Goal: Feedback & Contribution: Submit feedback/report problem

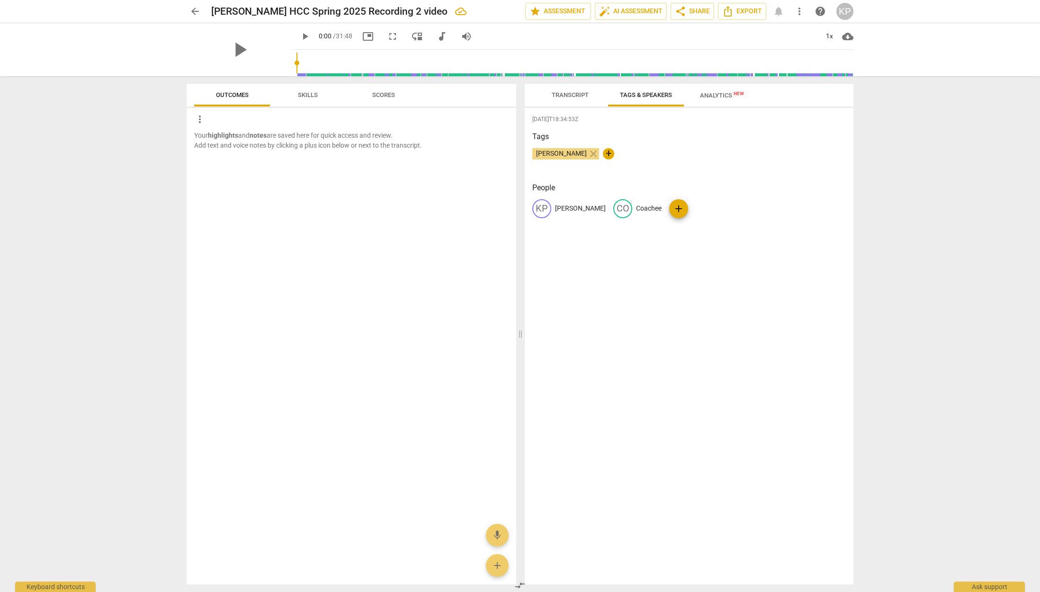
click at [304, 96] on span "Skills" at bounding box center [308, 94] width 20 height 7
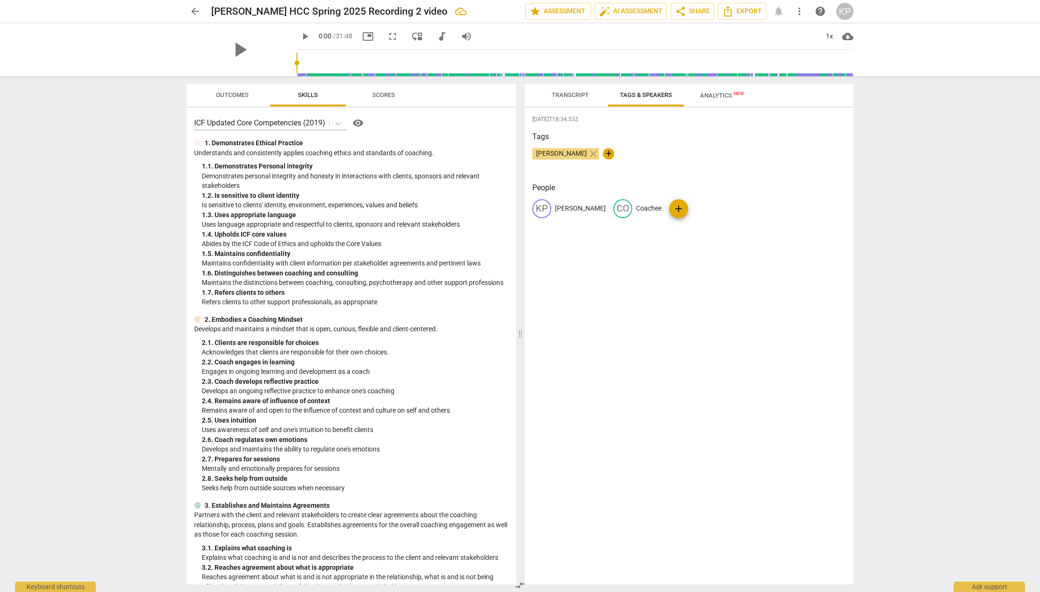
scroll to position [0, 0]
click at [710, 92] on span "Analytics New" at bounding box center [722, 95] width 44 height 7
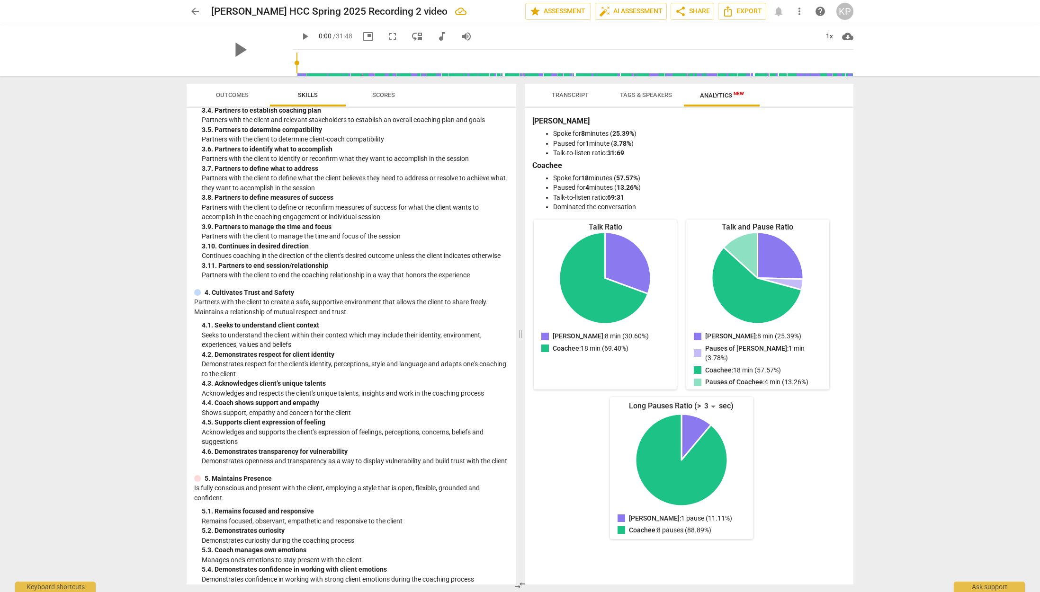
scroll to position [520, 0]
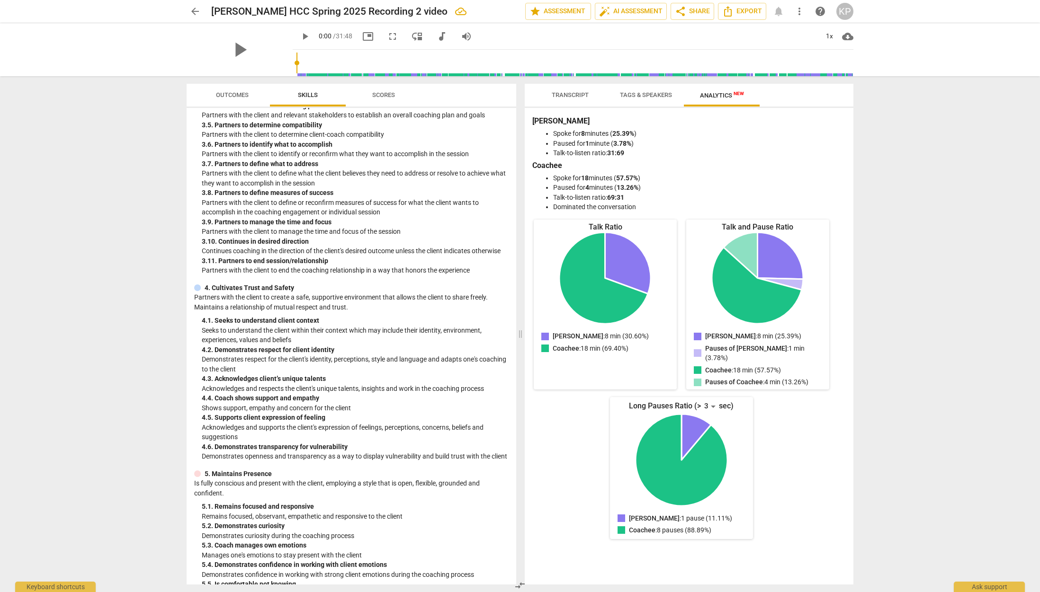
click at [385, 91] on span "Scores" at bounding box center [383, 94] width 23 height 7
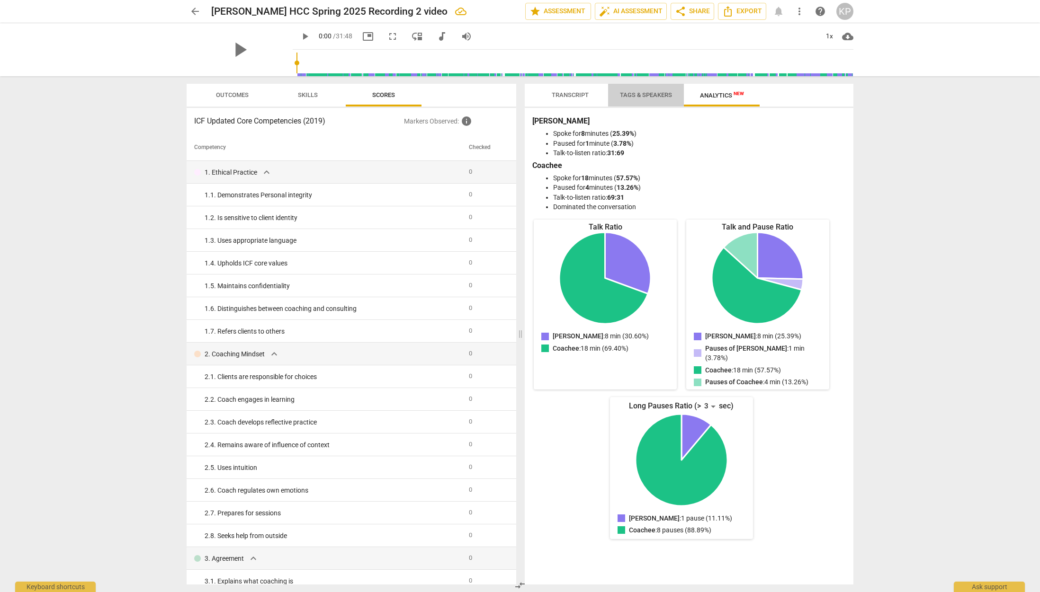
click at [655, 93] on span "Tags & Speakers" at bounding box center [646, 94] width 52 height 7
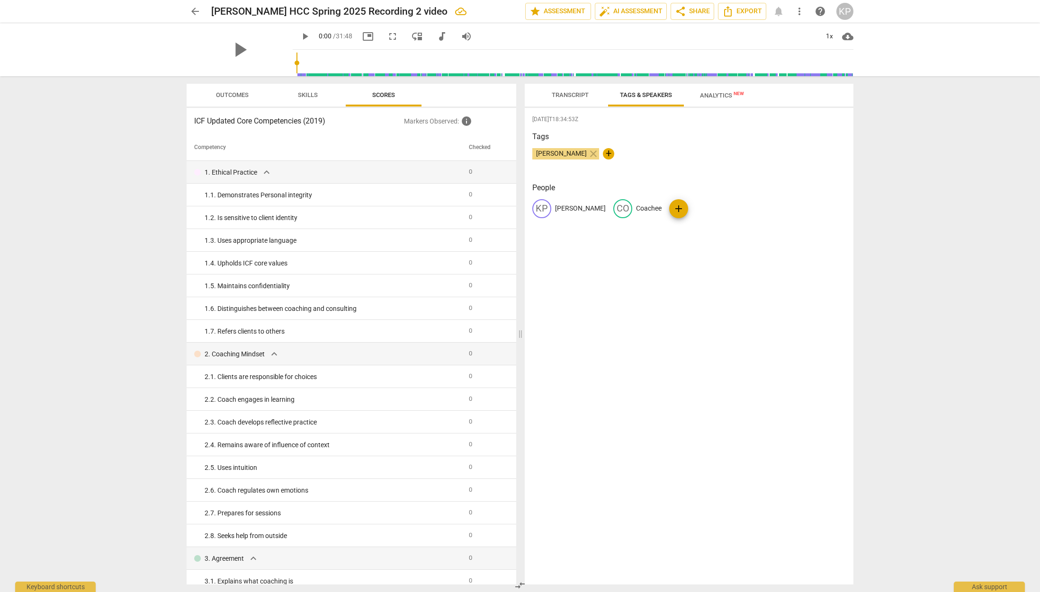
click at [573, 92] on span "Transcript" at bounding box center [570, 94] width 37 height 7
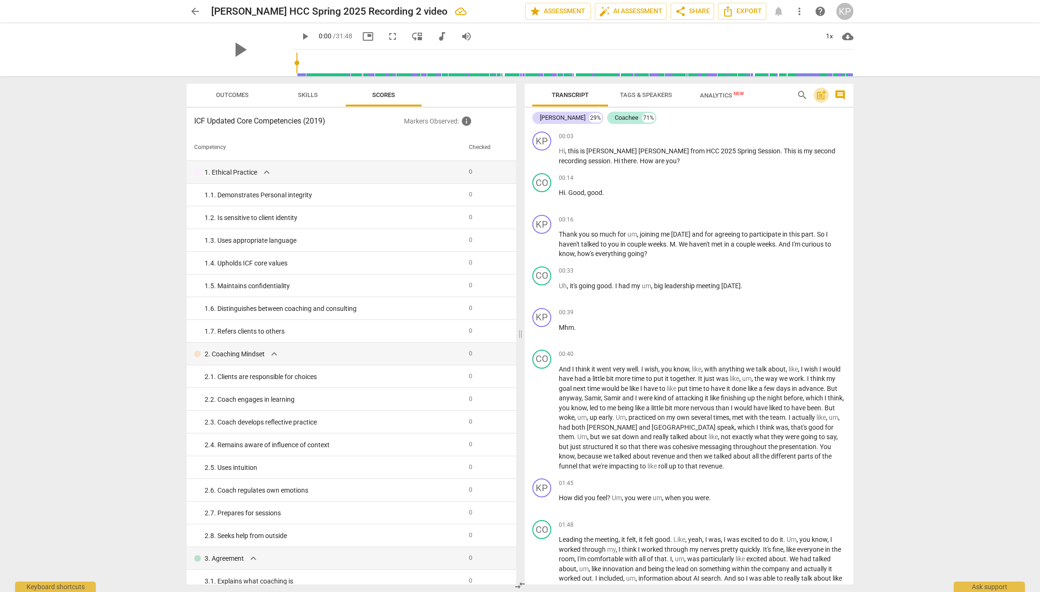
click at [820, 94] on span "post_add" at bounding box center [821, 95] width 11 height 11
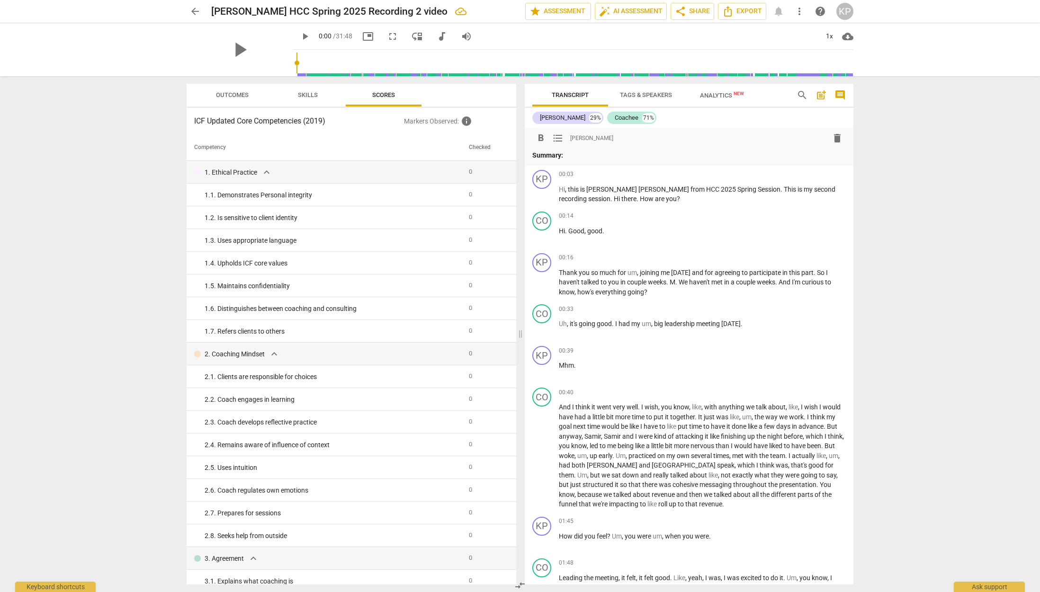
click at [820, 94] on span "post_add" at bounding box center [821, 95] width 11 height 11
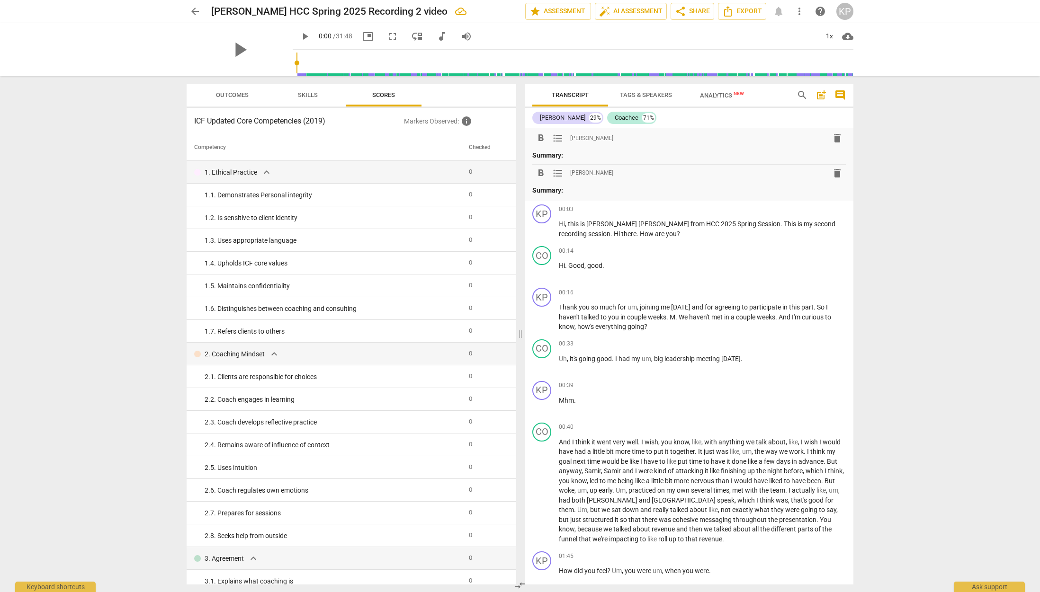
click at [835, 139] on span "delete" at bounding box center [837, 138] width 11 height 11
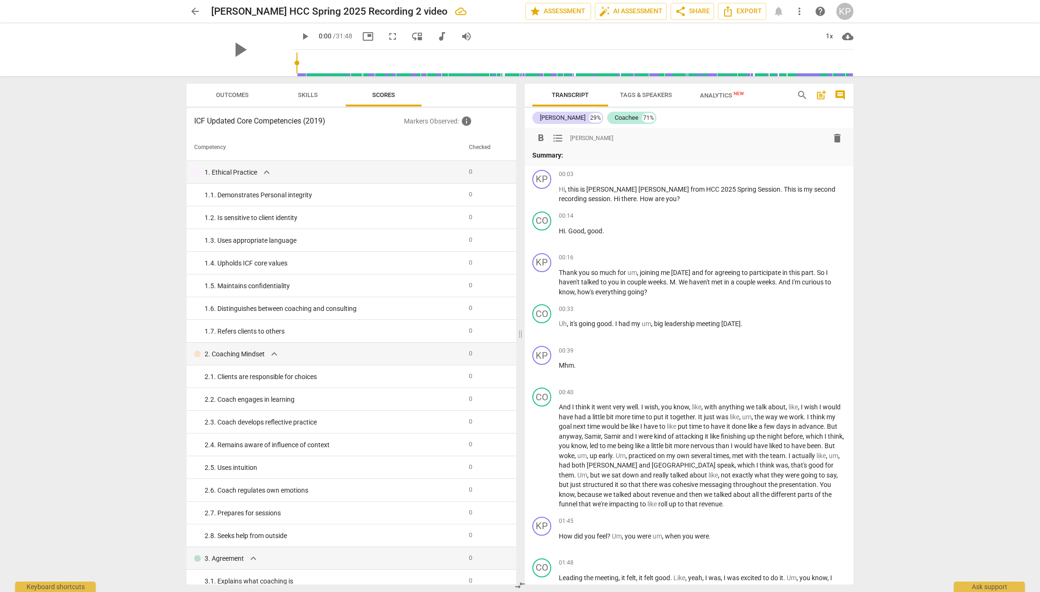
click at [834, 137] on span "delete" at bounding box center [837, 138] width 11 height 11
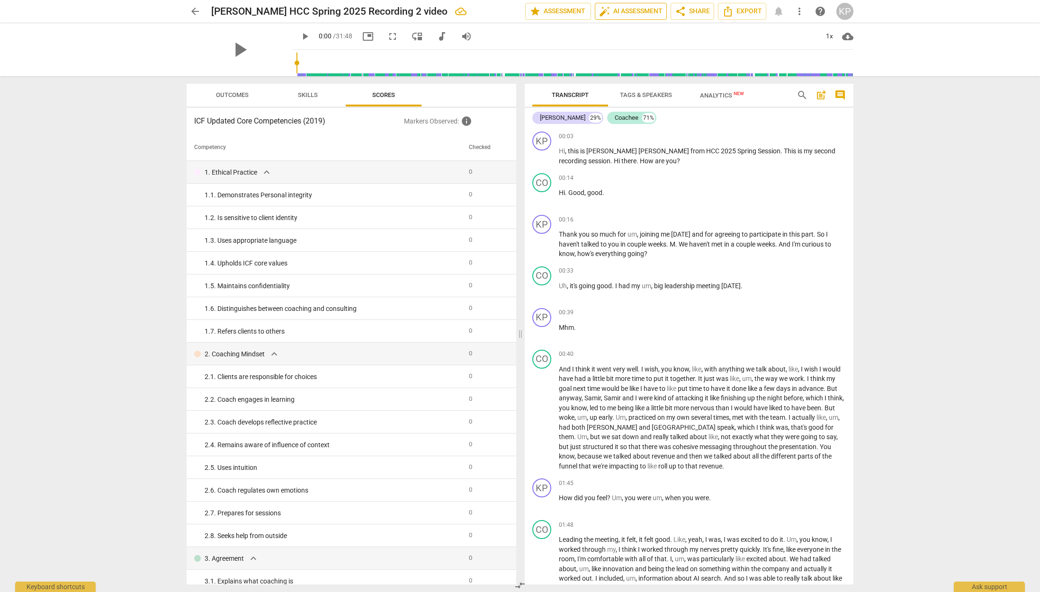
click at [622, 11] on span "auto_fix_high AI Assessment" at bounding box center [630, 11] width 63 height 11
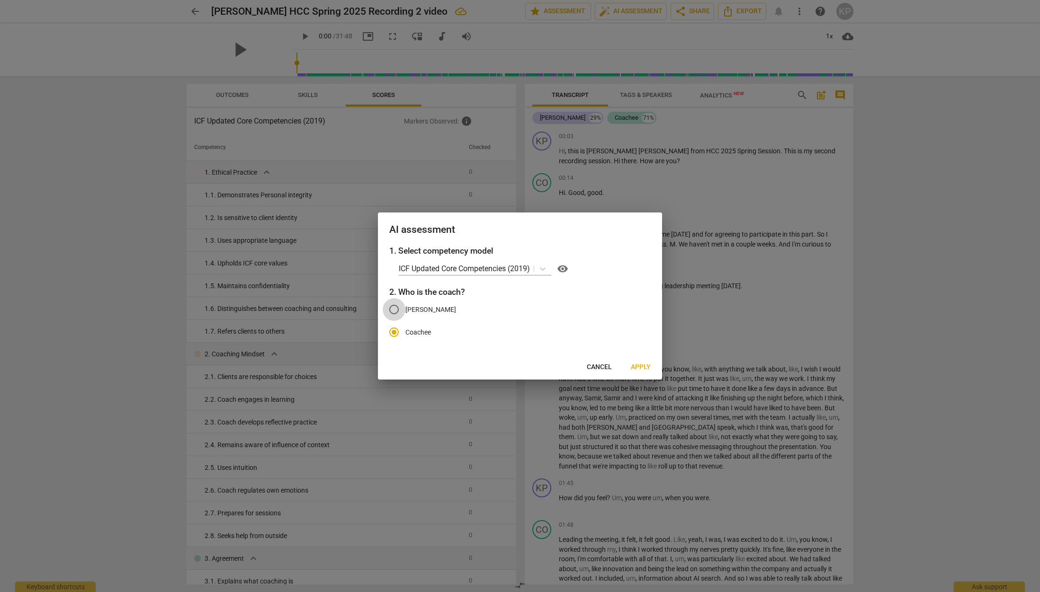
click at [393, 309] on input "[PERSON_NAME]" at bounding box center [394, 309] width 23 height 23
radio input "true"
radio input "false"
click at [639, 364] on span "Apply" at bounding box center [641, 367] width 20 height 9
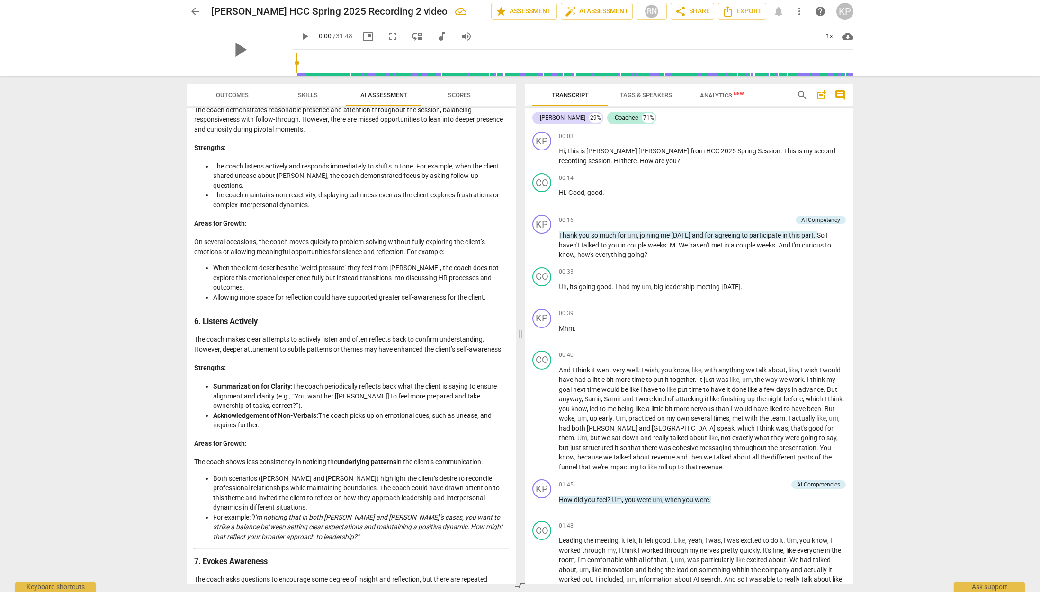
scroll to position [958, 0]
click at [462, 94] on span "Scores" at bounding box center [459, 94] width 23 height 7
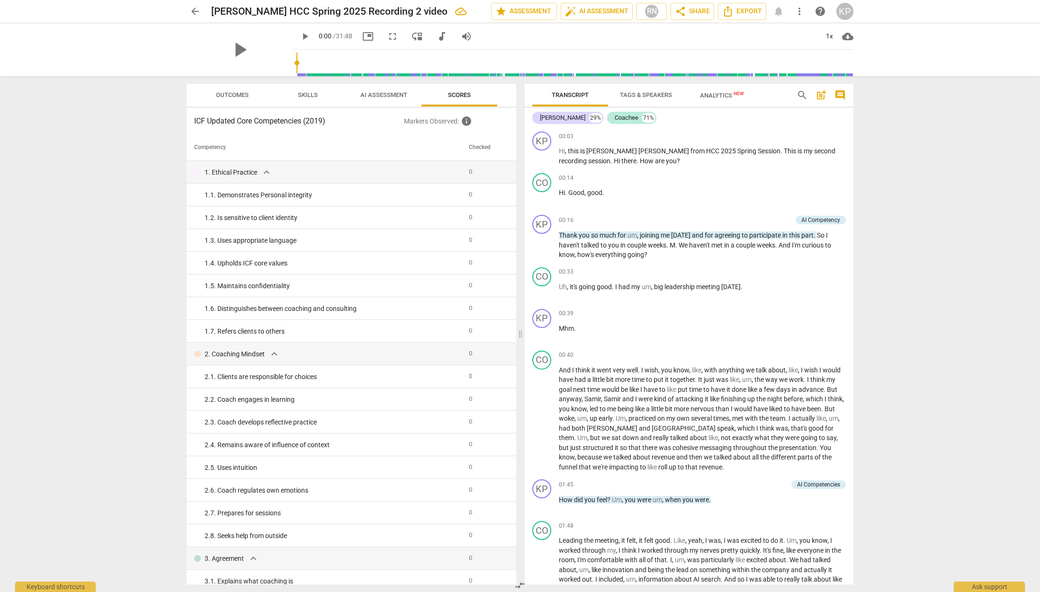
click at [303, 96] on span "Skills" at bounding box center [308, 94] width 20 height 7
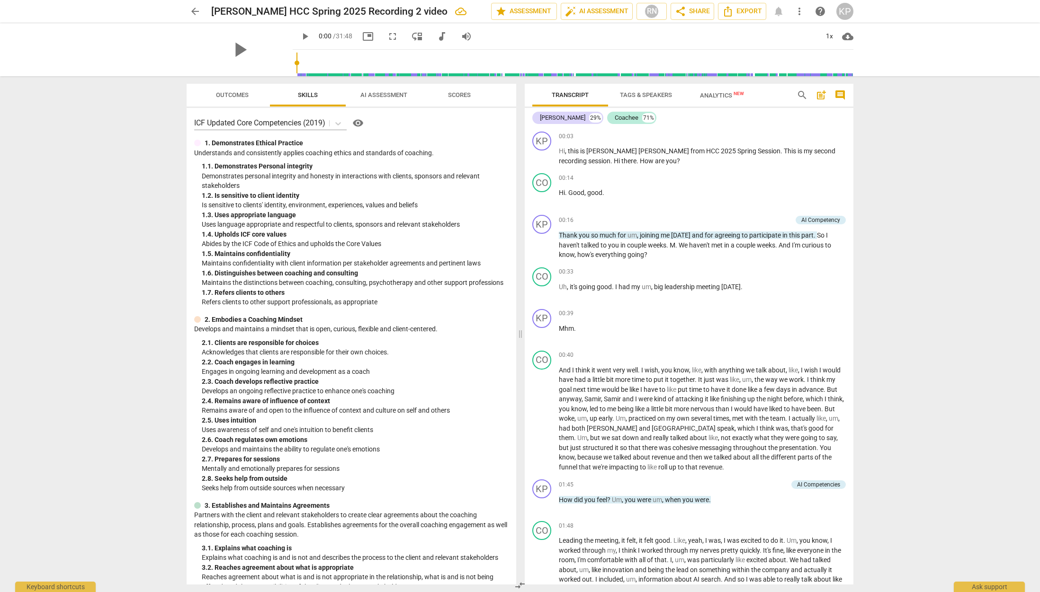
click at [227, 93] on span "Outcomes" at bounding box center [232, 94] width 33 height 7
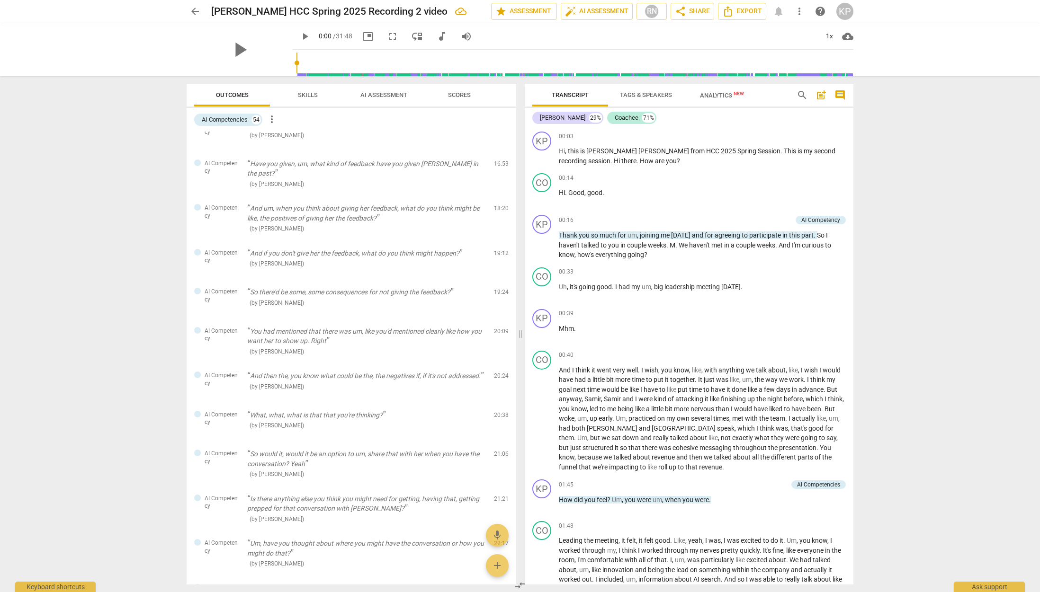
scroll to position [953, 0]
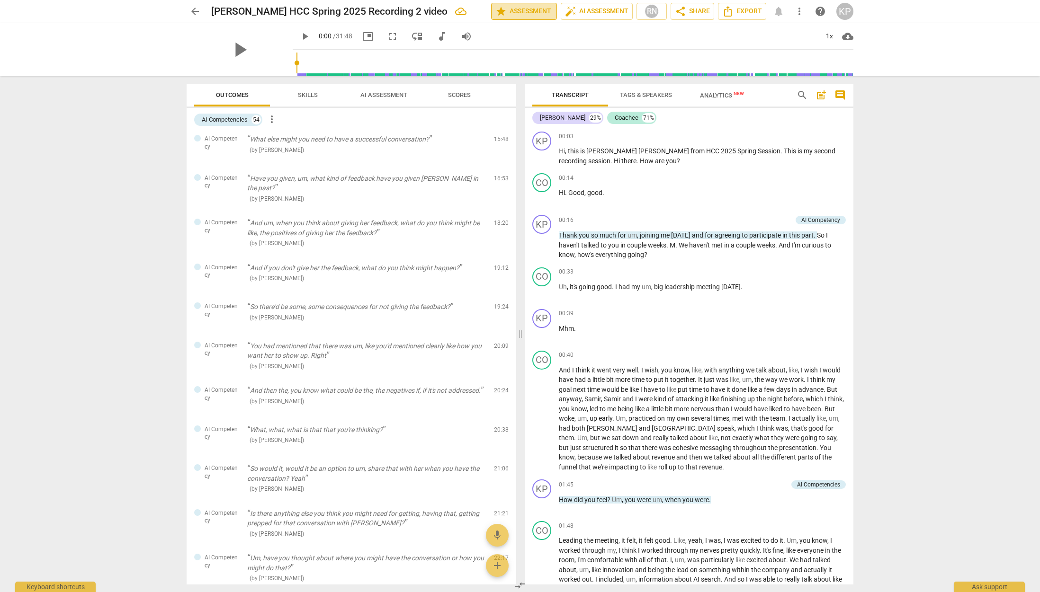
click at [525, 10] on span "star Assessment" at bounding box center [523, 11] width 57 height 11
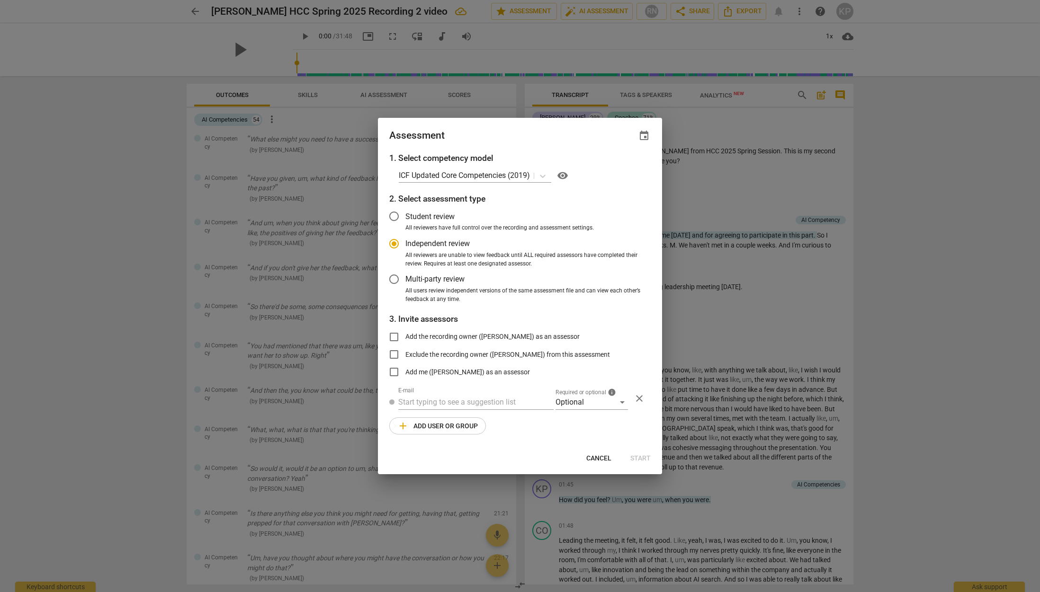
click at [598, 461] on span "Cancel" at bounding box center [598, 458] width 25 height 9
radio input "false"
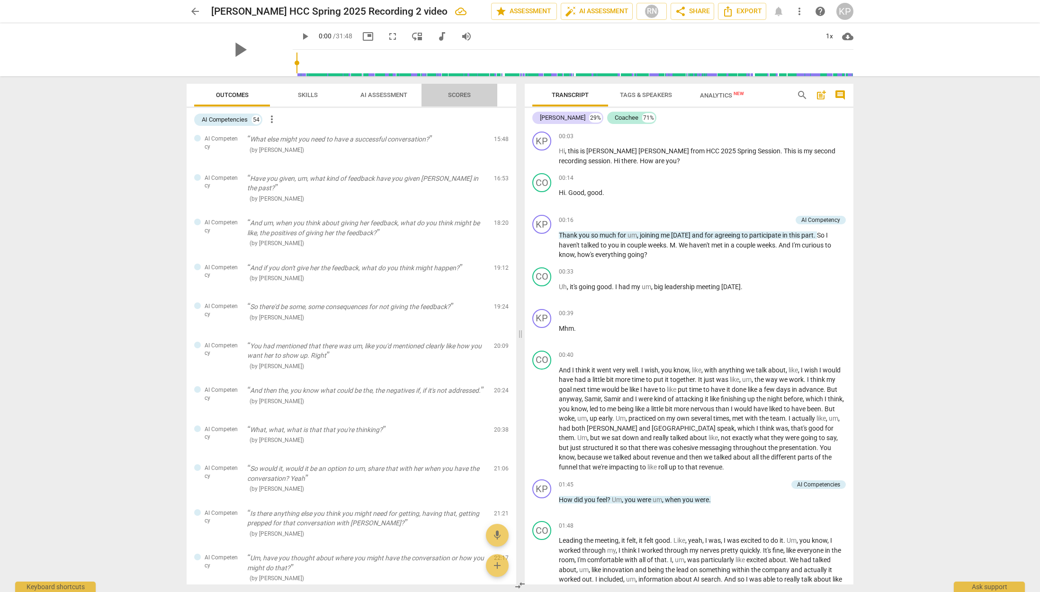
click at [465, 92] on span "Scores" at bounding box center [459, 94] width 23 height 7
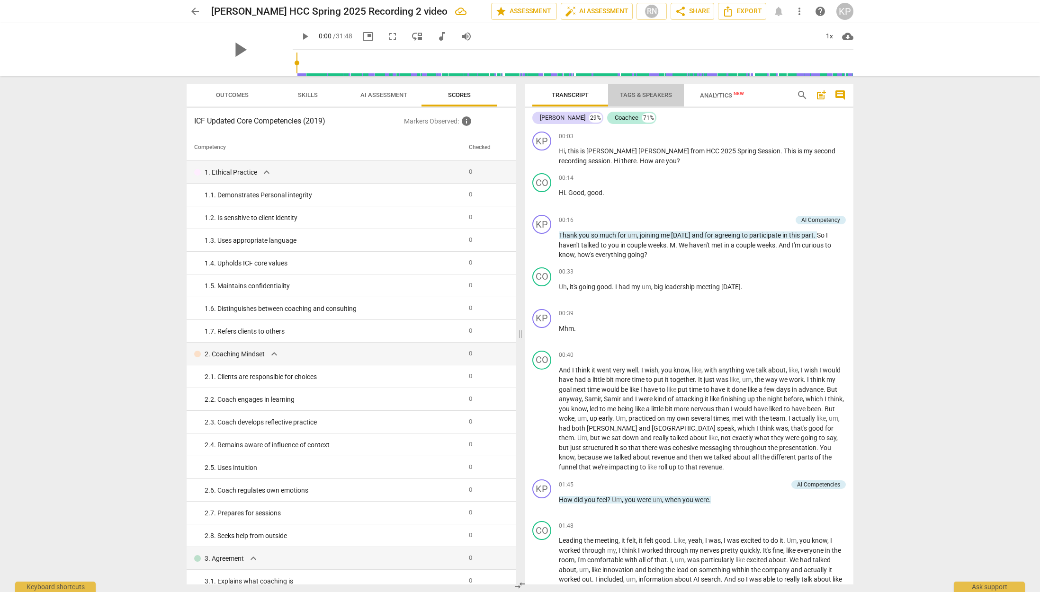
click at [647, 93] on span "Tags & Speakers" at bounding box center [646, 94] width 52 height 7
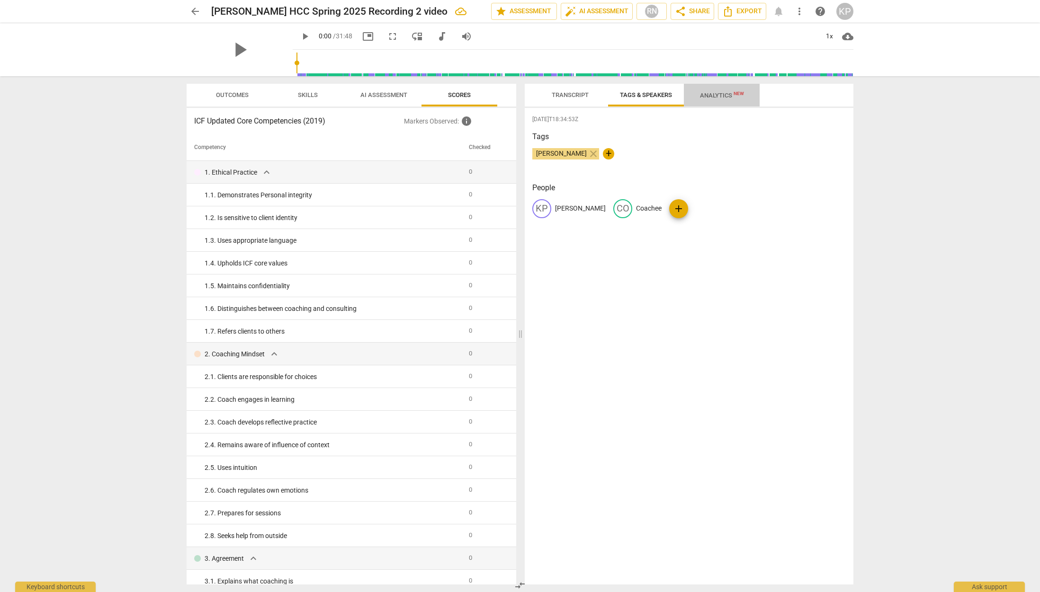
click at [711, 94] on span "Analytics New" at bounding box center [722, 95] width 44 height 7
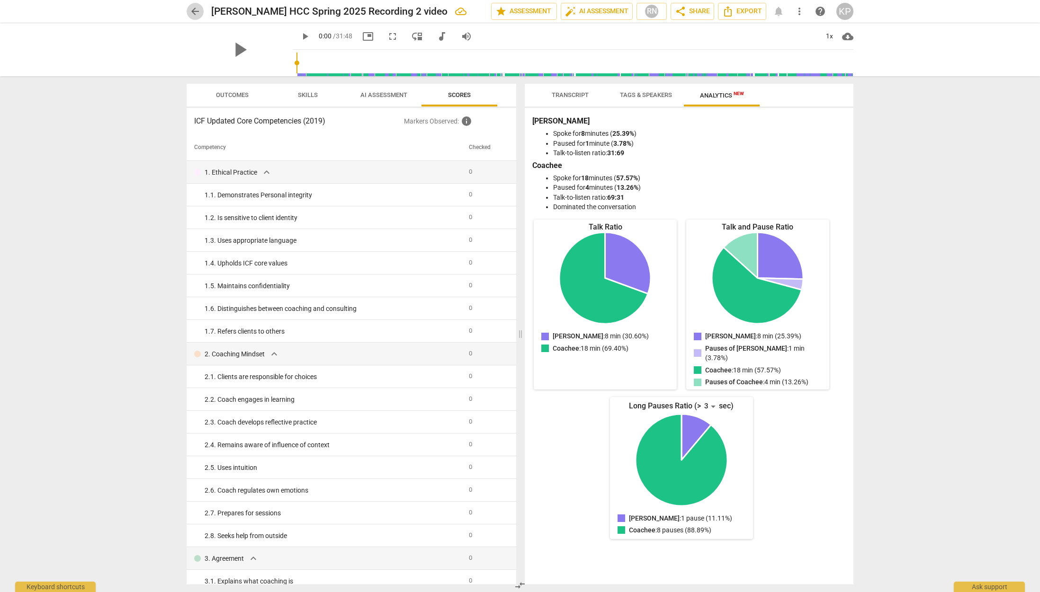
click at [193, 9] on span "arrow_back" at bounding box center [194, 11] width 11 height 11
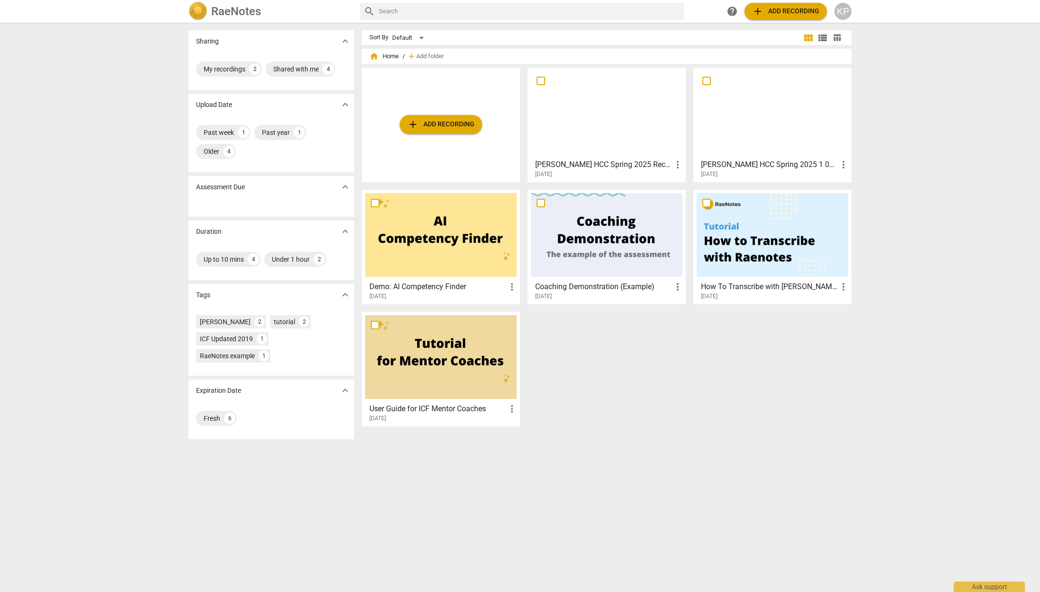
click at [758, 137] on div at bounding box center [773, 113] width 152 height 84
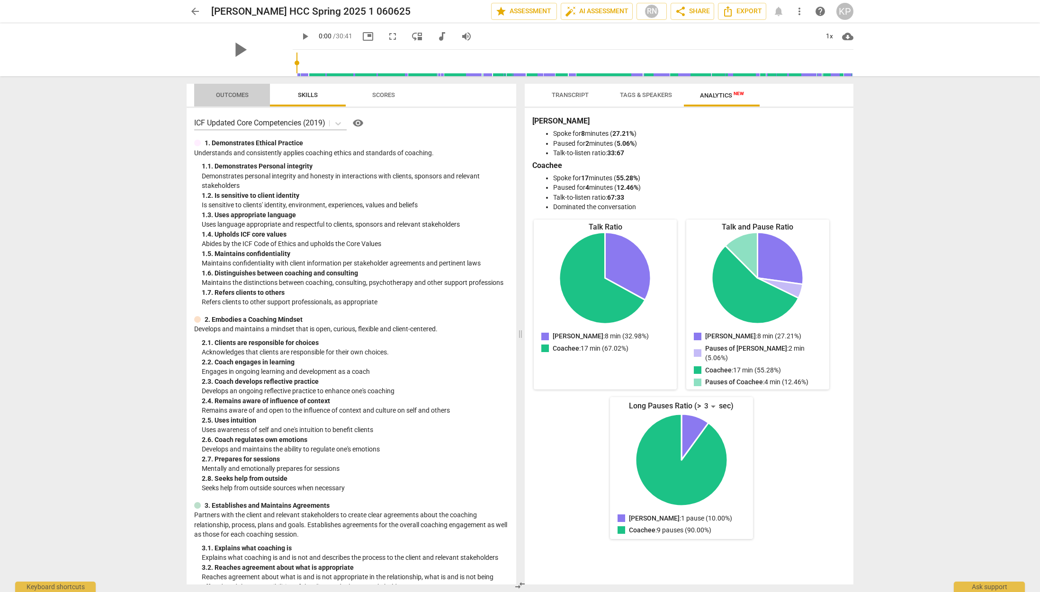
click at [224, 95] on span "Outcomes" at bounding box center [232, 94] width 33 height 7
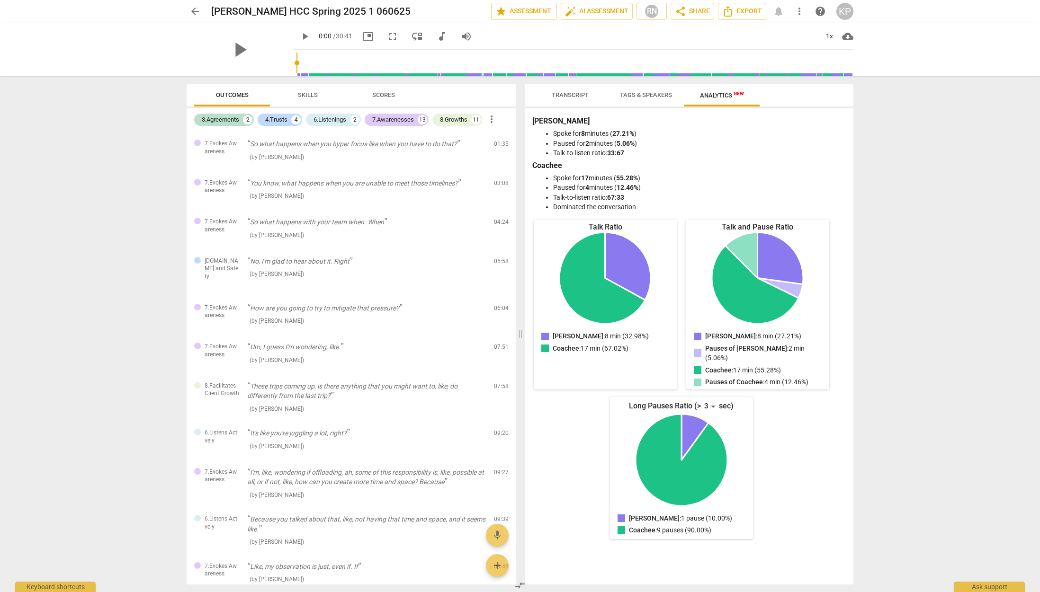
click at [195, 9] on span "arrow_back" at bounding box center [194, 11] width 11 height 11
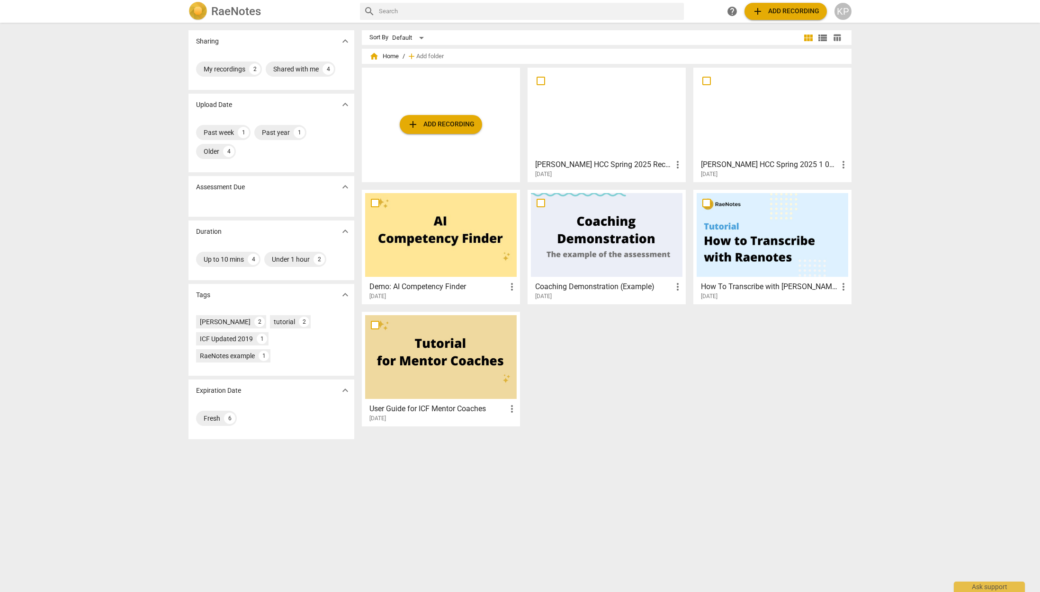
click at [592, 151] on div at bounding box center [607, 113] width 152 height 84
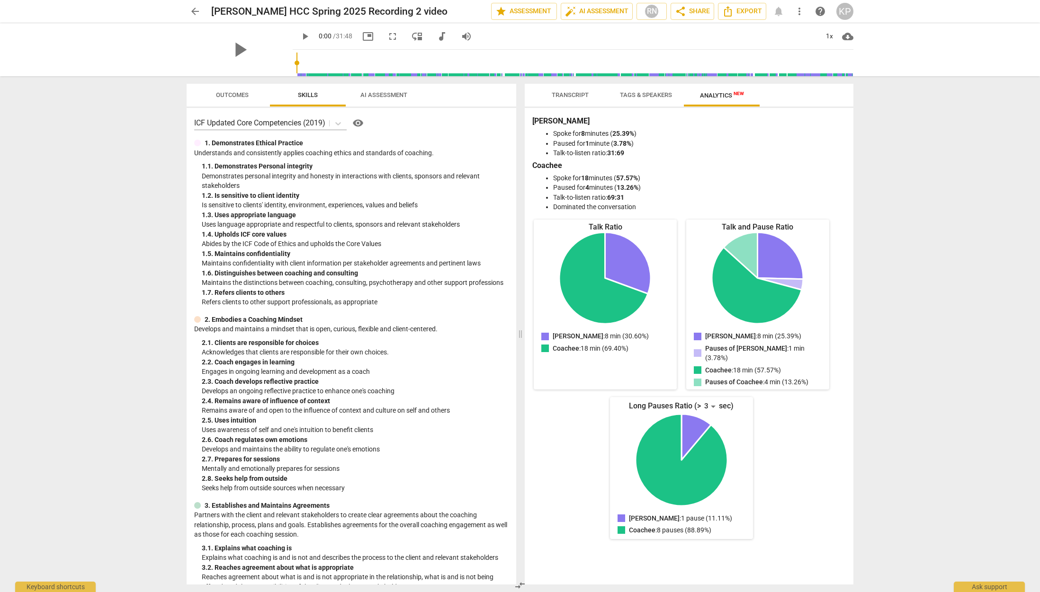
drag, startPoint x: 224, startPoint y: 92, endPoint x: 338, endPoint y: 105, distance: 114.4
click at [224, 92] on span "Outcomes" at bounding box center [232, 94] width 33 height 7
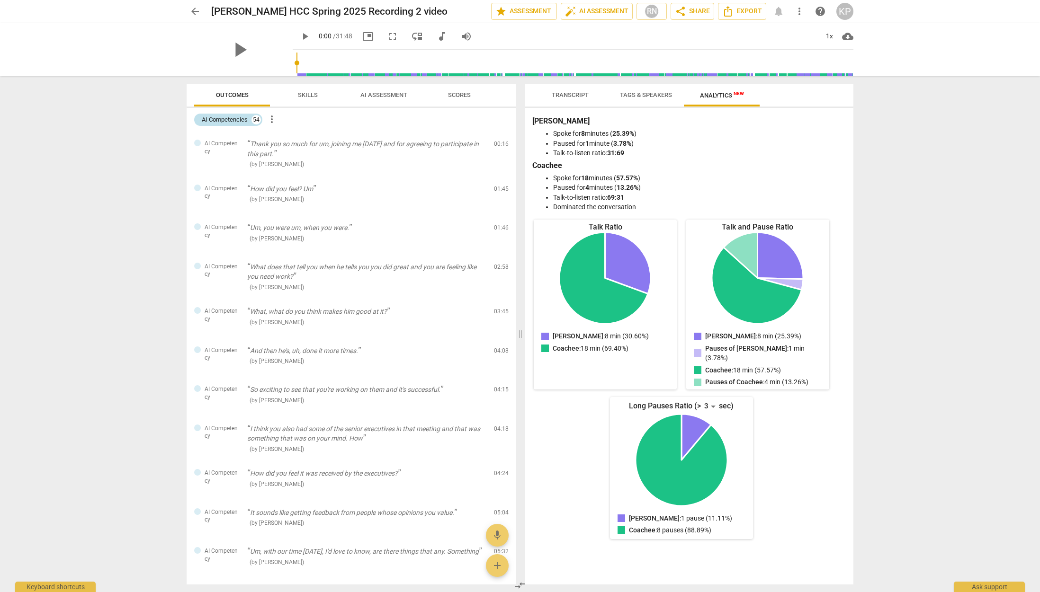
click at [254, 118] on div "54" at bounding box center [255, 119] width 9 height 9
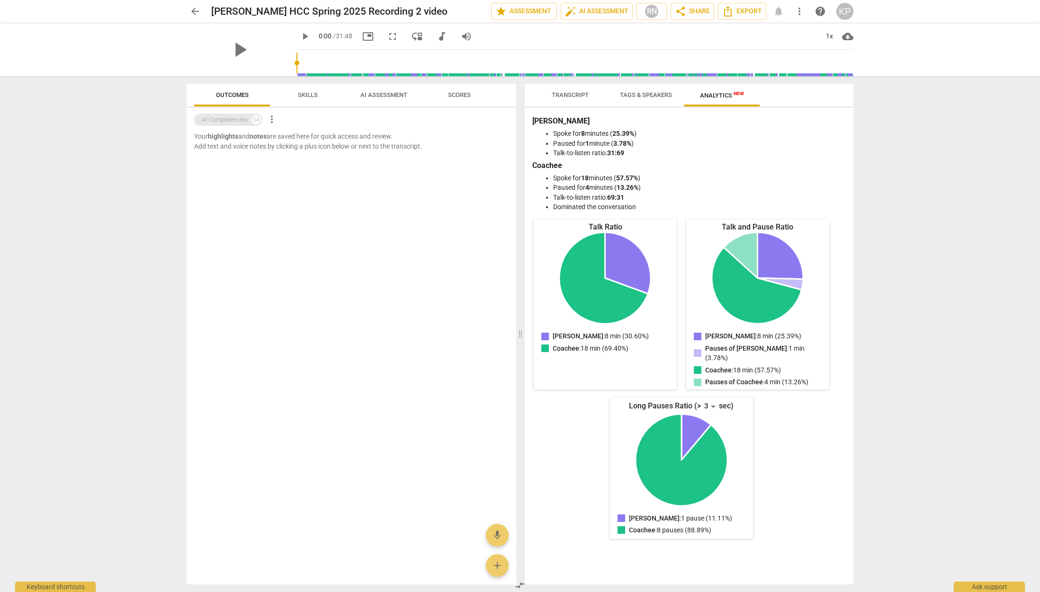
click at [254, 117] on div "54" at bounding box center [255, 119] width 9 height 9
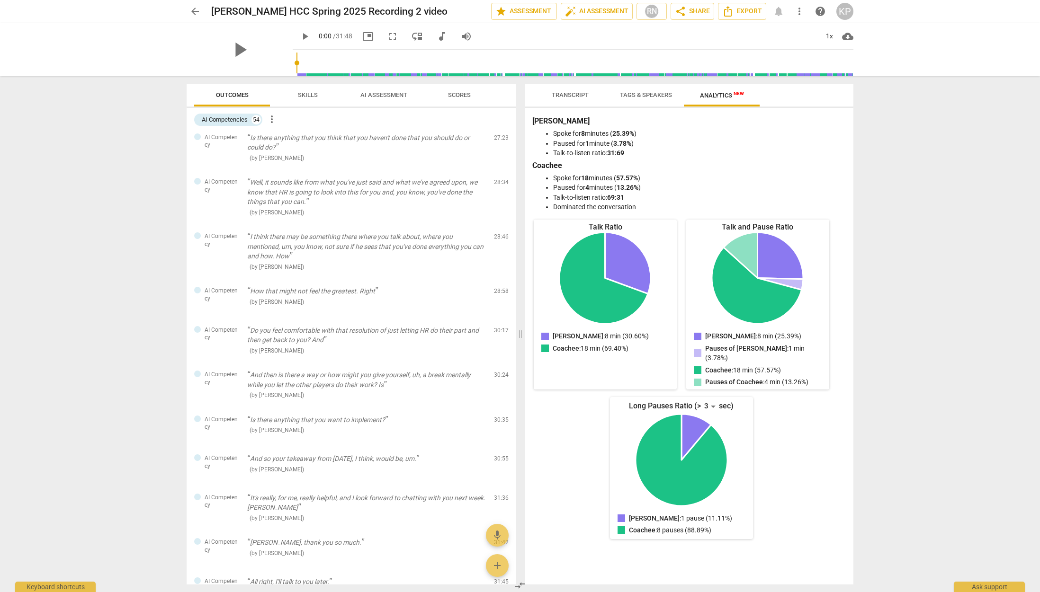
scroll to position [1847, 0]
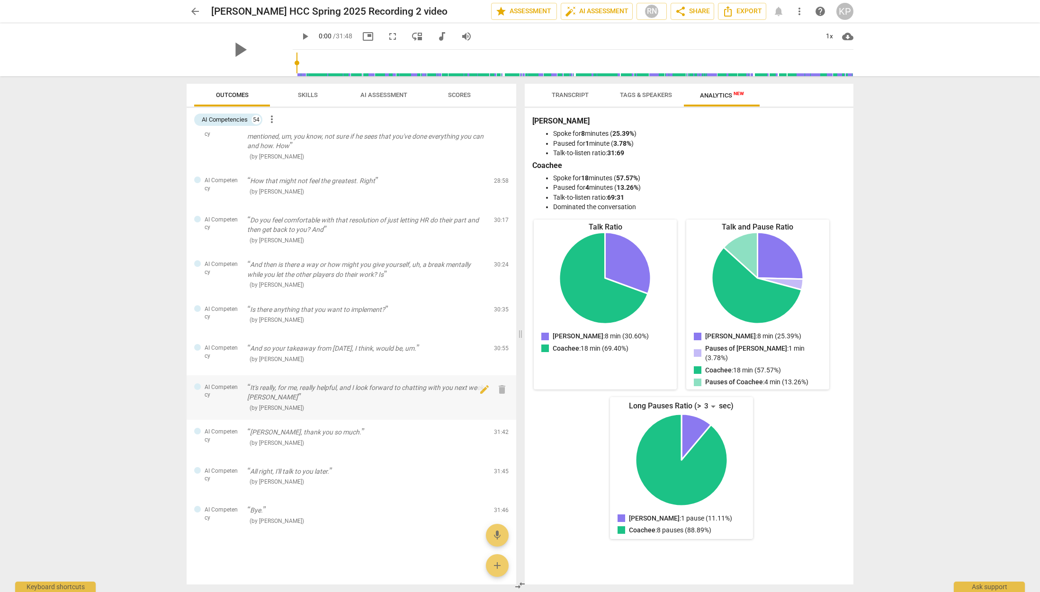
click at [222, 389] on span "AI Competency" at bounding box center [222, 392] width 35 height 16
click at [199, 388] on div at bounding box center [197, 387] width 7 height 7
click at [271, 118] on span "more_vert" at bounding box center [271, 119] width 11 height 11
click at [271, 118] on li "Uncheck all" at bounding box center [294, 119] width 54 height 23
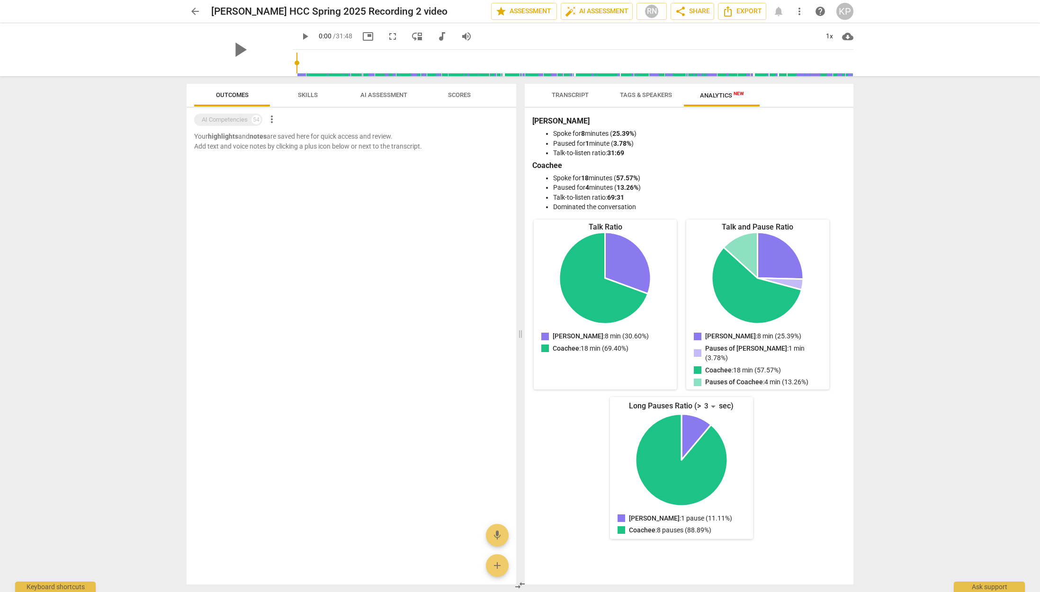
scroll to position [0, 0]
click at [269, 117] on span "more_vert" at bounding box center [271, 119] width 11 height 11
click at [291, 121] on li "Uncheck all" at bounding box center [294, 119] width 54 height 23
click at [276, 119] on span "more_vert" at bounding box center [271, 119] width 11 height 11
click at [244, 116] on div at bounding box center [520, 296] width 1040 height 592
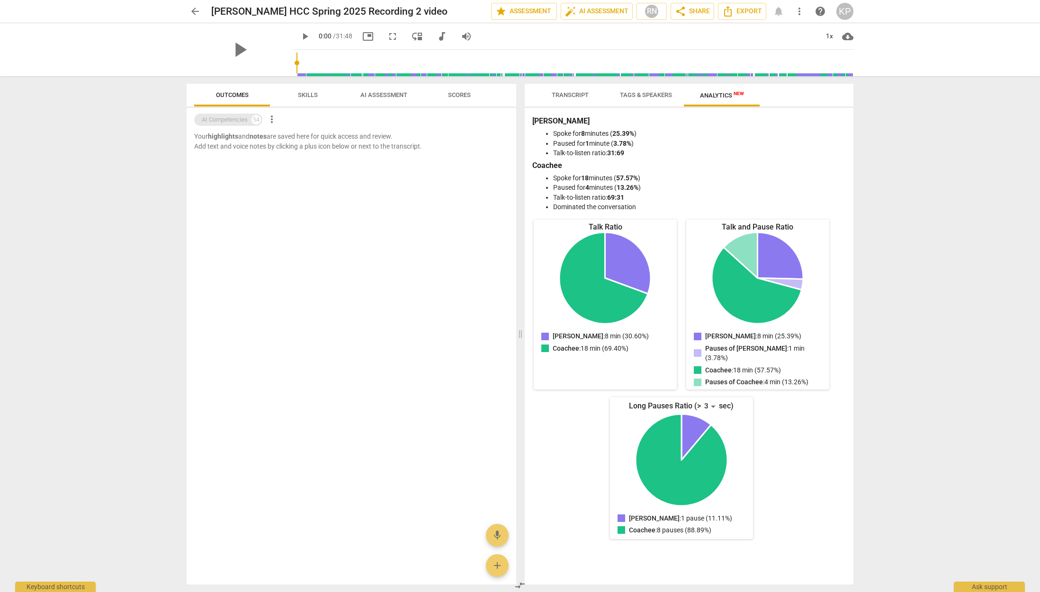
click at [238, 121] on div "AI Competencies" at bounding box center [225, 119] width 46 height 9
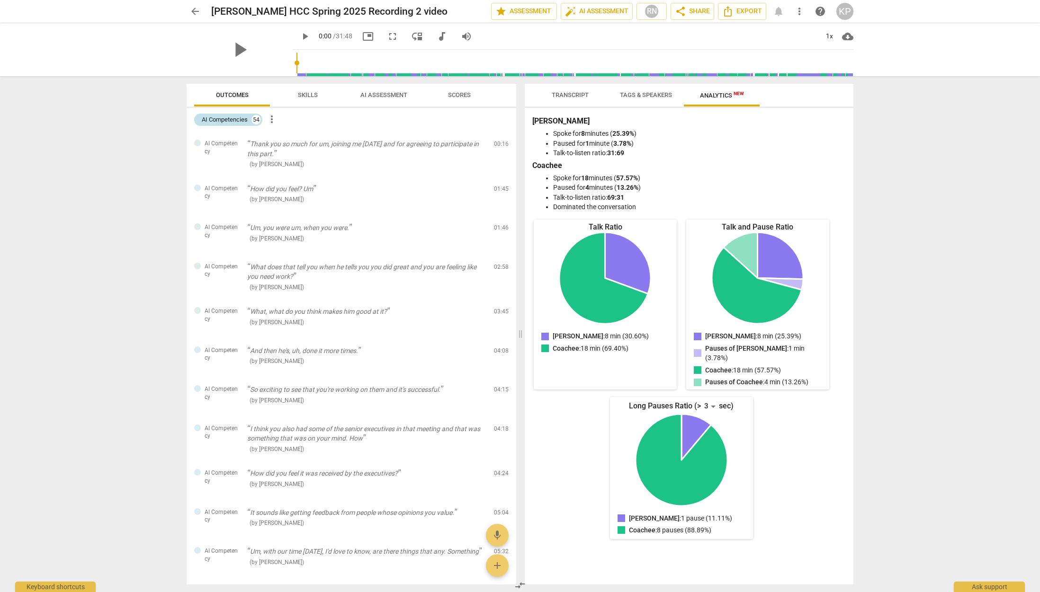
click at [248, 118] on div "AI Competencies" at bounding box center [225, 119] width 46 height 9
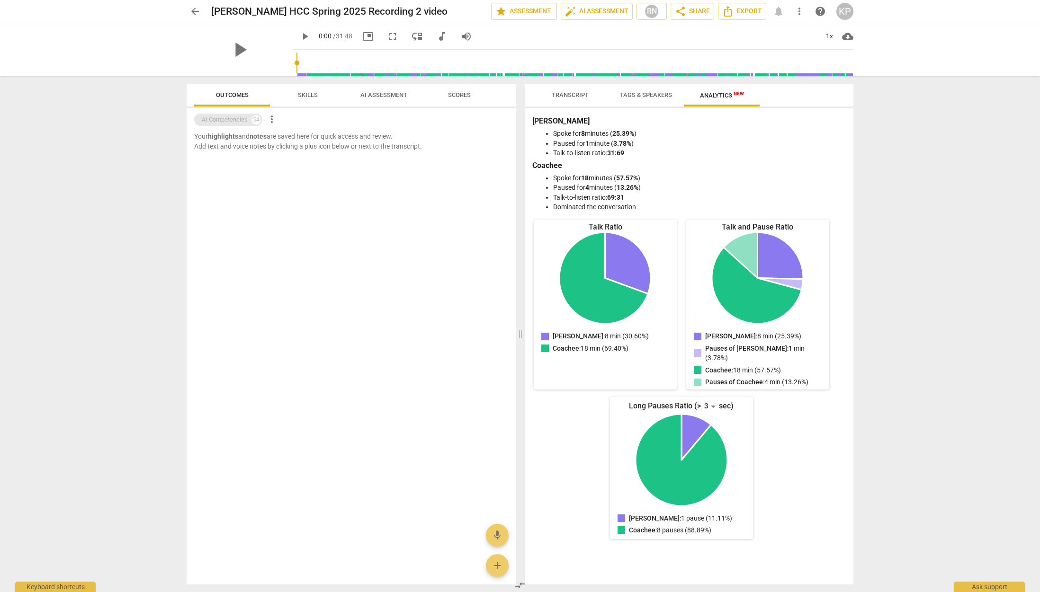
click at [248, 118] on div "AI Competencies" at bounding box center [225, 119] width 46 height 9
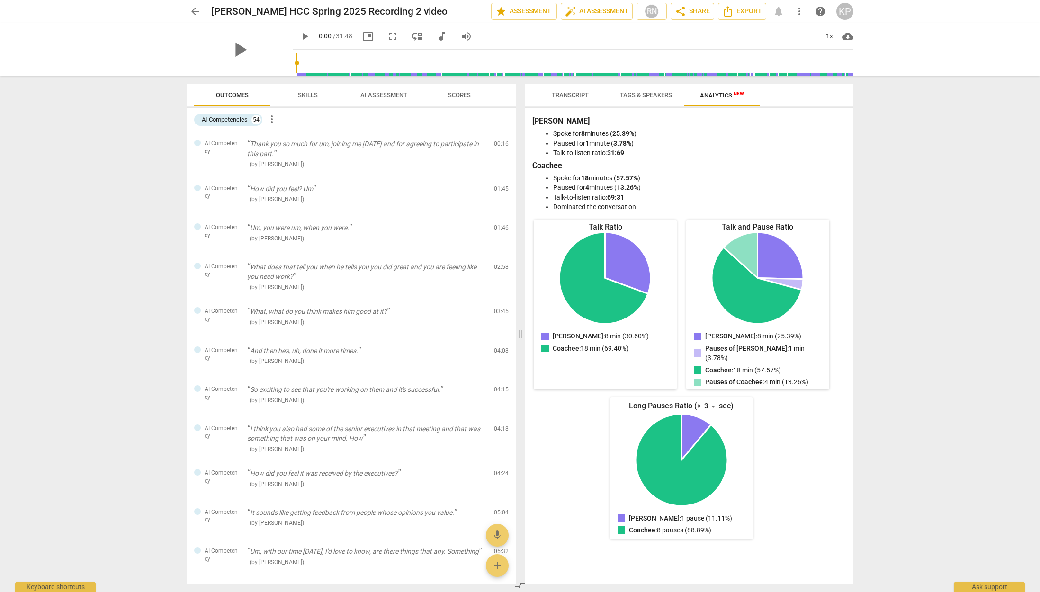
click at [314, 95] on span "Skills" at bounding box center [308, 94] width 20 height 7
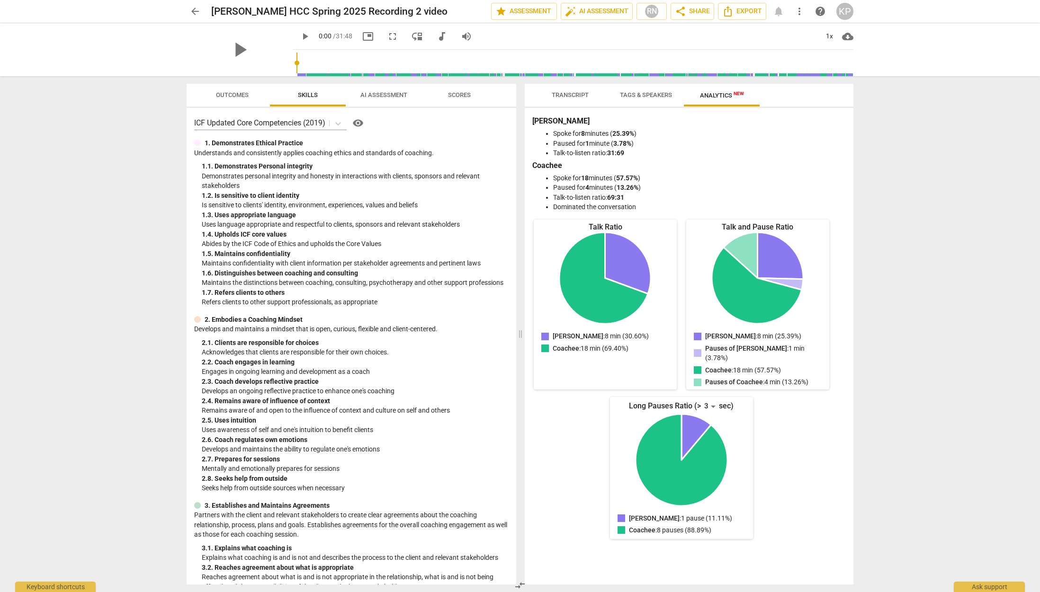
click at [391, 94] on span "AI Assessment" at bounding box center [383, 94] width 47 height 7
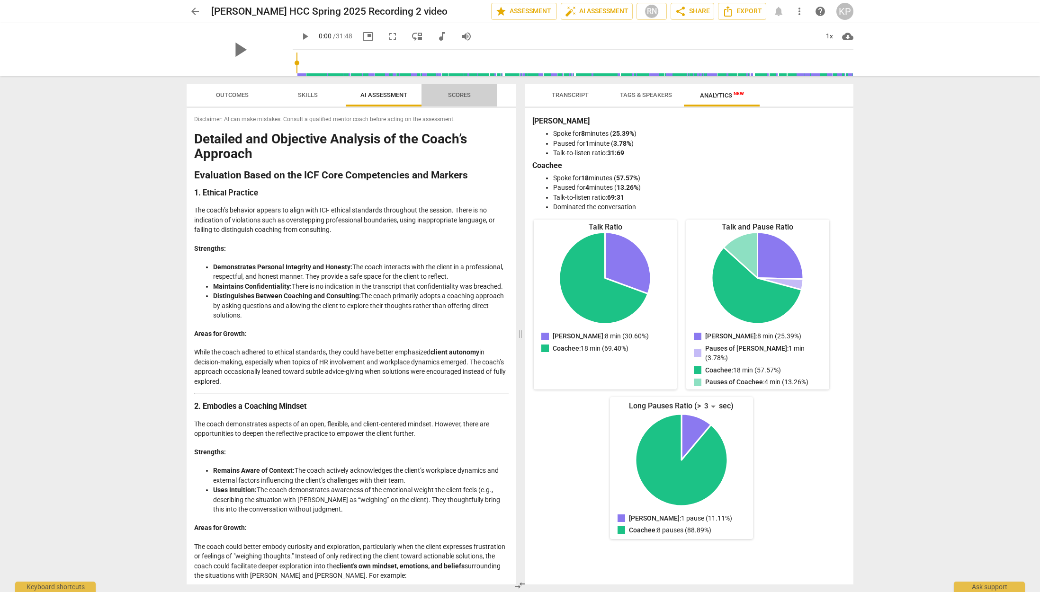
click at [465, 94] on span "Scores" at bounding box center [459, 94] width 23 height 7
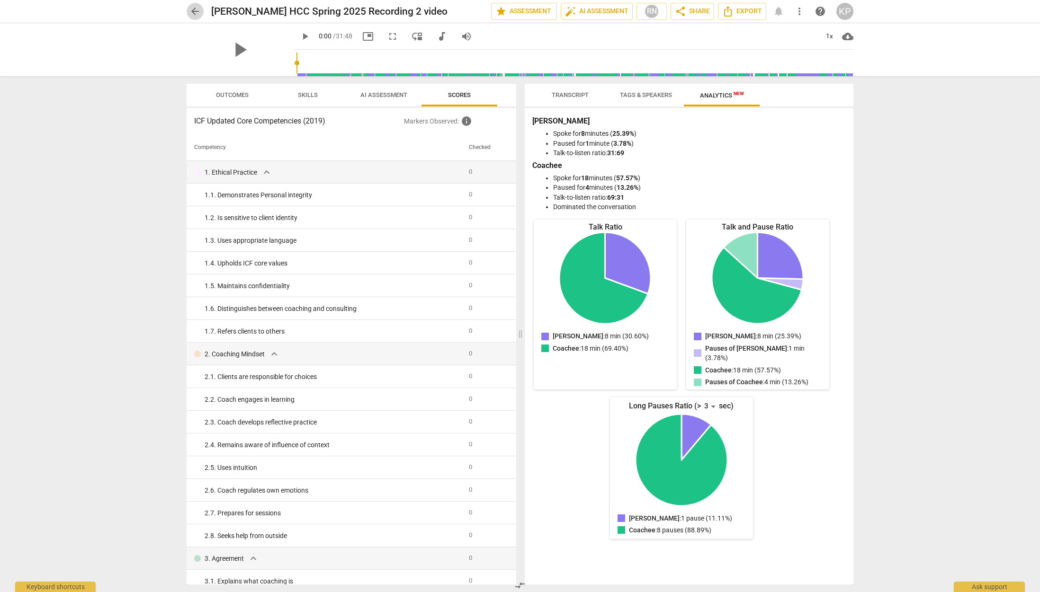
click at [198, 10] on span "arrow_back" at bounding box center [194, 11] width 11 height 11
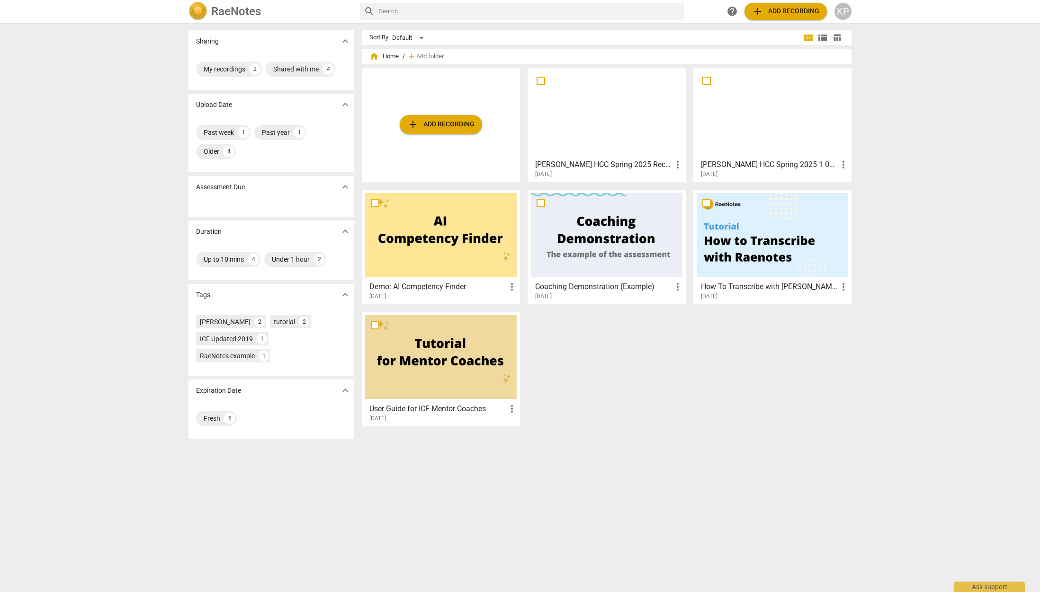
click at [765, 165] on h3 "[PERSON_NAME] HCC Spring 2025 1 060625" at bounding box center [769, 164] width 137 height 11
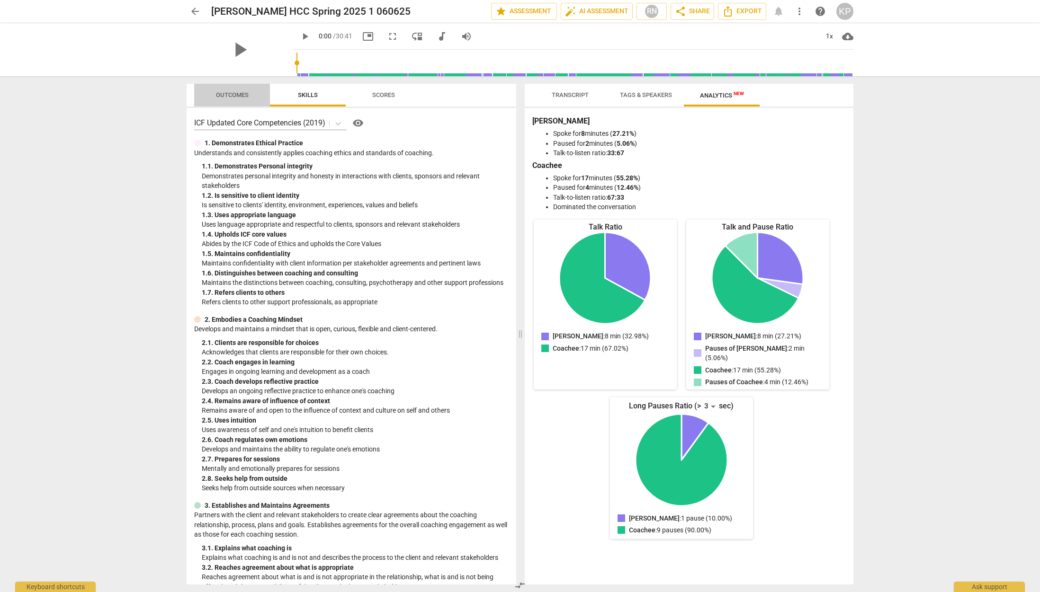
click at [224, 92] on span "Outcomes" at bounding box center [232, 94] width 33 height 7
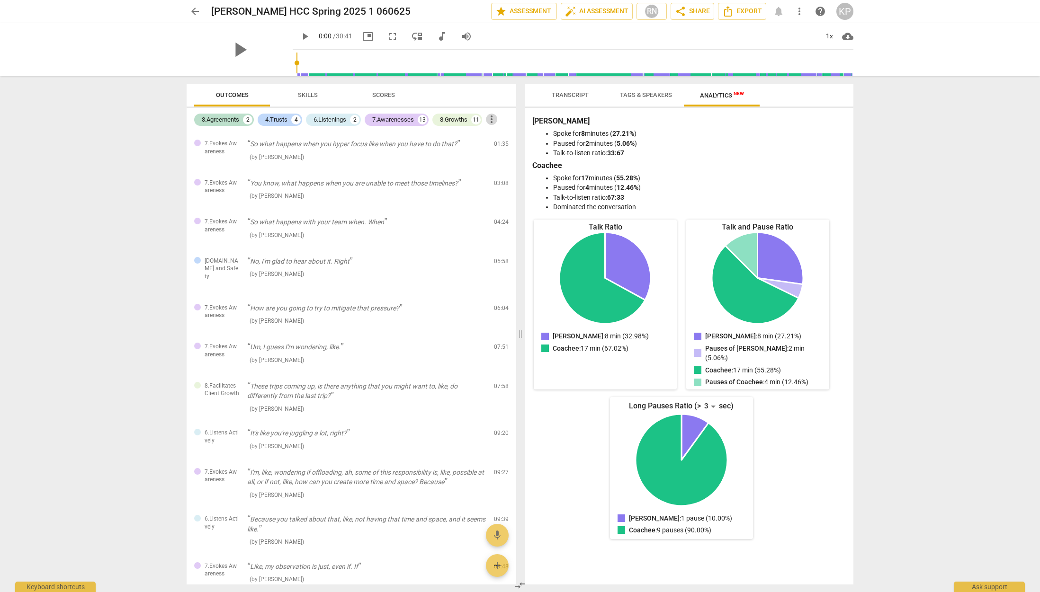
click at [493, 118] on span "more_vert" at bounding box center [491, 119] width 11 height 11
click at [263, 86] on div at bounding box center [520, 296] width 1040 height 592
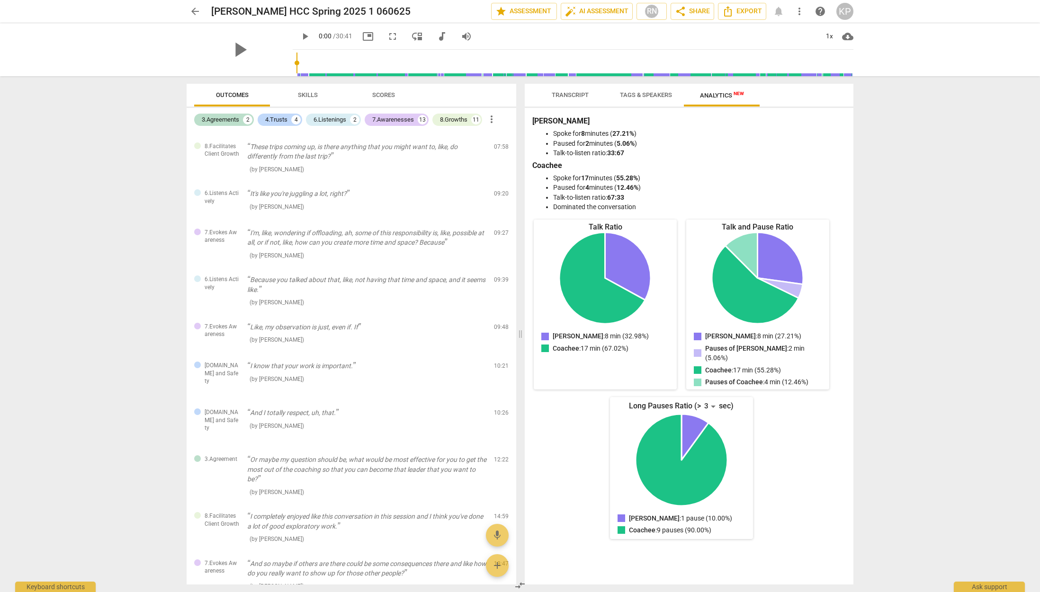
scroll to position [239, 0]
click at [496, 118] on span "more_vert" at bounding box center [491, 119] width 11 height 11
click at [496, 118] on li "Uncheck all" at bounding box center [515, 119] width 54 height 23
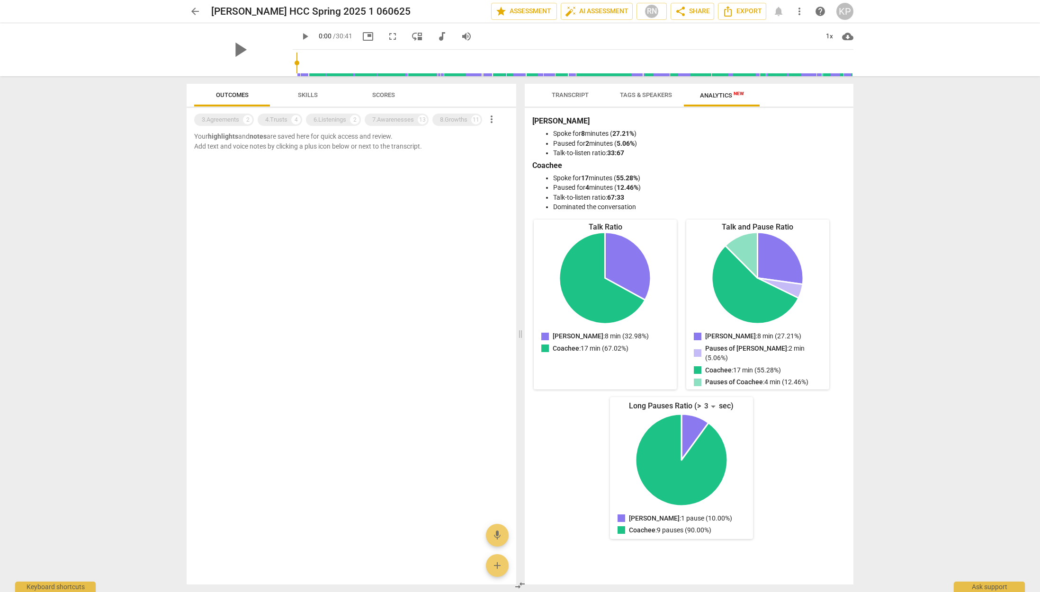
scroll to position [0, 0]
click at [493, 117] on span "more_vert" at bounding box center [491, 119] width 11 height 11
click at [505, 120] on li "Uncheck all" at bounding box center [515, 119] width 54 height 23
click at [232, 121] on div "3.Agreements" at bounding box center [220, 119] width 37 height 9
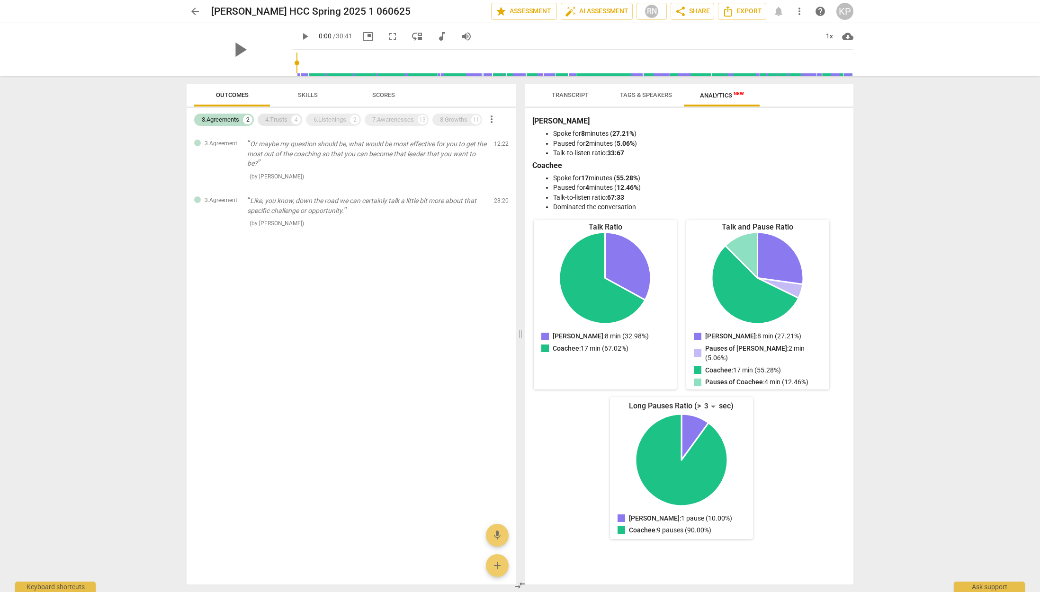
click at [280, 121] on div "4.Trusts" at bounding box center [276, 119] width 22 height 9
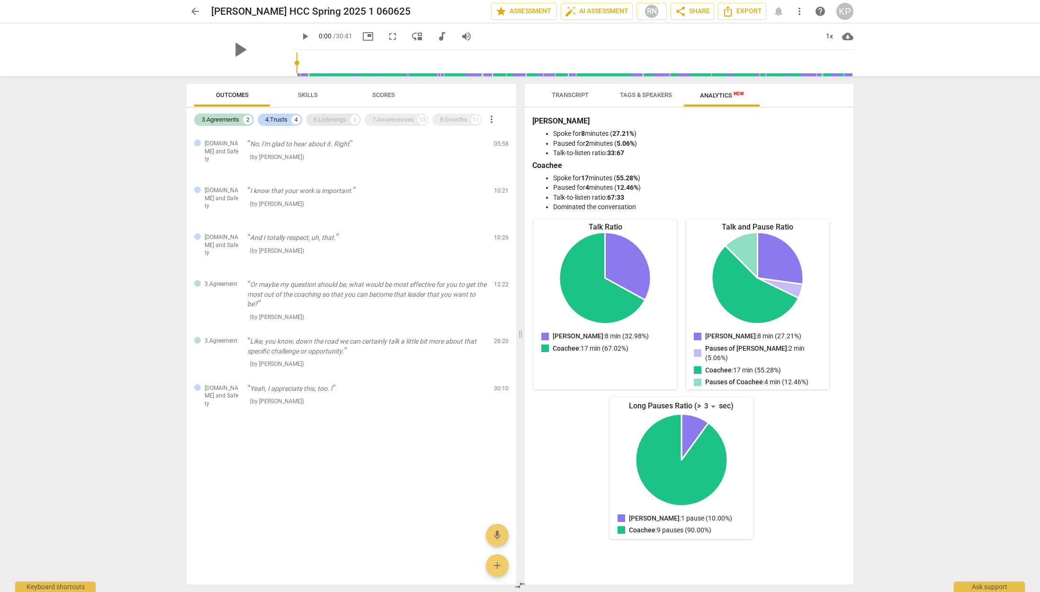
click at [332, 118] on div "6.Listenings" at bounding box center [330, 119] width 33 height 9
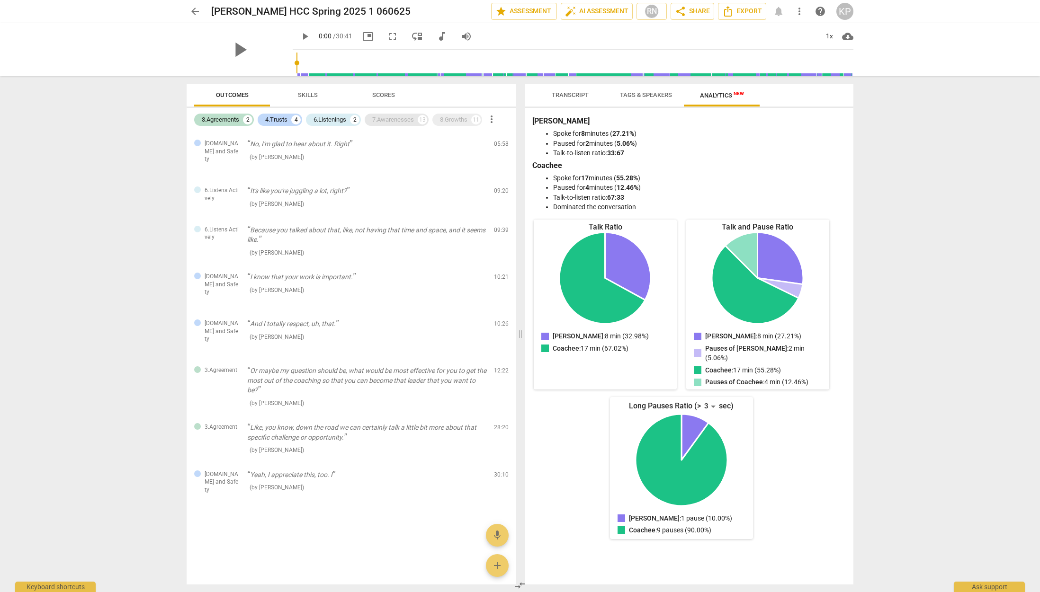
click at [388, 121] on div "7.Awarenesses" at bounding box center [393, 119] width 42 height 9
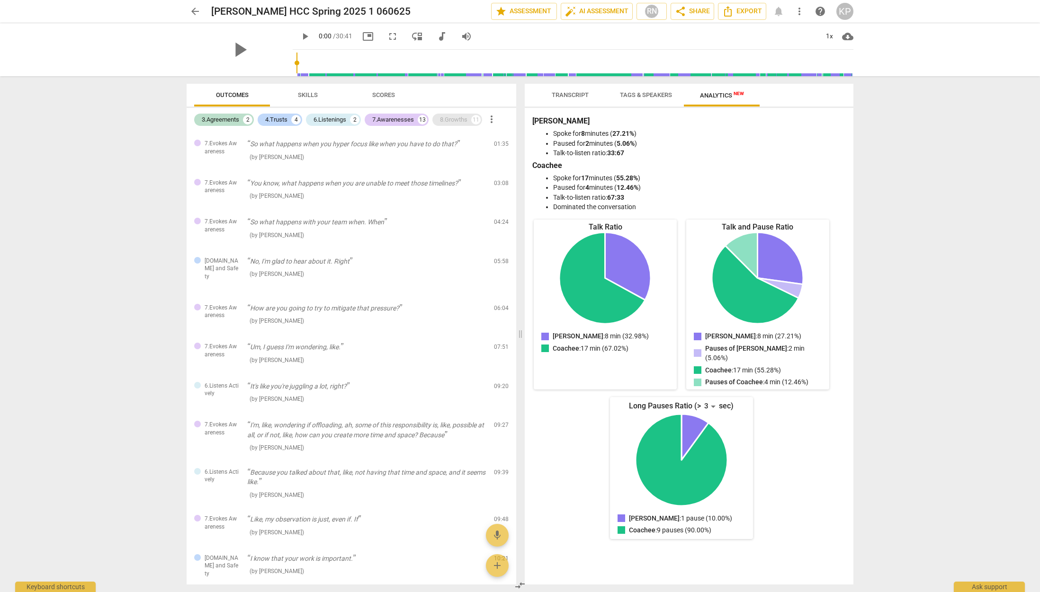
click at [464, 119] on div "8.Growths" at bounding box center [453, 119] width 27 height 9
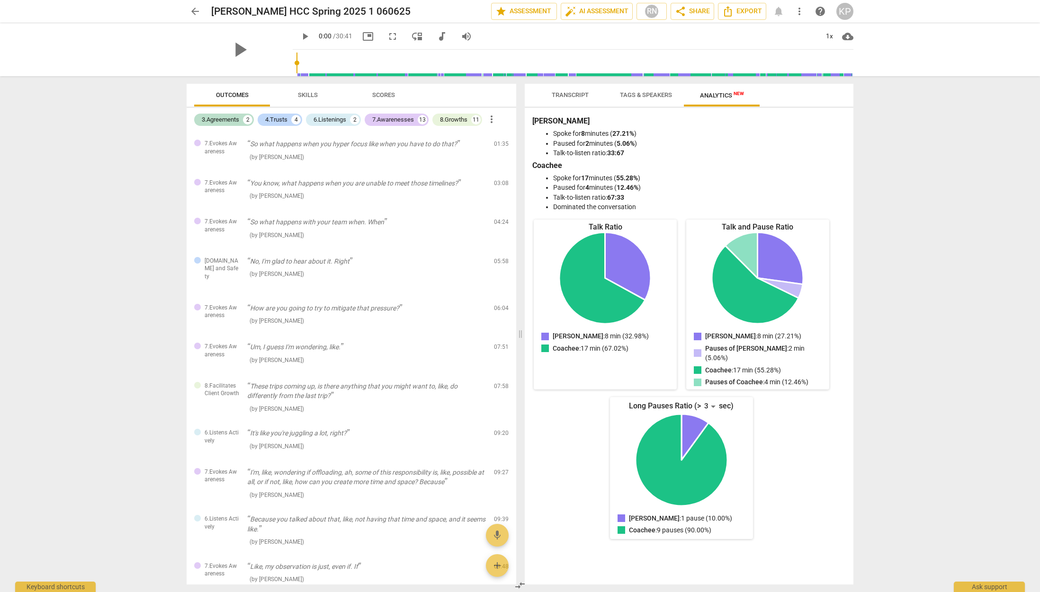
click at [196, 7] on span "arrow_back" at bounding box center [194, 11] width 11 height 11
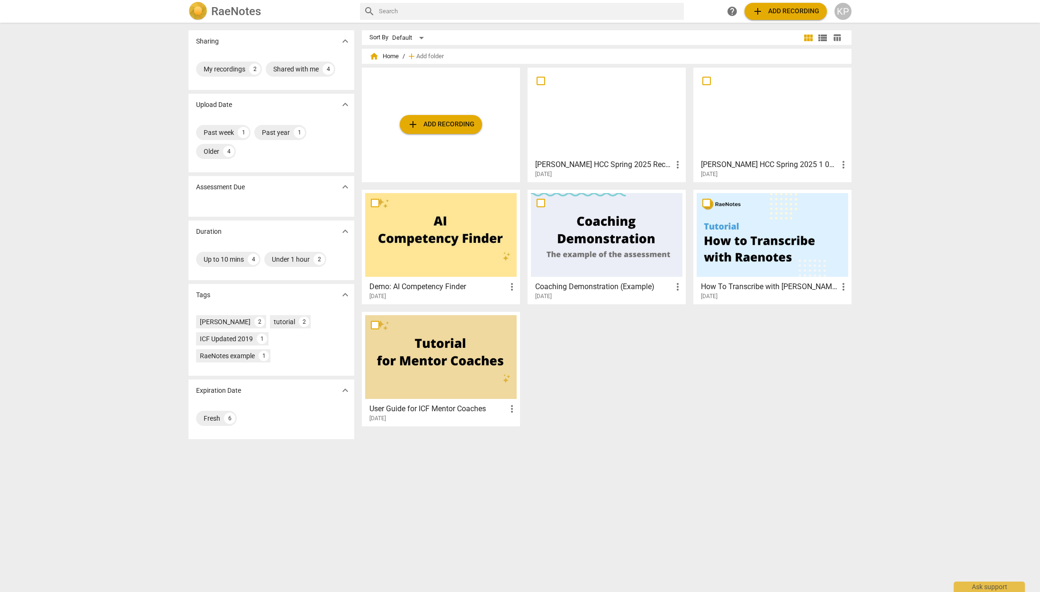
click at [628, 127] on div at bounding box center [607, 113] width 152 height 84
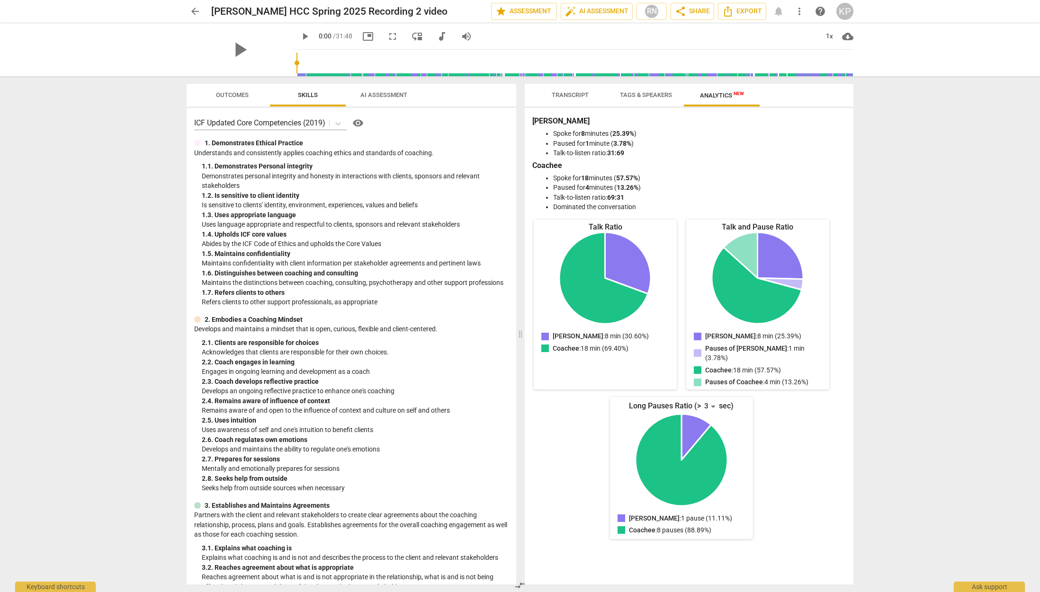
click at [229, 92] on span "Outcomes" at bounding box center [232, 94] width 33 height 7
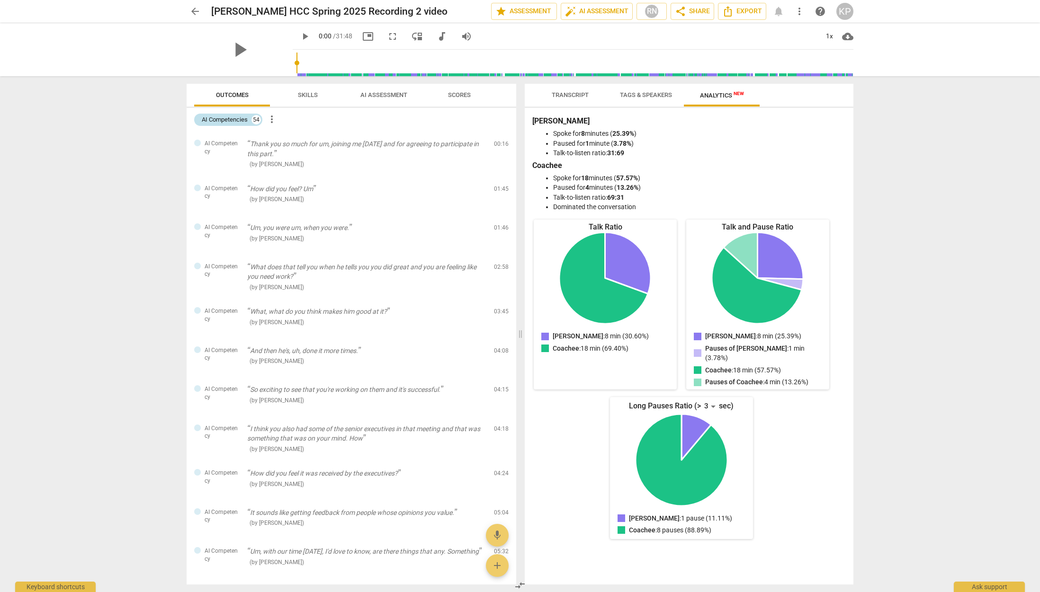
click at [256, 119] on div "54" at bounding box center [255, 119] width 9 height 9
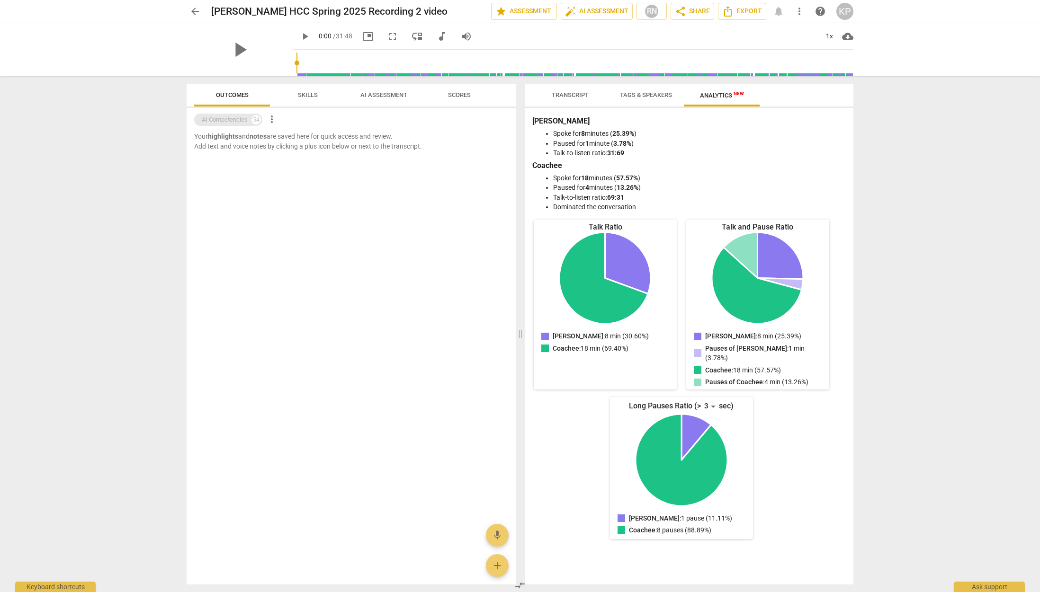
click at [256, 119] on div "54" at bounding box center [255, 119] width 9 height 9
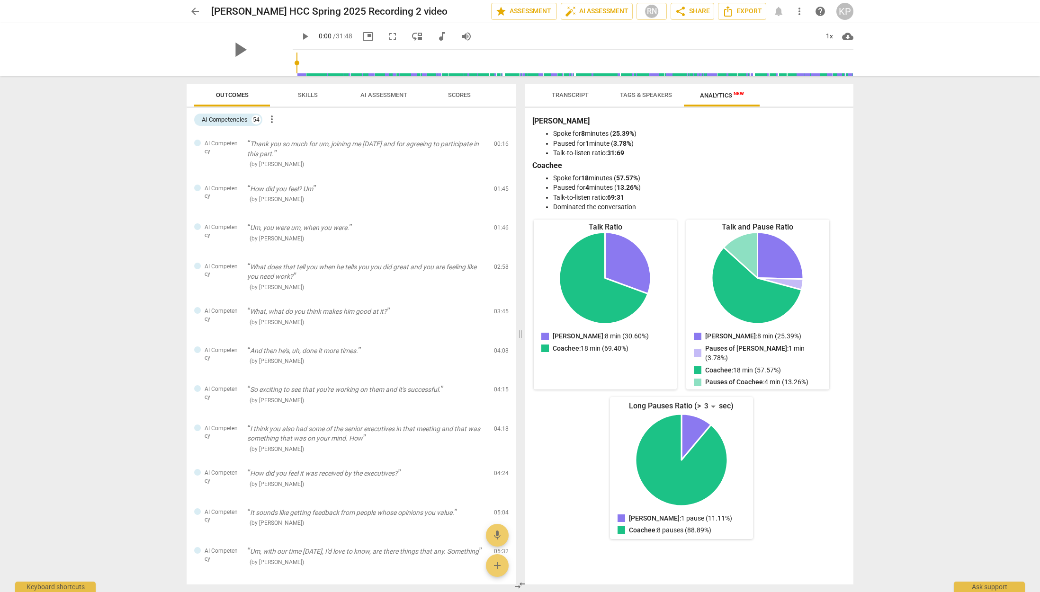
click at [453, 93] on span "Scores" at bounding box center [459, 94] width 23 height 7
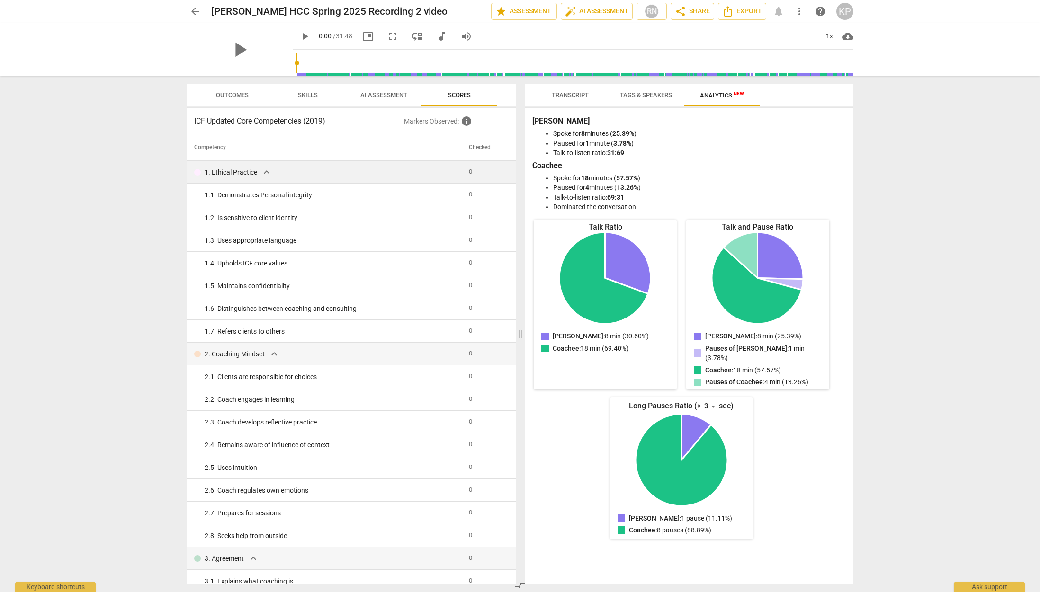
click at [264, 172] on span "expand_more" at bounding box center [266, 172] width 11 height 11
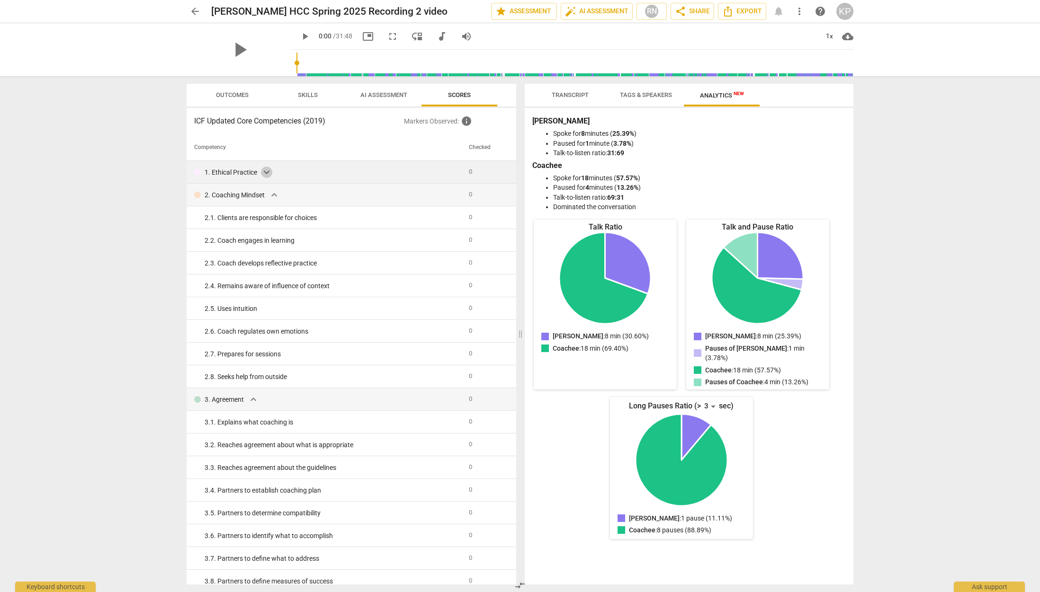
click at [268, 173] on span "expand_more" at bounding box center [266, 172] width 11 height 11
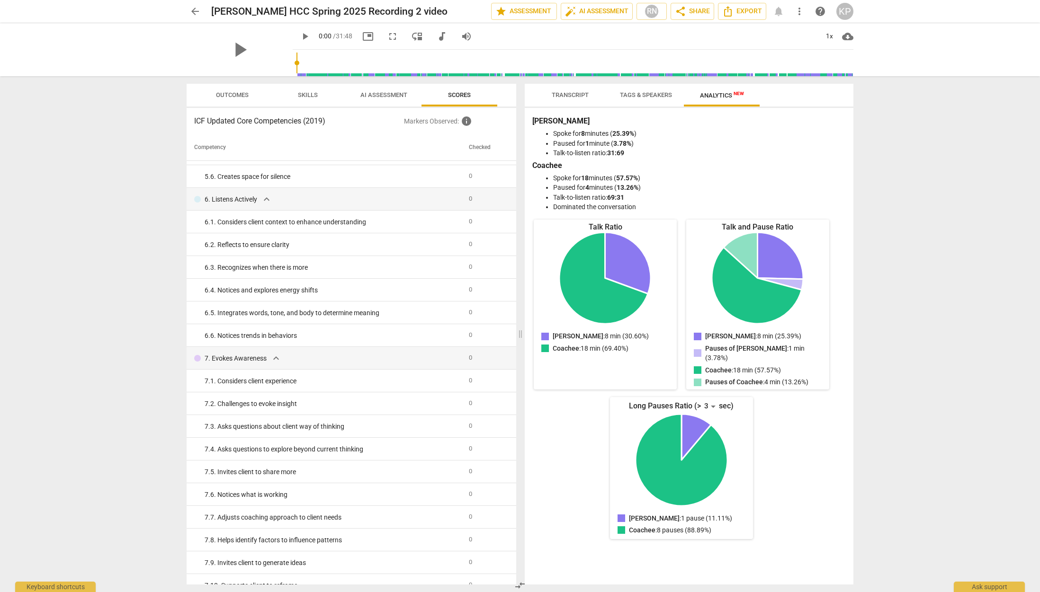
scroll to position [1190, 0]
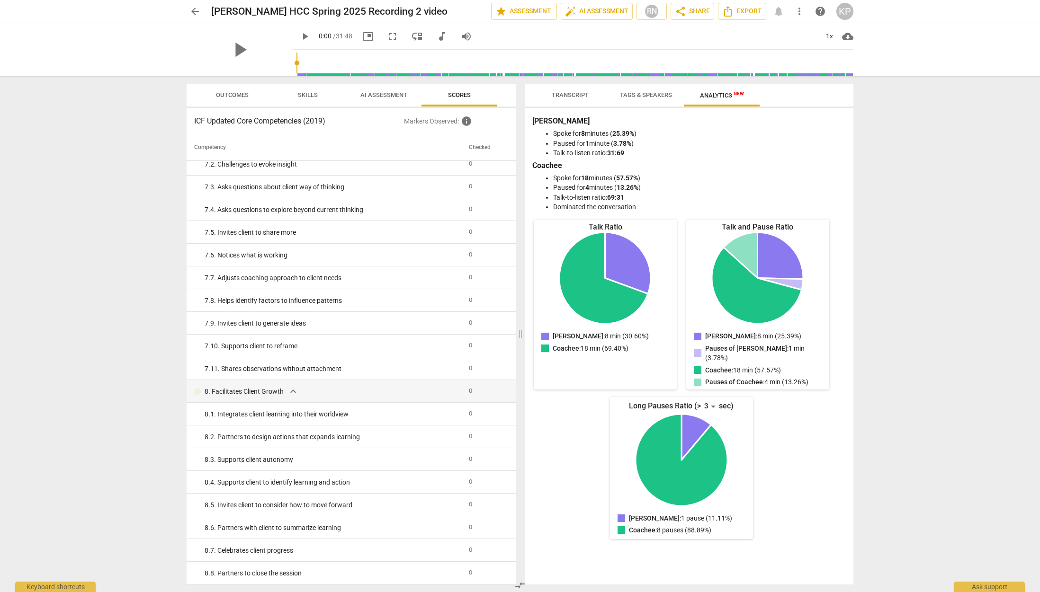
click at [765, 148] on li "Talk-to-listen ratio: 31:69" at bounding box center [698, 153] width 291 height 10
click at [713, 97] on span "Analytics New" at bounding box center [722, 95] width 44 height 7
click at [650, 98] on span "Tags & Speakers" at bounding box center [646, 94] width 52 height 7
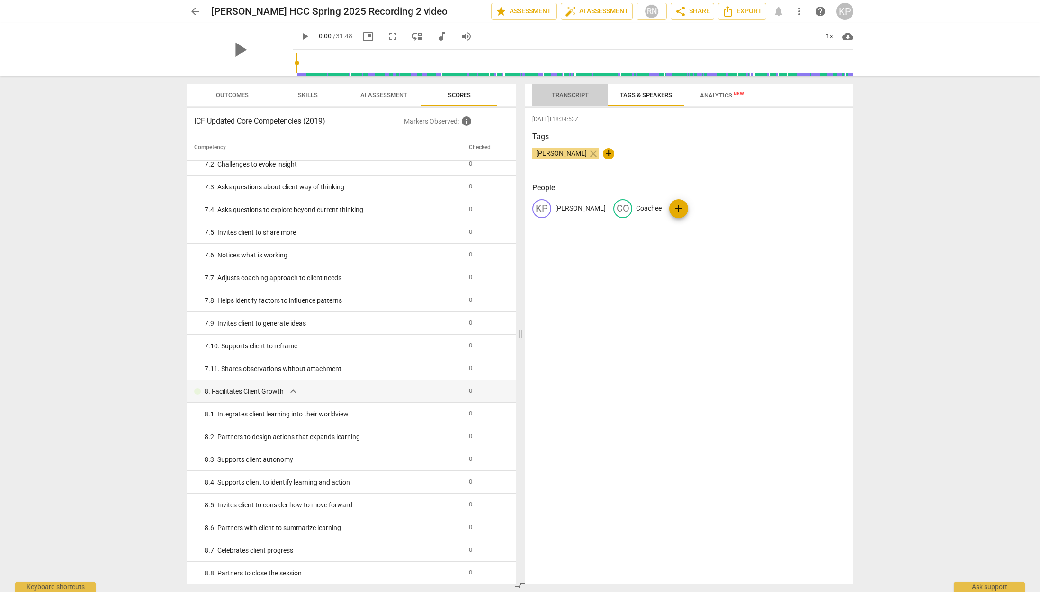
click at [570, 91] on span "Transcript" at bounding box center [570, 94] width 37 height 7
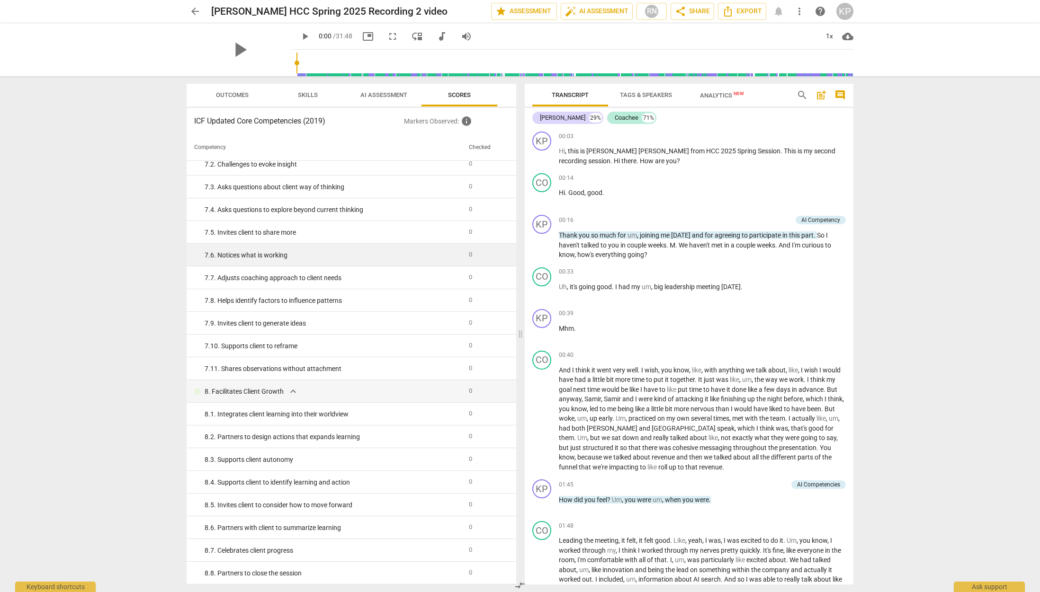
click at [233, 256] on div "7. 6. Notices what is working" at bounding box center [333, 256] width 257 height 10
click at [298, 89] on span "Skills" at bounding box center [308, 95] width 43 height 13
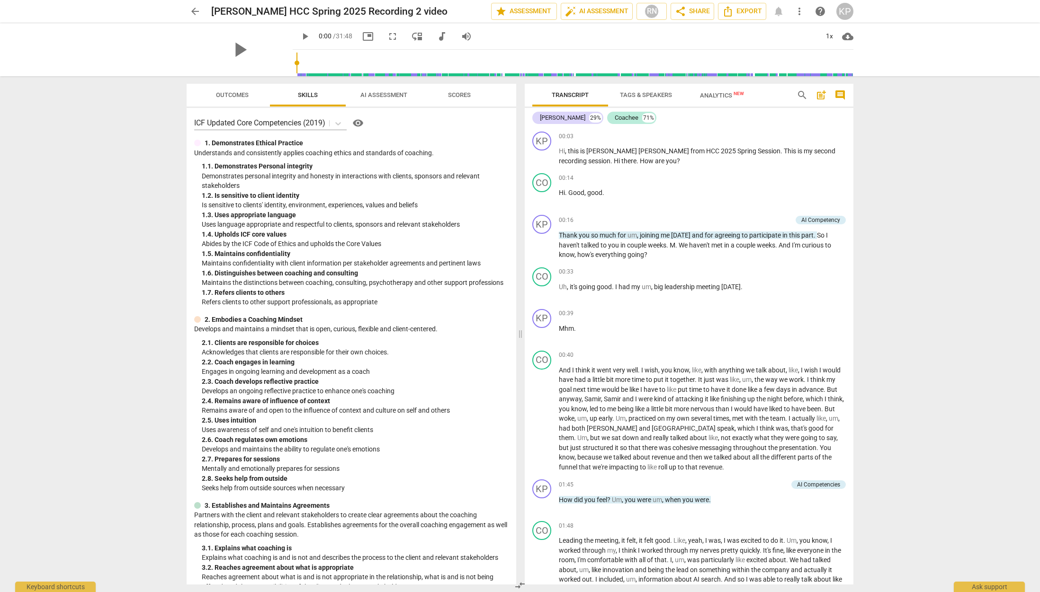
click at [376, 93] on span "AI Assessment" at bounding box center [383, 94] width 47 height 7
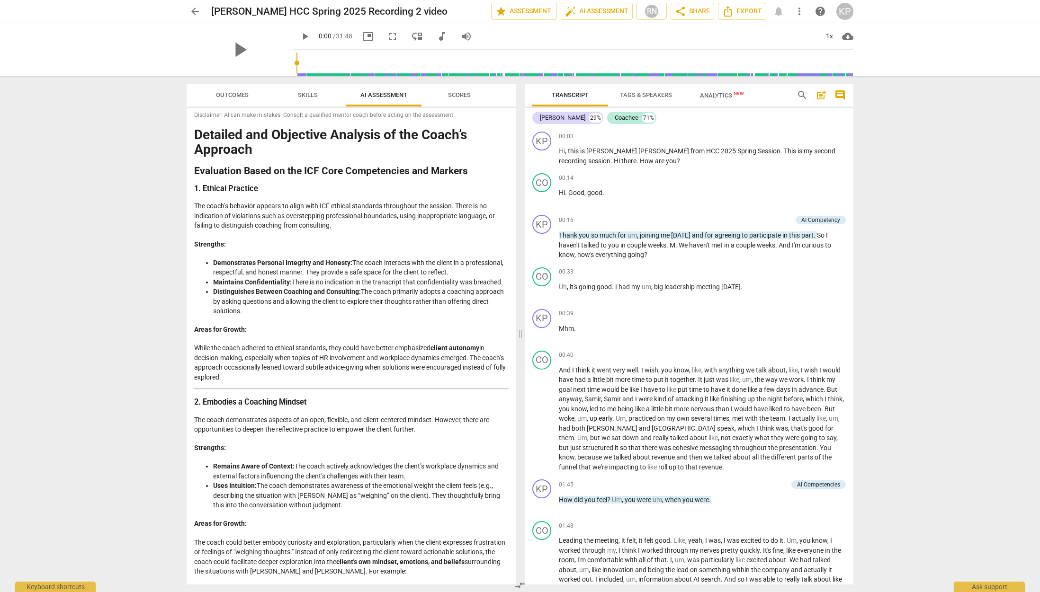
scroll to position [0, 0]
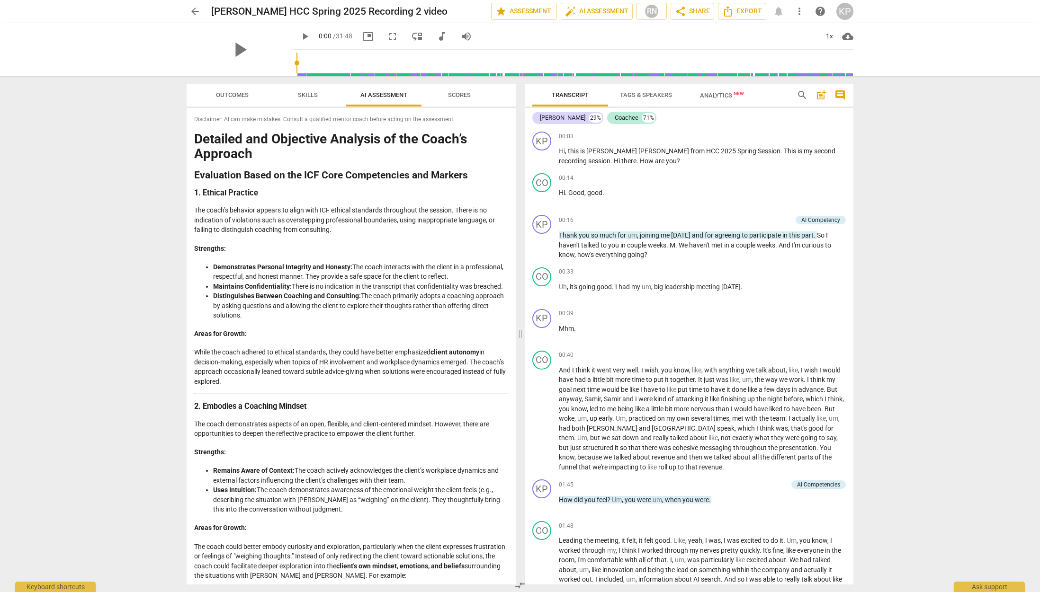
click at [312, 92] on span "Skills" at bounding box center [308, 94] width 20 height 7
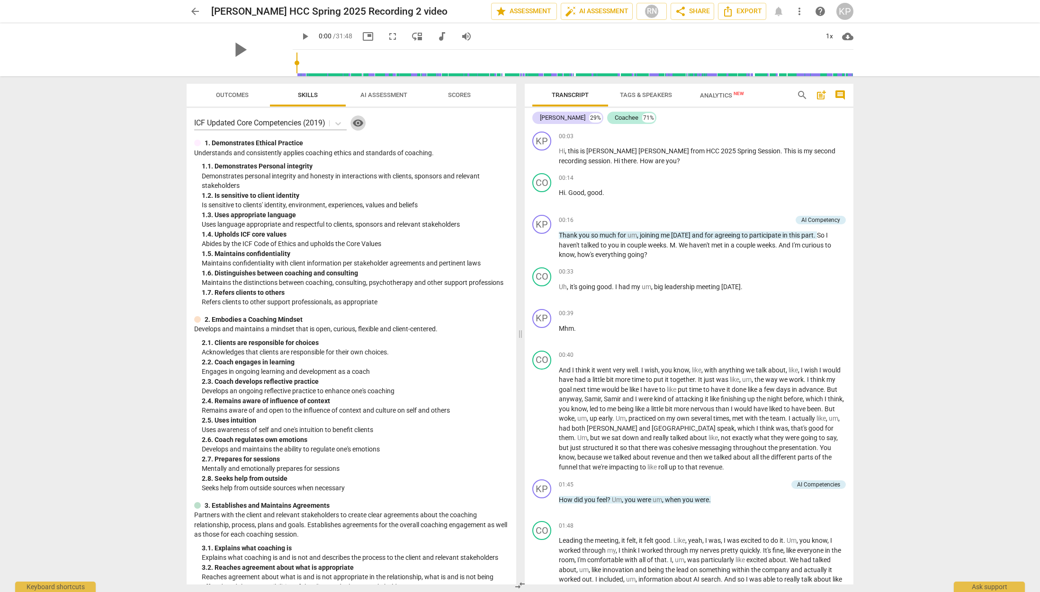
click at [359, 123] on span "visibility" at bounding box center [357, 122] width 11 height 11
click at [229, 93] on span "Outcomes" at bounding box center [232, 94] width 33 height 7
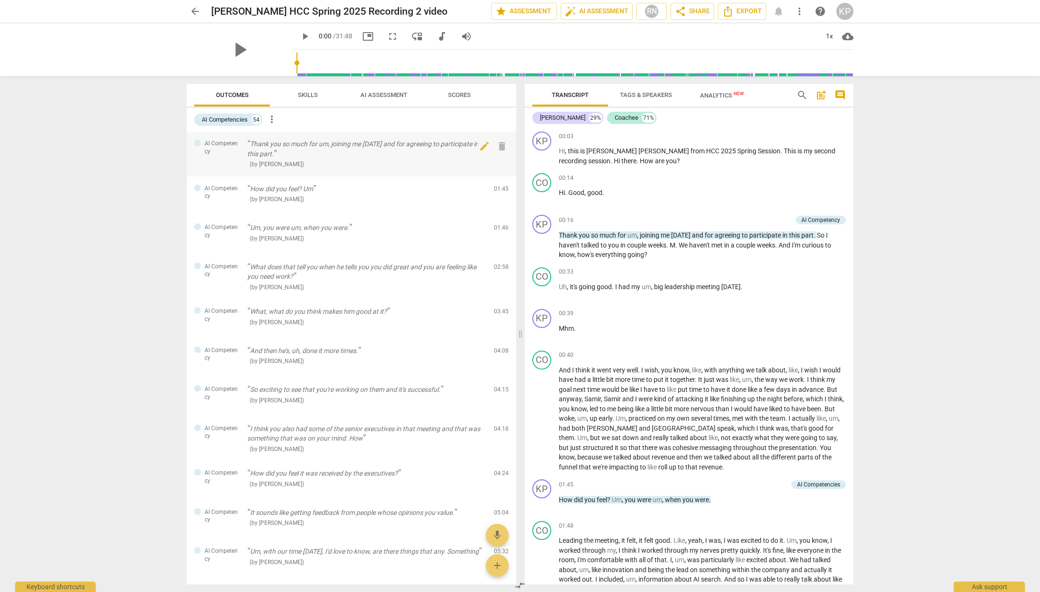
scroll to position [0, 0]
click at [978, 584] on div "Ask support" at bounding box center [989, 584] width 71 height 15
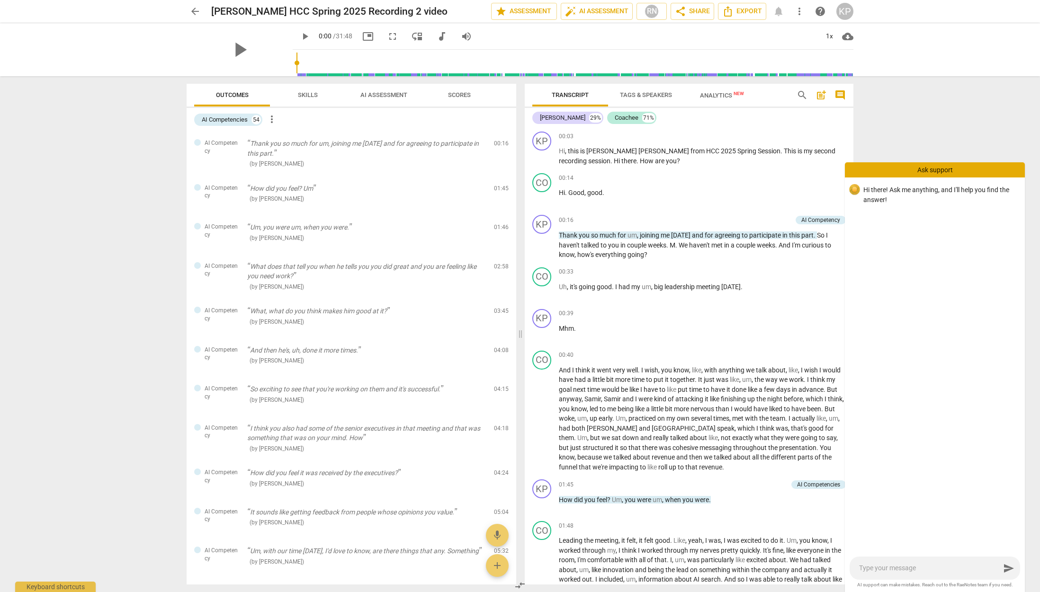
click at [901, 564] on textarea at bounding box center [929, 568] width 141 height 9
type textarea "h"
type textarea "hi"
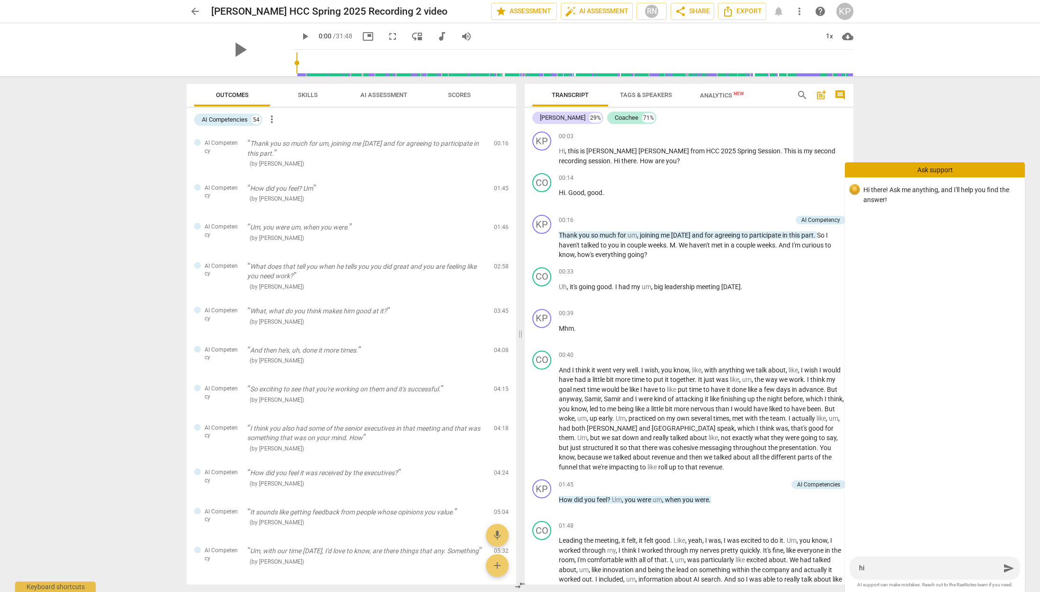
type textarea "hi"
type textarea "hi I"
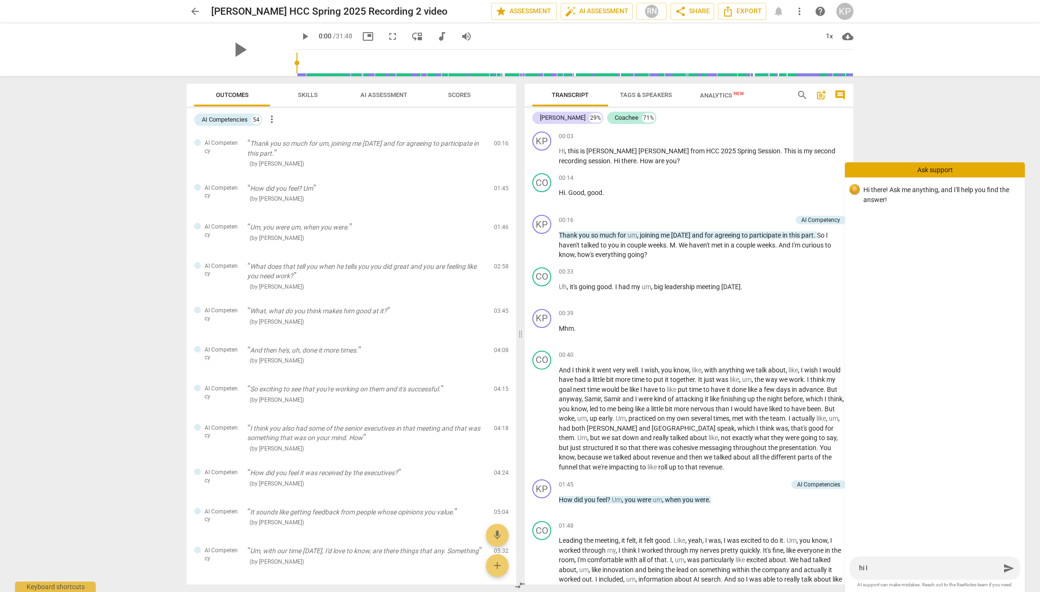
type textarea "hi I"
type textarea "hi I n"
type textarea "hi I no"
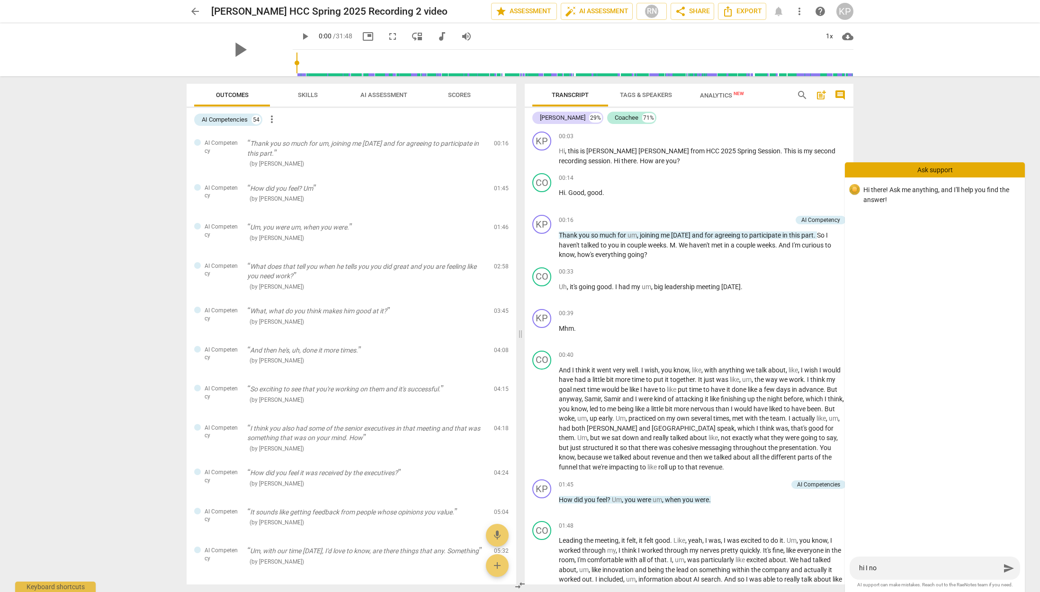
type textarea "hi I not"
type textarea "hi I noti"
type textarea "hi I notic"
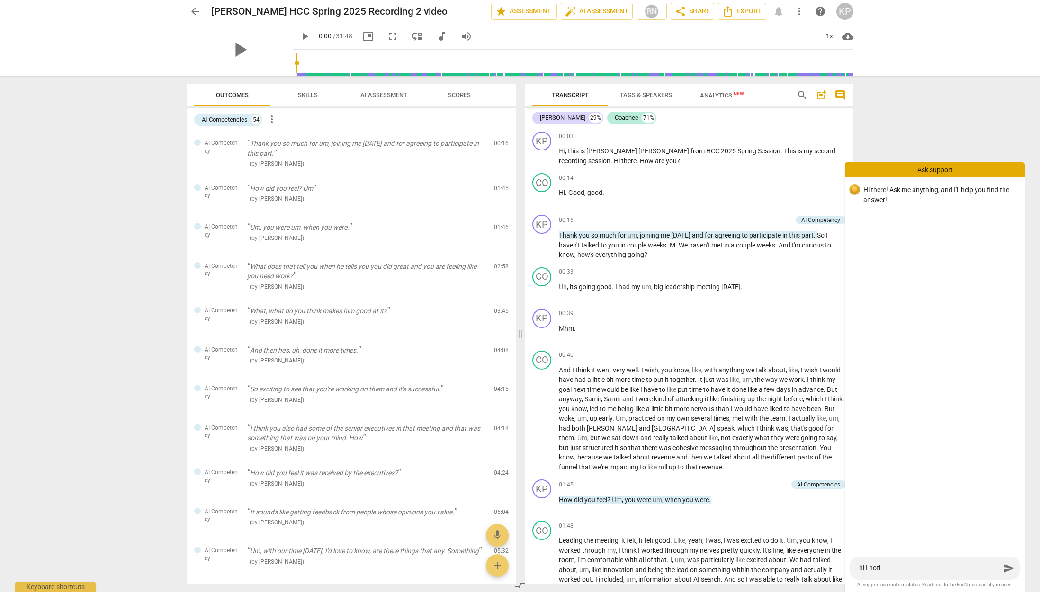
type textarea "hi I notic"
type textarea "hi I notice"
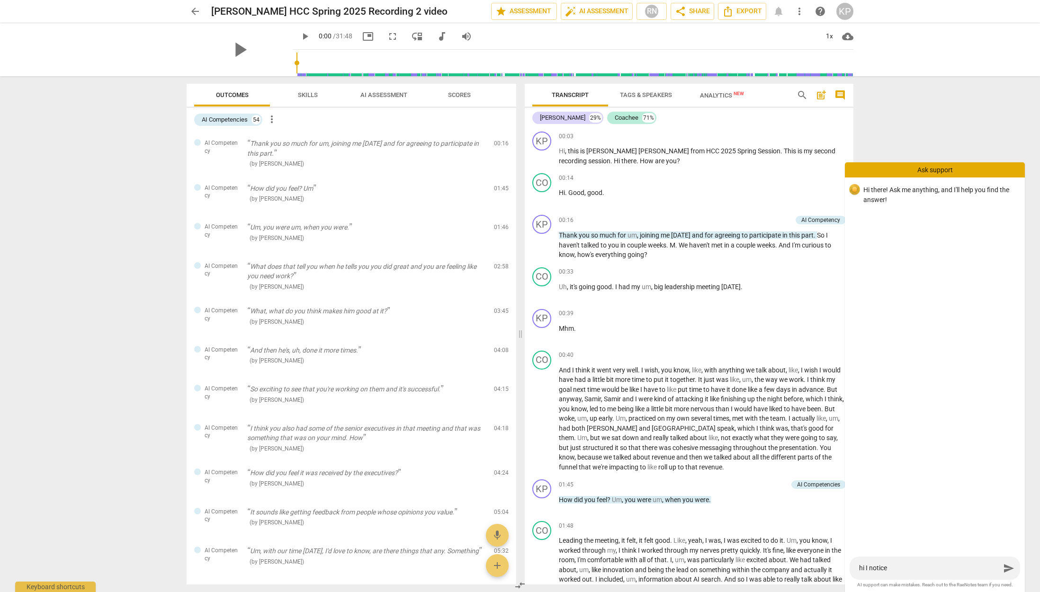
type textarea "hi I notice o"
type textarea "hi I notice on"
type textarea "hi I notice onn"
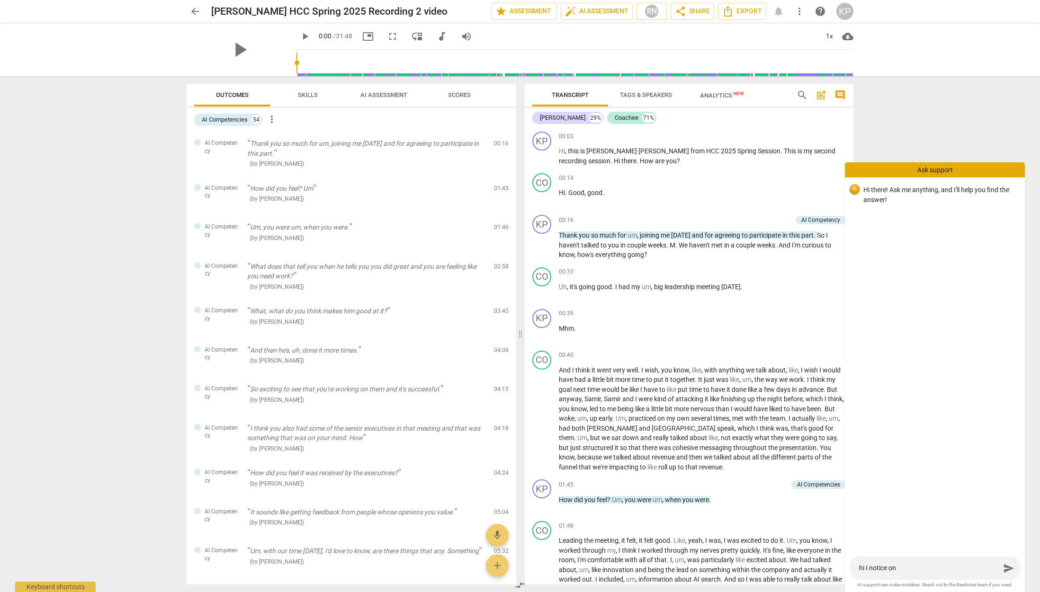
type textarea "hi I notice onn"
type textarea "hi I notice onn t"
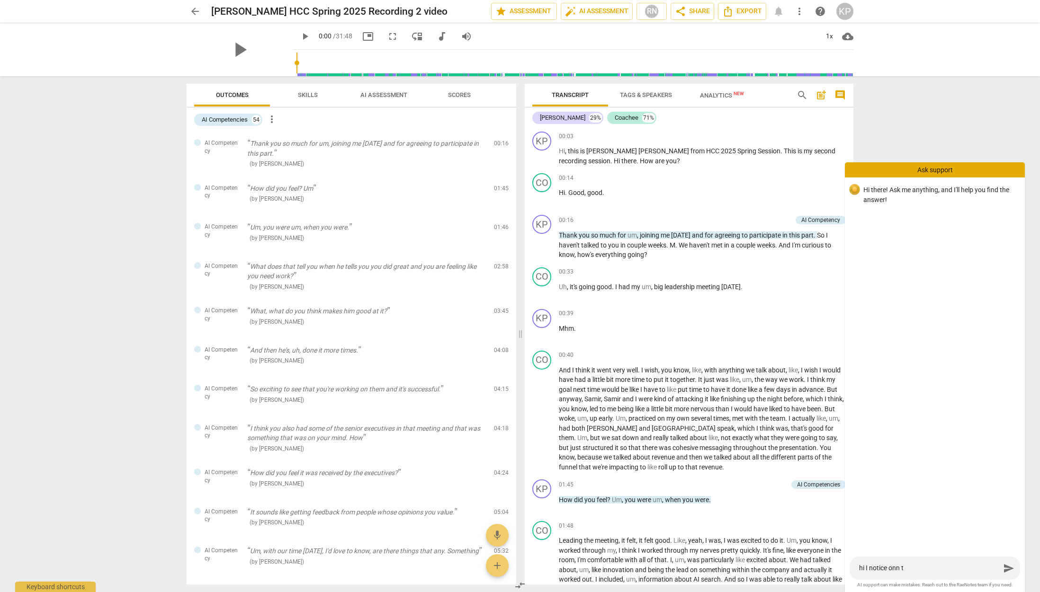
type textarea "hi I notice onn"
type textarea "hi I notice on"
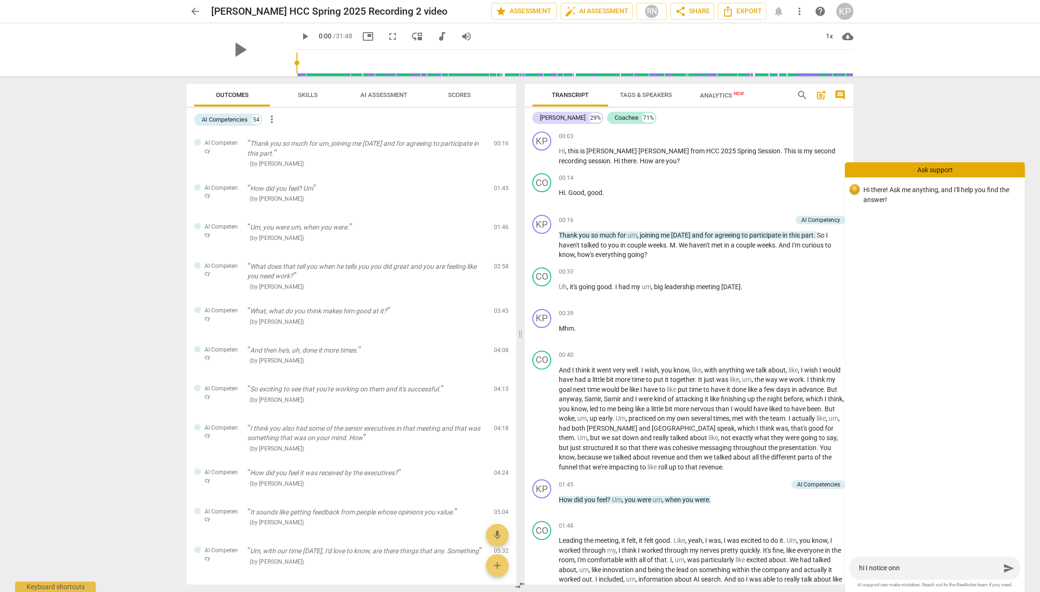
type textarea "hi I notice on"
drag, startPoint x: 899, startPoint y: 565, endPoint x: 849, endPoint y: 566, distance: 50.2
click at [849, 566] on div "hi I notice on hi I notice on send" at bounding box center [935, 568] width 180 height 23
type textarea "W"
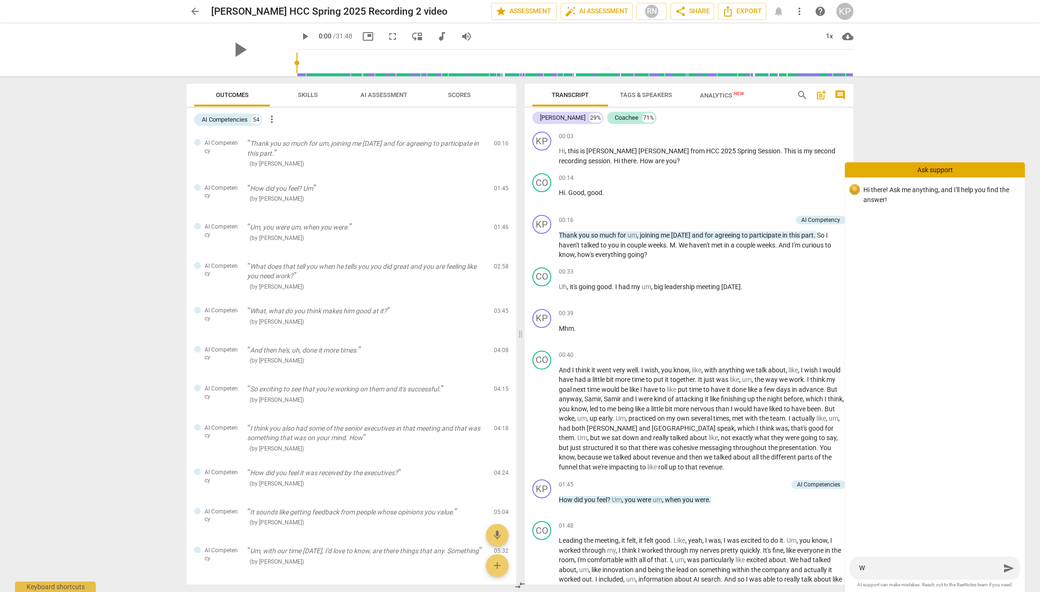
type textarea "Wh"
type textarea "W"
type textarea "H"
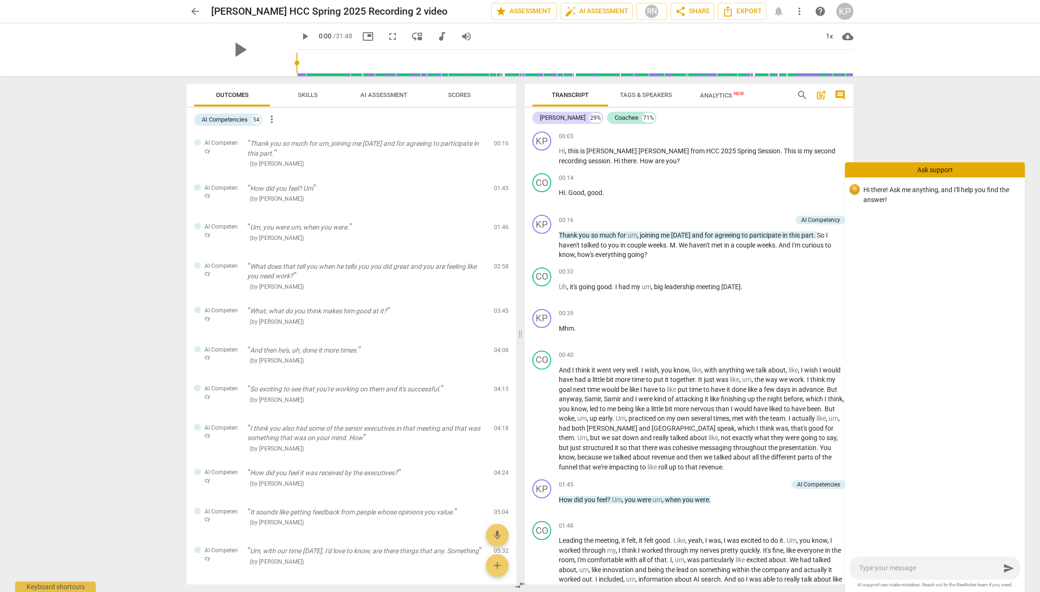
type textarea "H"
type textarea "Ho"
type textarea "How"
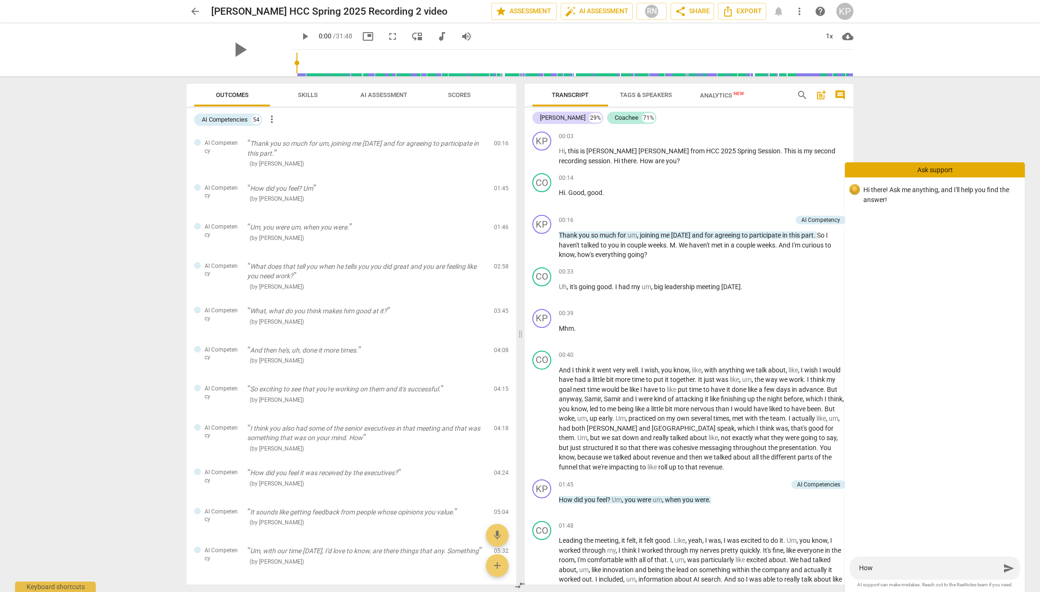
type textarea "How"
type textarea "How c"
type textarea "How ca"
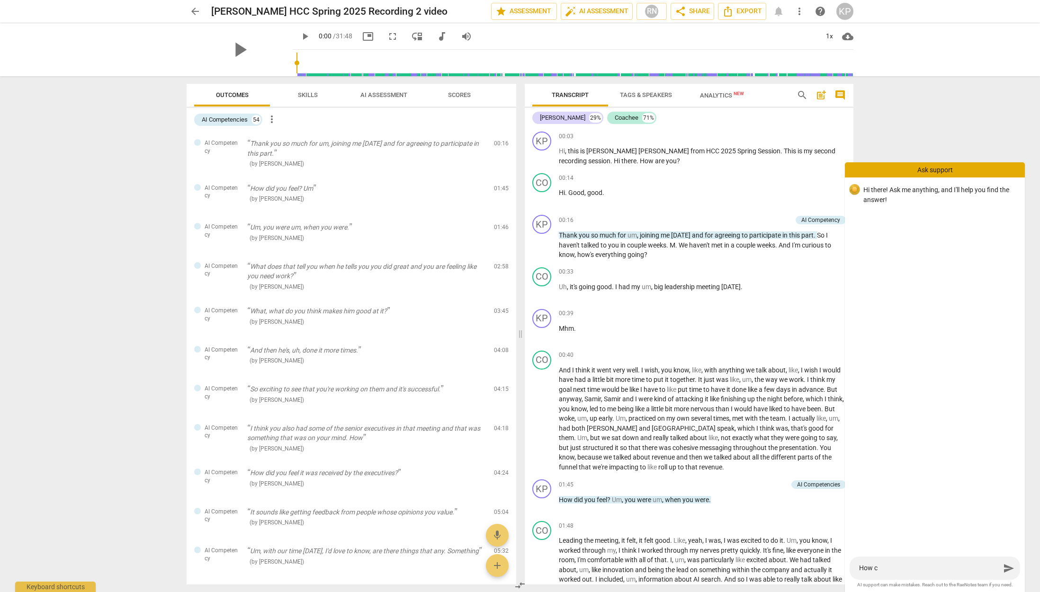
type textarea "How ca"
type textarea "How can"
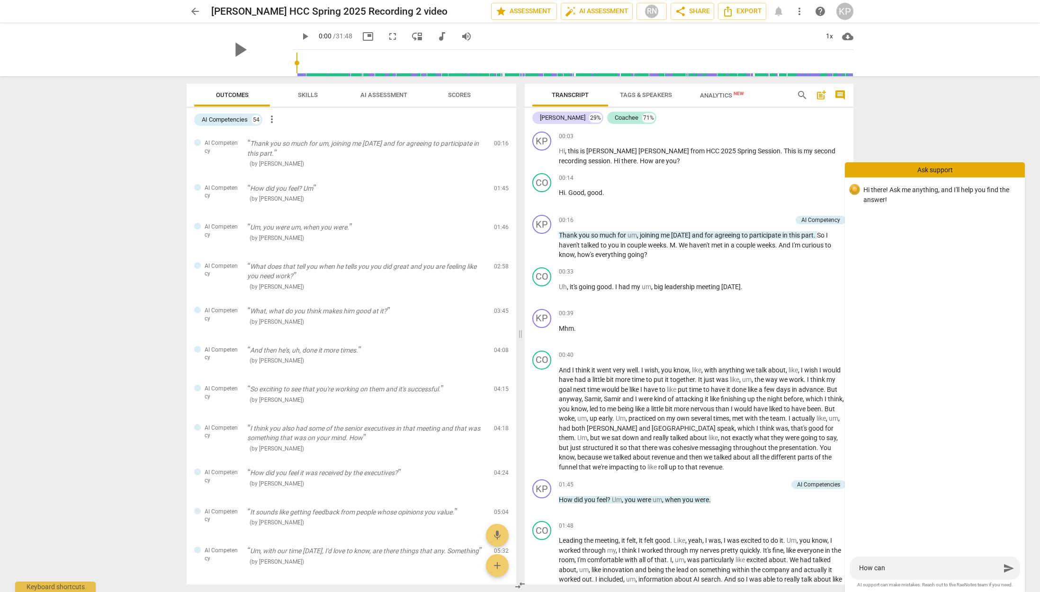
type textarea "How can i"
type textarea "How can i s"
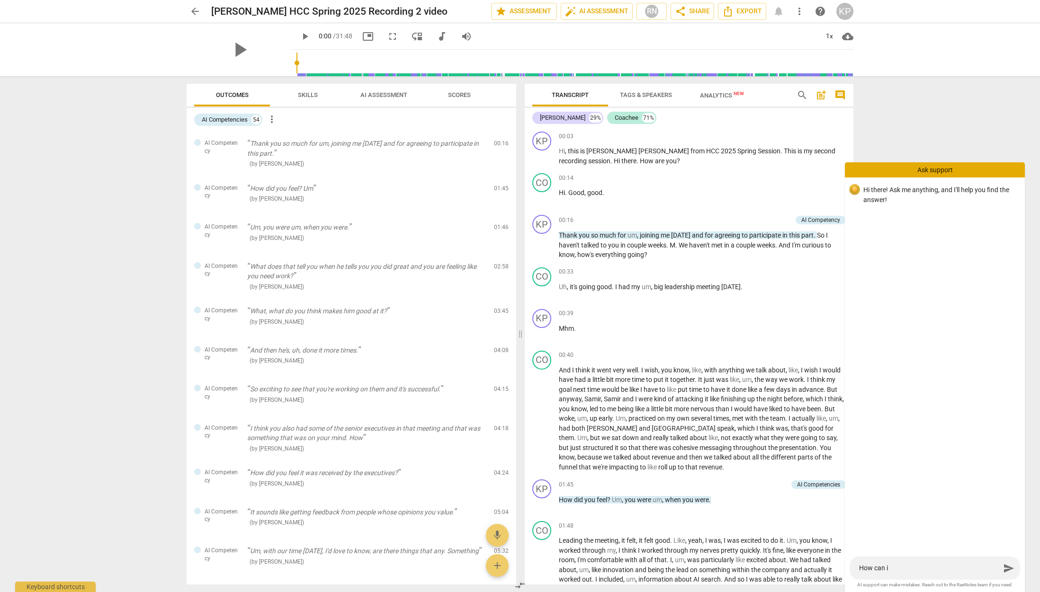
type textarea "How can i s"
type textarea "How can i se"
type textarea "How can i see"
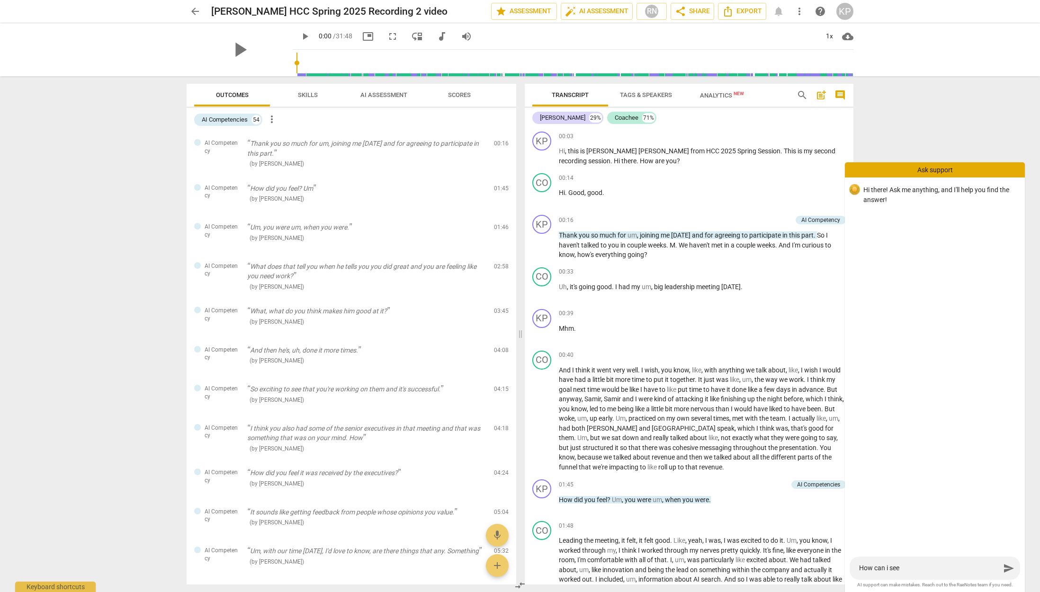
type textarea "How can i see"
type textarea "How can i see t"
type textarea "How can i see th"
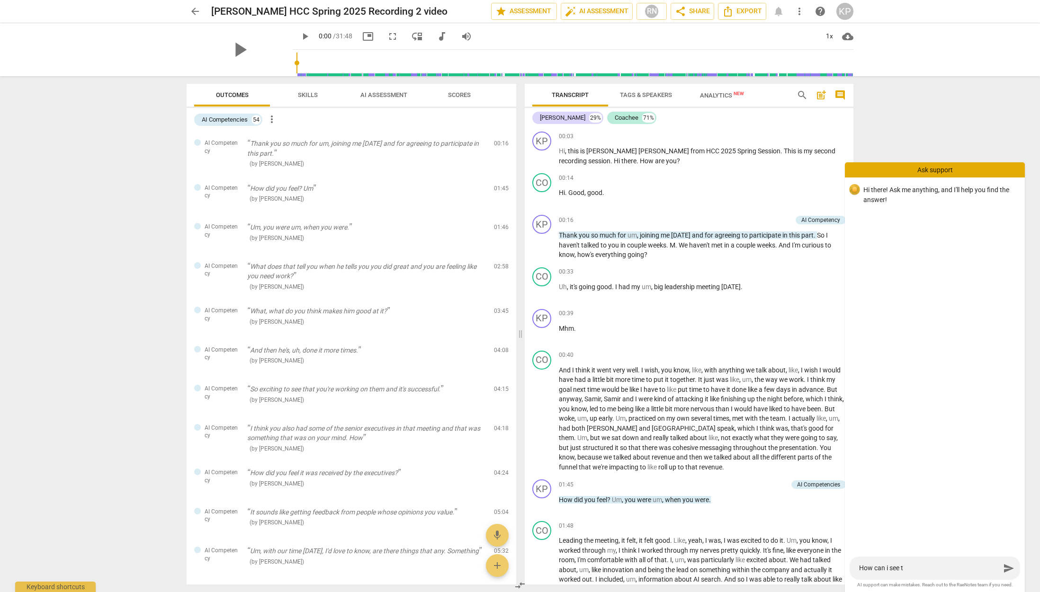
type textarea "How can i see th"
type textarea "How can i see the"
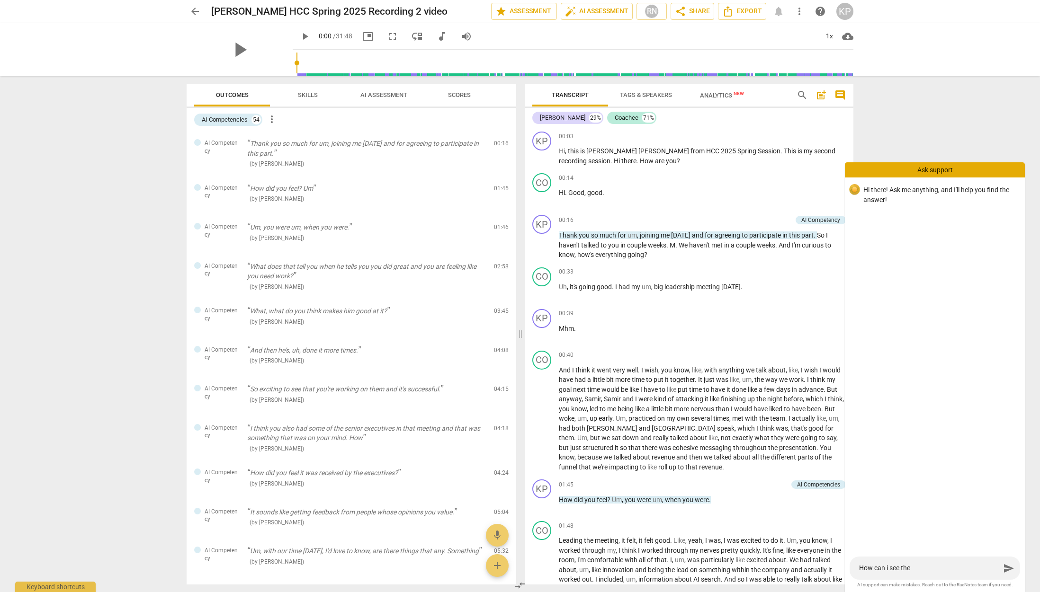
type textarea "How can i see the i"
type textarea "How can i see the in"
type textarea "How can i see the ind"
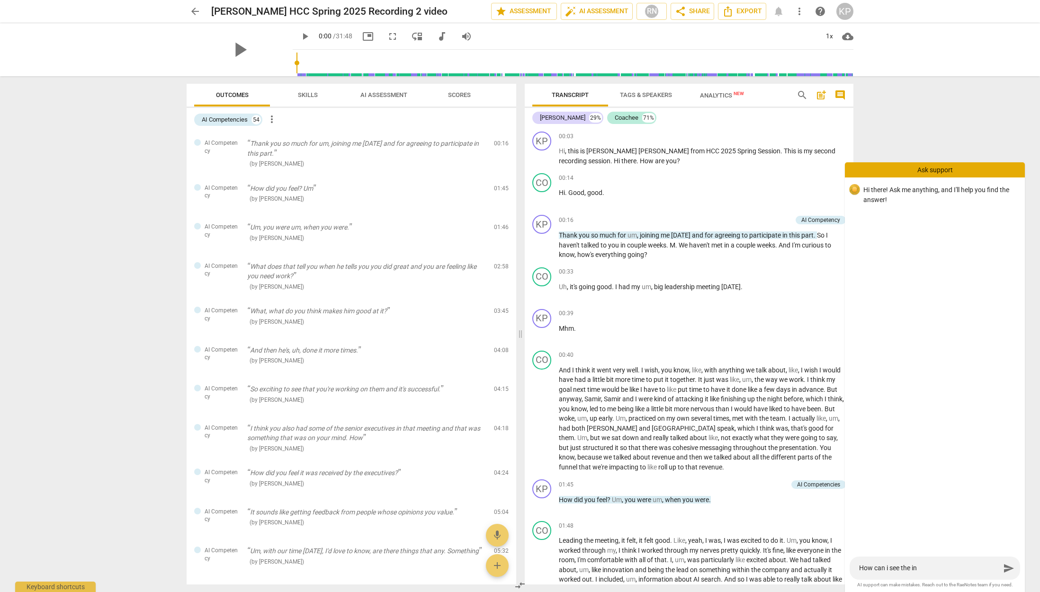
type textarea "How can i see the ind"
type textarea "How can i see the indi"
type textarea "How can i see the indiv"
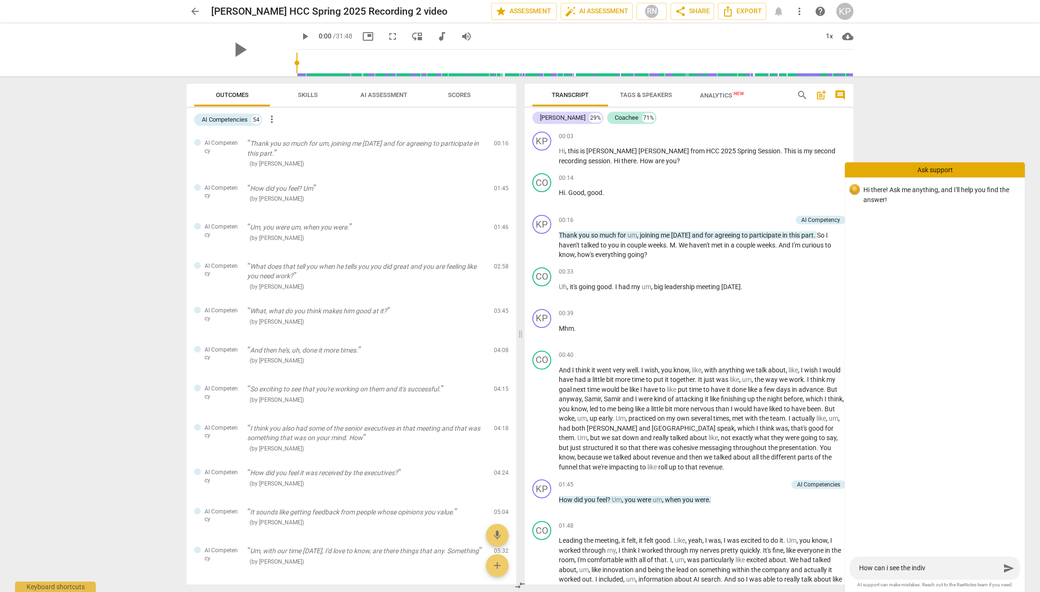
type textarea "How can i see the indivi"
type textarea "How can i see the individ"
type textarea "How can i see the individu"
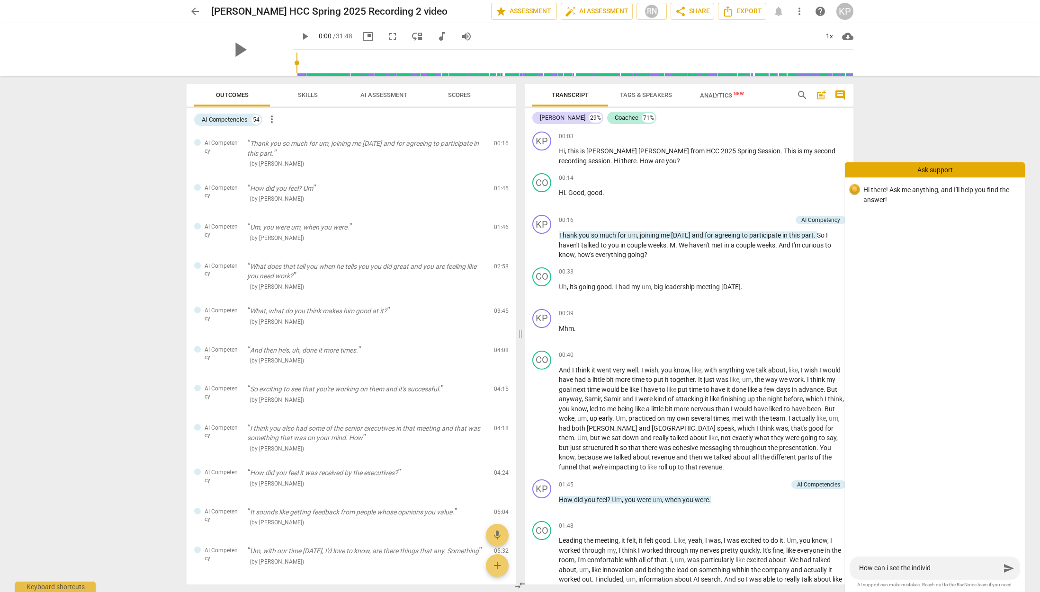
type textarea "How can i see the individu"
type textarea "How can i see the individua"
type textarea "How can i see the individual"
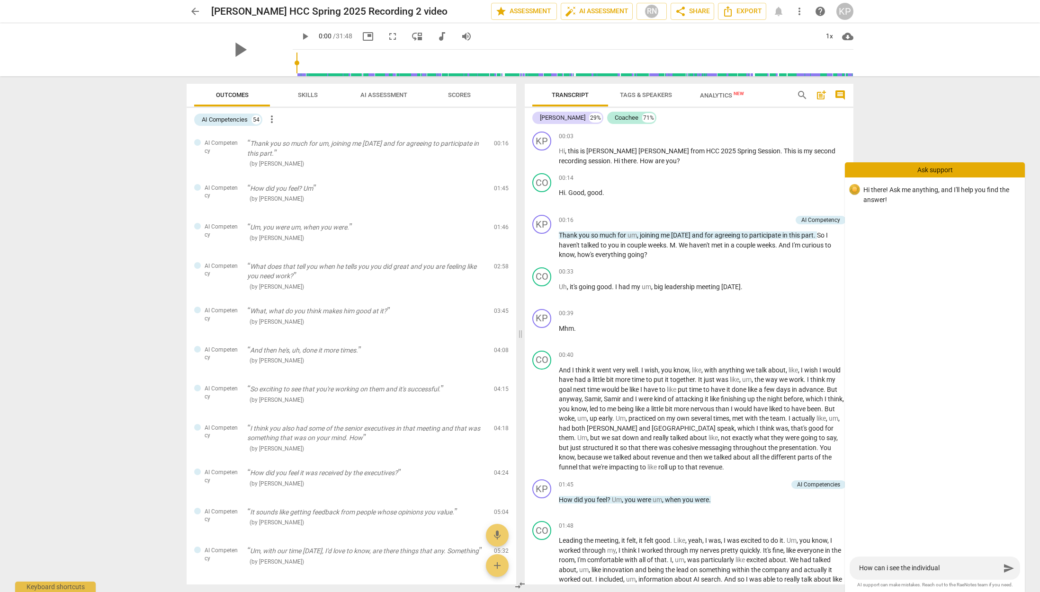
type textarea "How can i see the individual"
type textarea "How can i see the individual c"
type textarea "How can i see the individual co"
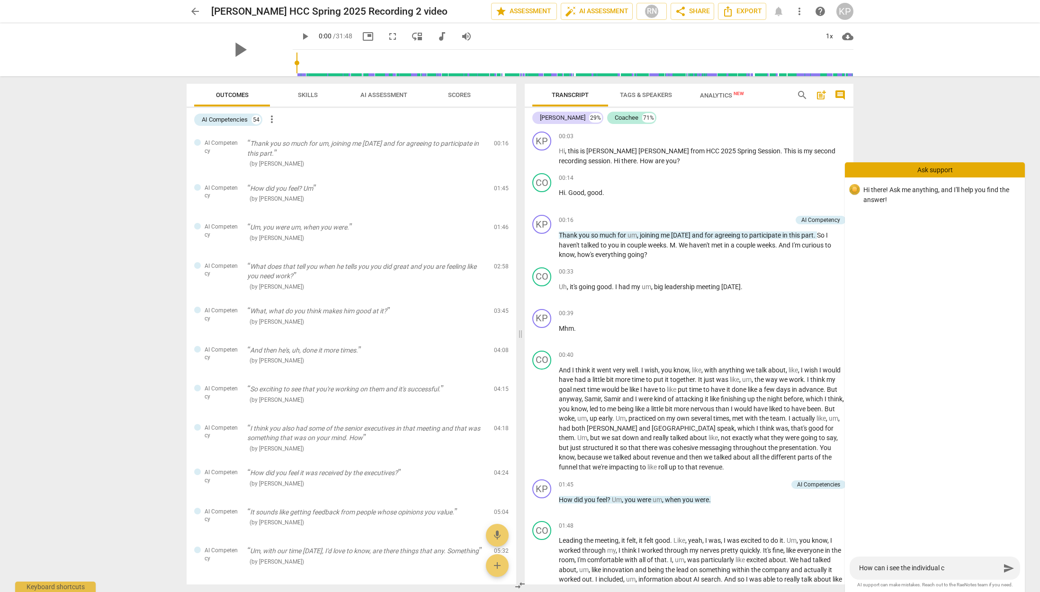
type textarea "How can i see the individual co"
type textarea "How can i see the individual com"
type textarea "How can i see the individual comp"
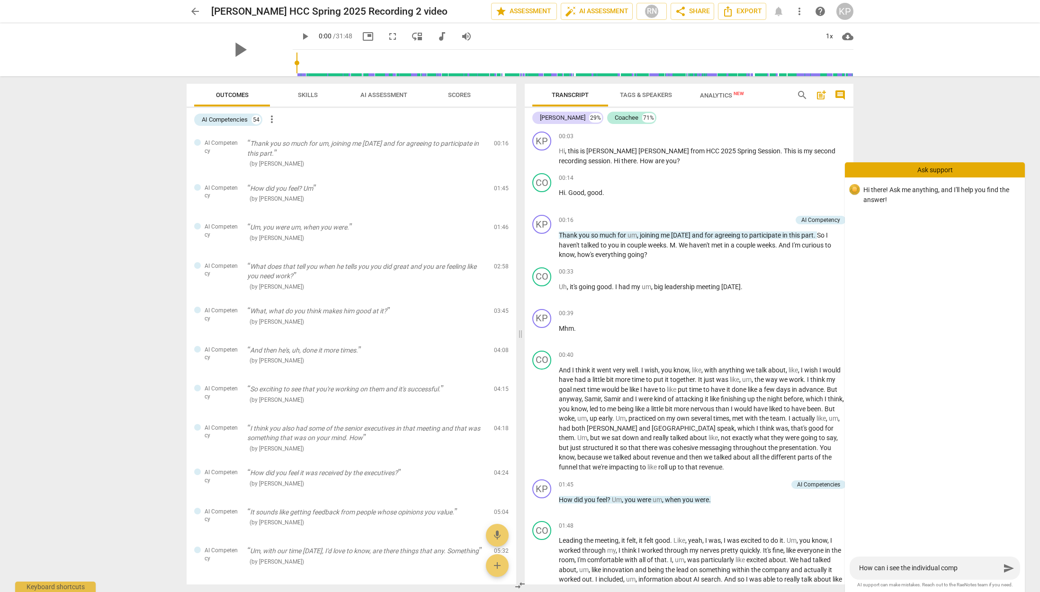
type textarea "How can i see the individual compe"
type textarea "How can i see the individual compet"
type textarea "How can i see the individual competa"
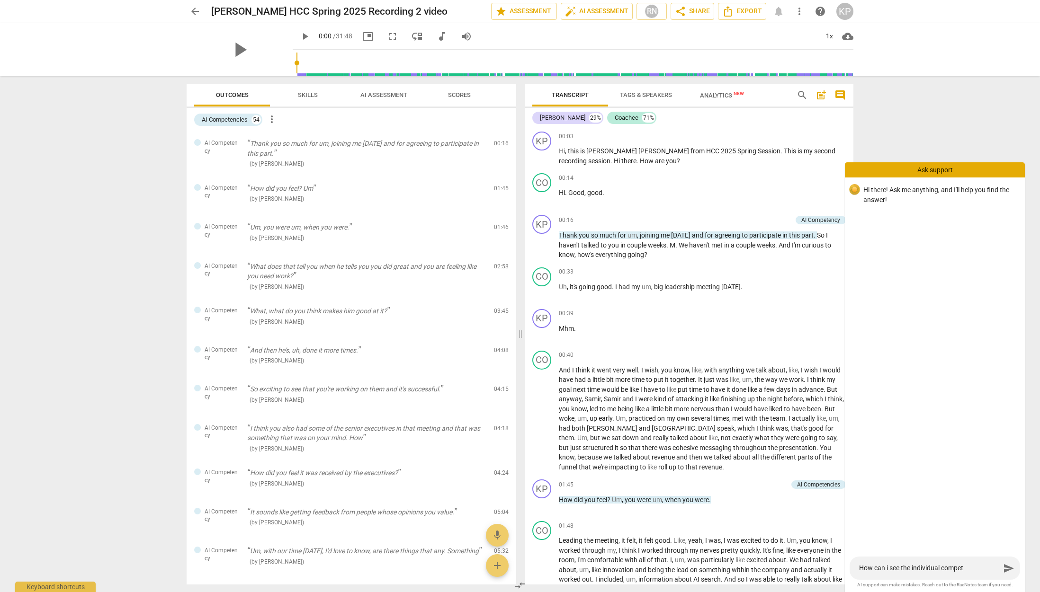
type textarea "How can i see the individual competa"
type textarea "How can i see the individual competan"
type textarea "How can i see the individual competanc"
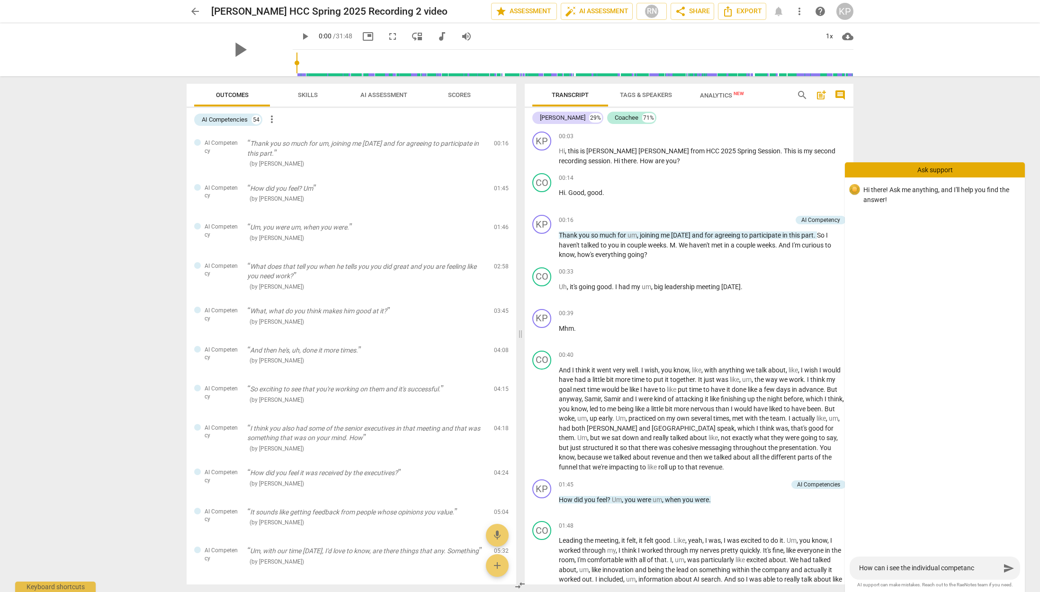
type textarea "How can i see the individual competanci"
type textarea "How can i see the individual competancie"
type textarea "How can i see the individual competancies"
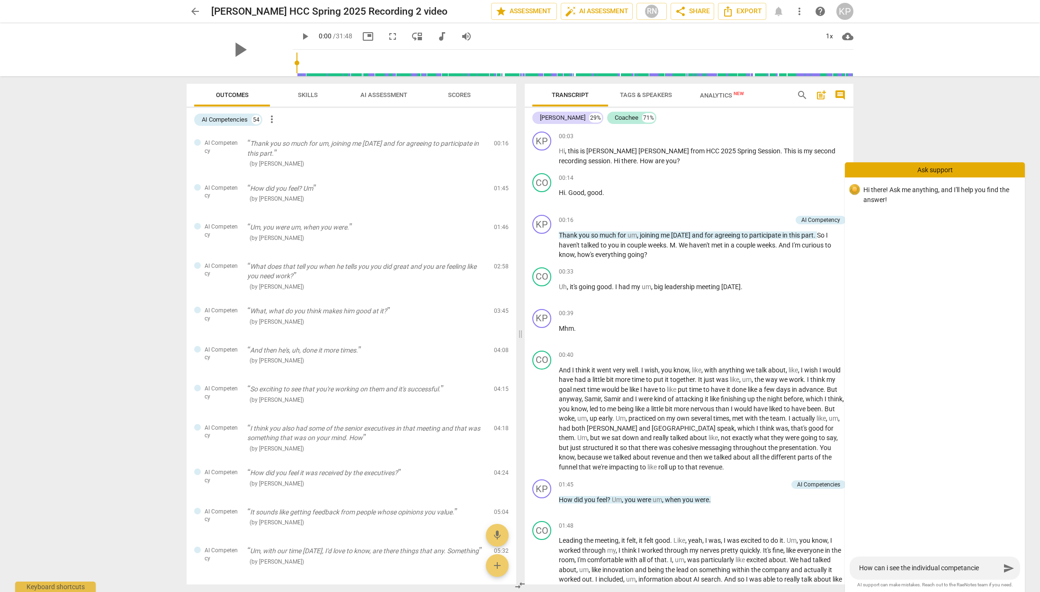
type textarea "How can i see the individual competancies"
type textarea "How can i see the individual competancies t"
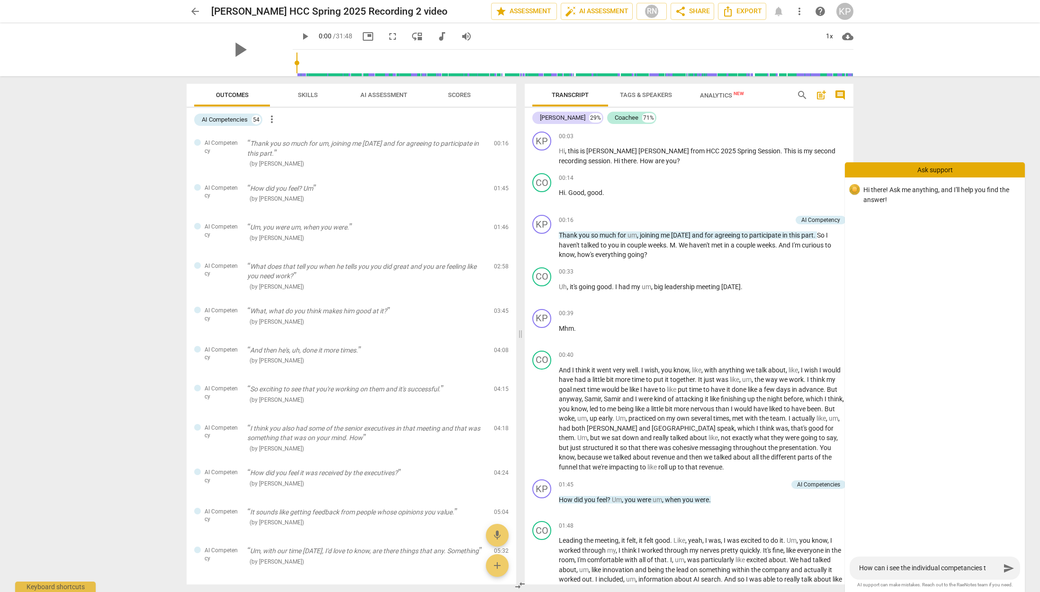
type textarea "How can i see the individual competancies th"
type textarea "How can i see the individual competancies tha"
type textarea "How can i see the individual competancies that"
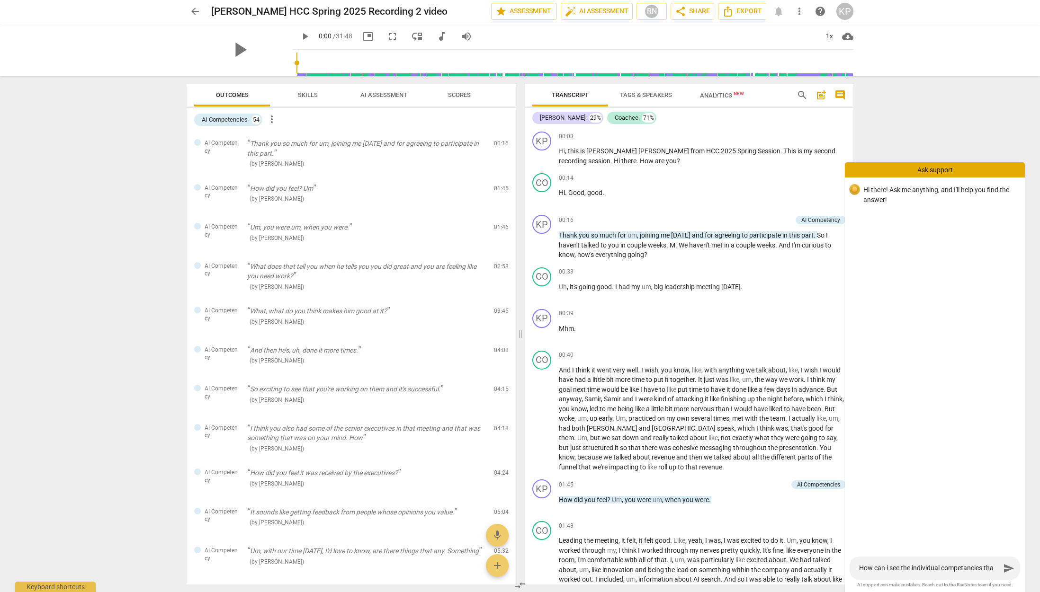
type textarea "How can i see the individual competancies that"
type textarea "How can i see the individual competancies that w"
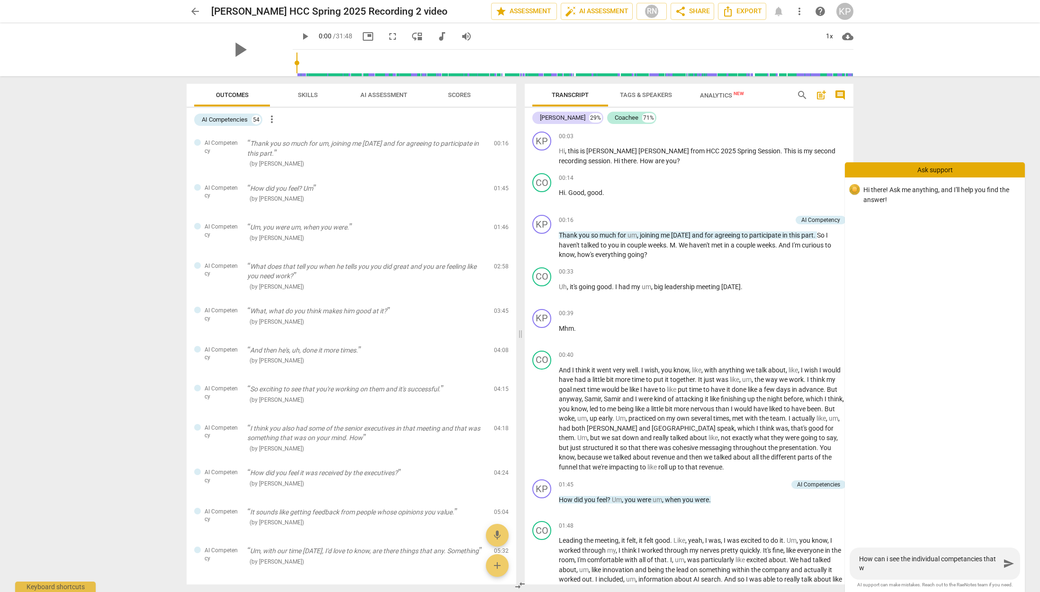
type textarea "How can i see the individual competancies that we"
type textarea "How can i see the individual competancies that wer"
type textarea "How can i see the individual competancies that were"
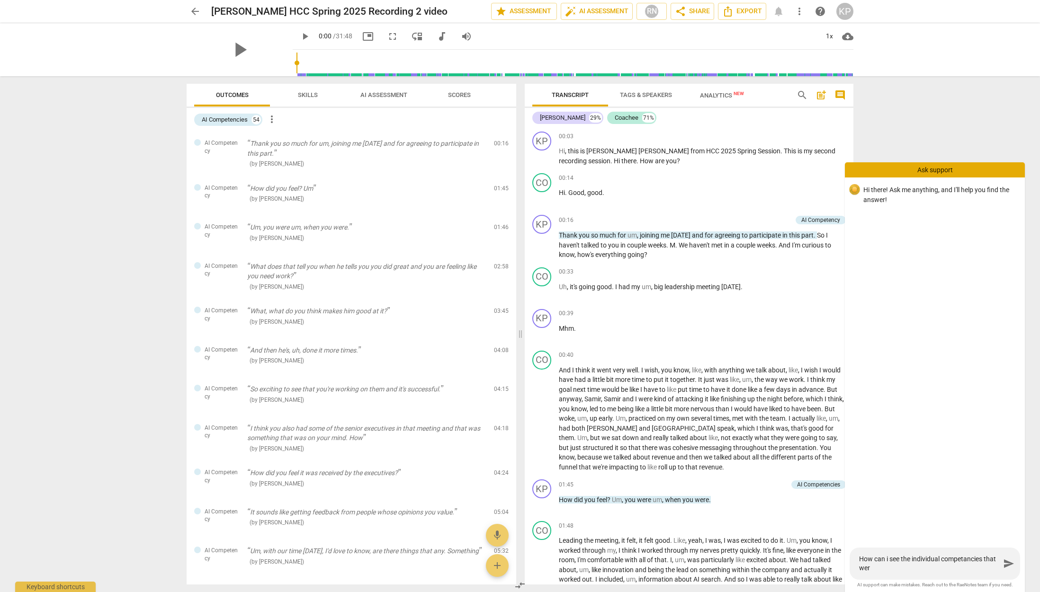
type textarea "How can i see the individual competancies that were"
type textarea "How can i see the individual competancies that were i"
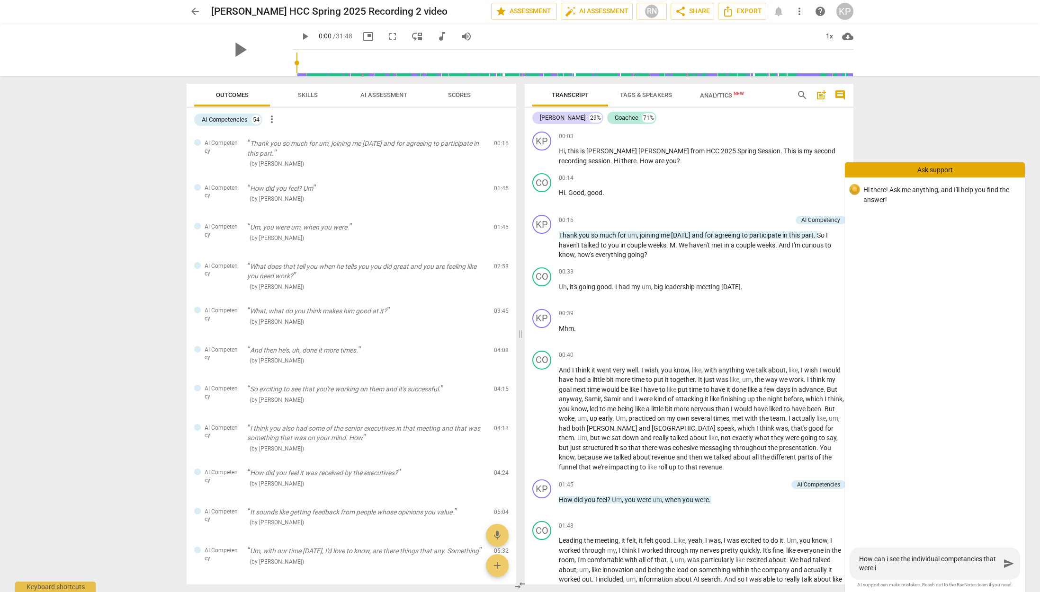
type textarea "How can i see the individual competancies that were id"
type textarea "How can i see the individual competancies that were ide"
type textarea "How can i see the individual competancies that were iden"
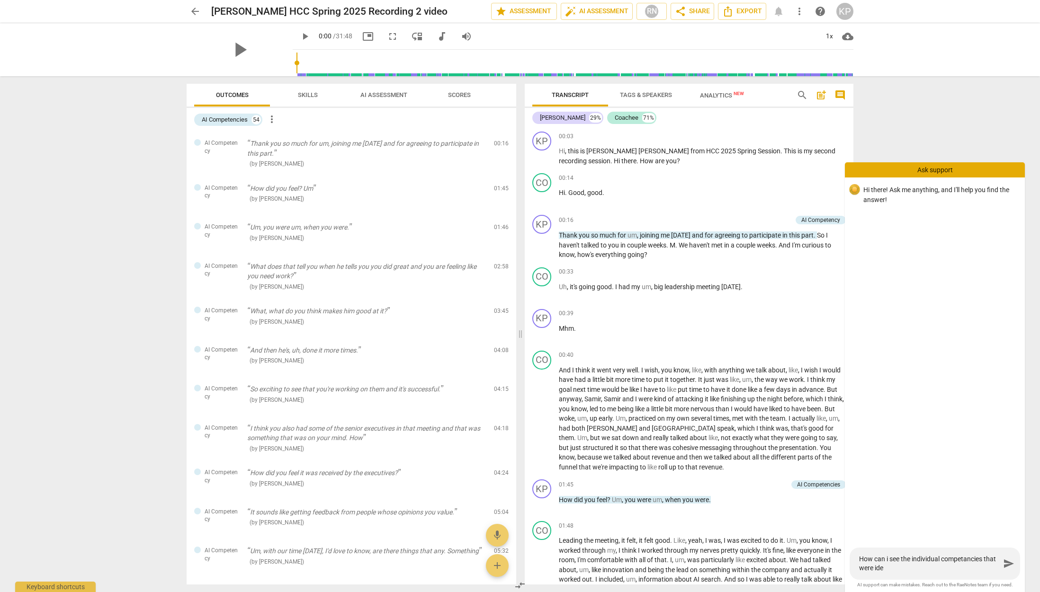
type textarea "How can i see the individual competancies that were iden"
type textarea "How can i see the individual competancies that were ident"
type textarea "How can i see the individual competancies that were identi"
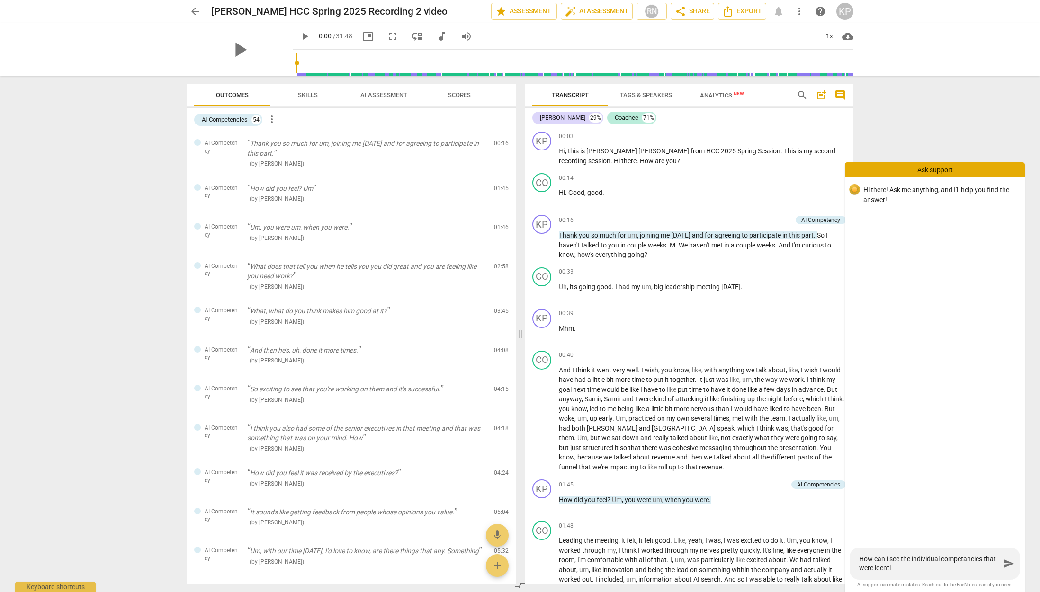
type textarea "How can i see the individual competancies that were identif"
type textarea "How can i see the individual competancies that were identifi"
type textarea "How can i see the individual competancies that were identifie"
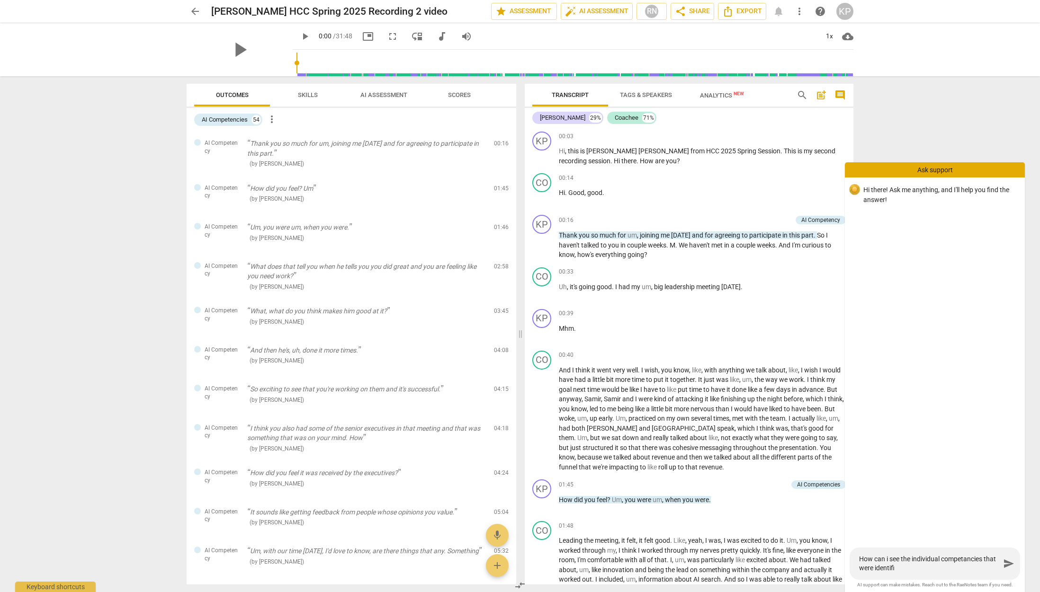
type textarea "How can i see the individual competancies that were identifie"
type textarea "How can i see the individual competancies that were identified"
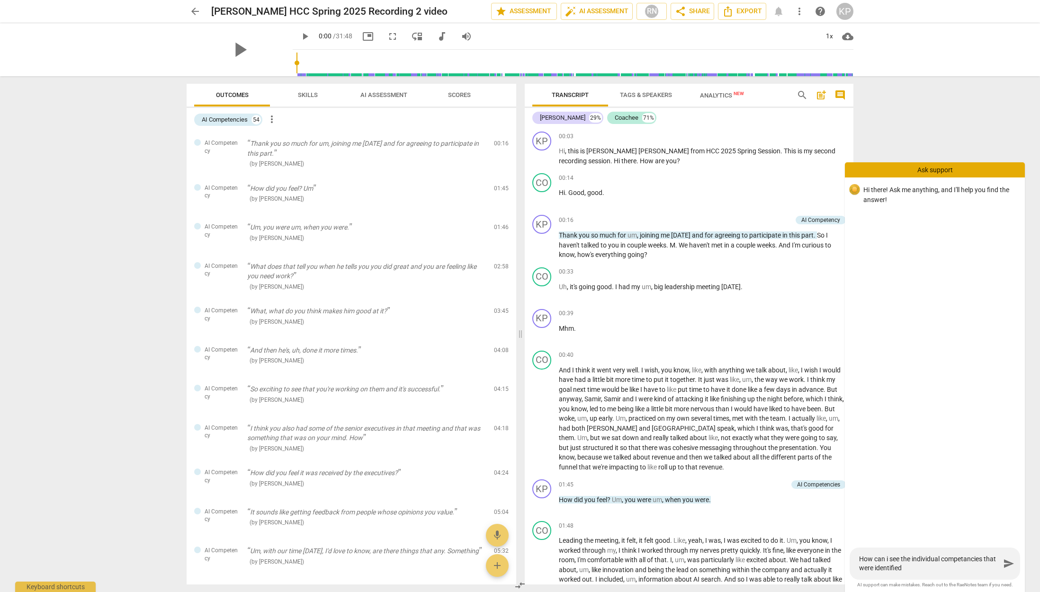
type textarea "How can i see the individual competancies that were identified i"
type textarea "How can i see the individual competancies that were identified in"
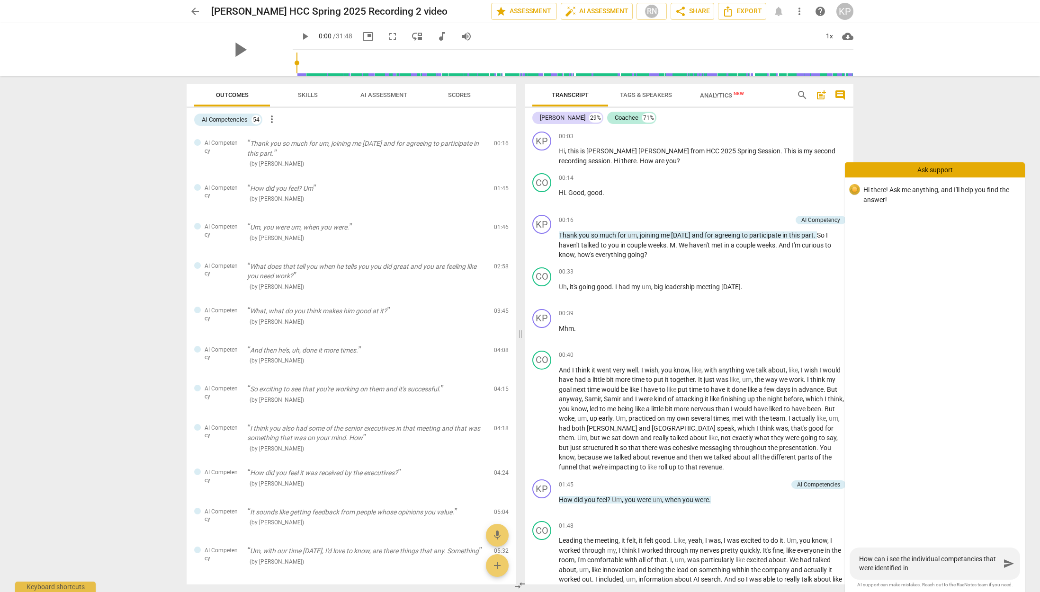
type textarea "How can i see the individual competancies that were identified in"
type textarea "How can i see the individual competancies that were identified in m"
type textarea "How can i see the individual competancies that were identified in my"
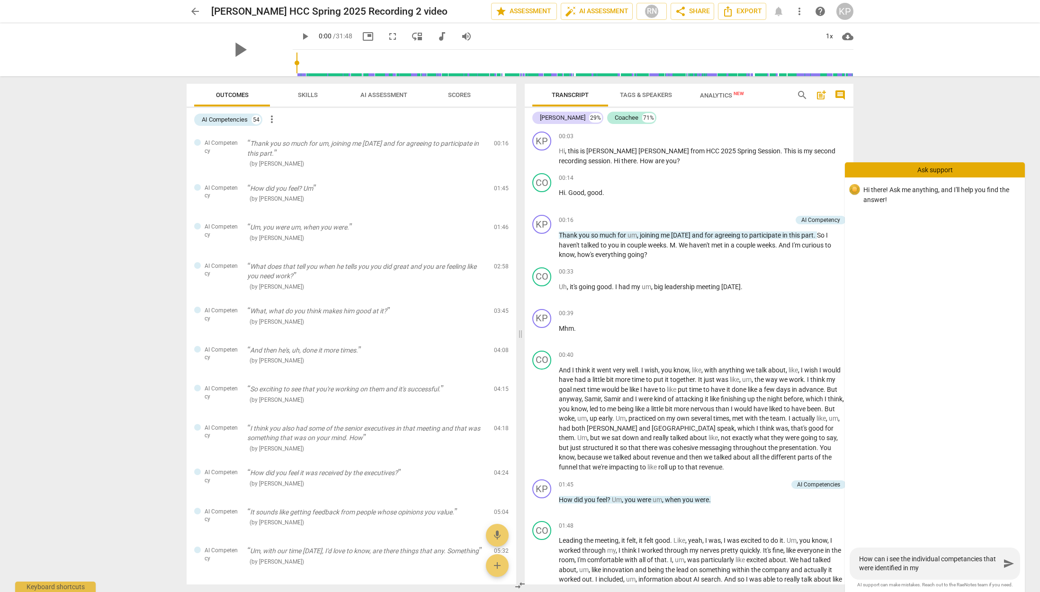
type textarea "How can i see the individual competancies that were identified in my"
type textarea "How can i see the individual competancies that were identified in my r"
type textarea "How can i see the individual competancies that were identified in my re"
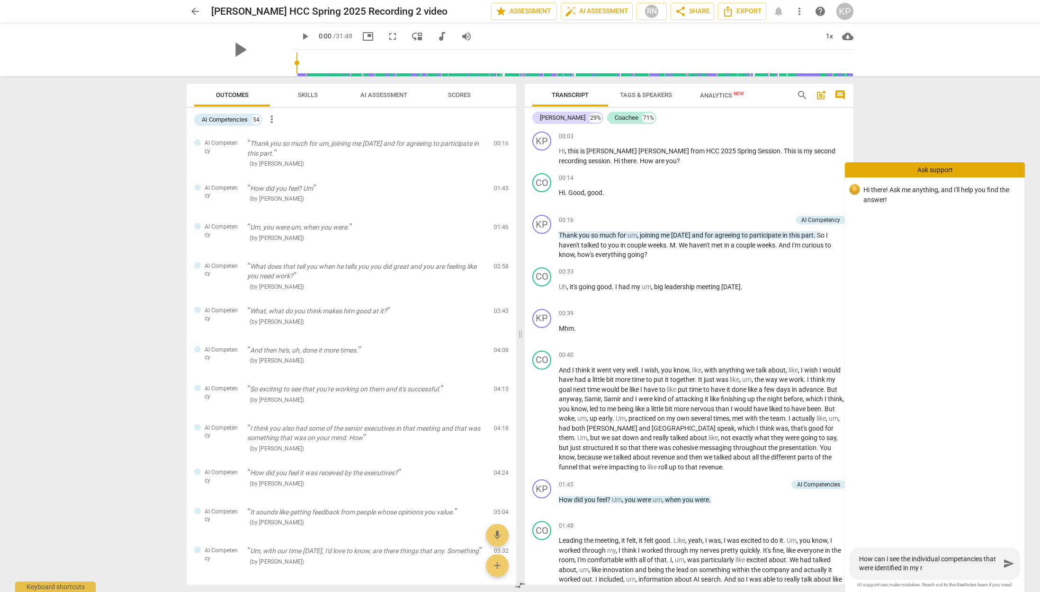
type textarea "How can i see the individual competancies that were identified in my re"
type textarea "How can i see the individual competancies that were identified in my rec"
type textarea "How can i see the individual competancies that were identified in my reco"
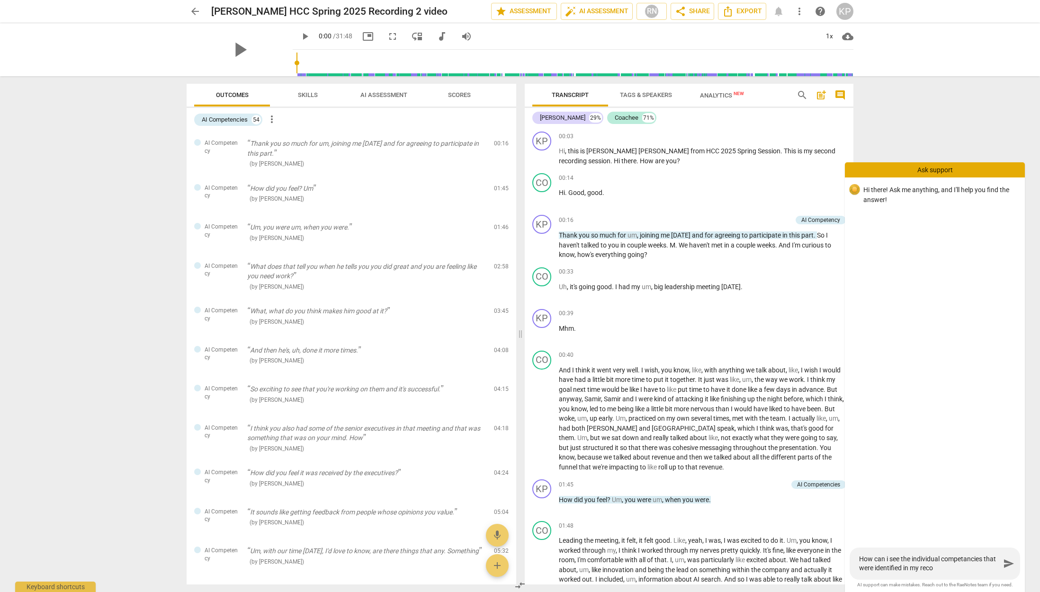
type textarea "How can i see the individual competancies that were identified in my recor"
type textarea "How can i see the individual competancies that were identified in my record"
drag, startPoint x: 925, startPoint y: 558, endPoint x: 980, endPoint y: 560, distance: 54.5
click at [980, 560] on textarea "How can i see the individual competencies in the outcomes section that were ide…" at bounding box center [929, 559] width 141 height 27
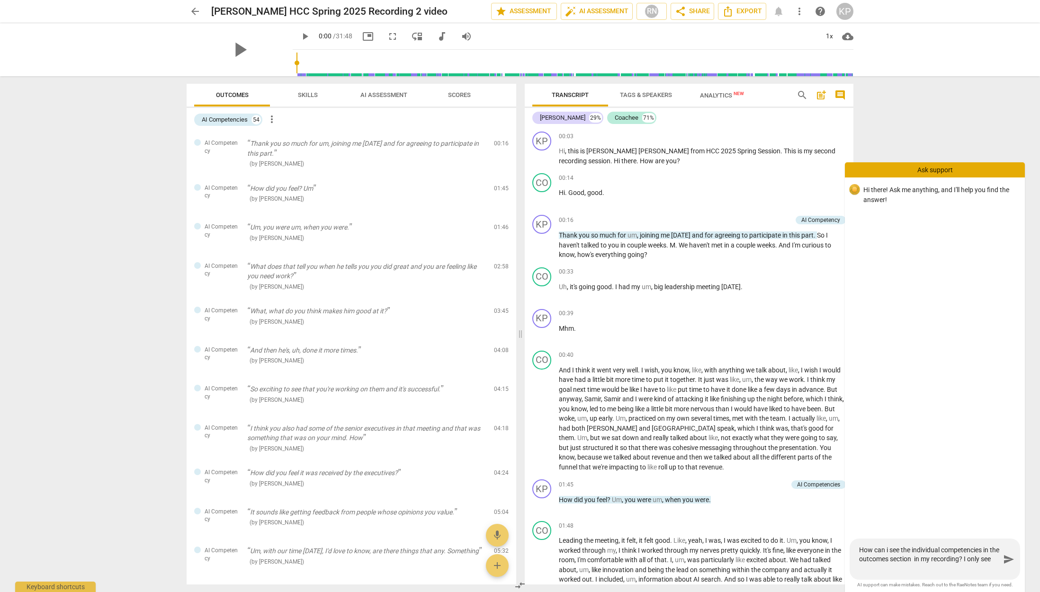
click at [878, 569] on textarea "How can i see the individual competencies in the outcomes section in my recordi…" at bounding box center [929, 559] width 141 height 27
click at [971, 571] on textarea "How can i see the individual competencies in the outcomes section in my recordi…" at bounding box center [929, 555] width 141 height 36
click at [1013, 558] on span "send" at bounding box center [1008, 554] width 11 height 11
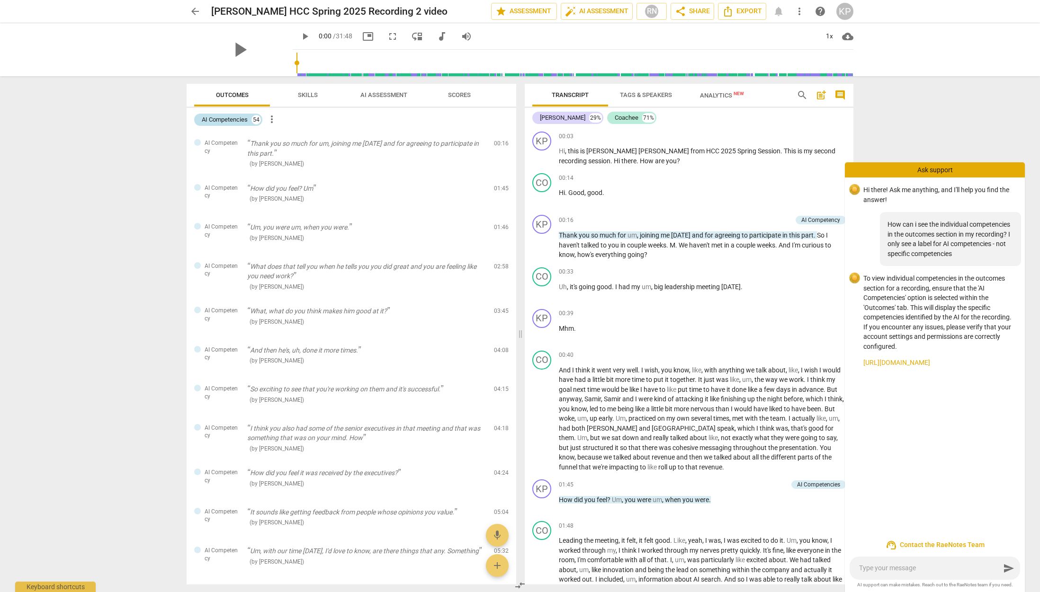
click at [233, 122] on div "AI Competencies" at bounding box center [225, 119] width 46 height 9
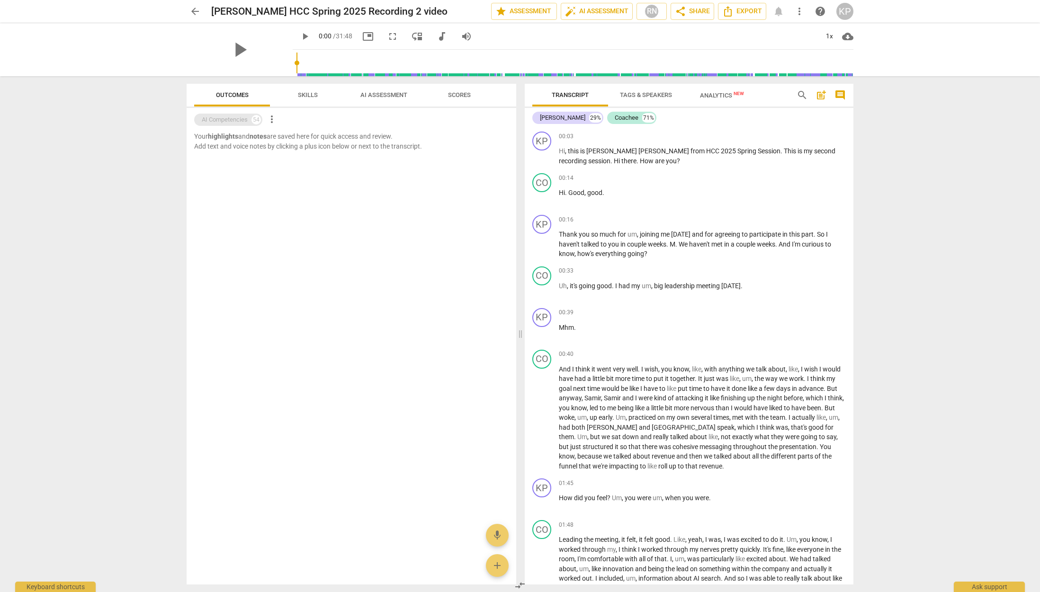
scroll to position [0, 0]
click at [234, 120] on div "AI Competencies" at bounding box center [225, 119] width 46 height 9
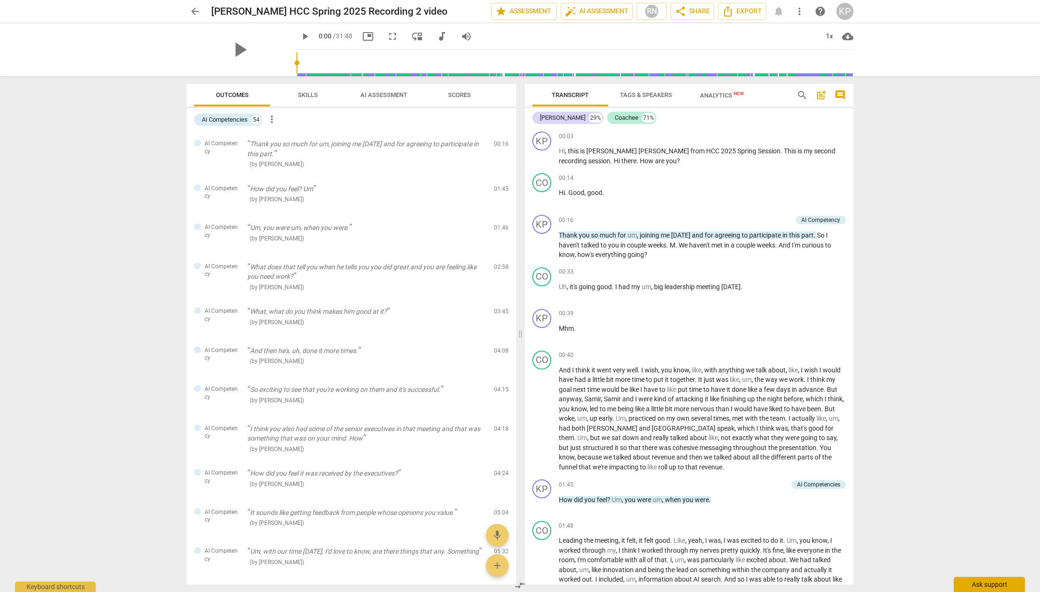
click at [998, 586] on div "Ask support" at bounding box center [989, 584] width 71 height 15
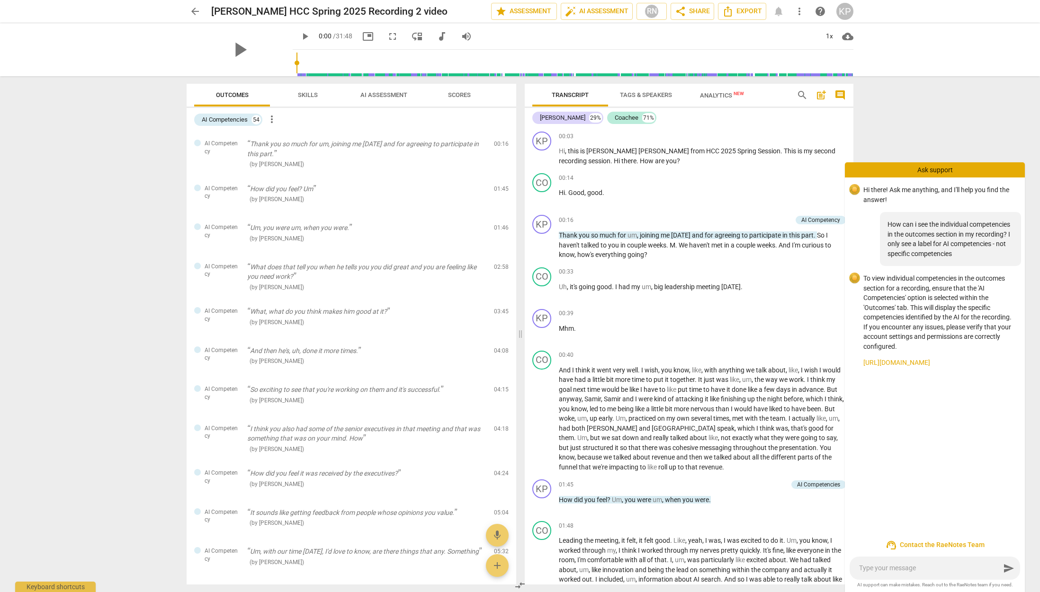
click at [878, 563] on div "send" at bounding box center [935, 568] width 170 height 23
click at [878, 570] on textarea at bounding box center [929, 568] width 141 height 9
click at [904, 363] on link "https://raenotes.com/help/ai_finder.html" at bounding box center [940, 363] width 154 height 10
click at [798, 11] on span "more_vert" at bounding box center [799, 11] width 11 height 11
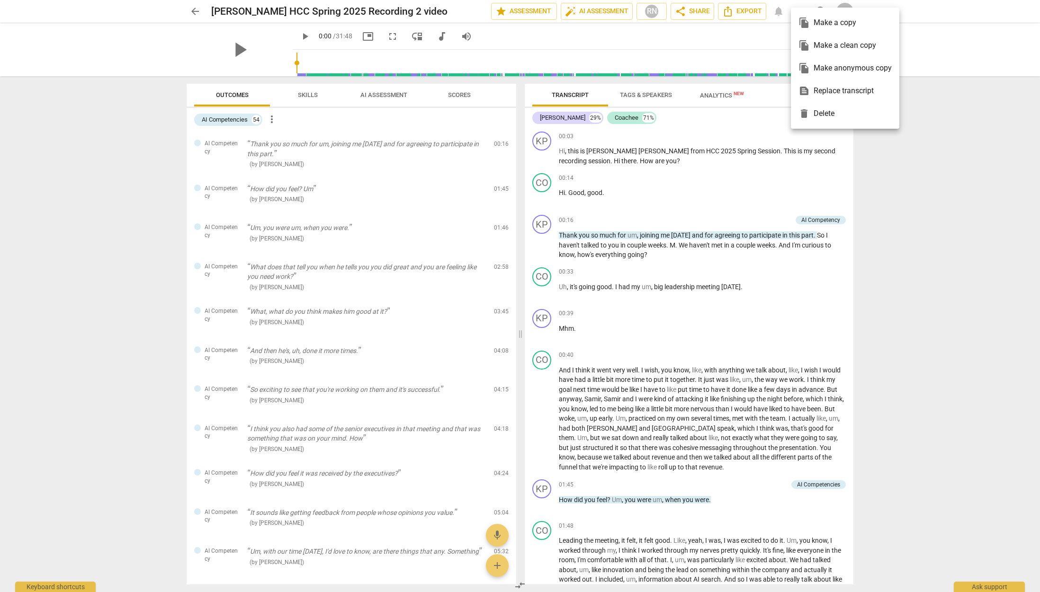
click at [798, 11] on li "file_copy Make a copy" at bounding box center [845, 22] width 108 height 23
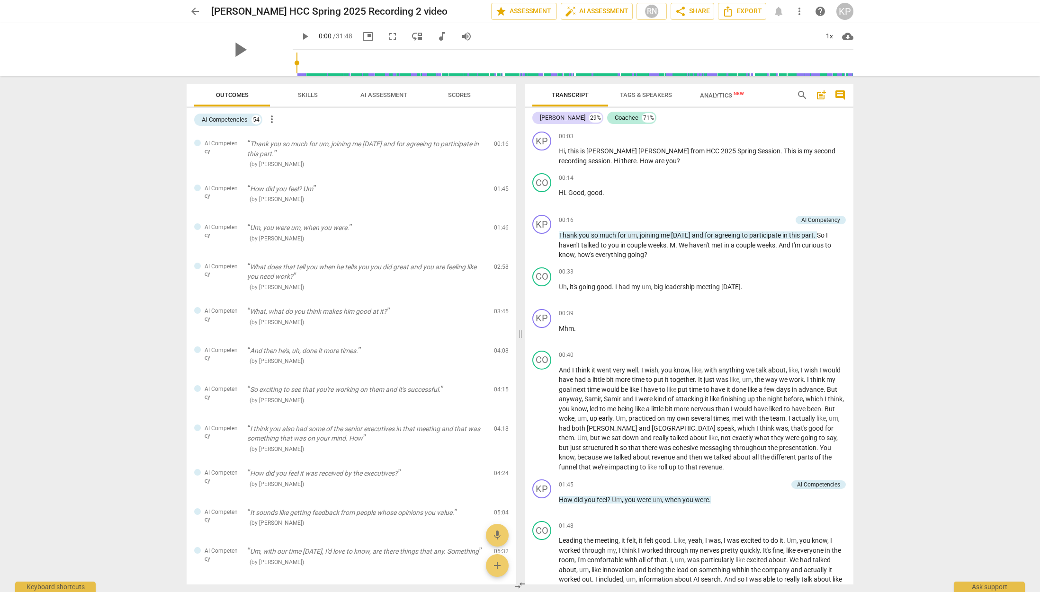
click at [757, 10] on span "Export" at bounding box center [742, 11] width 40 height 11
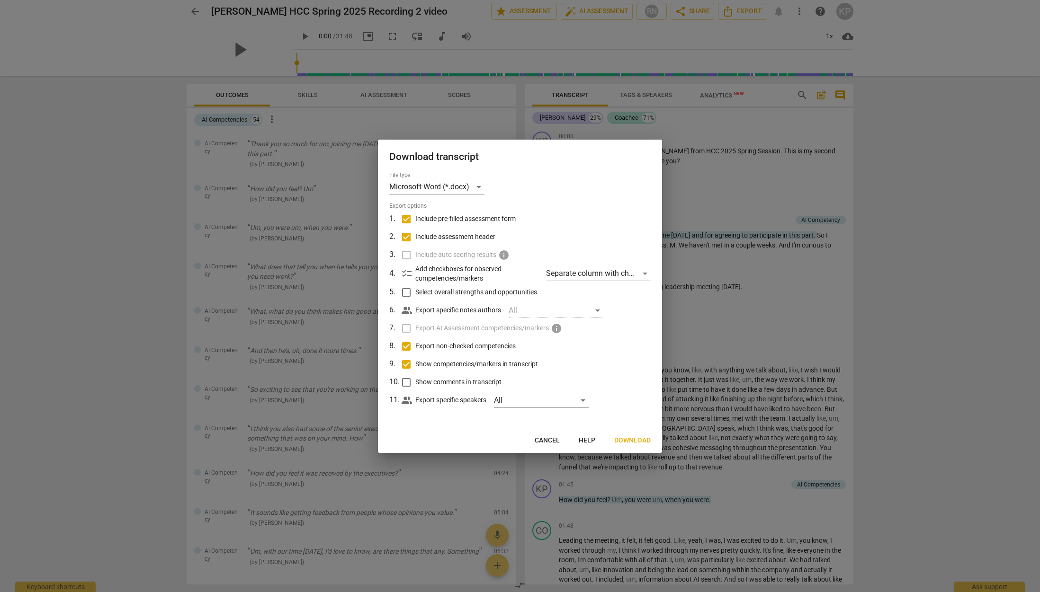
click at [541, 439] on span "Cancel" at bounding box center [547, 440] width 25 height 9
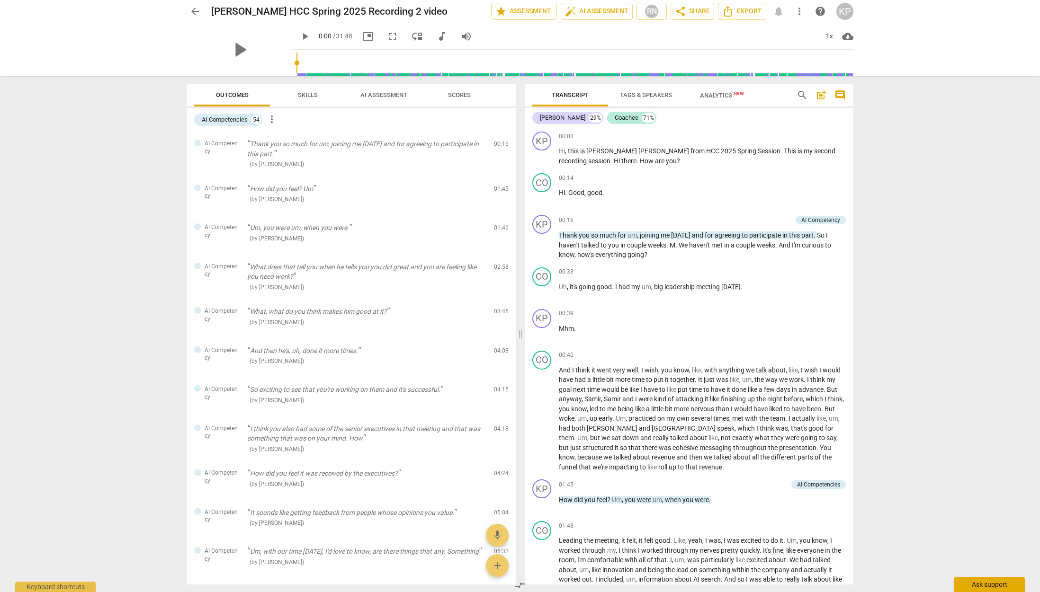
click at [971, 586] on div "Ask support" at bounding box center [989, 584] width 71 height 15
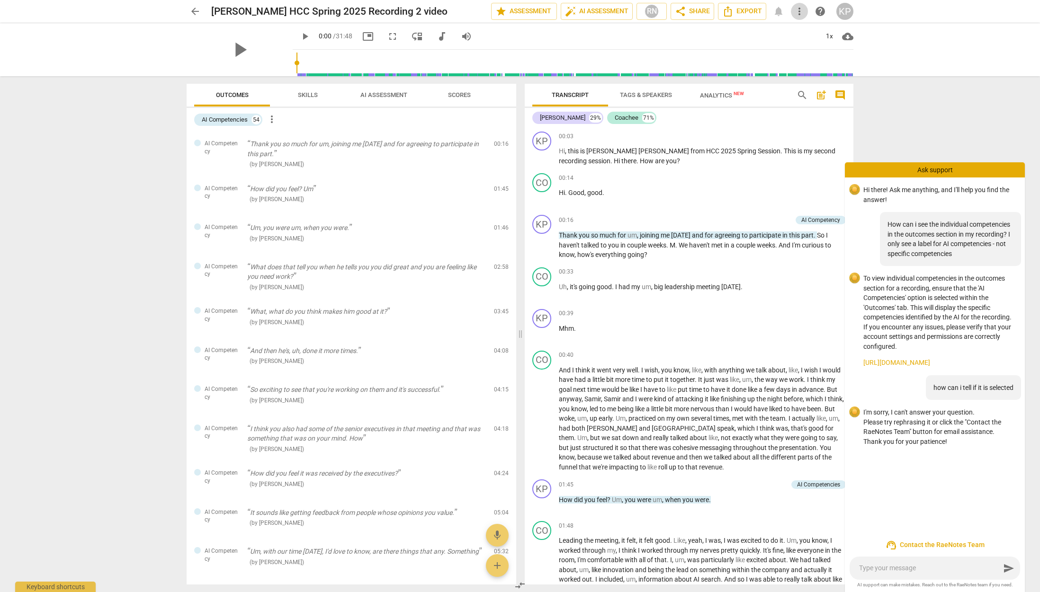
click at [801, 12] on span "more_vert" at bounding box center [799, 11] width 11 height 11
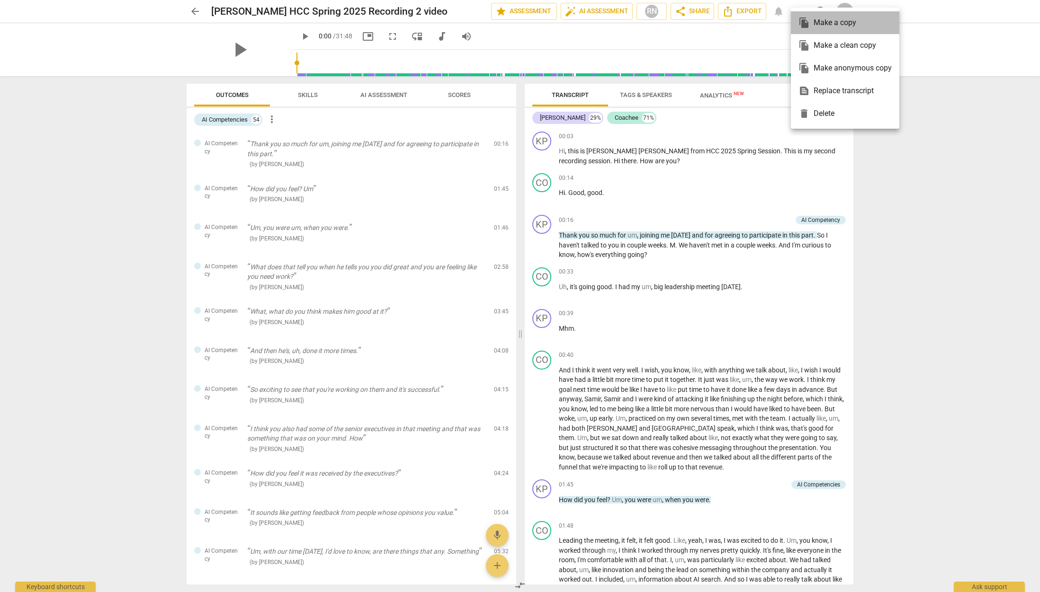
click at [798, 11] on div "file_copy Make a copy" at bounding box center [844, 22] width 93 height 23
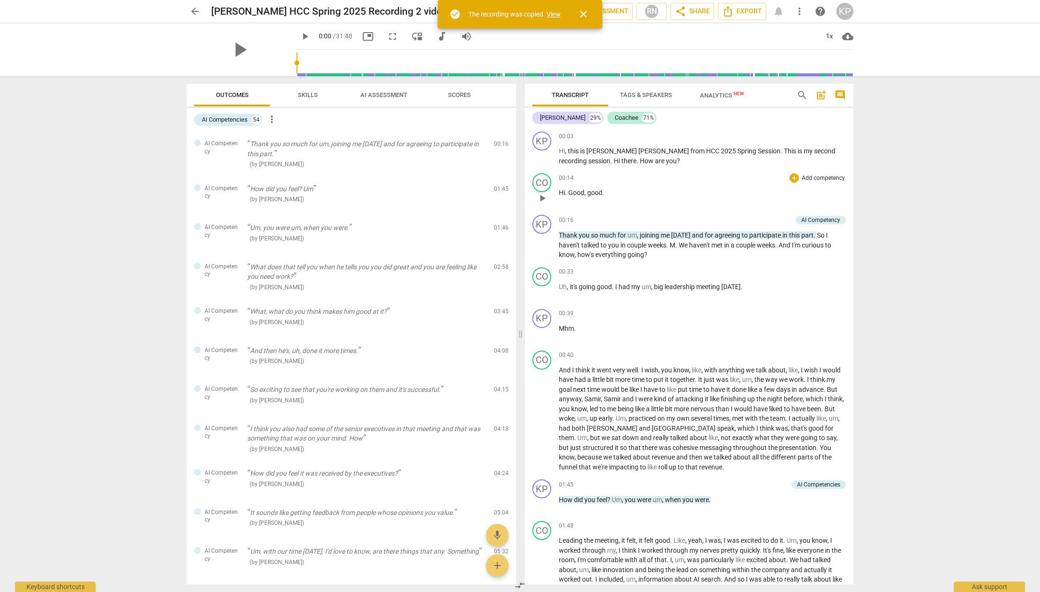
click at [710, 183] on div "00:14 + Add competency keyboard_arrow_right Hi . Good , good ." at bounding box center [702, 190] width 287 height 34
click at [744, 34] on div "play_arrow 0:00 / 31:48 picture_in_picture fullscreen move_down audiotrack volu…" at bounding box center [573, 36] width 561 height 27
click at [745, 34] on div "play_arrow 0:00 / 31:48 picture_in_picture fullscreen move_down audiotrack volu…" at bounding box center [573, 36] width 561 height 27
click at [583, 13] on span "close" at bounding box center [583, 14] width 11 height 11
click at [273, 117] on span "more_vert" at bounding box center [271, 119] width 11 height 11
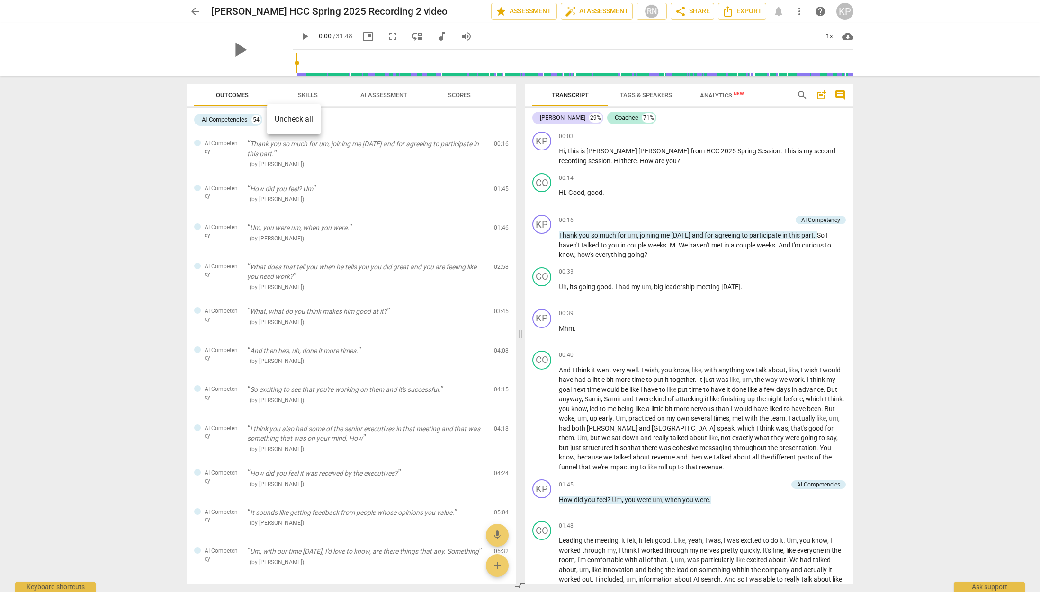
click at [282, 118] on li "Uncheck all" at bounding box center [294, 119] width 54 height 23
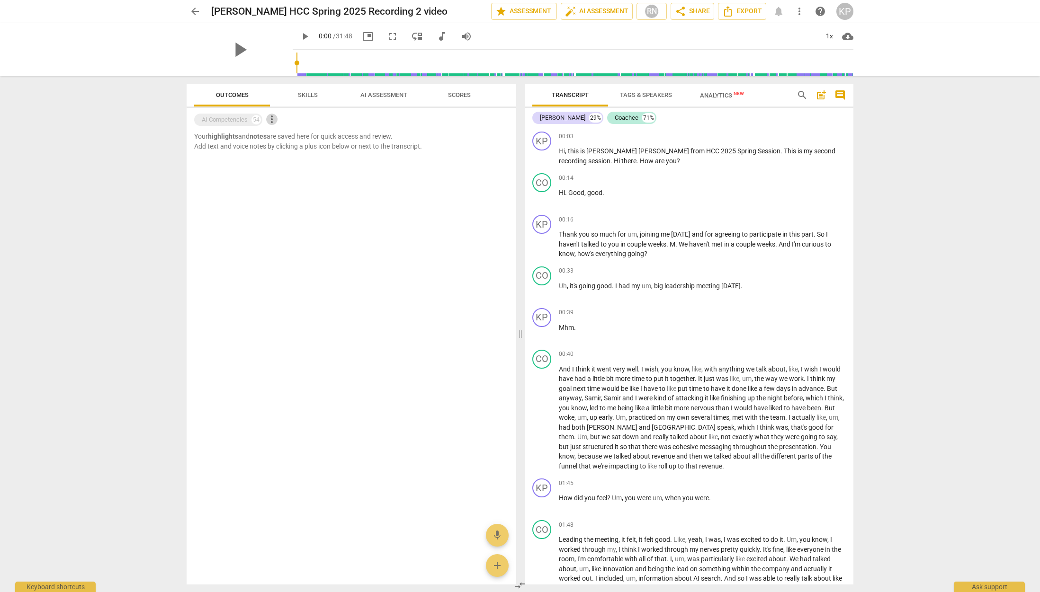
click at [274, 118] on span "more_vert" at bounding box center [271, 119] width 11 height 11
click at [243, 119] on div at bounding box center [520, 296] width 1040 height 592
click at [234, 119] on div "AI Competencies" at bounding box center [225, 119] width 46 height 9
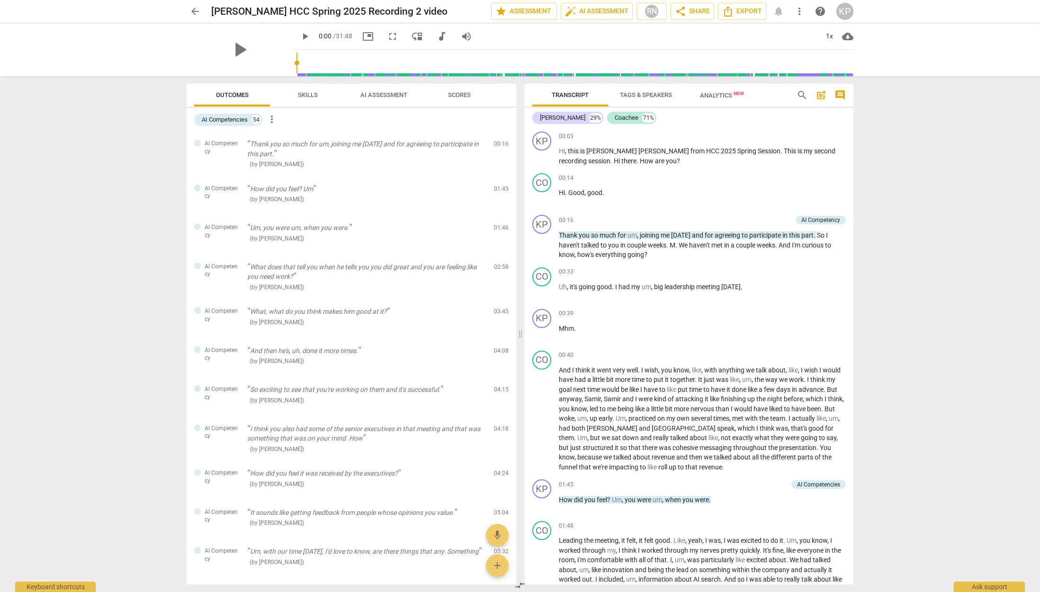
click at [307, 94] on span "Skills" at bounding box center [308, 94] width 20 height 7
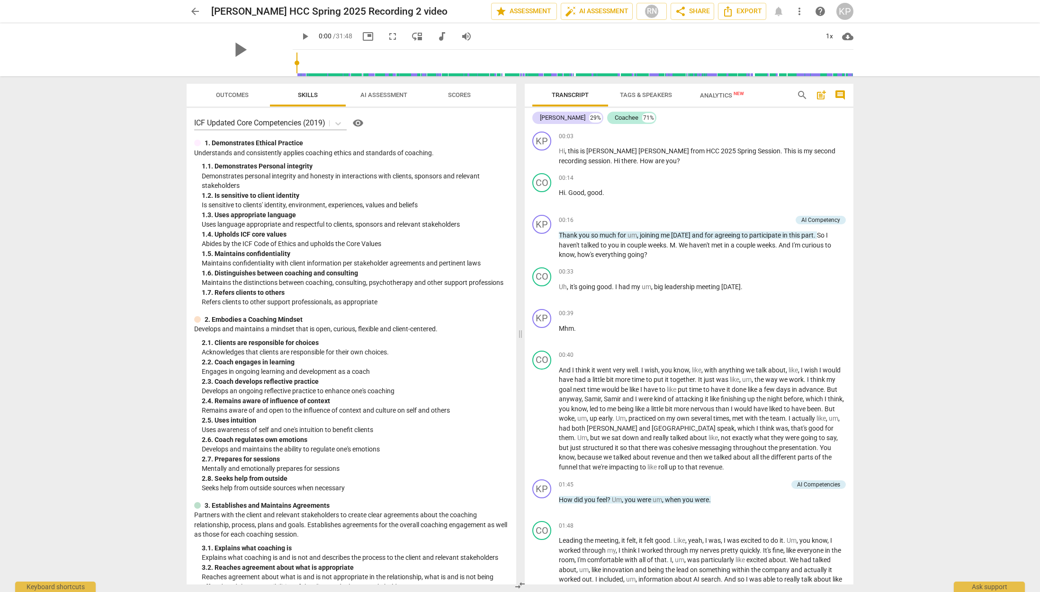
click at [379, 94] on span "AI Assessment" at bounding box center [383, 94] width 47 height 7
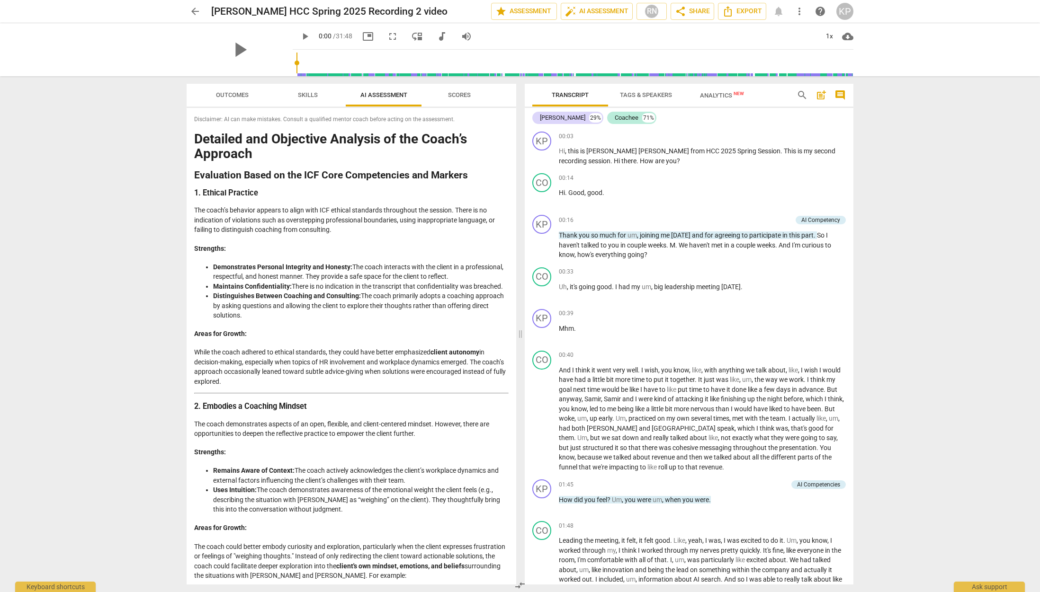
click at [464, 92] on span "Scores" at bounding box center [459, 94] width 23 height 7
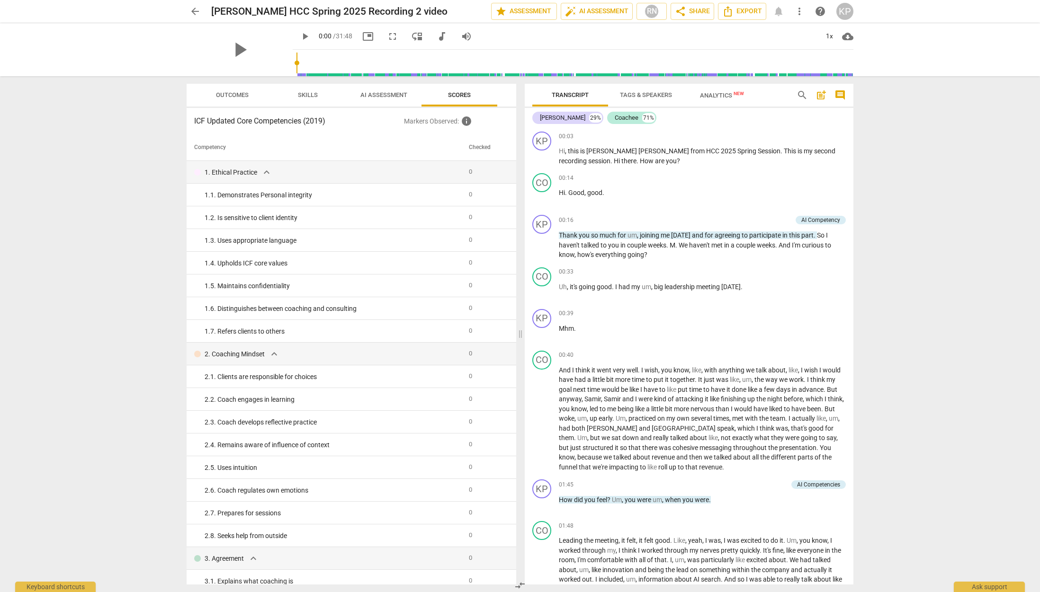
click at [799, 11] on span "more_vert" at bounding box center [799, 11] width 11 height 11
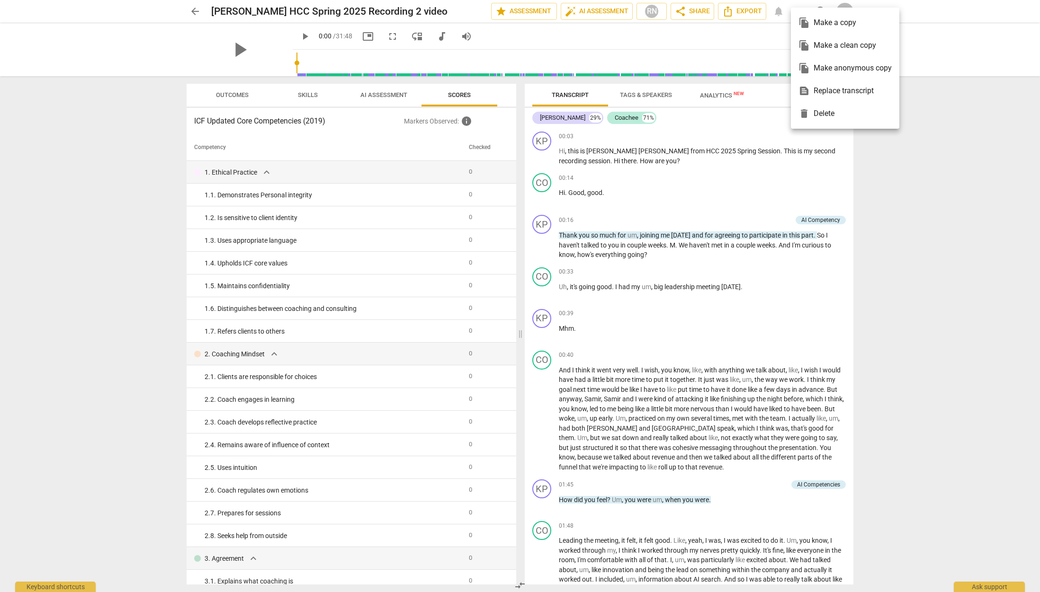
click at [766, 34] on div at bounding box center [520, 296] width 1040 height 592
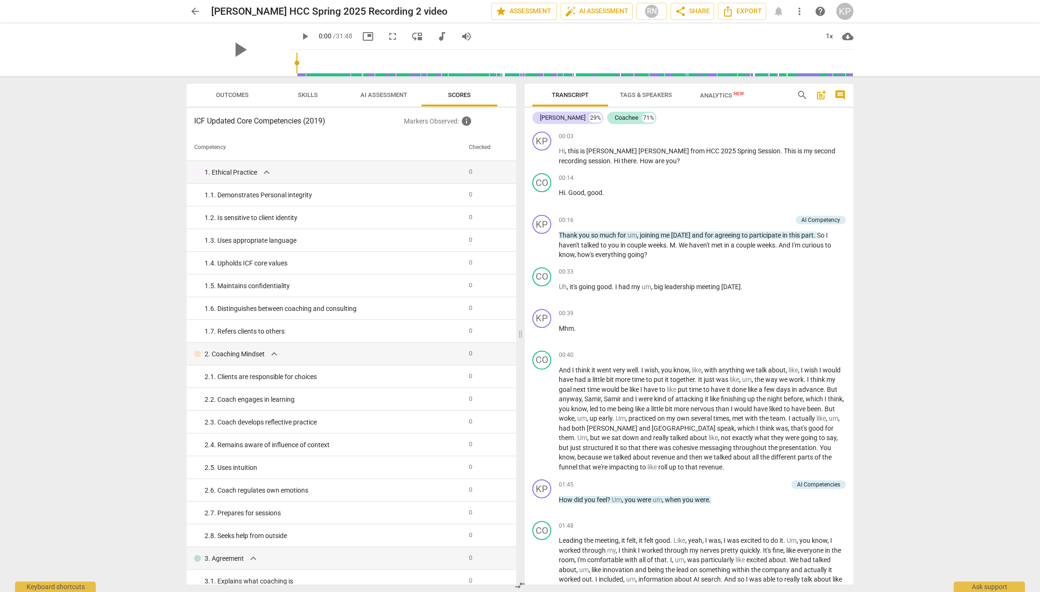
click at [570, 91] on span "Transcript" at bounding box center [570, 94] width 37 height 7
click at [638, 95] on span "Tags & Speakers" at bounding box center [646, 94] width 52 height 7
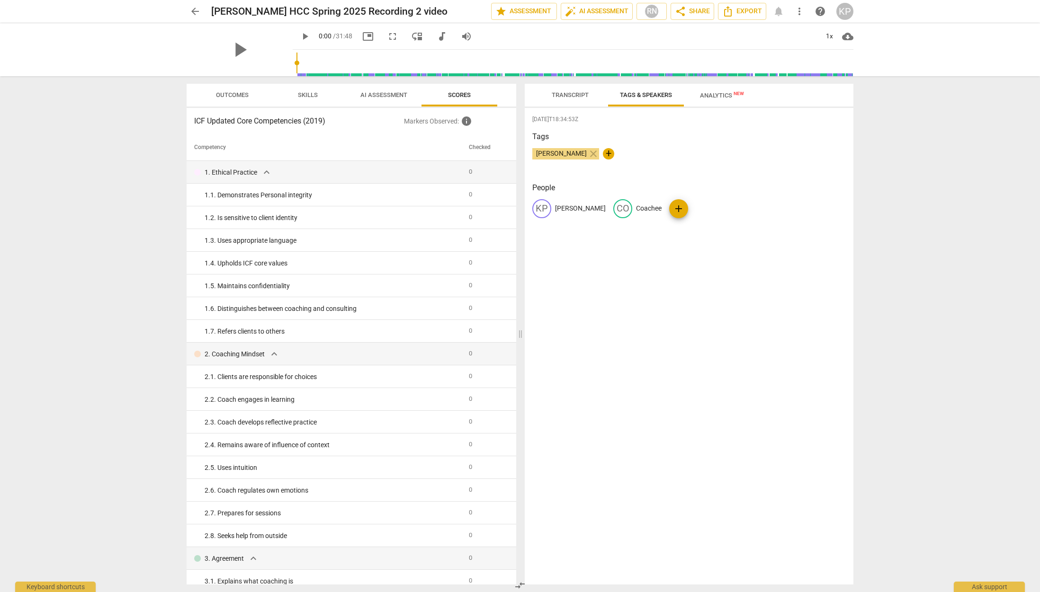
click at [724, 93] on span "Analytics New" at bounding box center [722, 95] width 44 height 7
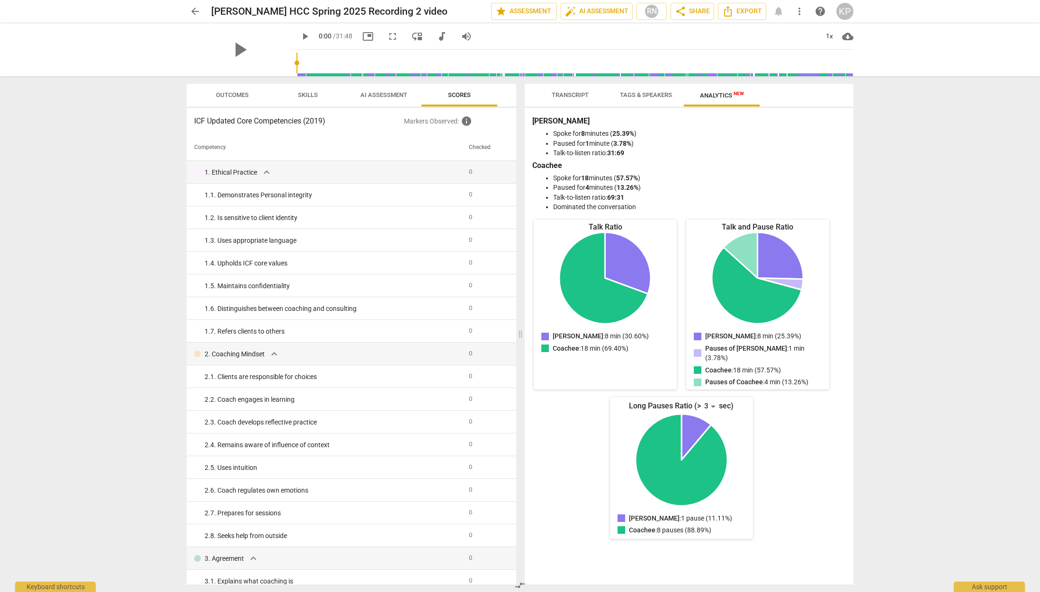
click at [388, 93] on span "AI Assessment" at bounding box center [383, 94] width 47 height 7
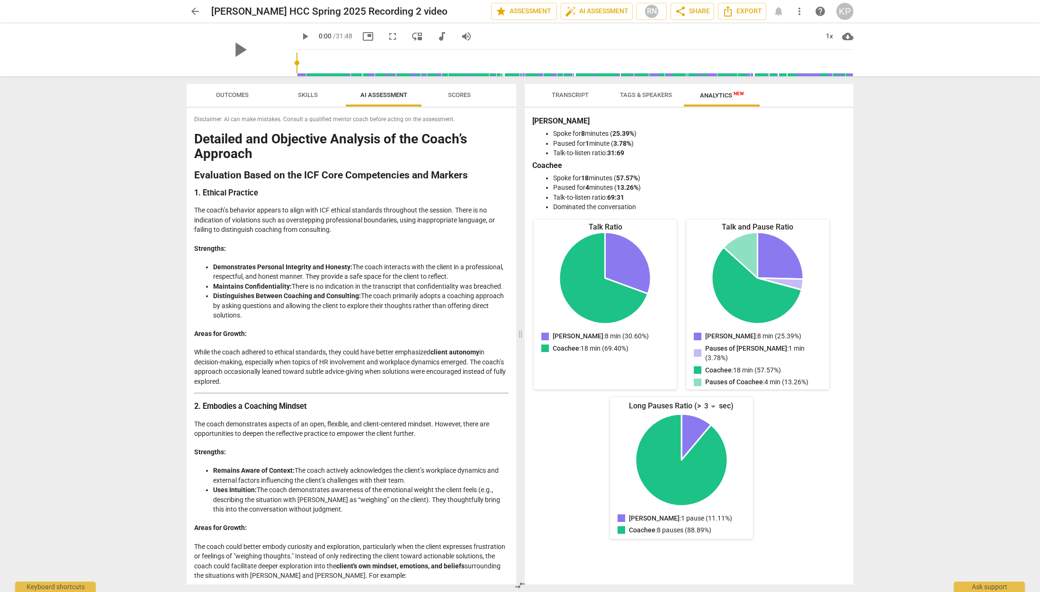
click at [299, 92] on span "Skills" at bounding box center [308, 94] width 20 height 7
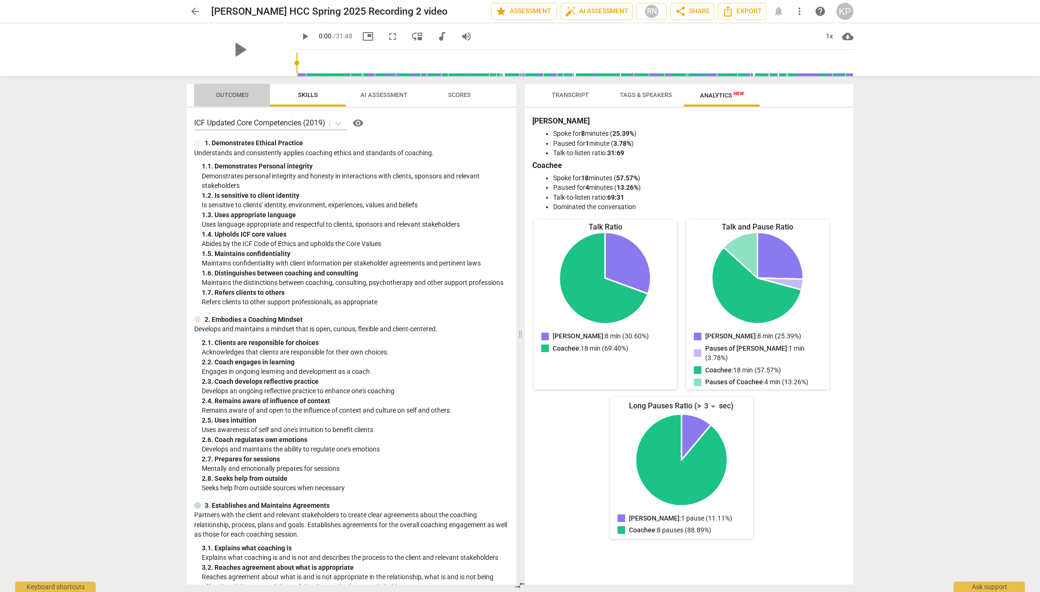
click at [229, 95] on span "Outcomes" at bounding box center [232, 94] width 33 height 7
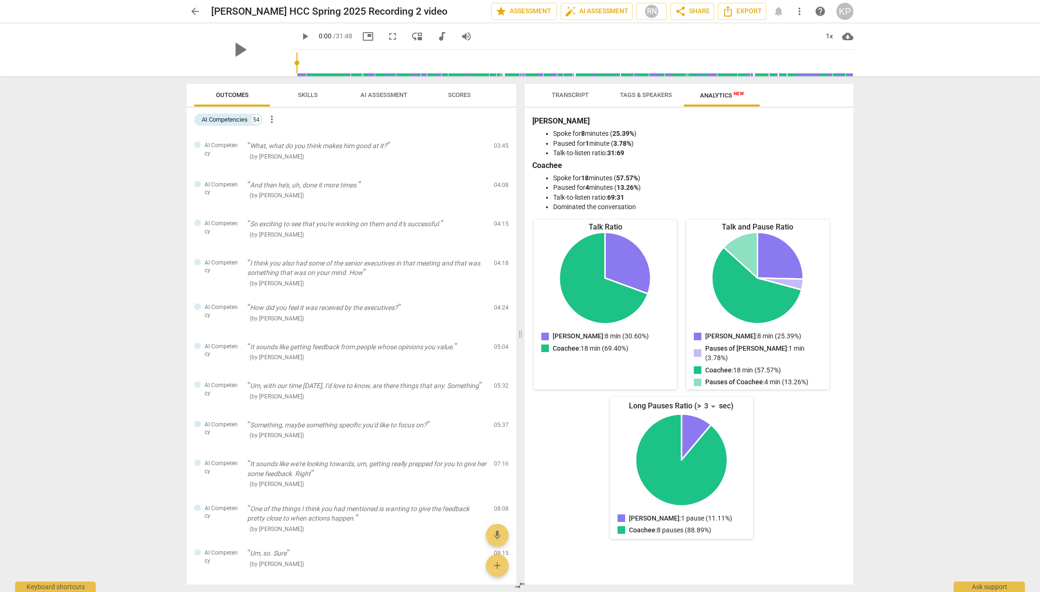
scroll to position [188, 0]
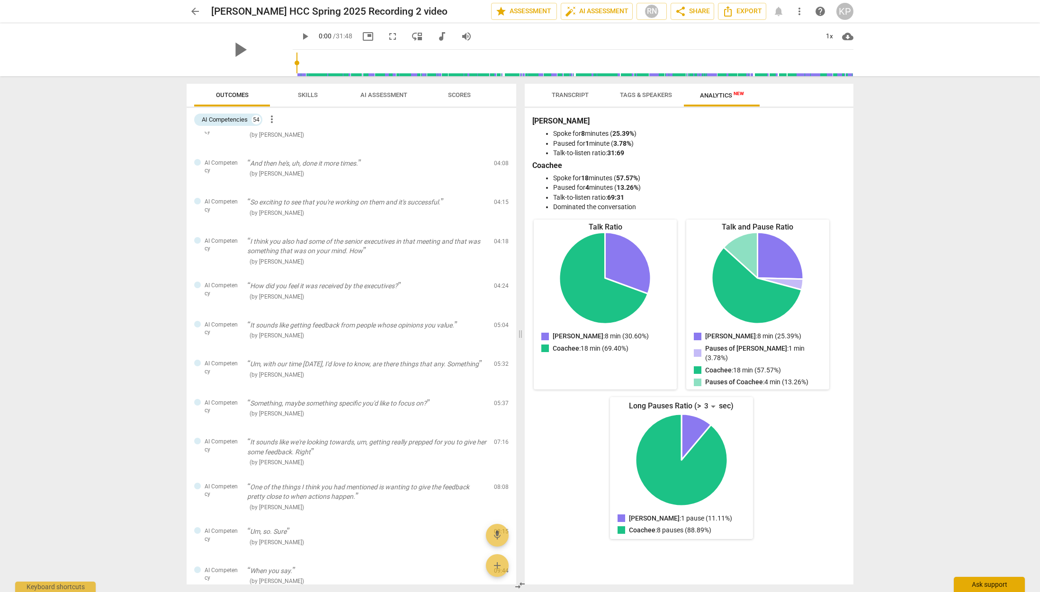
click at [978, 579] on div "Ask support" at bounding box center [989, 584] width 71 height 15
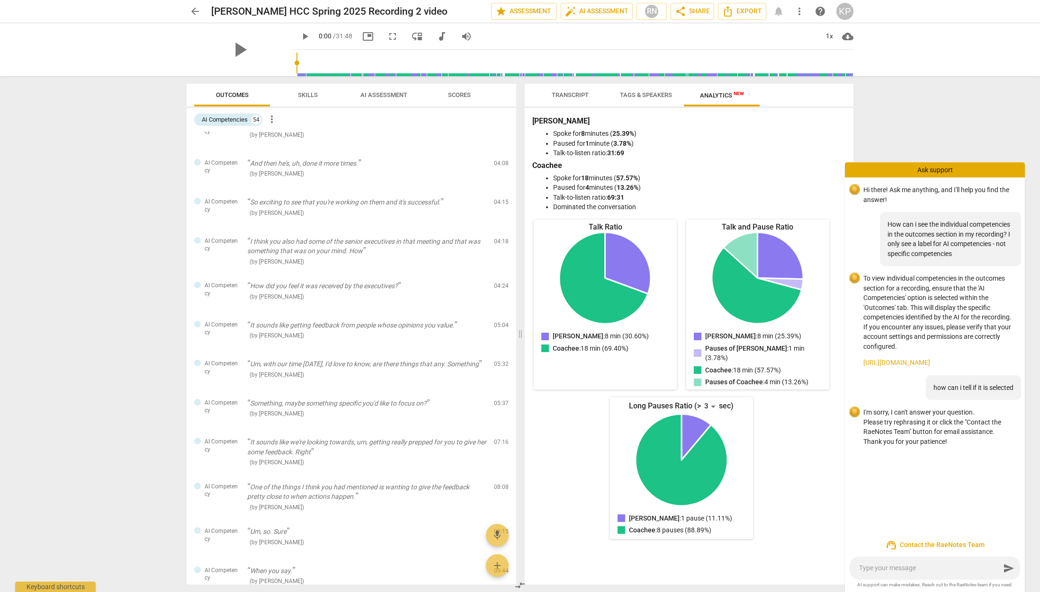
scroll to position [0, 0]
click at [271, 117] on span "more_vert" at bounding box center [271, 119] width 11 height 11
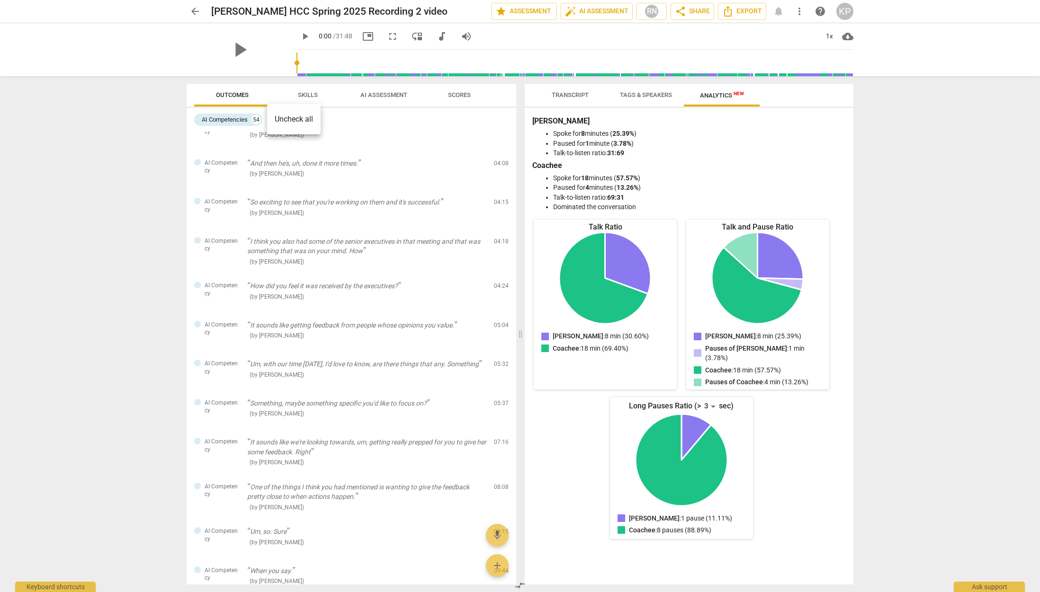
click at [269, 118] on li "Uncheck all" at bounding box center [294, 119] width 54 height 23
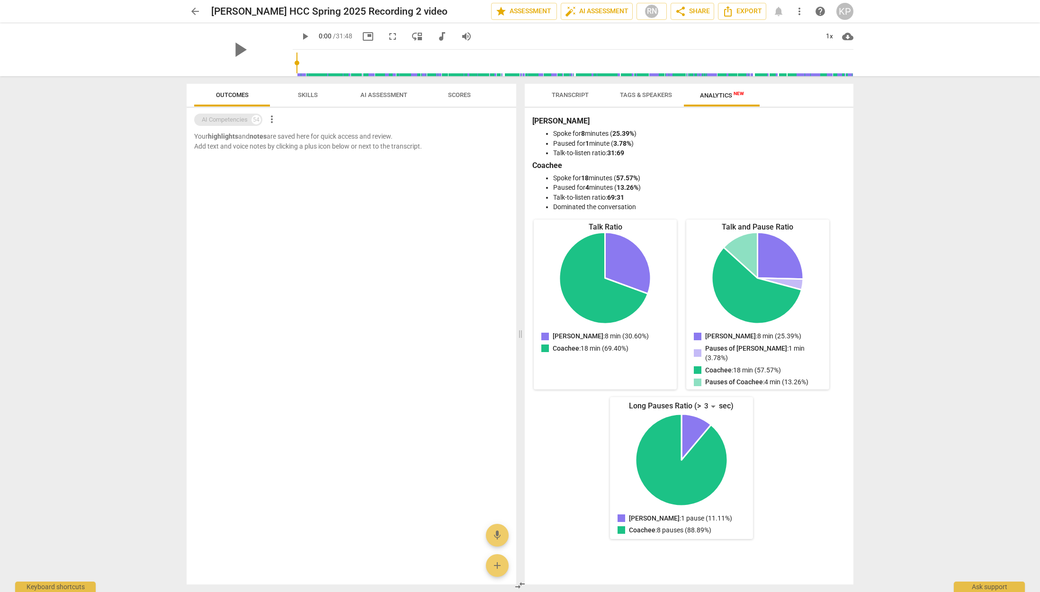
click at [242, 119] on div "AI Competencies" at bounding box center [225, 119] width 46 height 9
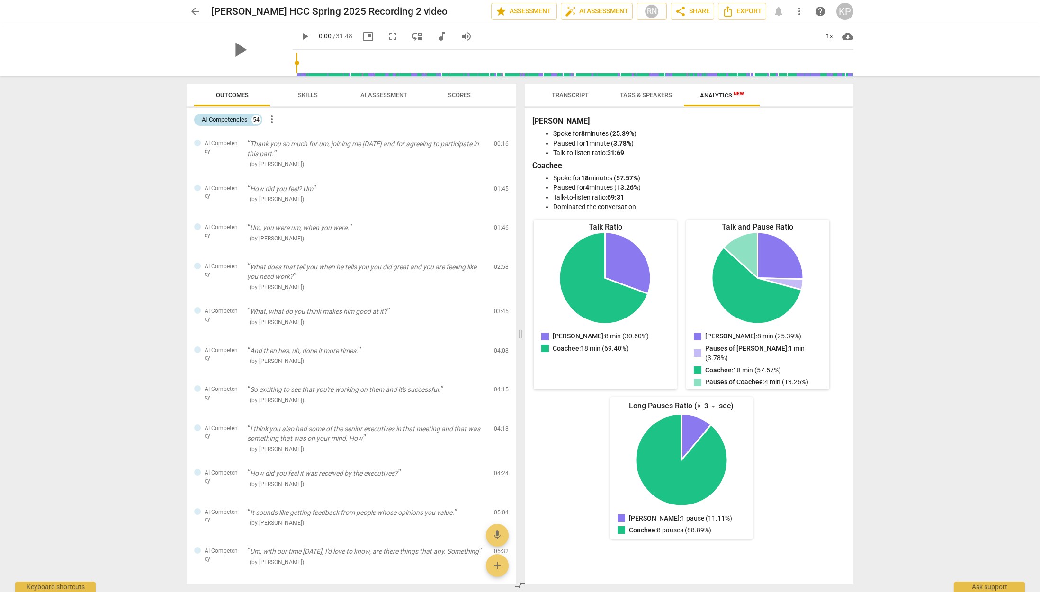
click at [229, 118] on div "AI Competencies" at bounding box center [225, 119] width 46 height 9
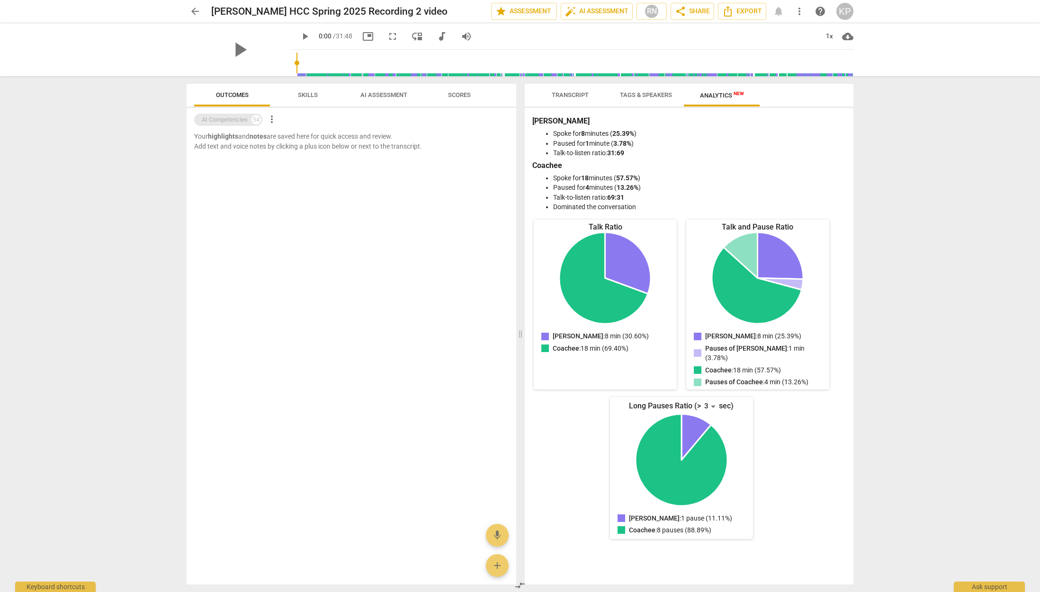
click at [227, 120] on div "AI Competencies" at bounding box center [225, 119] width 46 height 9
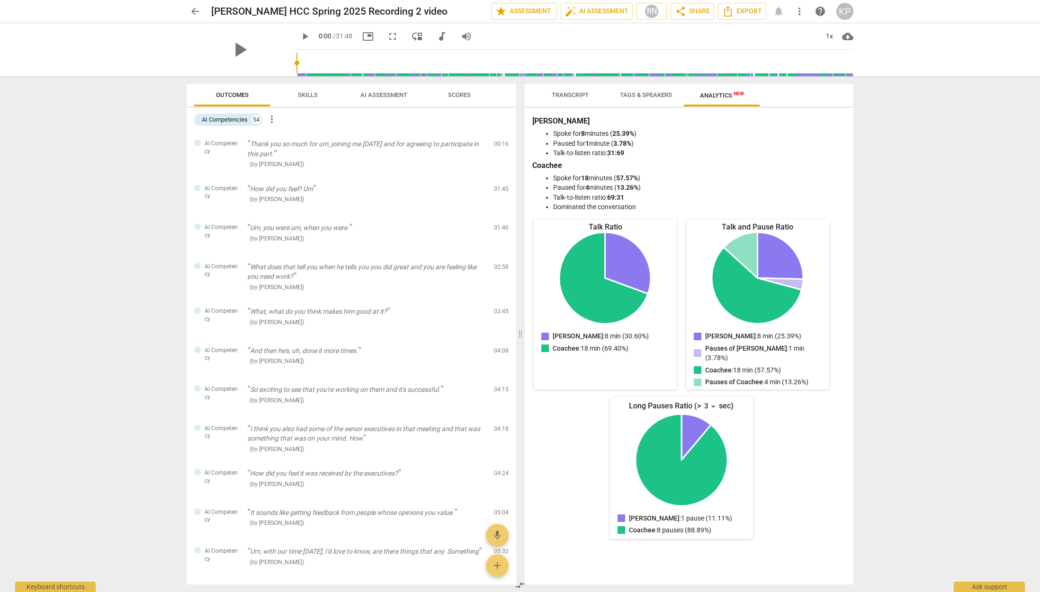
scroll to position [1, 0]
click at [306, 94] on span "Skills" at bounding box center [308, 94] width 20 height 7
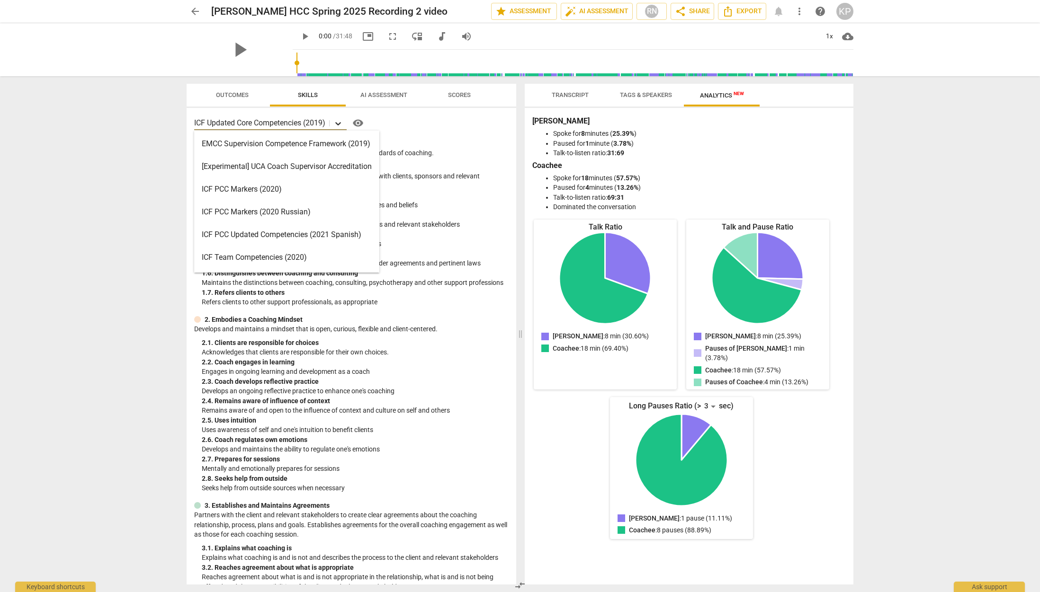
click at [340, 123] on icon at bounding box center [337, 123] width 9 height 9
click at [445, 129] on div "ICF Updated Core Competencies (2019) selected, 9 of 15. 15 results available. U…" at bounding box center [351, 123] width 314 height 15
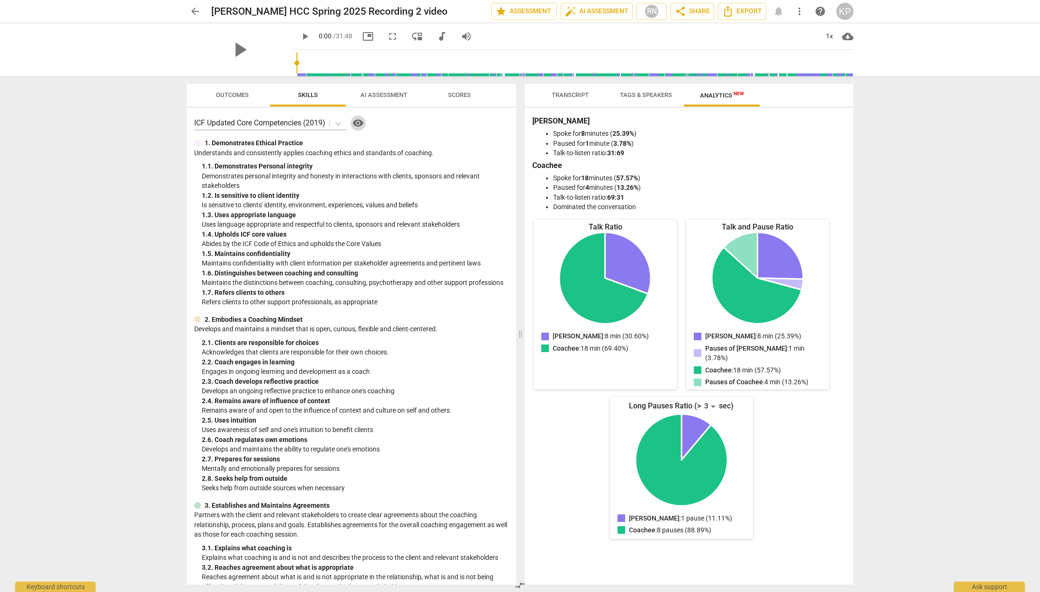
click at [361, 125] on span "visibility" at bounding box center [357, 122] width 11 height 11
click at [799, 10] on span "more_vert" at bounding box center [799, 11] width 11 height 11
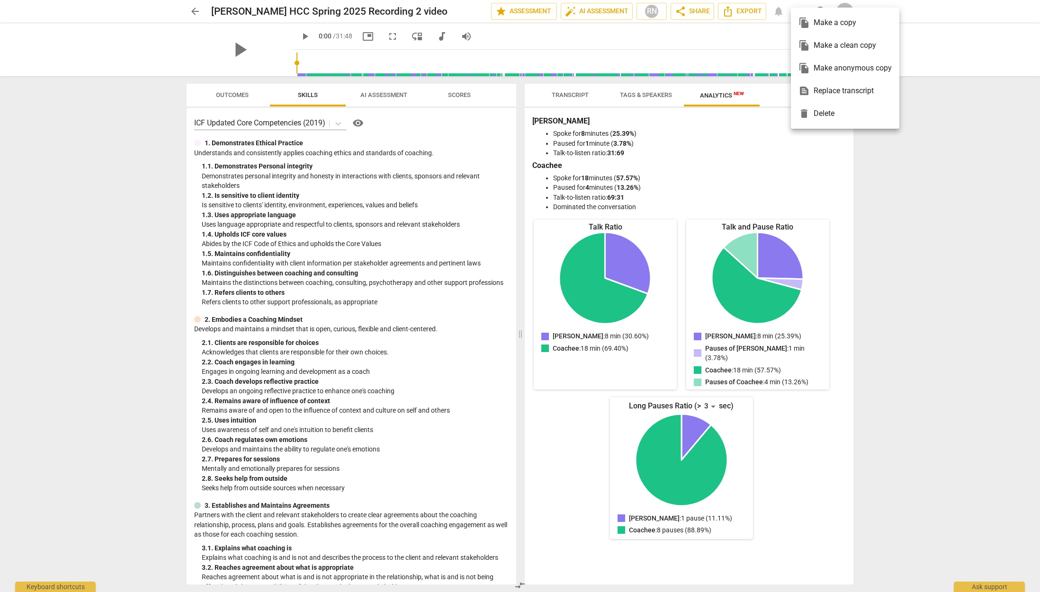
click at [739, 34] on div at bounding box center [520, 296] width 1040 height 592
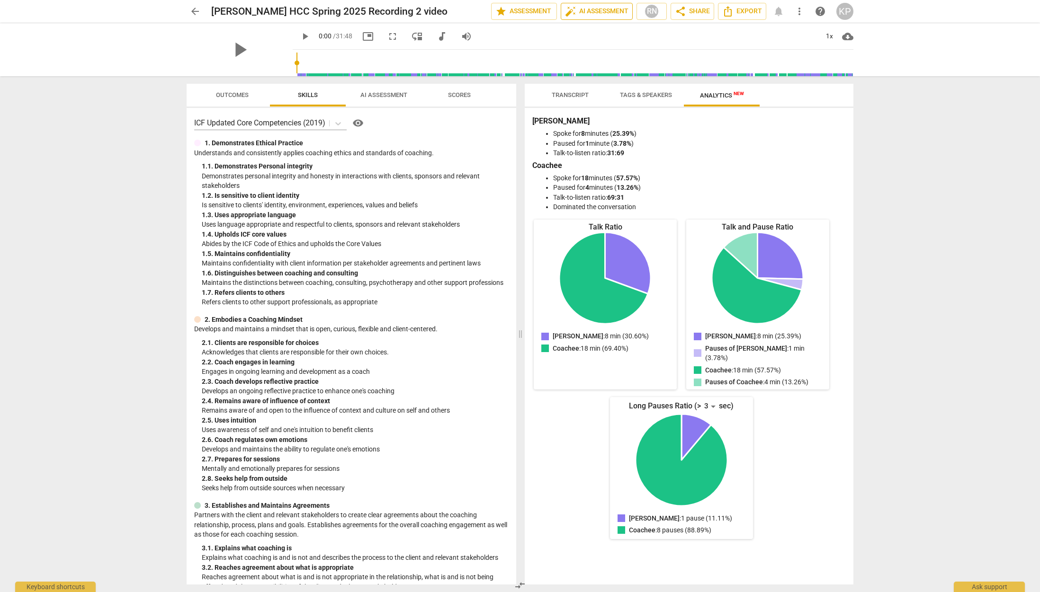
click at [581, 9] on span "auto_fix_high AI Assessment" at bounding box center [596, 11] width 63 height 11
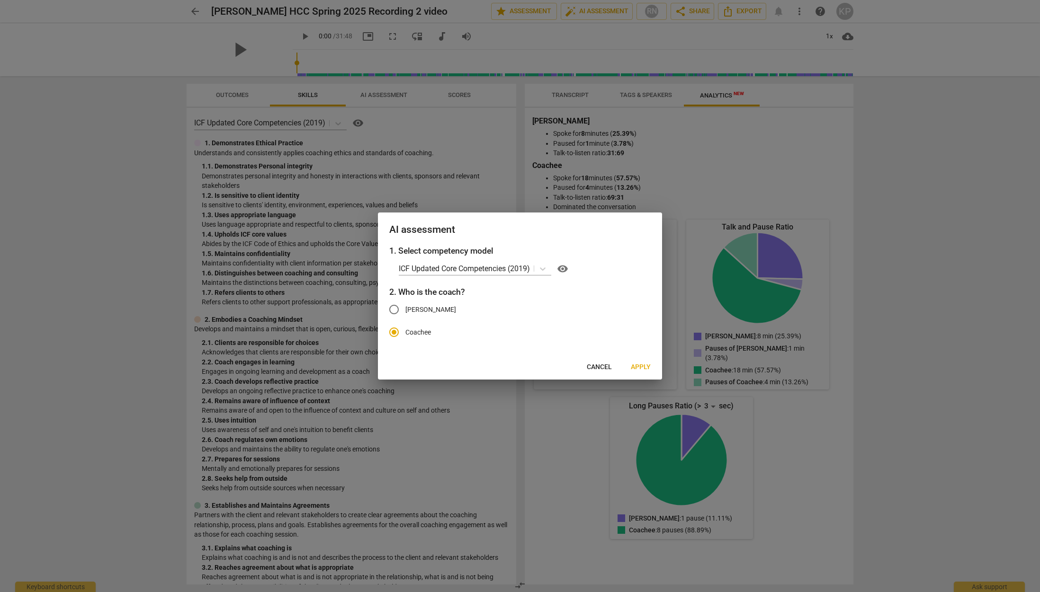
click at [390, 309] on input "[PERSON_NAME]" at bounding box center [394, 309] width 23 height 23
click at [545, 268] on icon at bounding box center [542, 268] width 9 height 9
click at [565, 269] on span "visibility" at bounding box center [562, 268] width 11 height 11
click at [503, 316] on label "[PERSON_NAME]" at bounding box center [513, 309] width 260 height 23
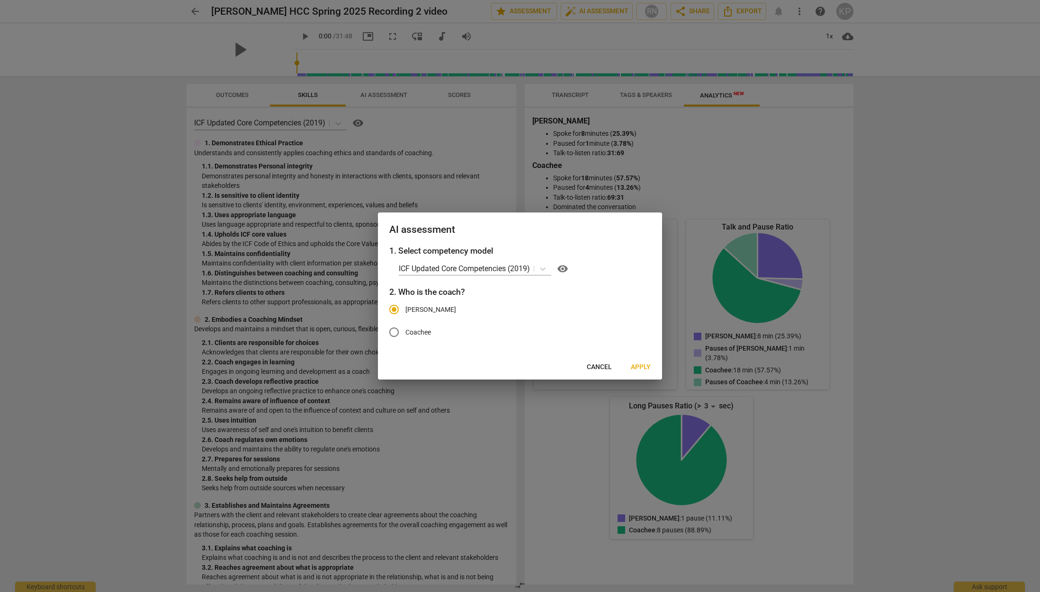
click at [405, 316] on input "[PERSON_NAME]" at bounding box center [394, 309] width 23 height 23
click at [644, 365] on span "Apply" at bounding box center [641, 367] width 20 height 9
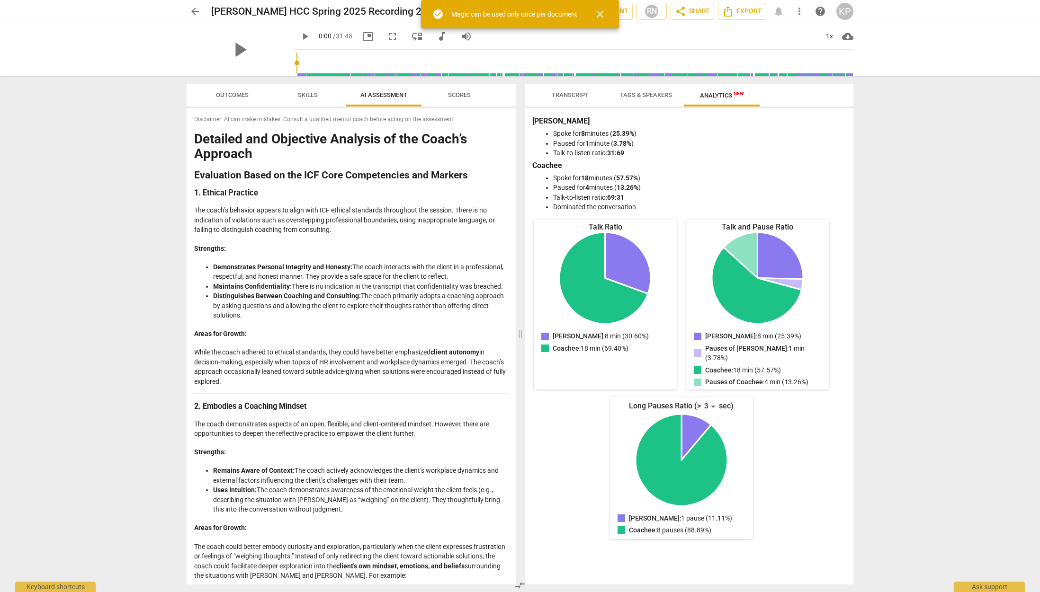
click at [304, 94] on span "Skills" at bounding box center [308, 94] width 20 height 7
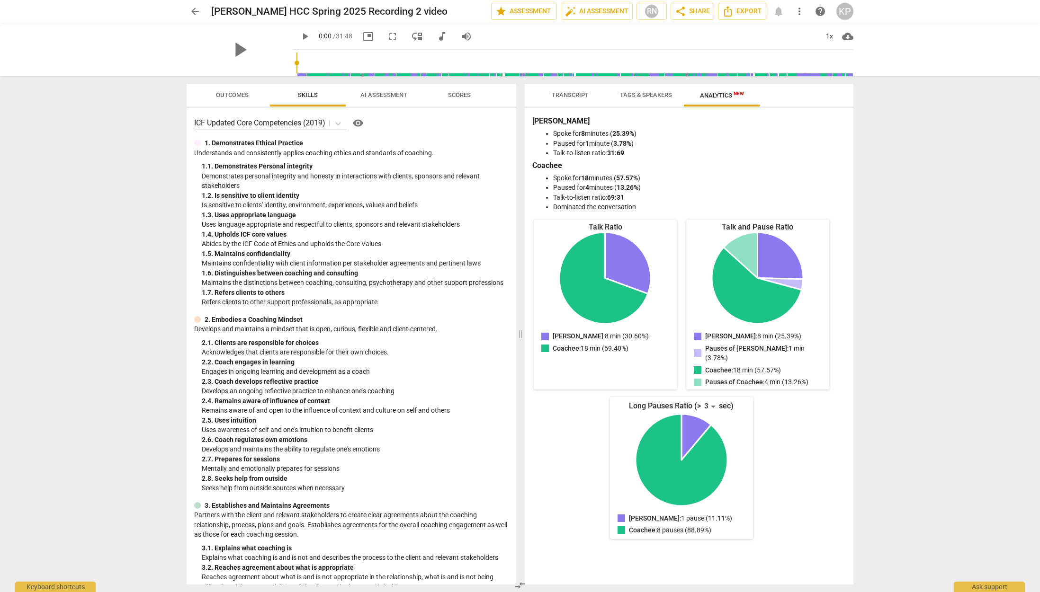
click at [391, 93] on span "AI Assessment" at bounding box center [383, 94] width 47 height 7
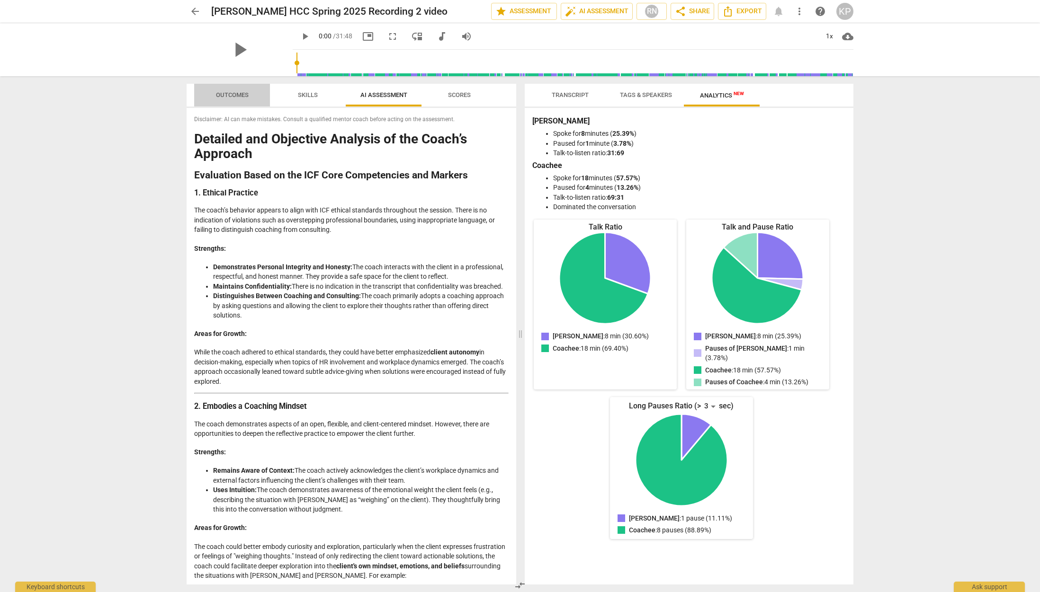
click at [225, 90] on span "Outcomes" at bounding box center [232, 95] width 55 height 13
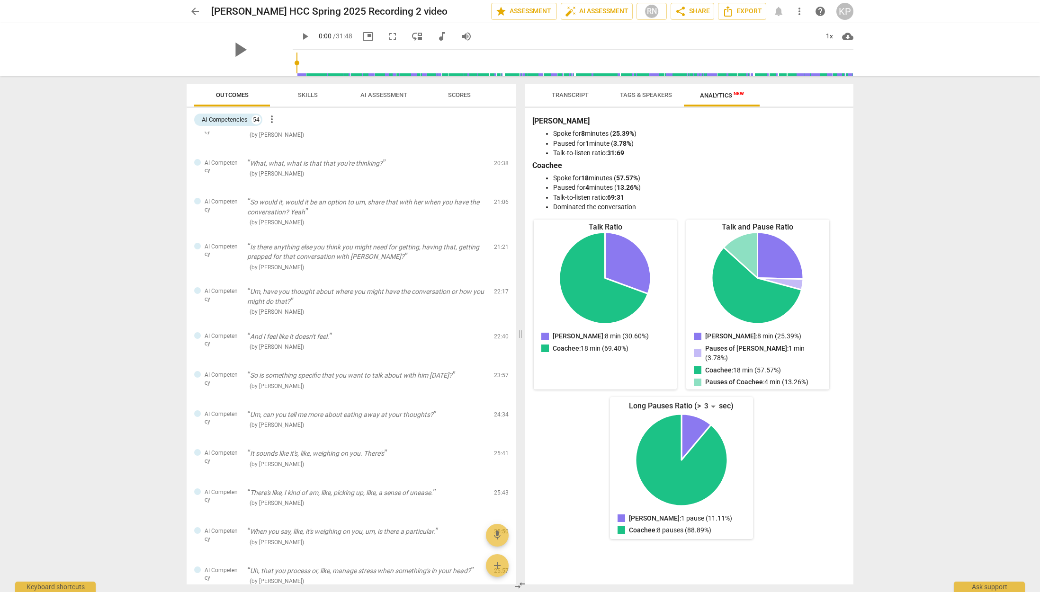
scroll to position [1219, 0]
click at [579, 90] on span "Transcript" at bounding box center [570, 95] width 60 height 13
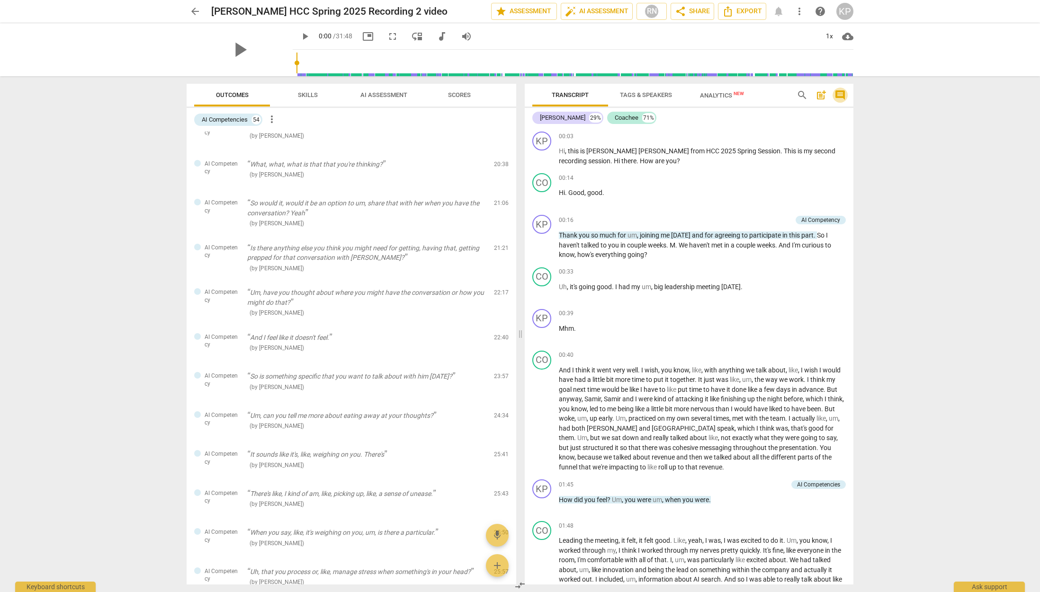
click at [838, 93] on span "comment" at bounding box center [839, 95] width 11 height 11
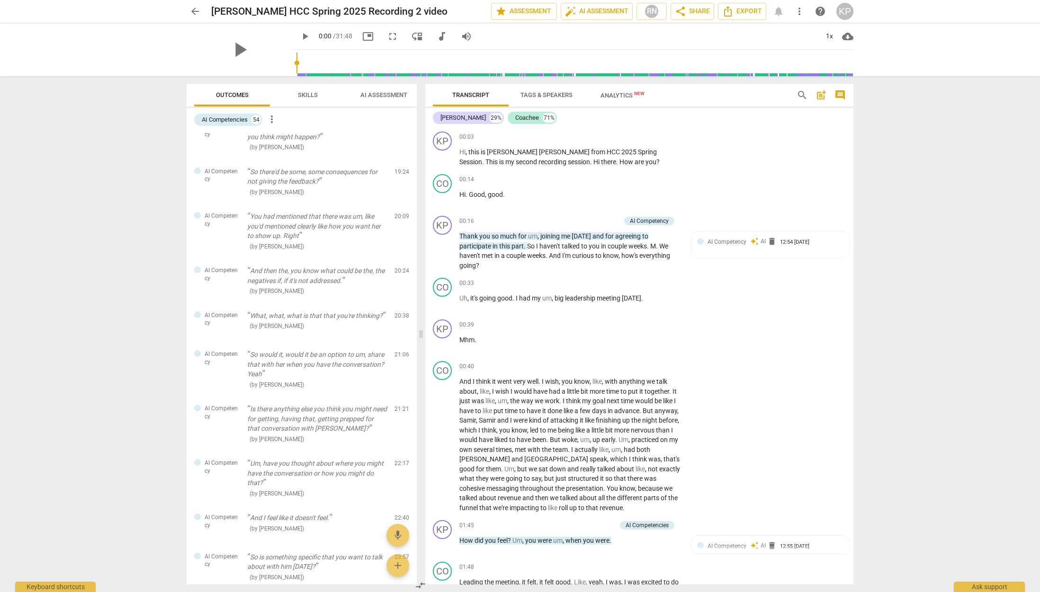
scroll to position [1364, 0]
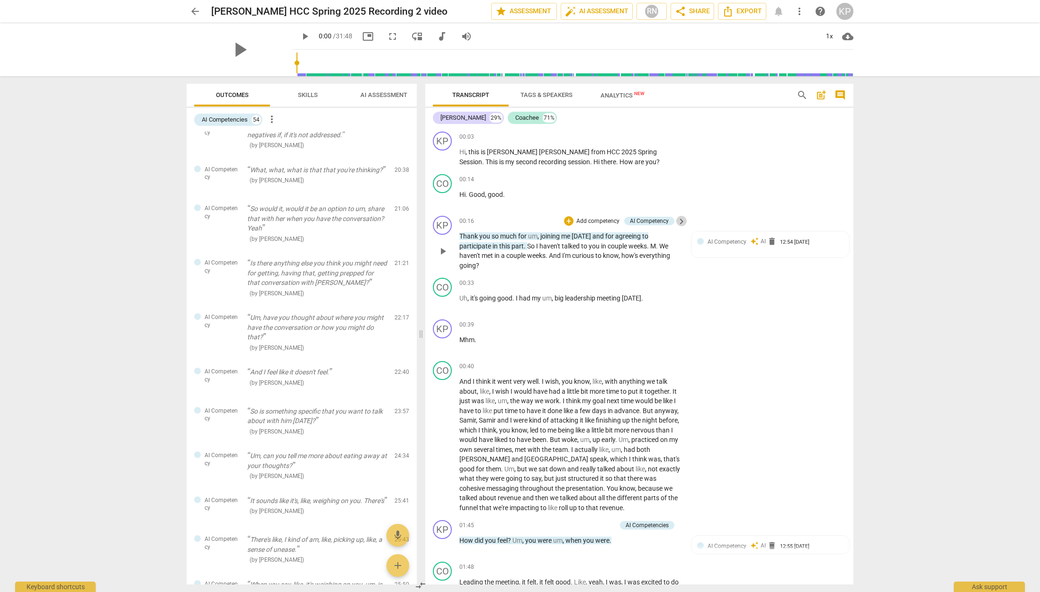
click at [679, 220] on span "keyboard_arrow_right" at bounding box center [681, 221] width 11 height 11
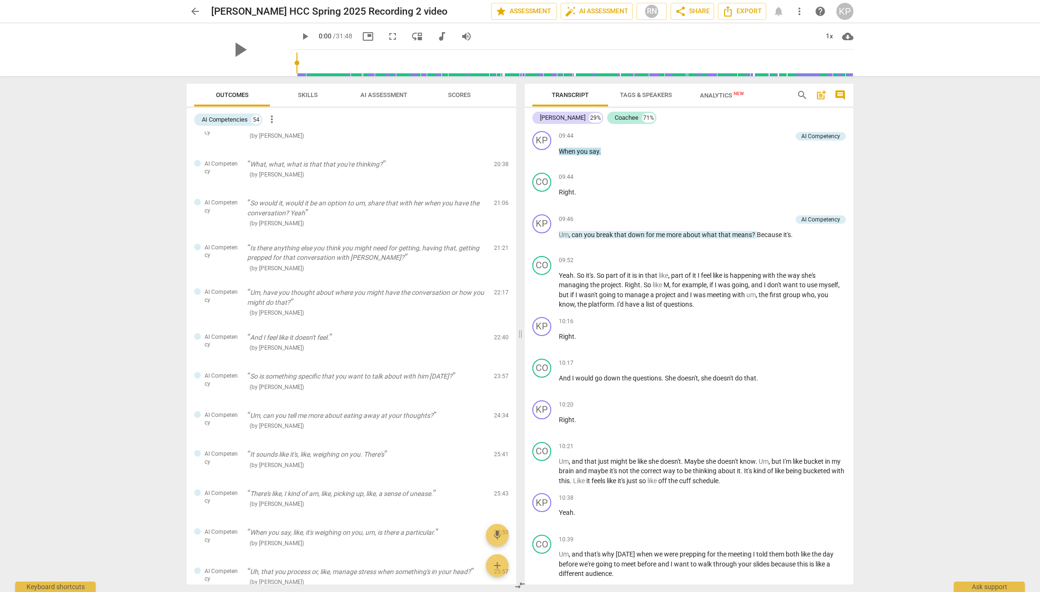
scroll to position [2381, 0]
click at [716, 94] on span "Analytics New" at bounding box center [722, 95] width 44 height 7
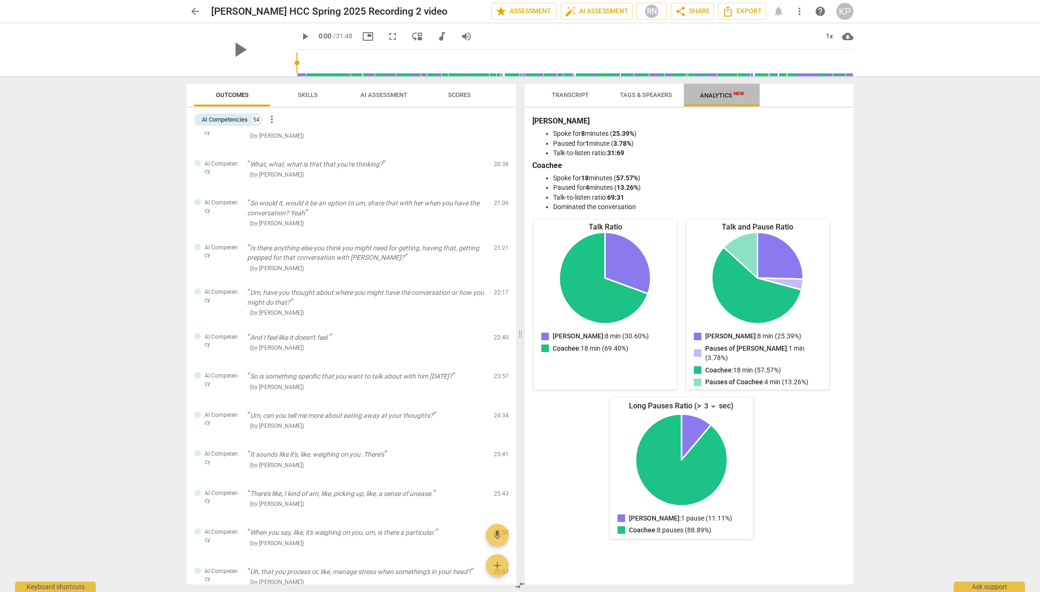
click at [716, 94] on span "Analytics New" at bounding box center [722, 95] width 44 height 7
click at [637, 95] on span "Tags & Speakers" at bounding box center [646, 94] width 52 height 7
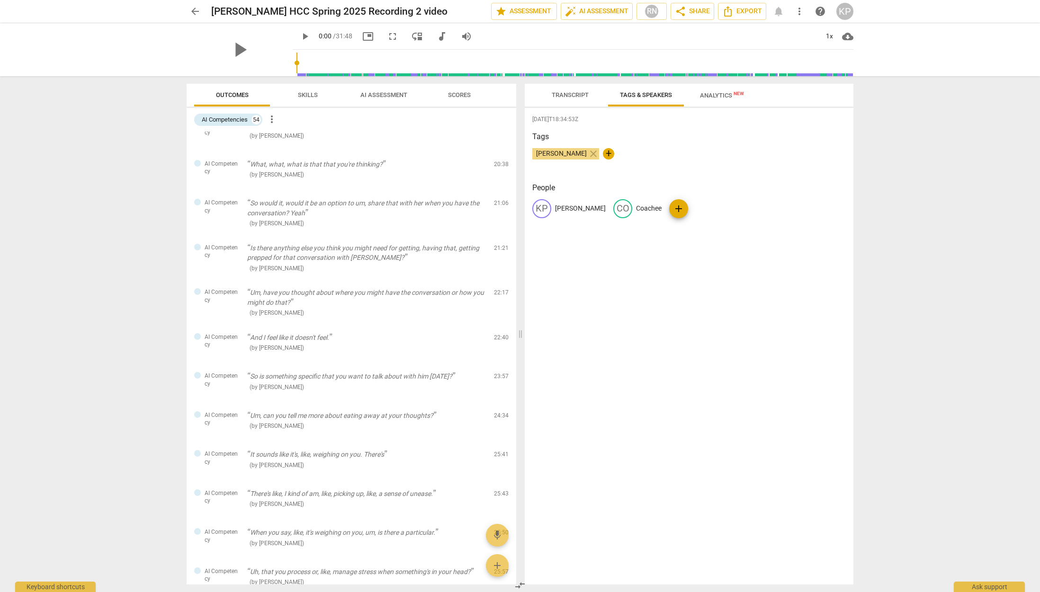
click at [557, 91] on span "Transcript" at bounding box center [570, 94] width 37 height 7
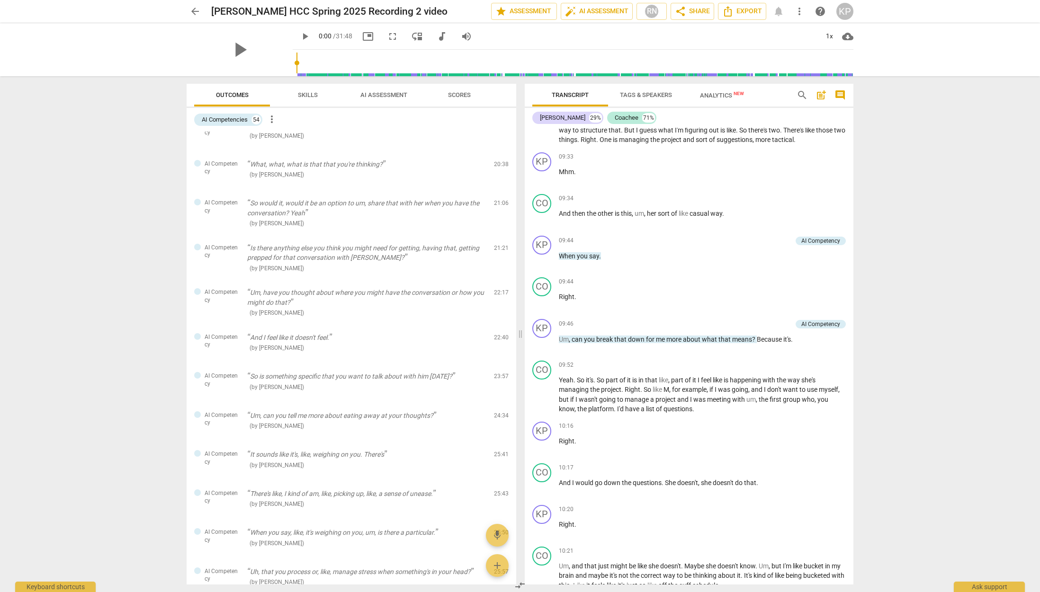
scroll to position [2274, 0]
click at [802, 9] on span "more_vert" at bounding box center [799, 11] width 11 height 11
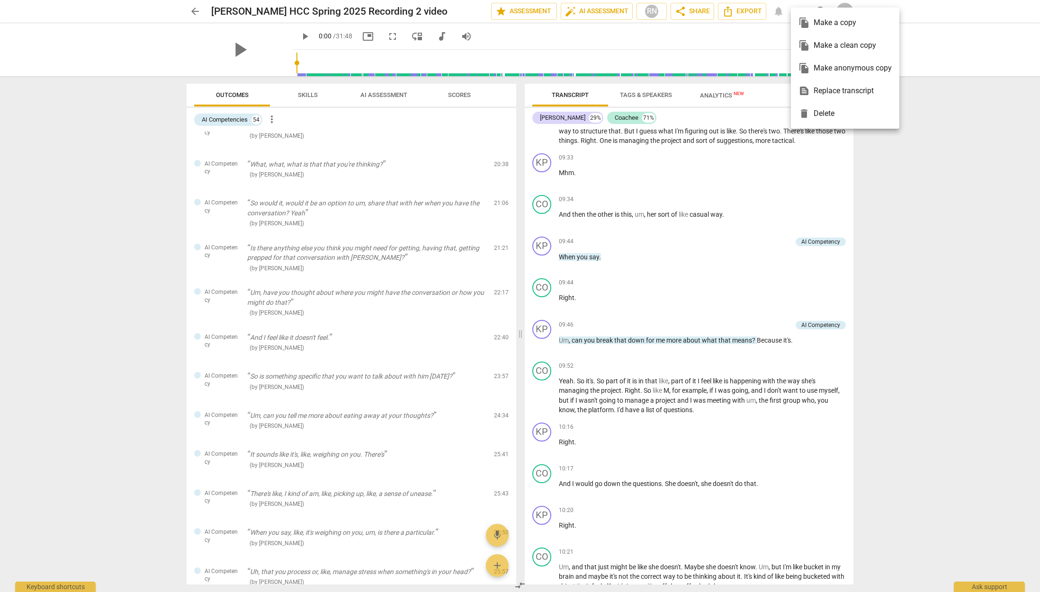
click at [193, 10] on div at bounding box center [520, 296] width 1040 height 592
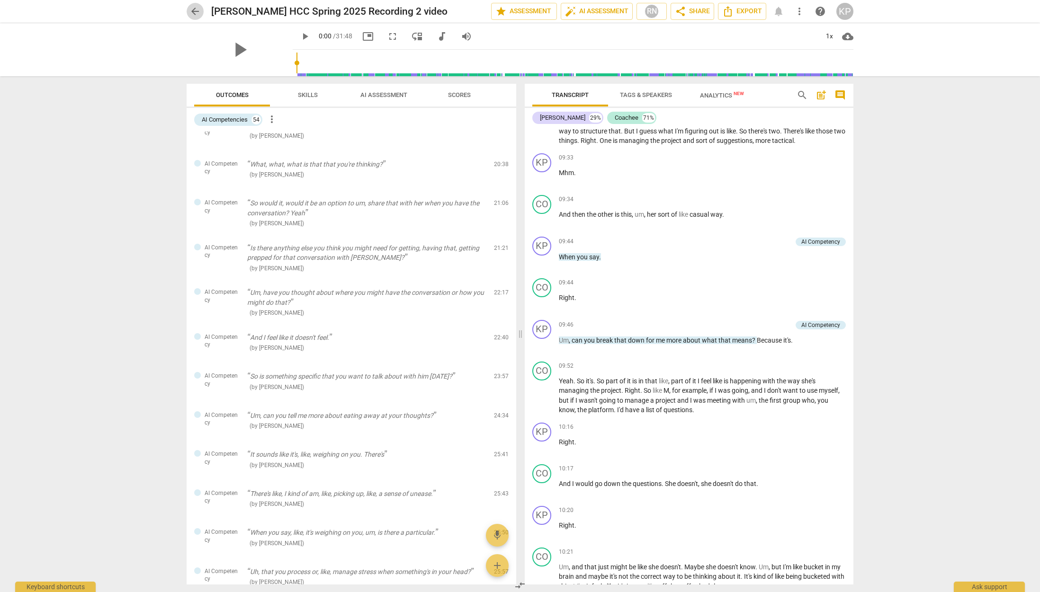
click at [193, 10] on span "arrow_back" at bounding box center [194, 11] width 11 height 11
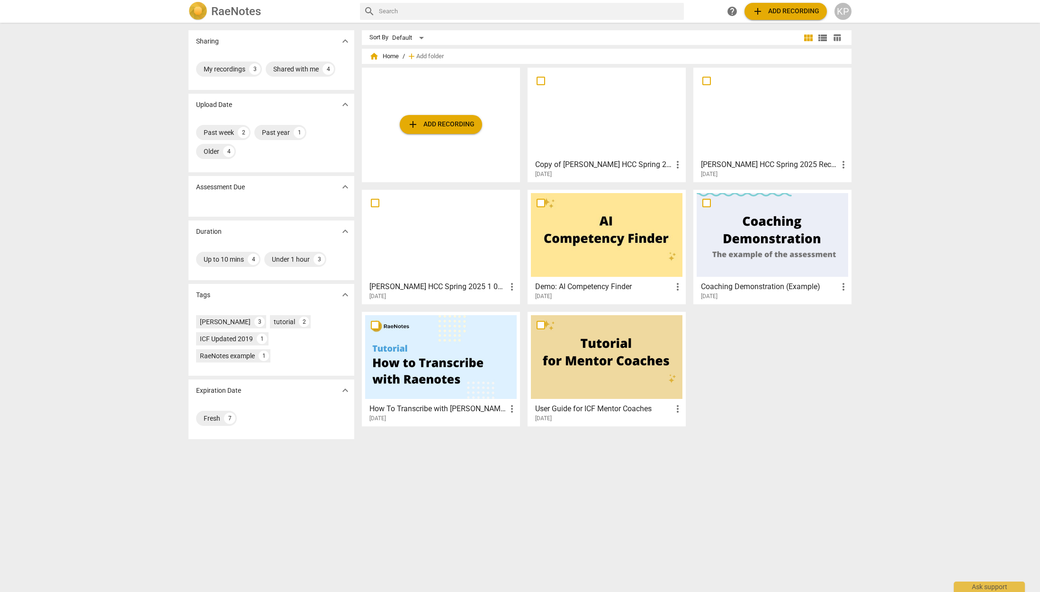
click at [587, 264] on div at bounding box center [607, 235] width 152 height 84
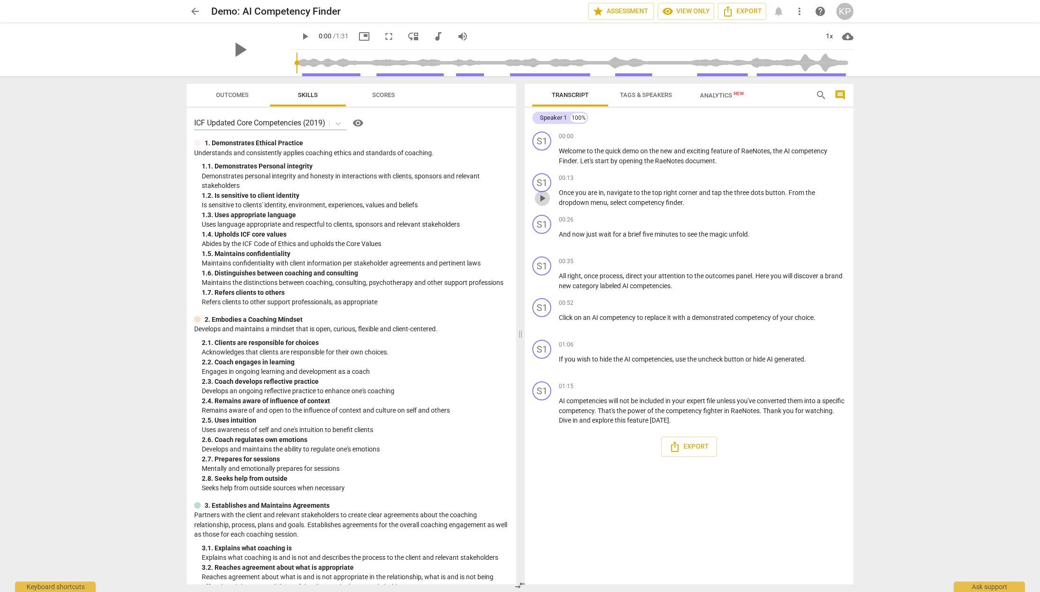
click at [542, 199] on span "play_arrow" at bounding box center [542, 198] width 11 height 11
click at [542, 199] on span "pause" at bounding box center [542, 198] width 11 height 11
click at [541, 157] on span "play_arrow" at bounding box center [542, 156] width 11 height 11
click at [261, 45] on div "pause" at bounding box center [240, 49] width 106 height 53
click at [372, 37] on span "picture_in_picture" at bounding box center [364, 36] width 17 height 11
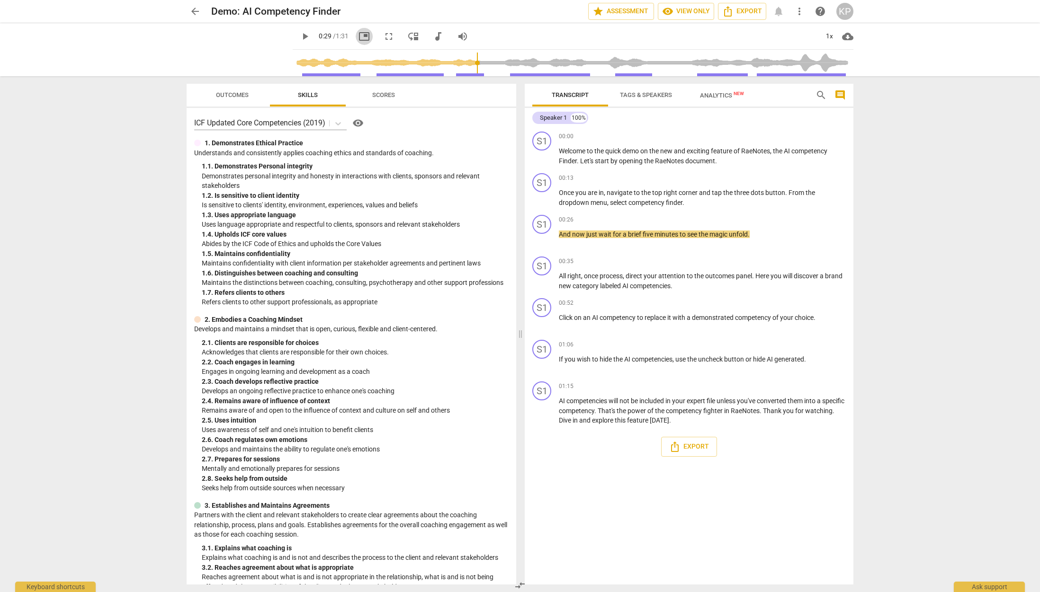
click at [368, 36] on span "picture_in_picture" at bounding box center [364, 36] width 11 height 11
click at [812, 230] on p "And now just wait for a brief five minutes to see the magic unfold ." at bounding box center [702, 235] width 287 height 10
click at [799, 11] on span "more_vert" at bounding box center [799, 11] width 11 height 11
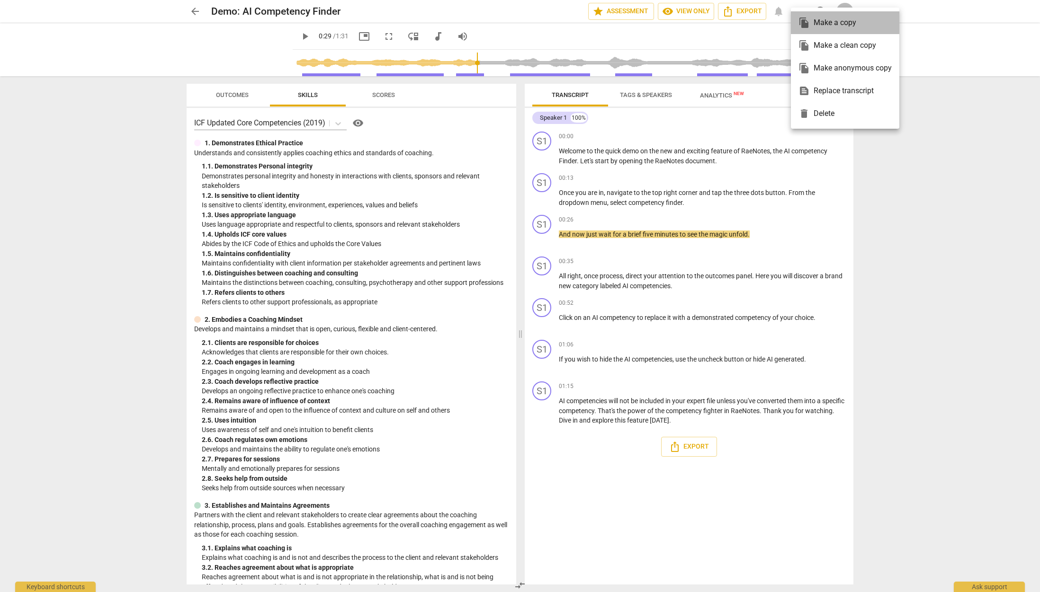
click at [799, 11] on div "file_copy Make a copy" at bounding box center [844, 22] width 93 height 23
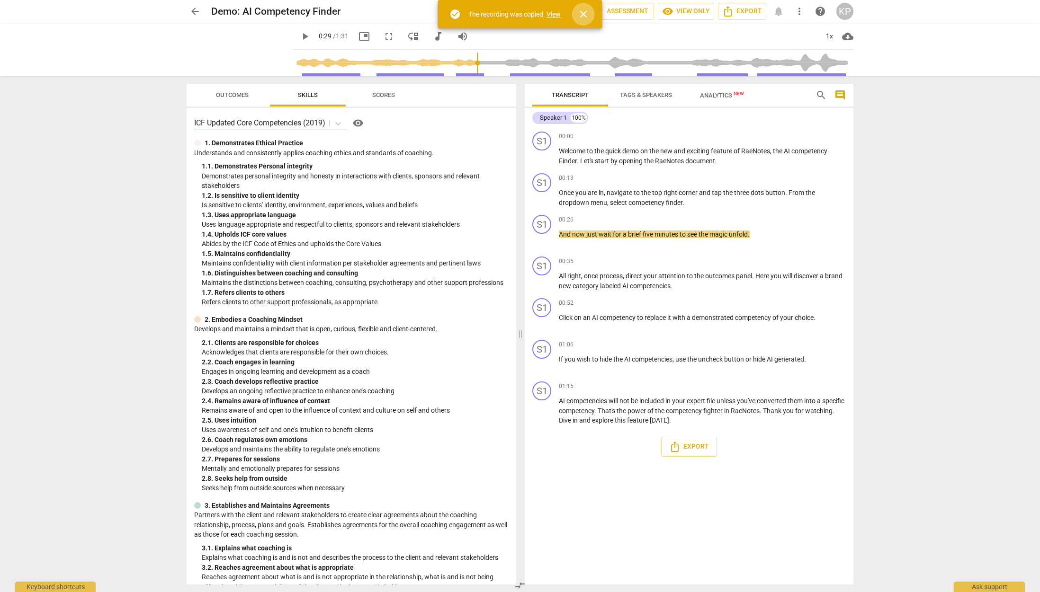
click at [582, 11] on span "close" at bounding box center [583, 14] width 11 height 11
click at [193, 9] on span "arrow_back" at bounding box center [194, 11] width 11 height 11
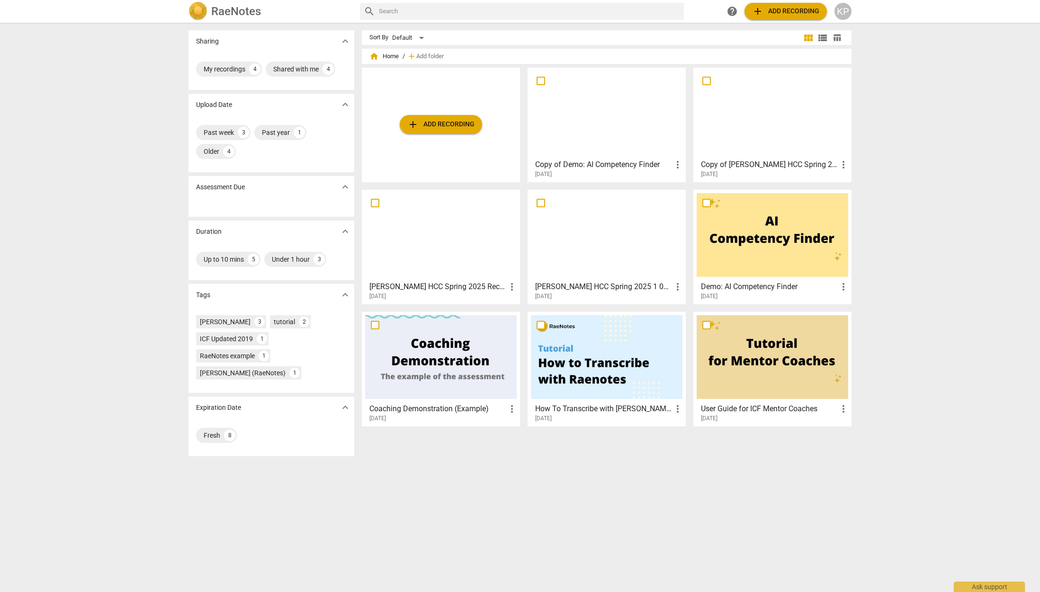
click at [433, 236] on div at bounding box center [441, 235] width 152 height 84
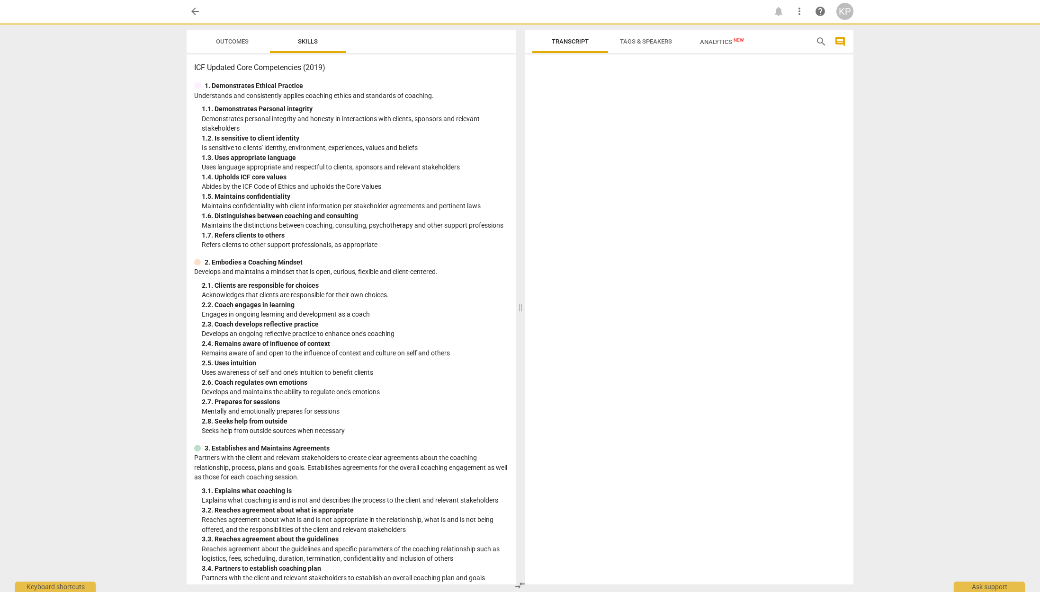
click at [433, 236] on div "1. 7. Refers clients to others" at bounding box center [355, 236] width 307 height 10
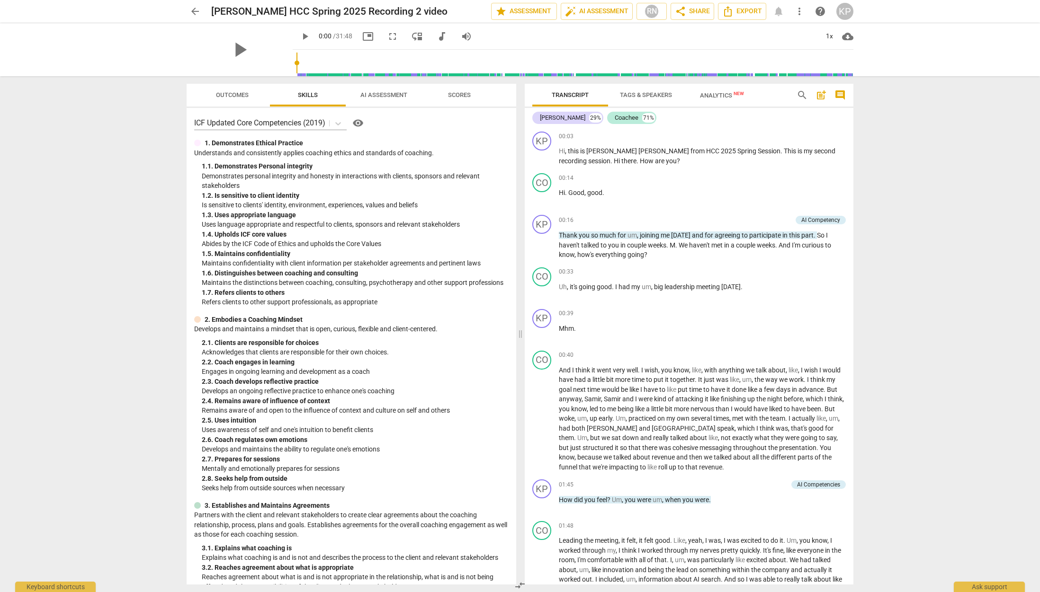
click at [228, 92] on span "Outcomes" at bounding box center [232, 94] width 33 height 7
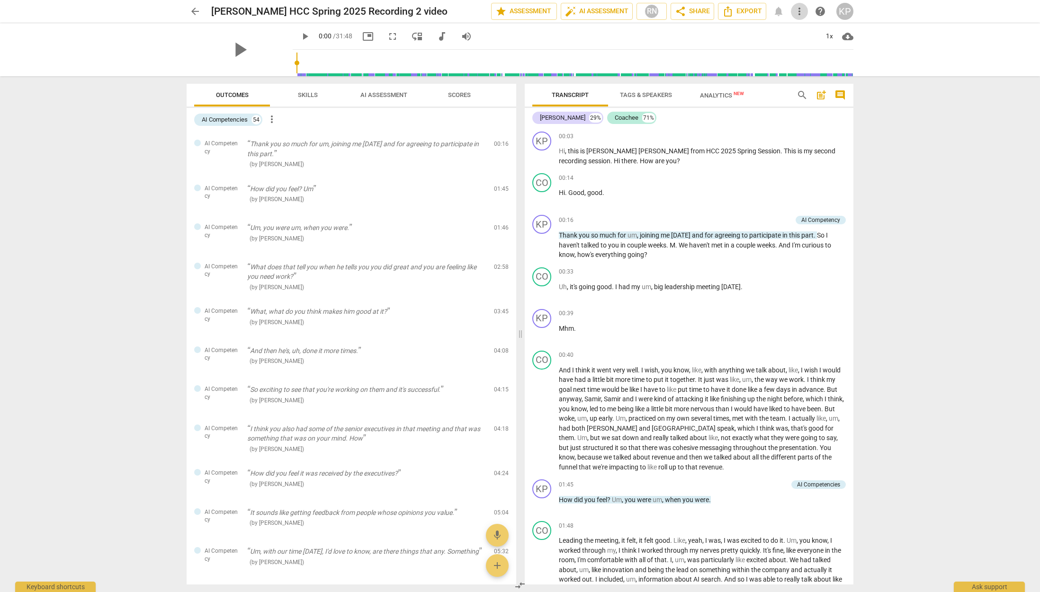
click at [798, 12] on span "more_vert" at bounding box center [799, 11] width 11 height 11
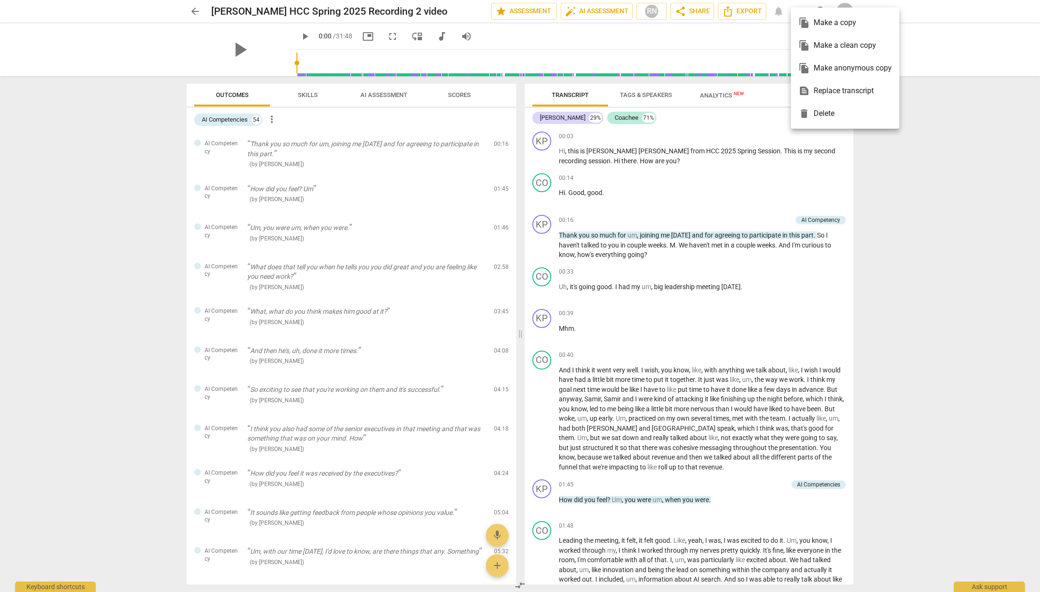
click at [514, 10] on div at bounding box center [520, 296] width 1040 height 592
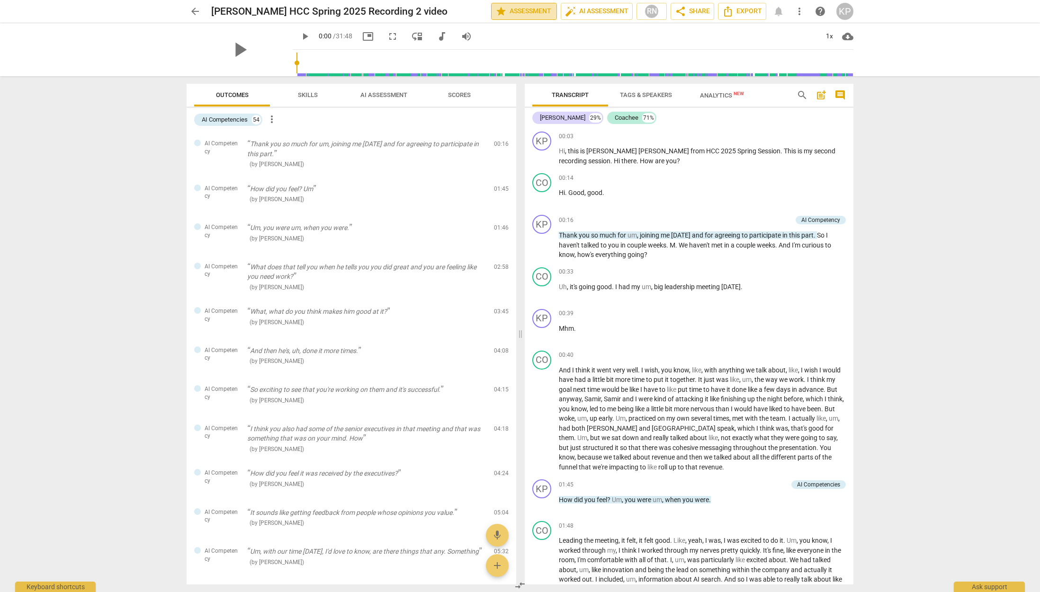
click at [524, 9] on span "star Assessment" at bounding box center [523, 11] width 57 height 11
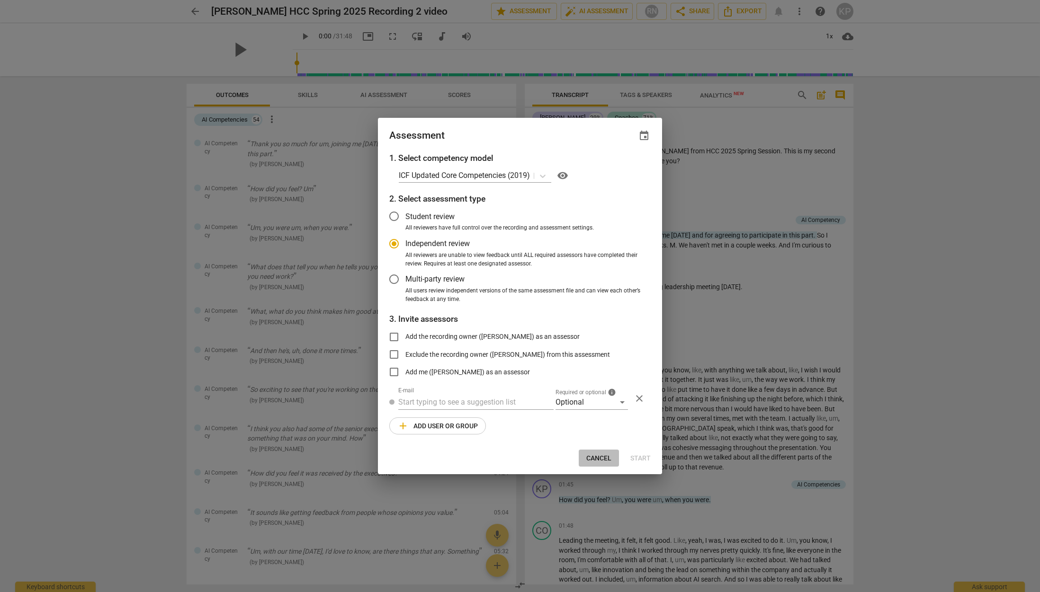
click at [593, 454] on span "Cancel" at bounding box center [598, 458] width 25 height 9
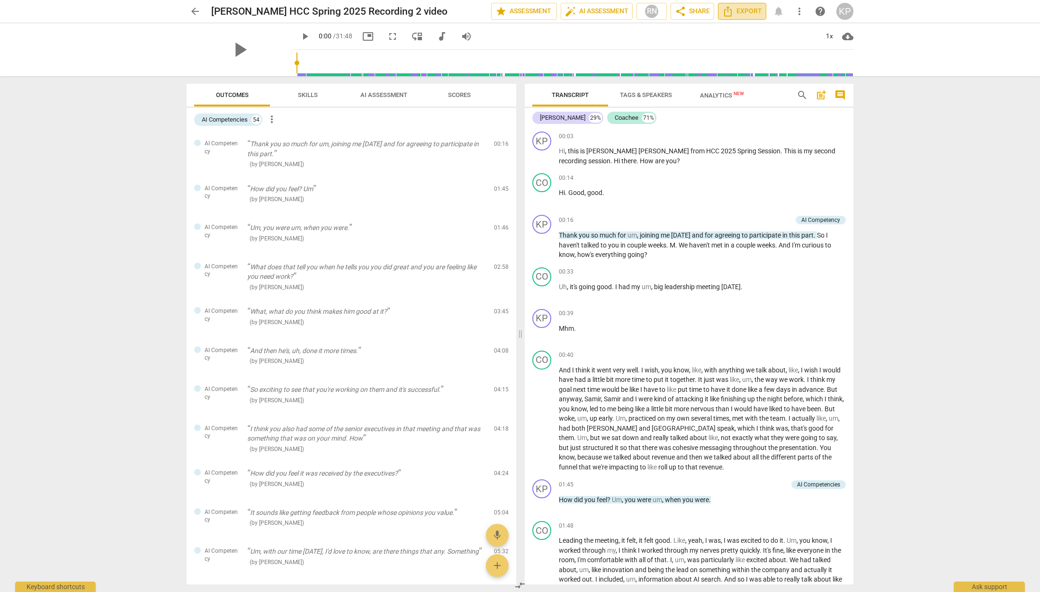
click at [743, 10] on span "Export" at bounding box center [742, 11] width 40 height 11
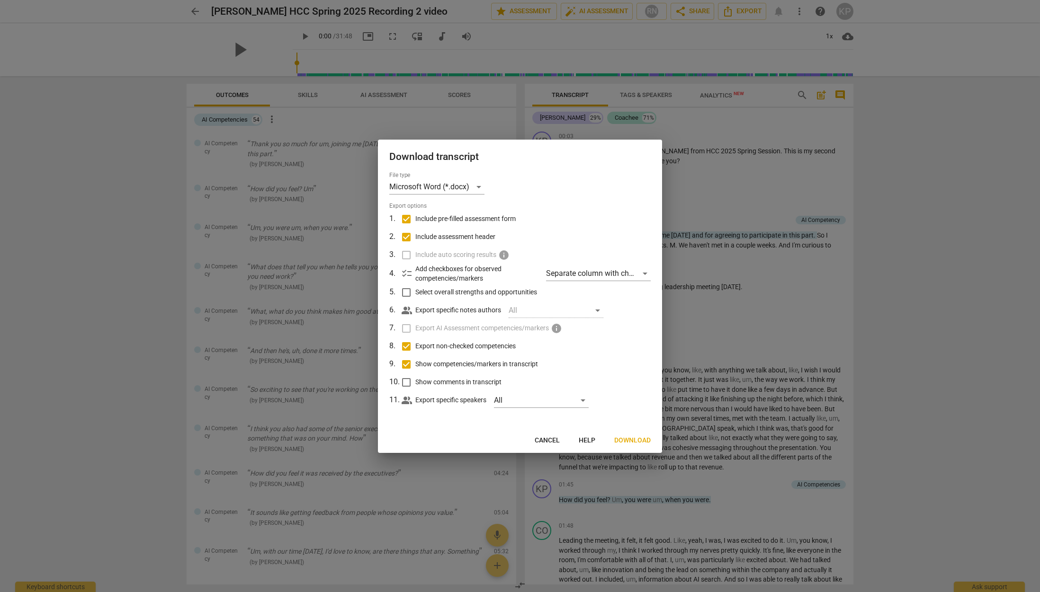
click at [405, 255] on label "Include auto scoring results info" at bounding box center [519, 255] width 248 height 18
click at [408, 290] on input "Select overall strengths and opportunities" at bounding box center [406, 293] width 18 height 18
click at [408, 329] on label "Export AI Assessment competencies/markers info" at bounding box center [519, 329] width 248 height 18
click at [404, 381] on input "Show comments in transcript" at bounding box center [406, 383] width 18 height 18
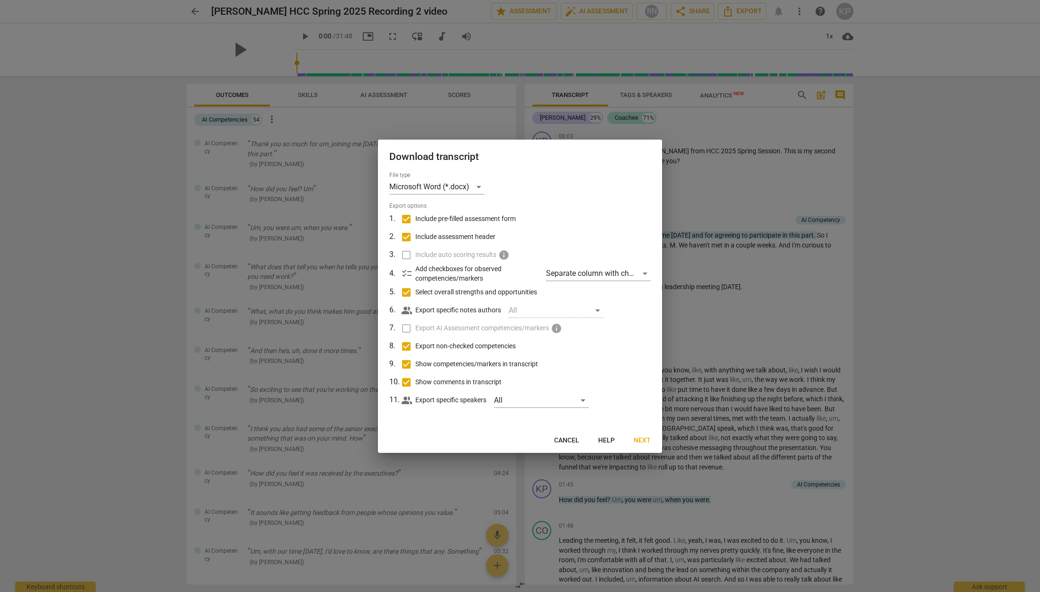
click at [644, 439] on span "Next" at bounding box center [642, 440] width 17 height 9
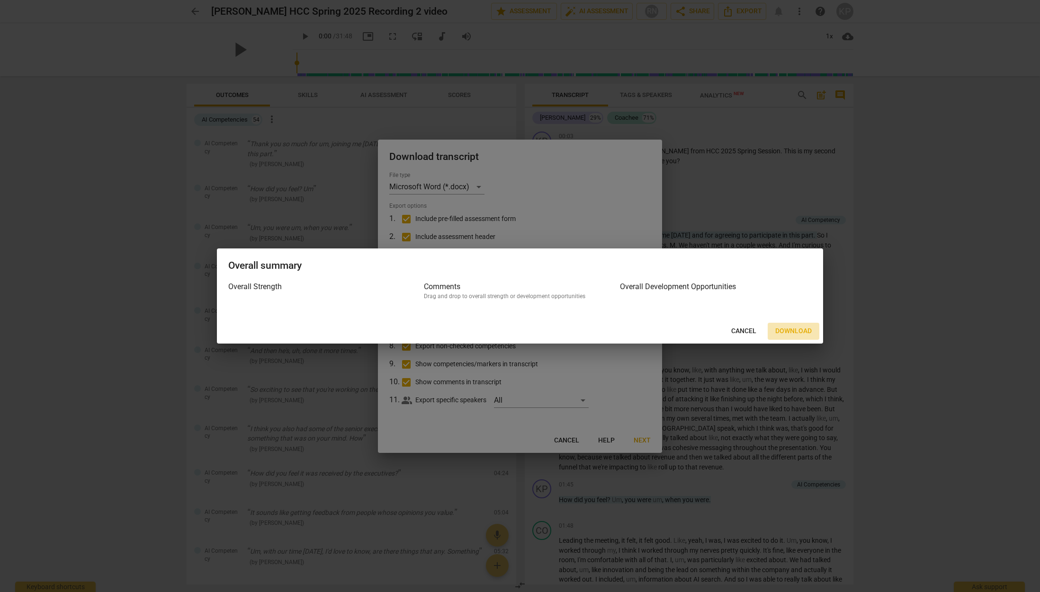
click at [789, 330] on span "Download" at bounding box center [793, 331] width 36 height 9
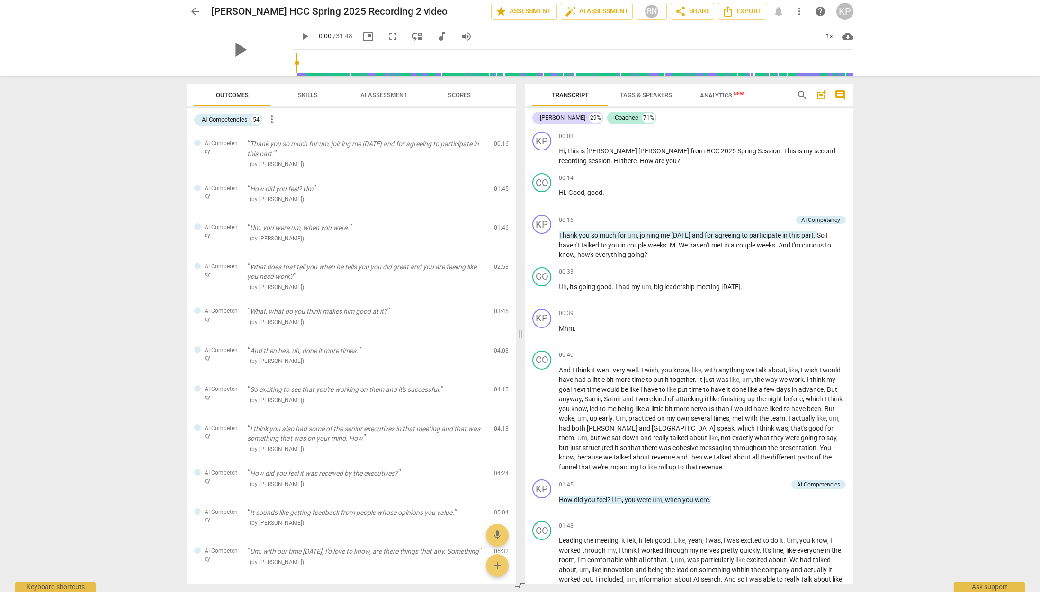
click at [193, 10] on span "arrow_back" at bounding box center [194, 11] width 11 height 11
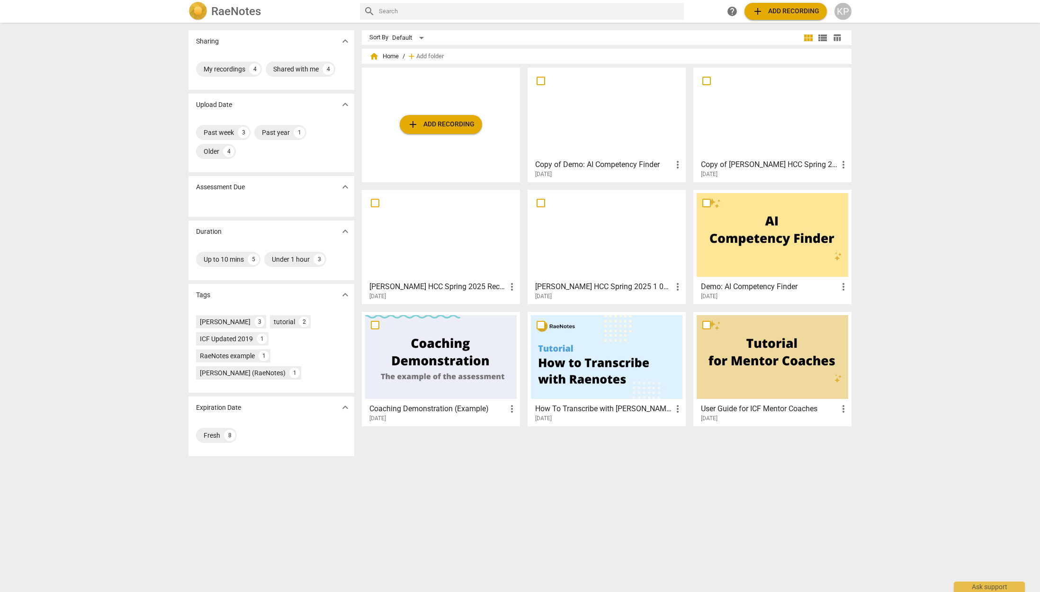
click at [593, 238] on div at bounding box center [607, 235] width 152 height 84
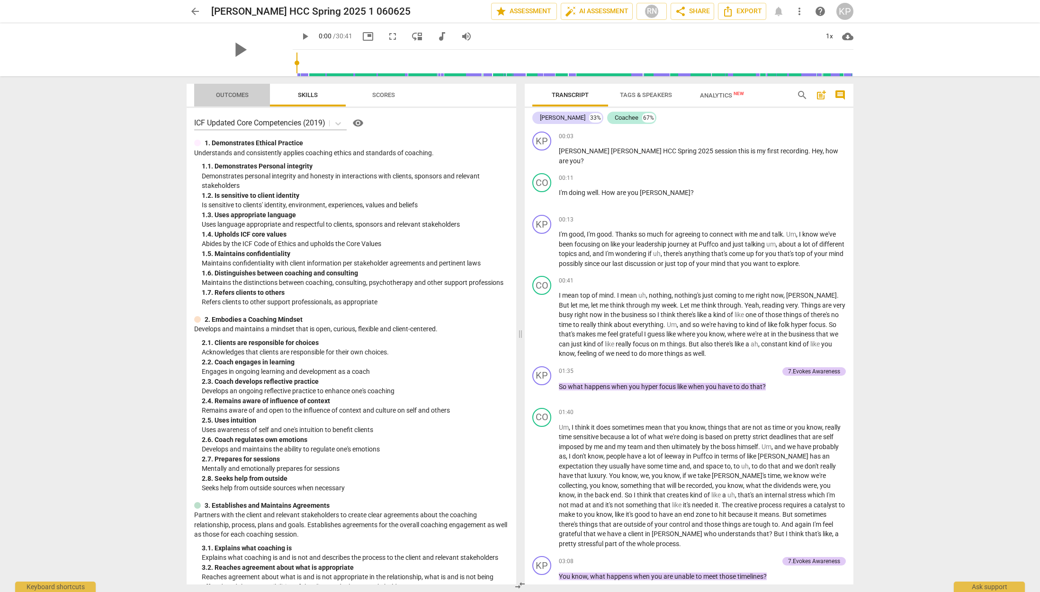
click at [229, 91] on span "Outcomes" at bounding box center [232, 94] width 33 height 7
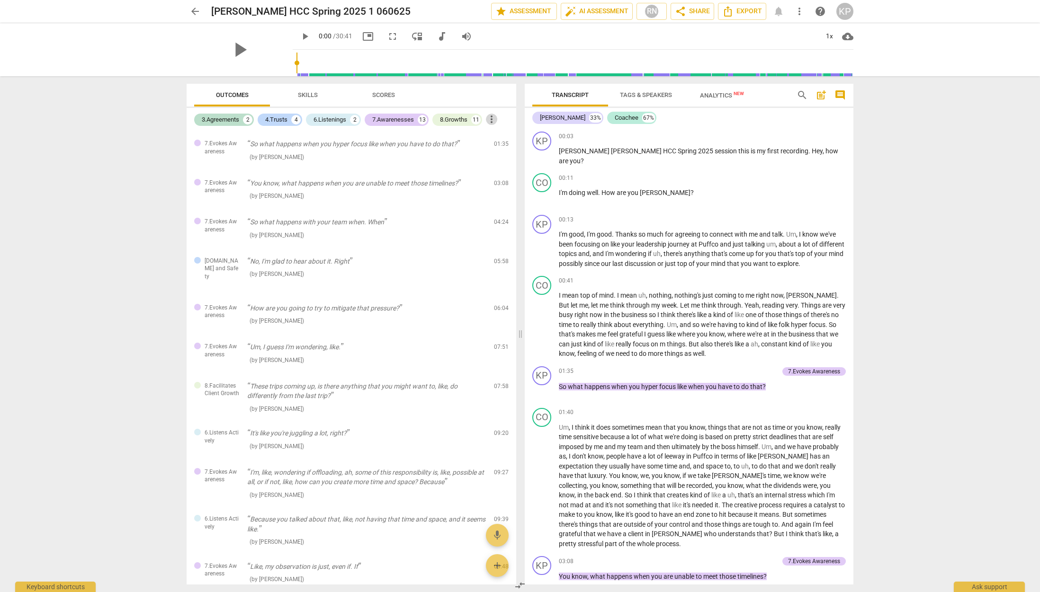
click at [494, 119] on span "more_vert" at bounding box center [491, 119] width 11 height 11
click at [475, 93] on div at bounding box center [520, 296] width 1040 height 592
click at [977, 585] on div "Ask support" at bounding box center [989, 584] width 71 height 15
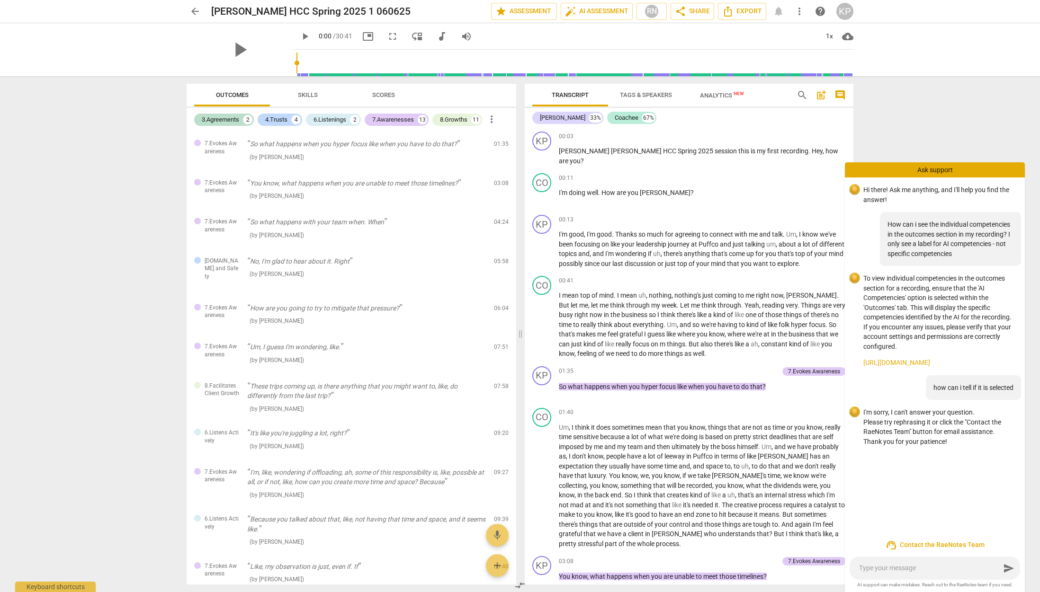
click at [923, 571] on textarea at bounding box center [929, 568] width 141 height 9
click at [971, 558] on textarea "On one of my recordings the outcomes are not individually listed. They are all …" at bounding box center [929, 559] width 141 height 27
click at [915, 567] on textarea "On one of my recordings the outcomes are not individually listed. They are all …" at bounding box center [929, 559] width 141 height 27
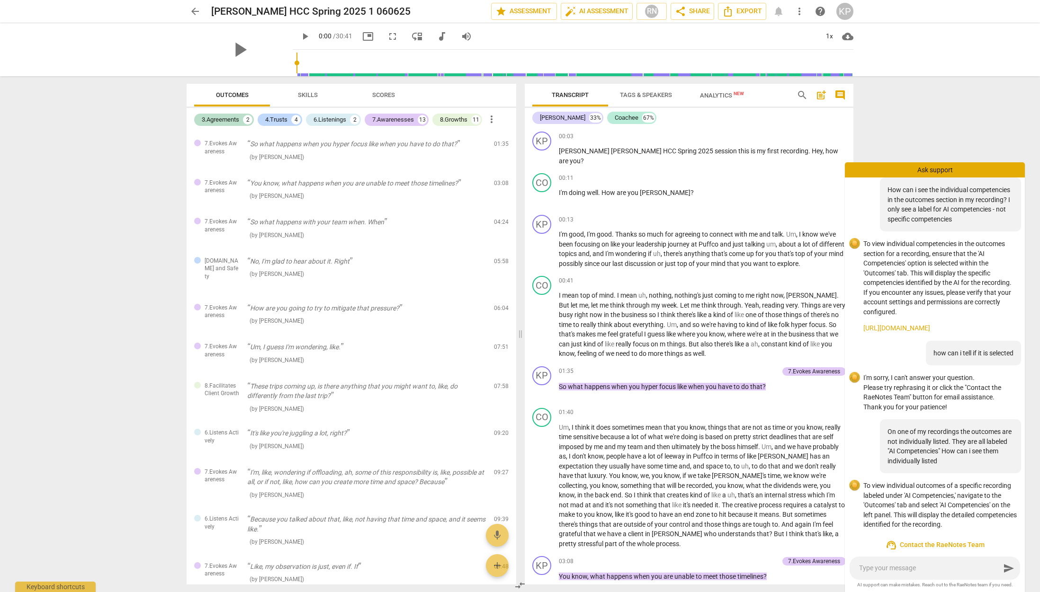
scroll to position [62, 0]
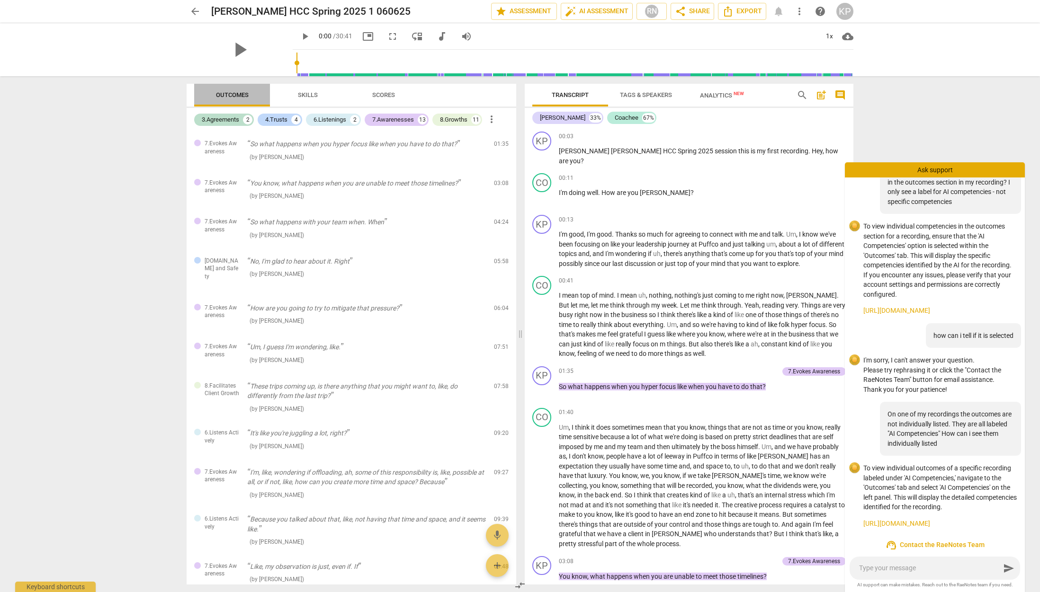
click at [225, 93] on span "Outcomes" at bounding box center [232, 94] width 33 height 7
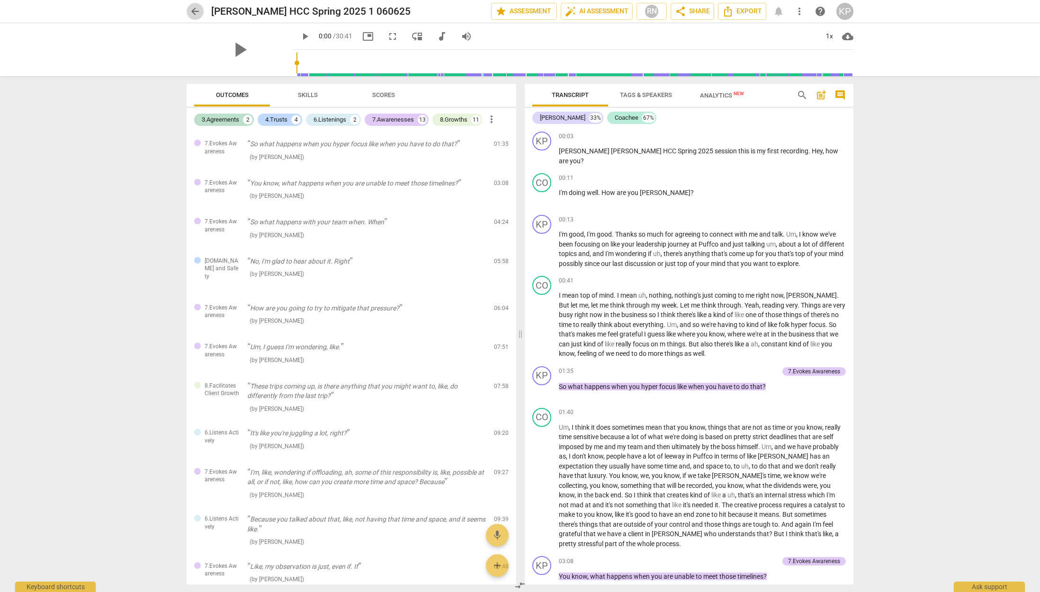
click at [193, 9] on span "arrow_back" at bounding box center [194, 11] width 11 height 11
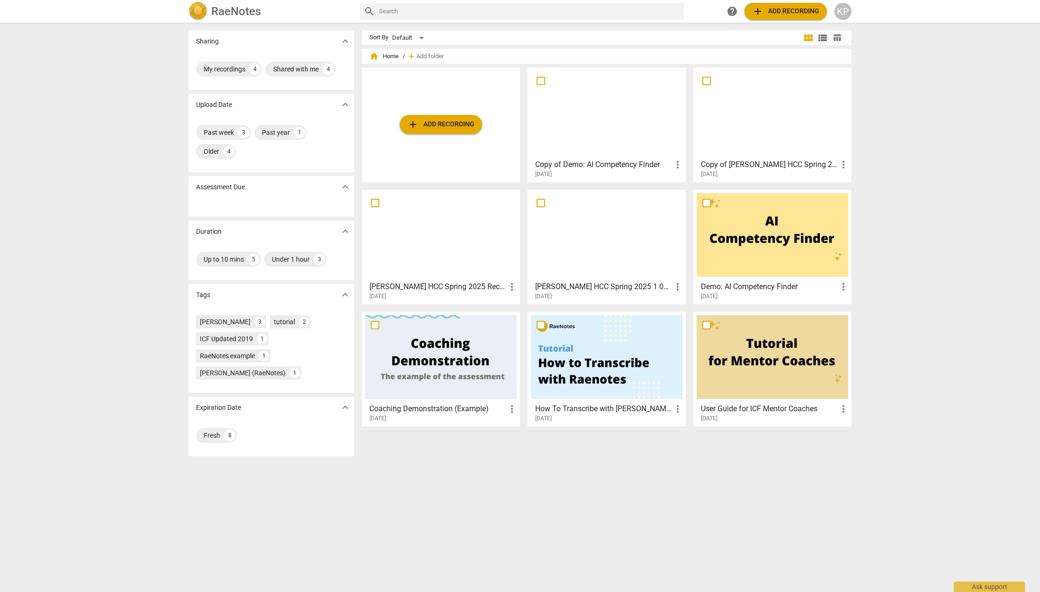
click at [439, 239] on div at bounding box center [441, 235] width 152 height 84
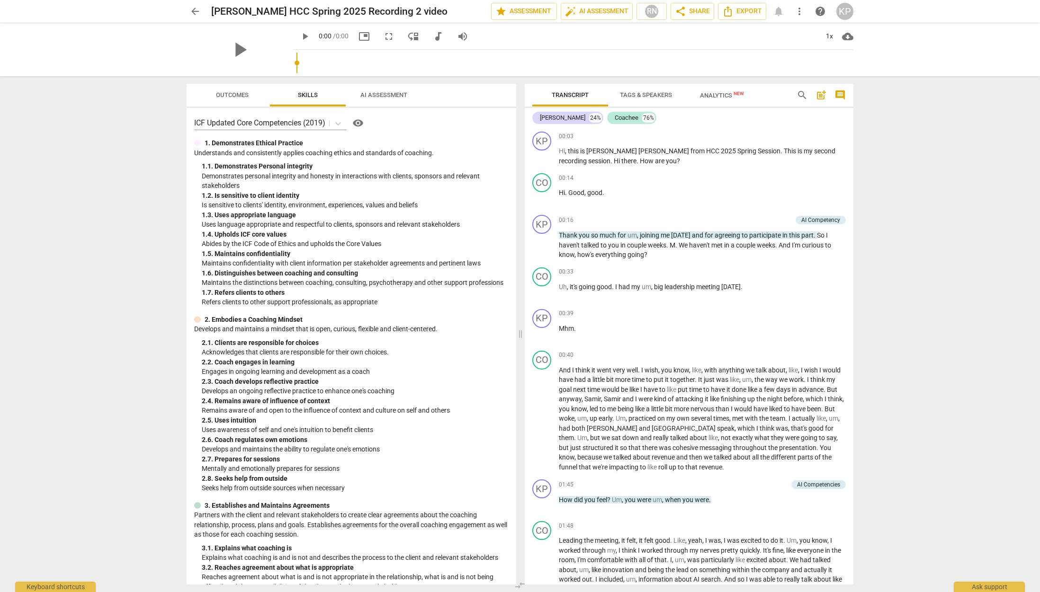
click at [216, 43] on div "play_arrow" at bounding box center [240, 49] width 106 height 53
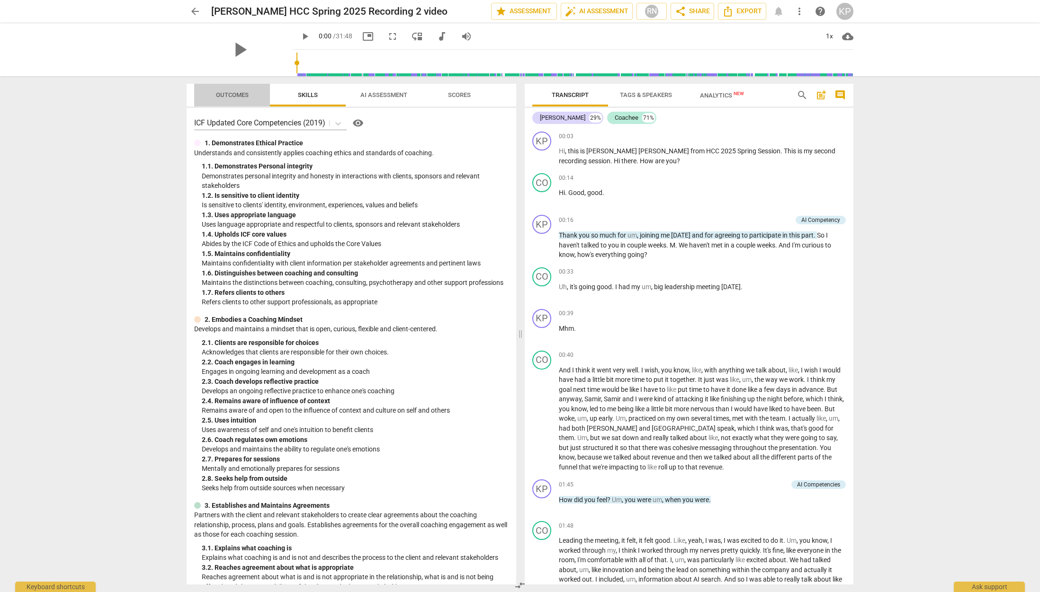
click at [222, 93] on span "Outcomes" at bounding box center [232, 94] width 33 height 7
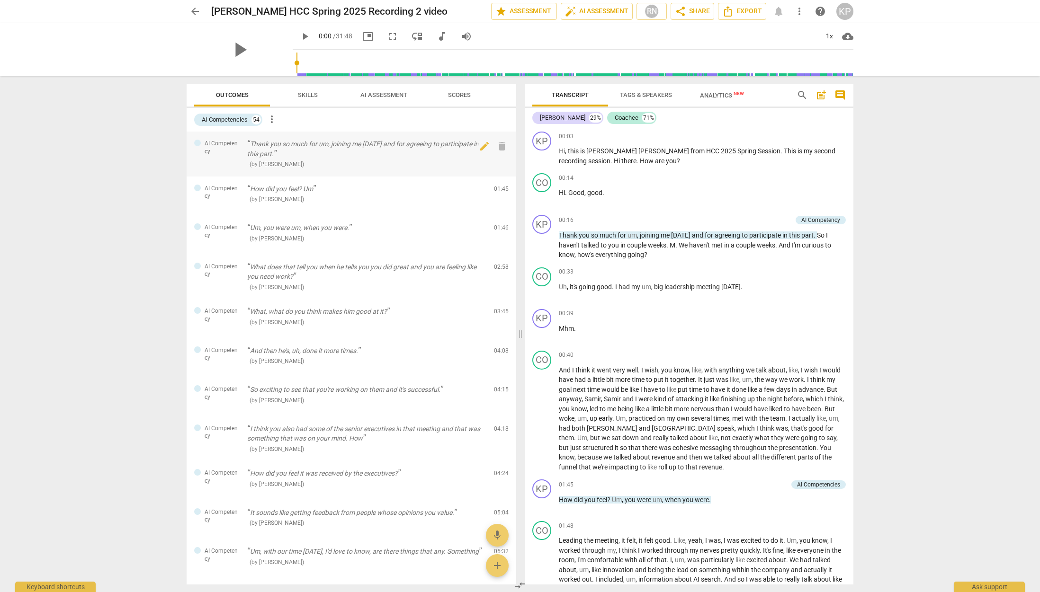
click at [211, 145] on span "AI Competency" at bounding box center [222, 148] width 35 height 16
click at [200, 144] on div "AI Competency" at bounding box center [216, 148] width 45 height 16
click at [195, 143] on div at bounding box center [197, 143] width 7 height 7
click at [217, 143] on span "AI Competency" at bounding box center [222, 148] width 35 height 16
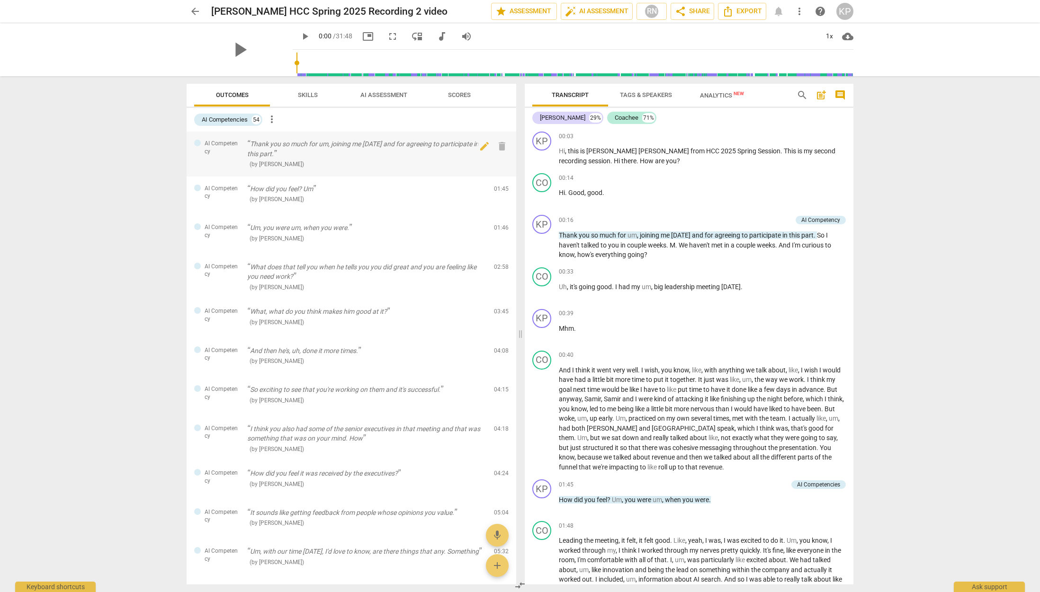
click at [202, 144] on div "AI Competency" at bounding box center [216, 148] width 45 height 16
click at [251, 146] on p "Thank you so much for um, joining me [DATE] and for agreeing to participate in …" at bounding box center [366, 148] width 239 height 19
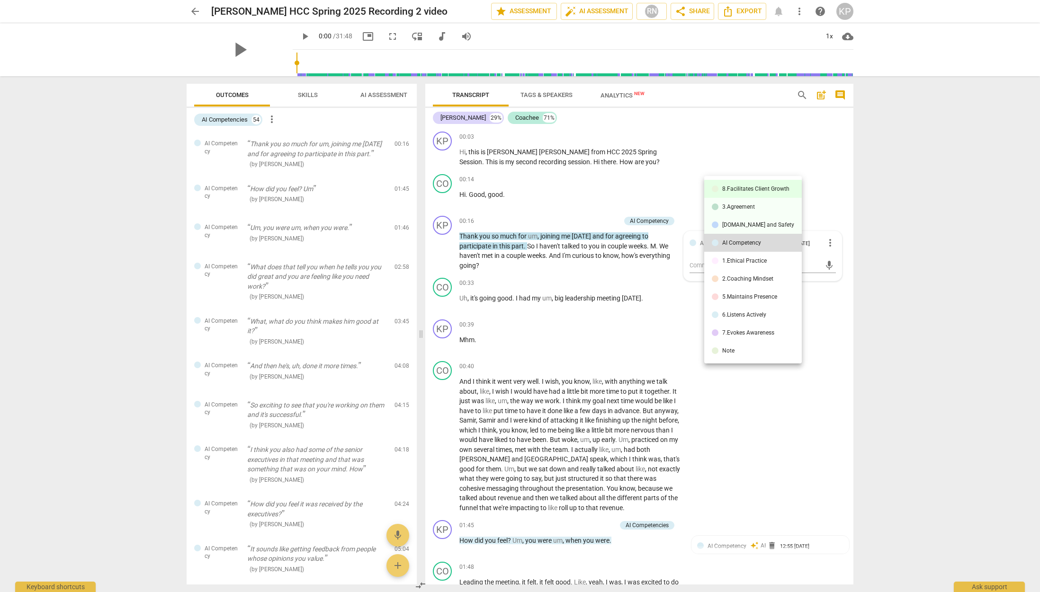
click at [753, 188] on div "8.Facilitates Client Growth" at bounding box center [755, 189] width 67 height 6
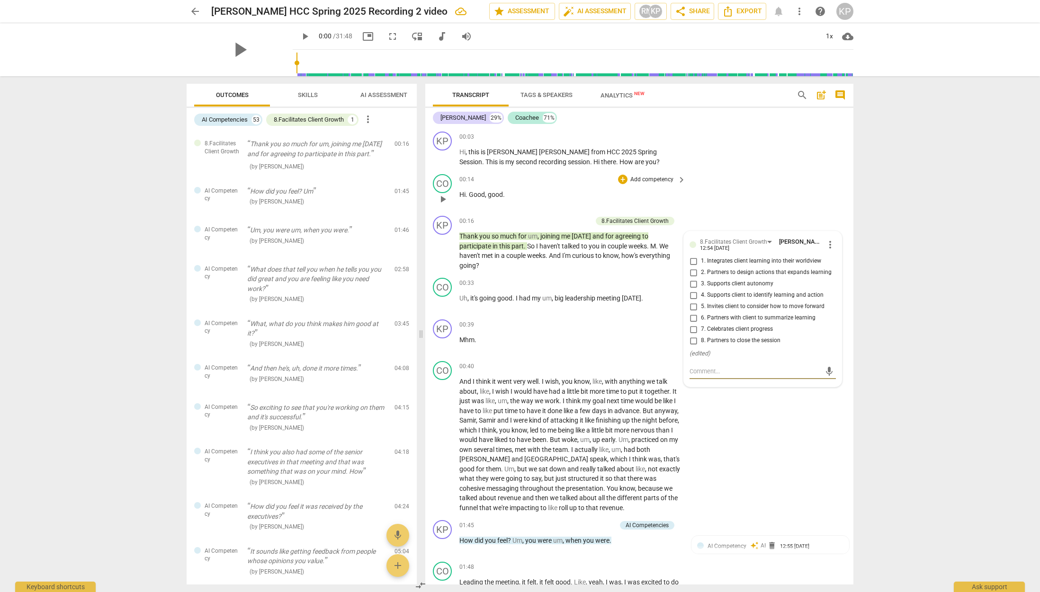
click at [743, 203] on div "CO play_arrow pause 00:14 + Add competency keyboard_arrow_right Hi . Good , goo…" at bounding box center [639, 191] width 428 height 42
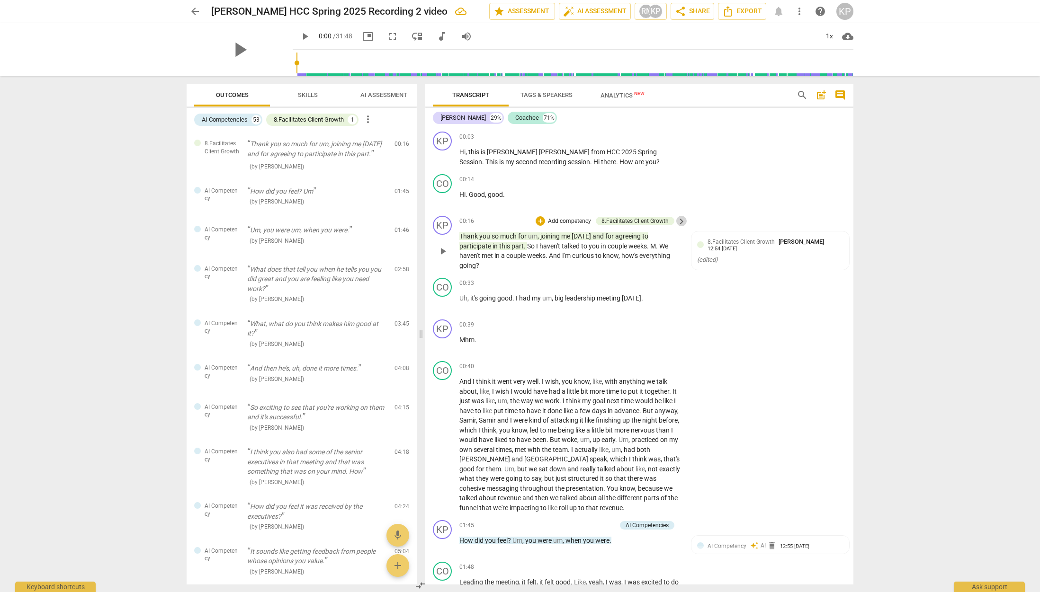
click at [681, 221] on span "keyboard_arrow_right" at bounding box center [681, 221] width 11 height 11
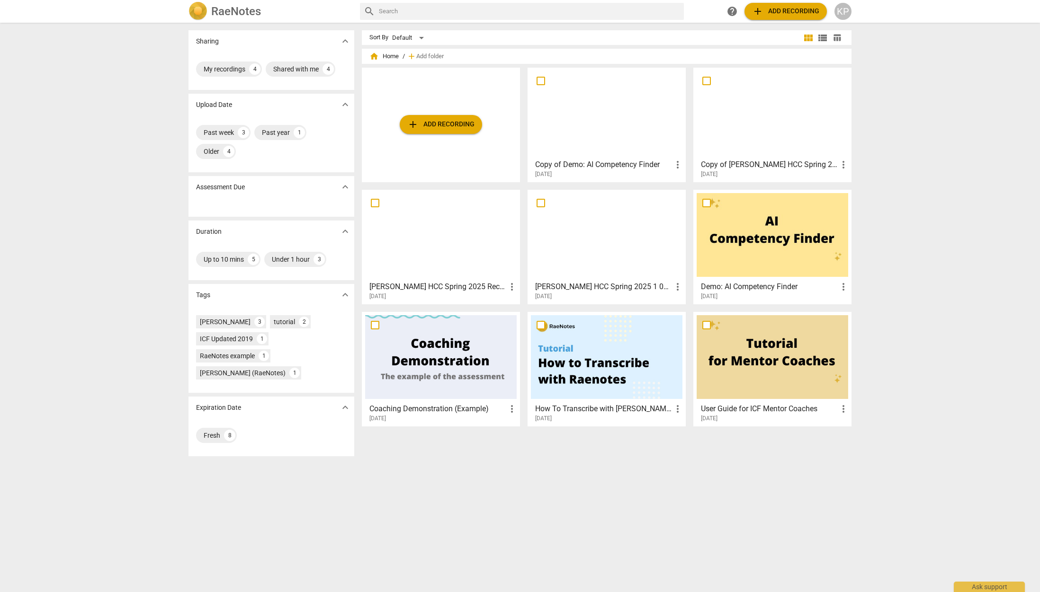
click at [433, 247] on div at bounding box center [441, 235] width 152 height 84
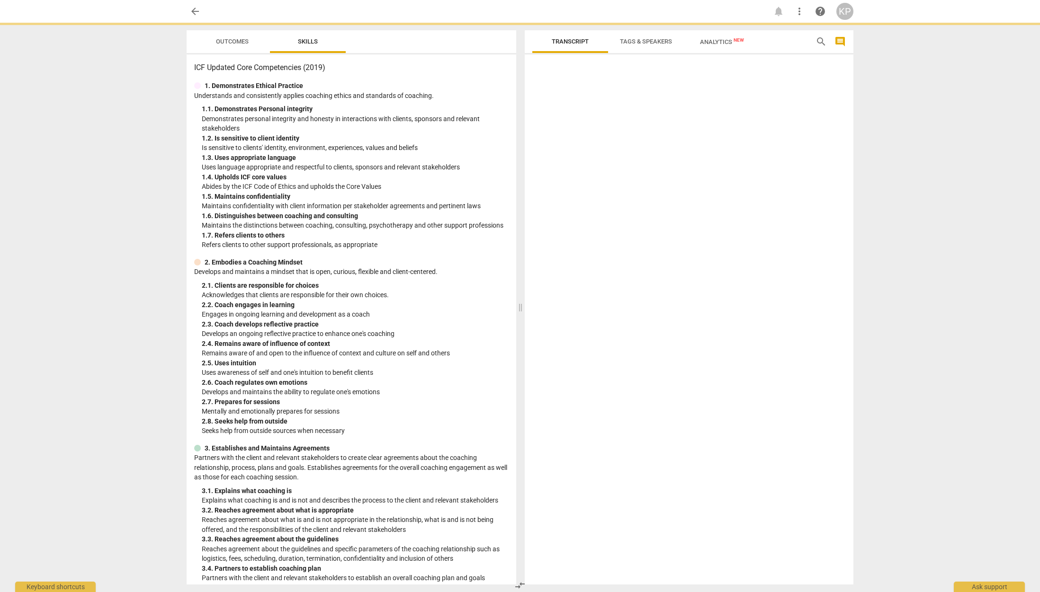
click at [433, 247] on p "Refers clients to other support professionals, as appropriate" at bounding box center [355, 245] width 307 height 10
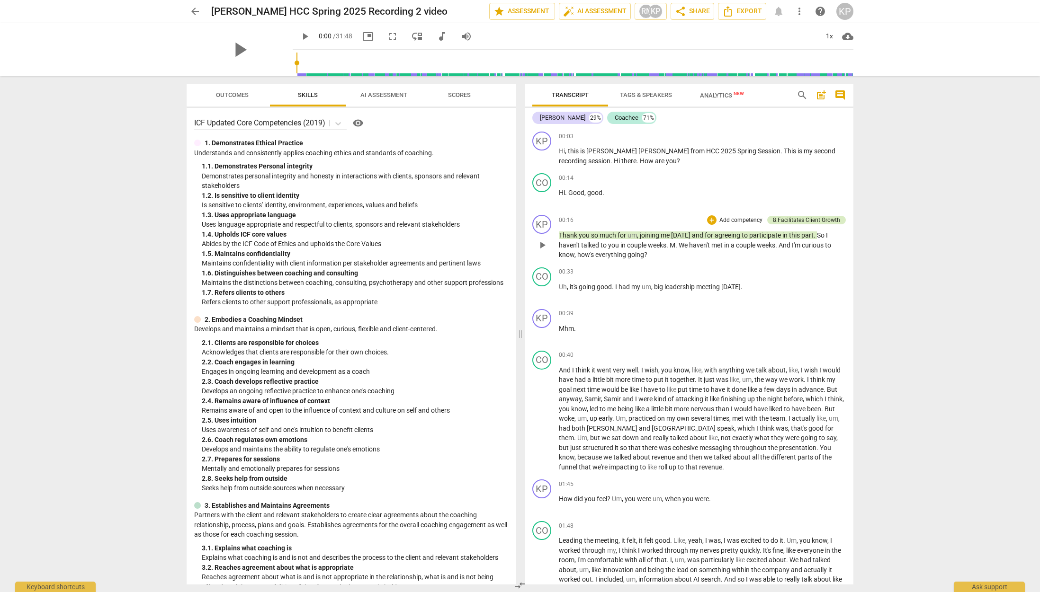
drag, startPoint x: 814, startPoint y: 222, endPoint x: 795, endPoint y: 219, distance: 18.6
click at [795, 219] on div "8.Facilitates Client Growth" at bounding box center [806, 220] width 67 height 9
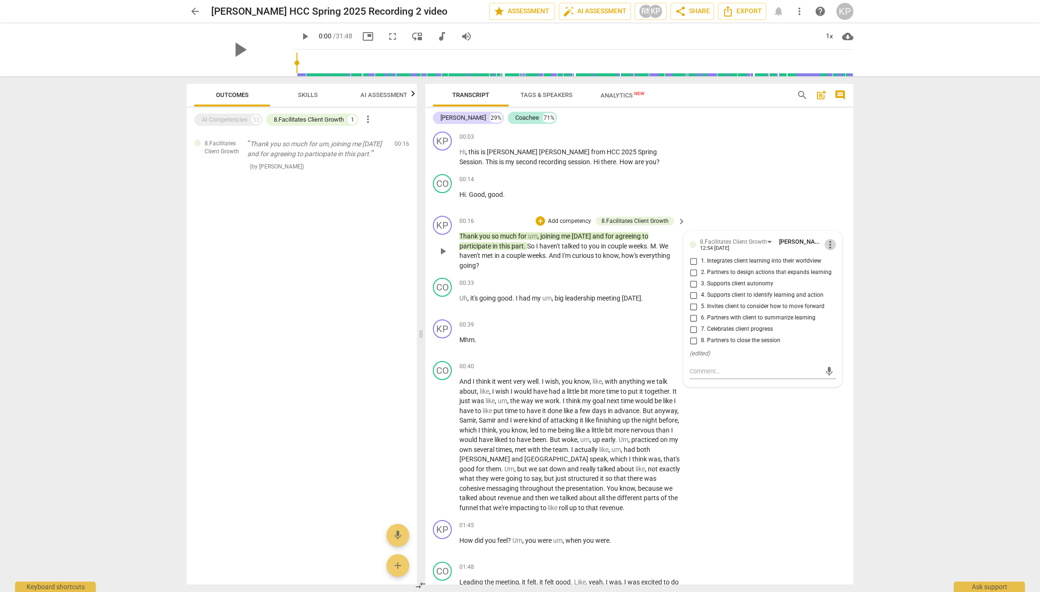
click at [827, 244] on span "more_vert" at bounding box center [830, 244] width 11 height 11
click at [837, 262] on li "Delete" at bounding box center [837, 262] width 33 height 18
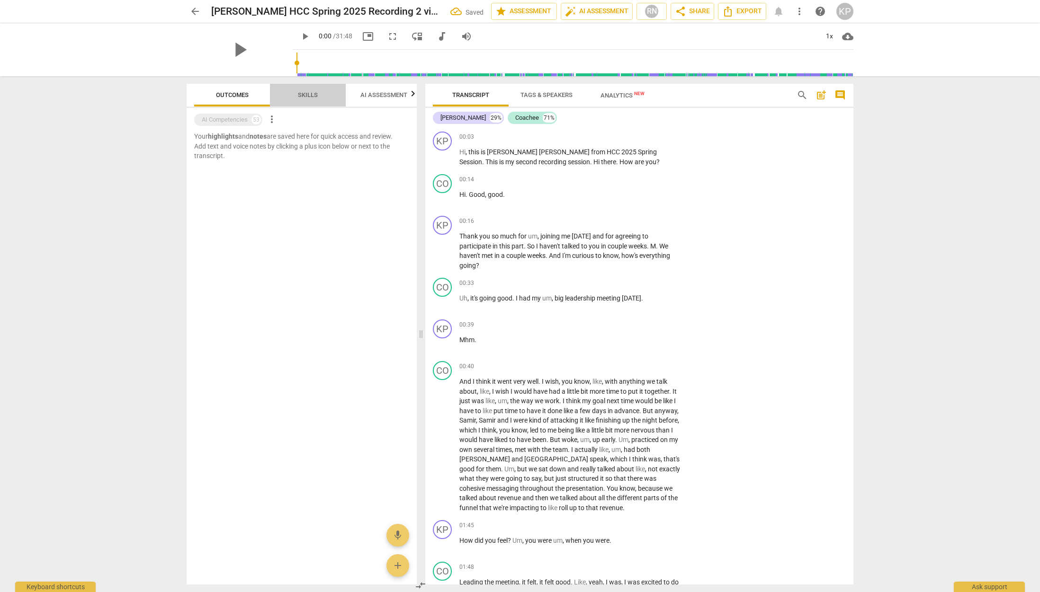
click at [303, 96] on span "Skills" at bounding box center [308, 94] width 20 height 7
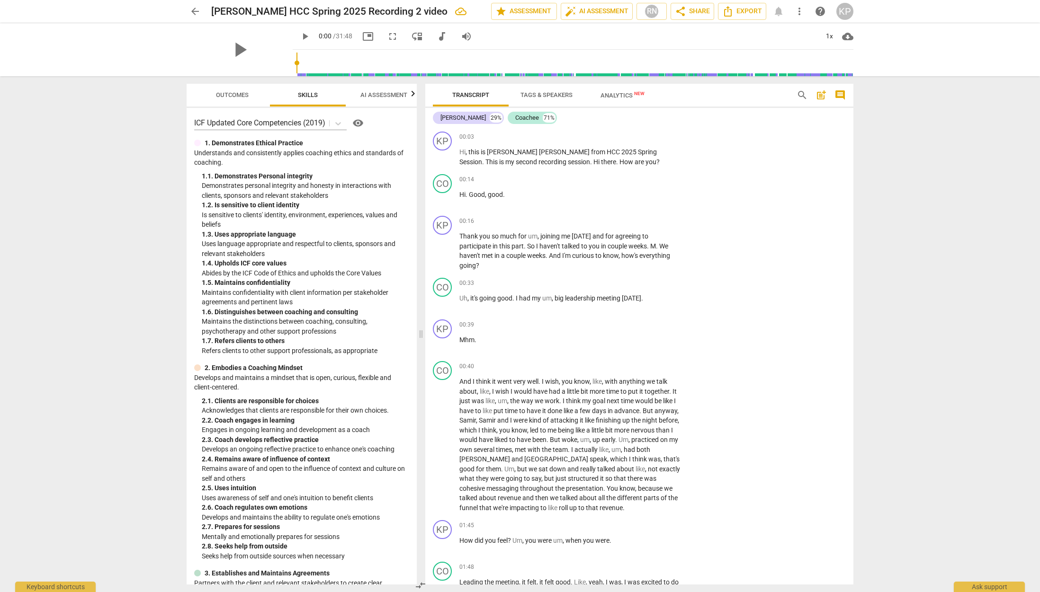
click at [216, 96] on span "Outcomes" at bounding box center [232, 94] width 33 height 7
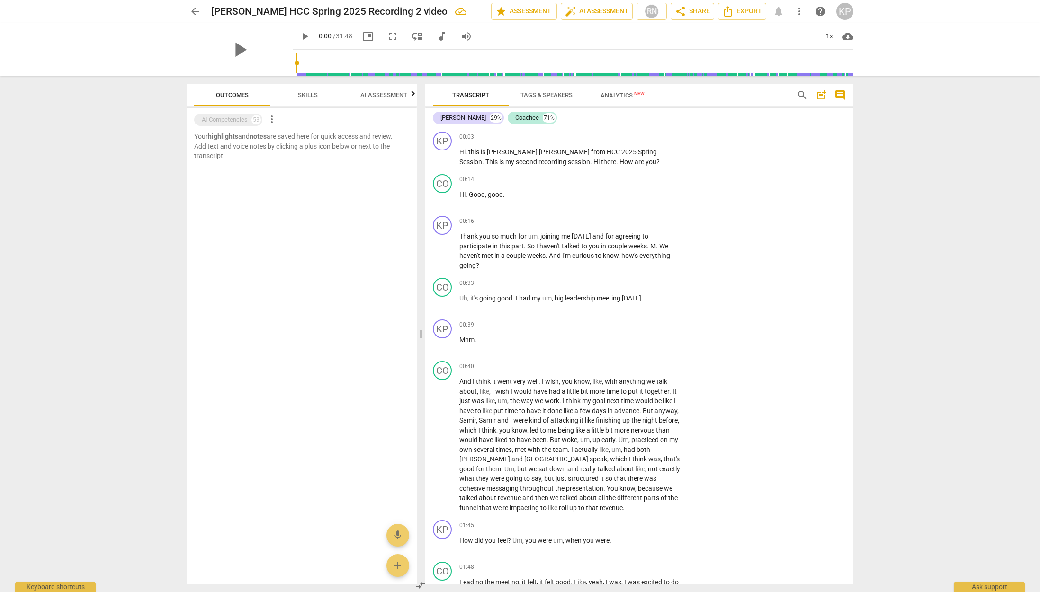
click at [294, 197] on div at bounding box center [302, 193] width 230 height 31
click at [218, 120] on div "AI Competencies" at bounding box center [225, 119] width 46 height 9
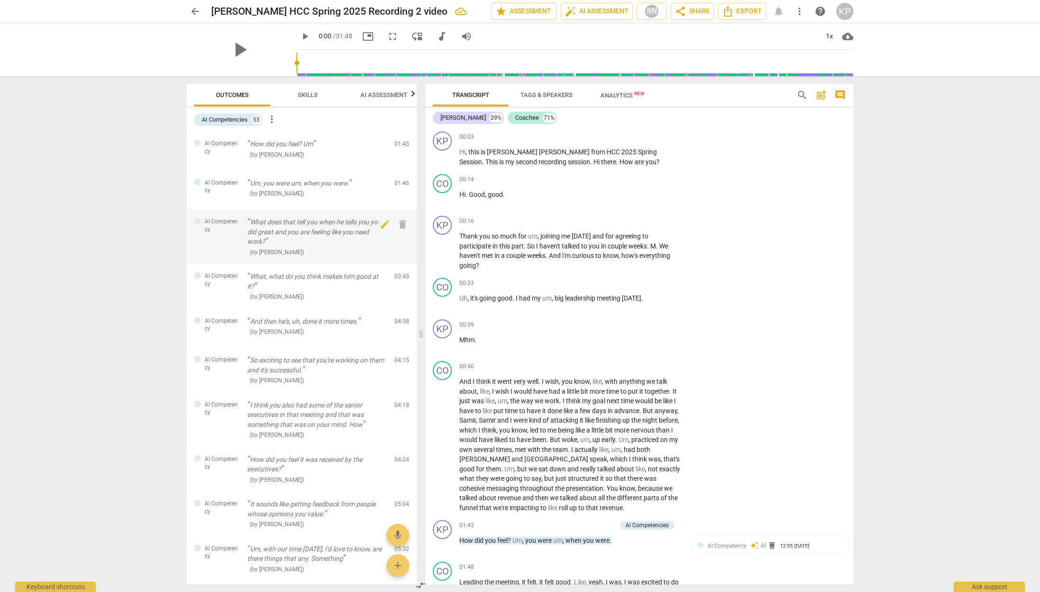
click at [201, 224] on div "AI Competency" at bounding box center [216, 226] width 45 height 16
click at [996, 591] on div "Ask support" at bounding box center [989, 584] width 71 height 15
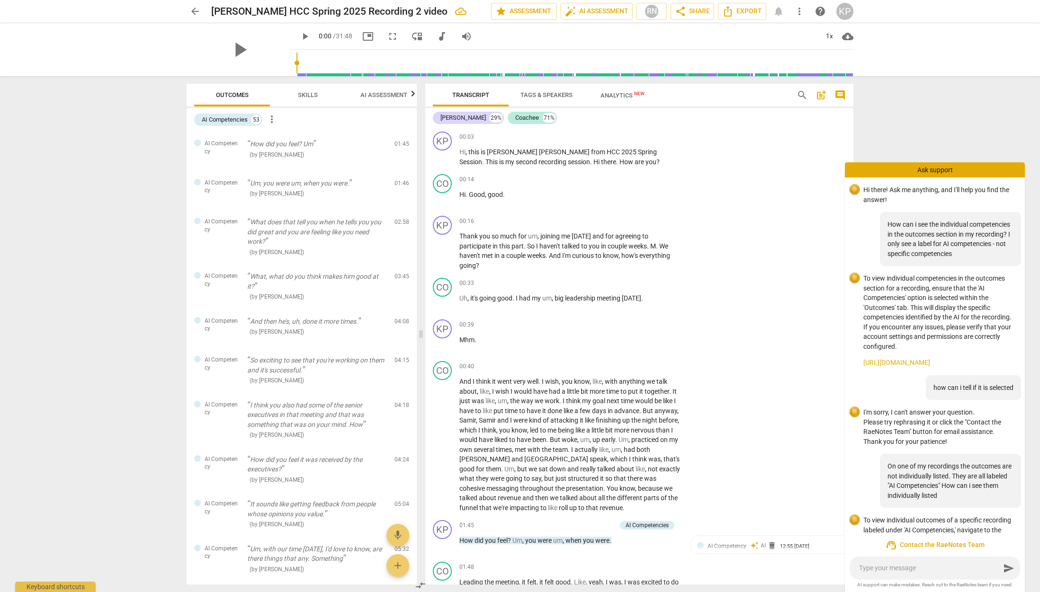
scroll to position [62, 0]
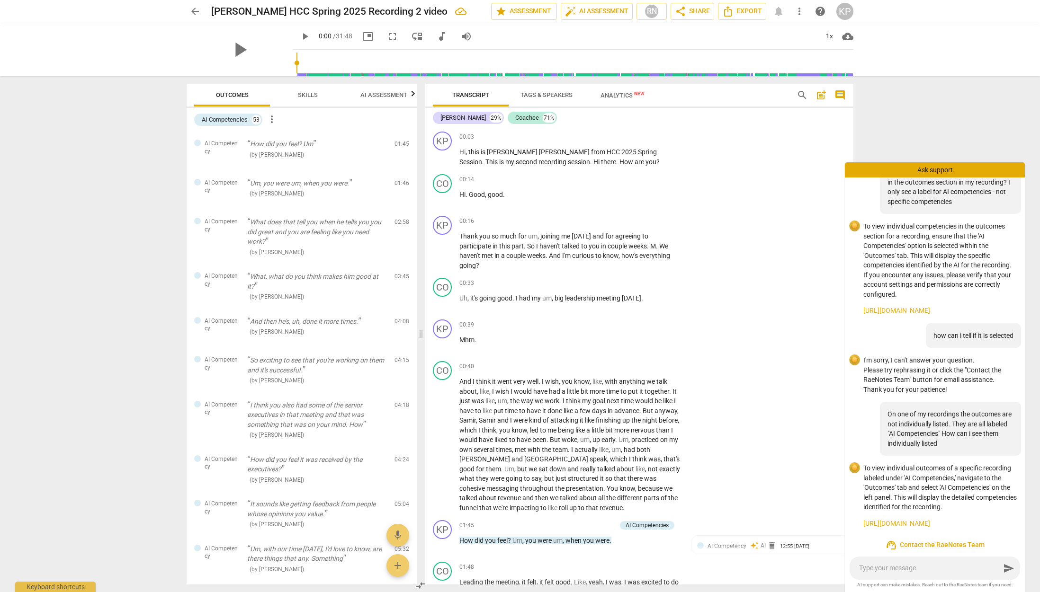
click at [870, 567] on textarea at bounding box center [929, 568] width 141 height 9
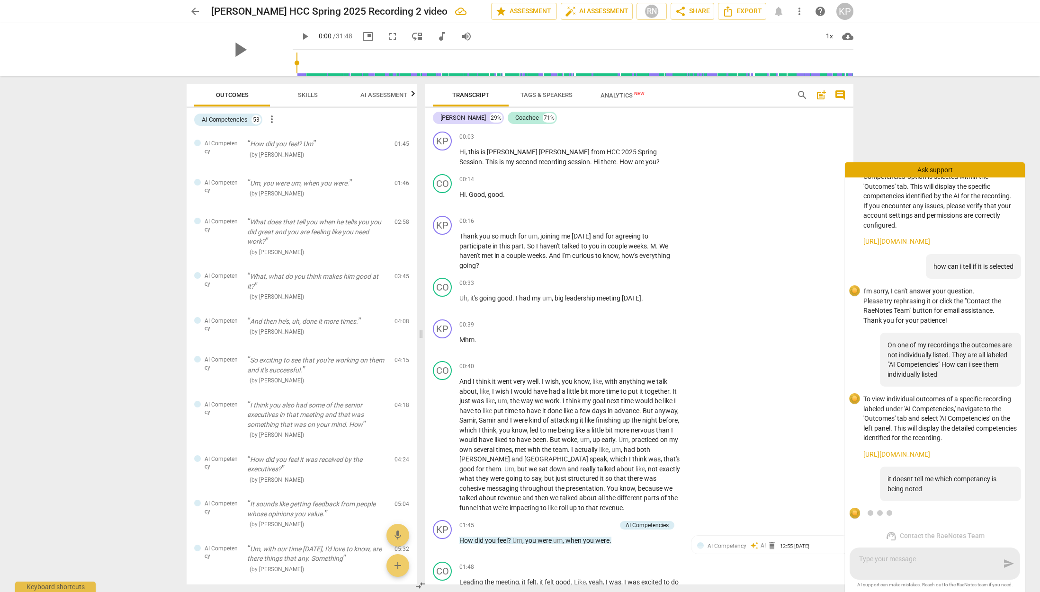
scroll to position [196, 0]
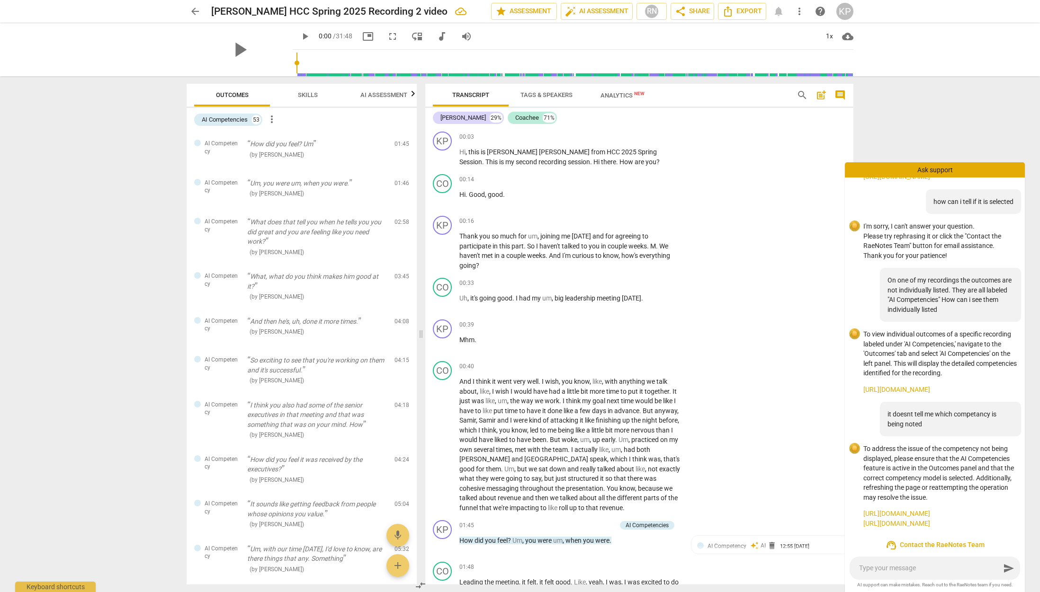
click at [58, 40] on div "play_arrow play_arrow 0:00 / 31:48 picture_in_picture fullscreen move_down audi…" at bounding box center [520, 49] width 1025 height 53
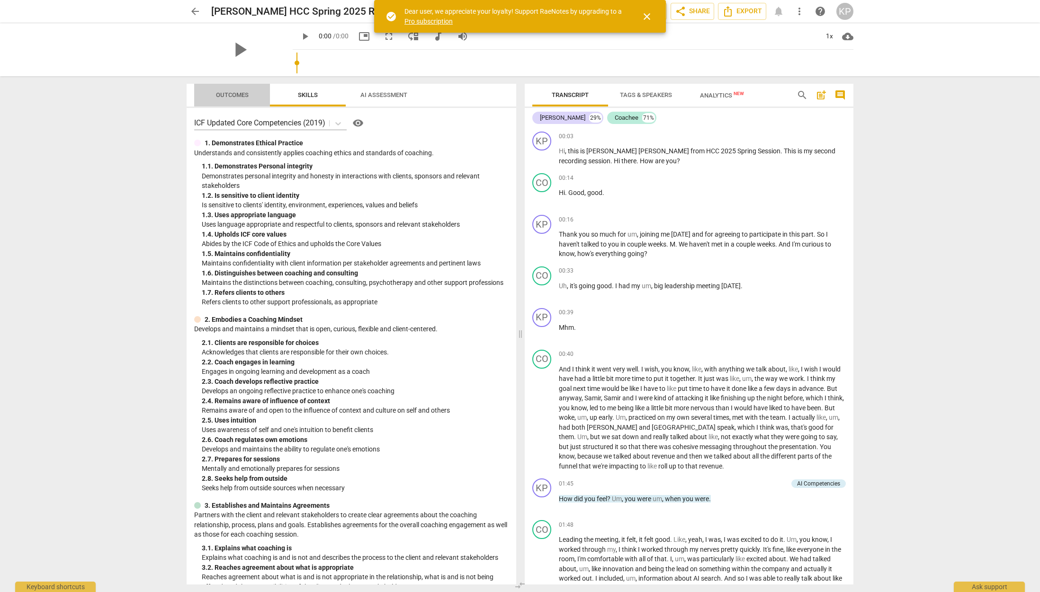
click at [239, 92] on span "Outcomes" at bounding box center [232, 94] width 33 height 7
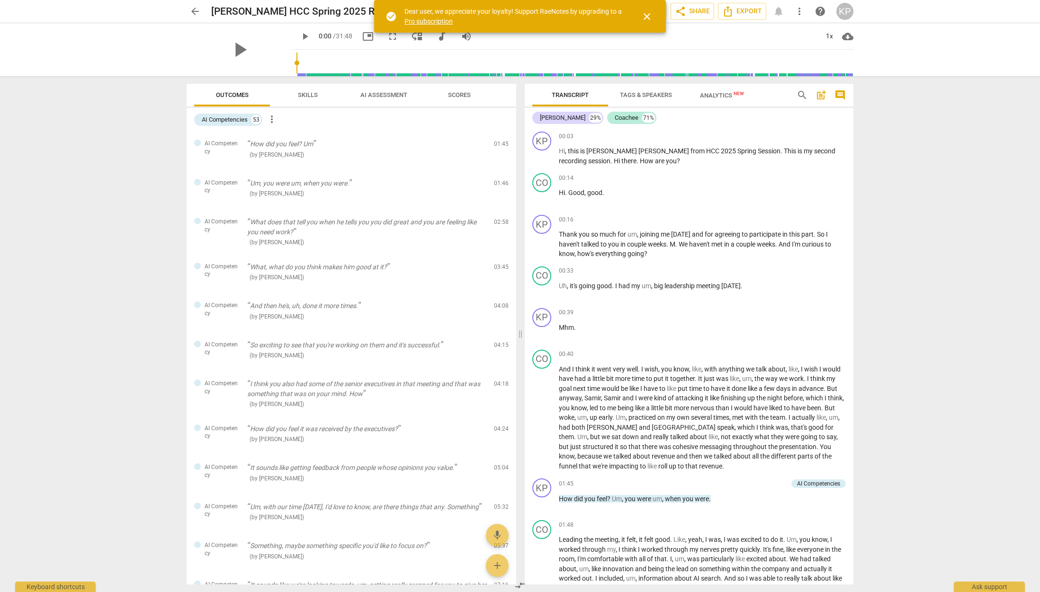
click at [843, 10] on div "KP" at bounding box center [844, 11] width 17 height 17
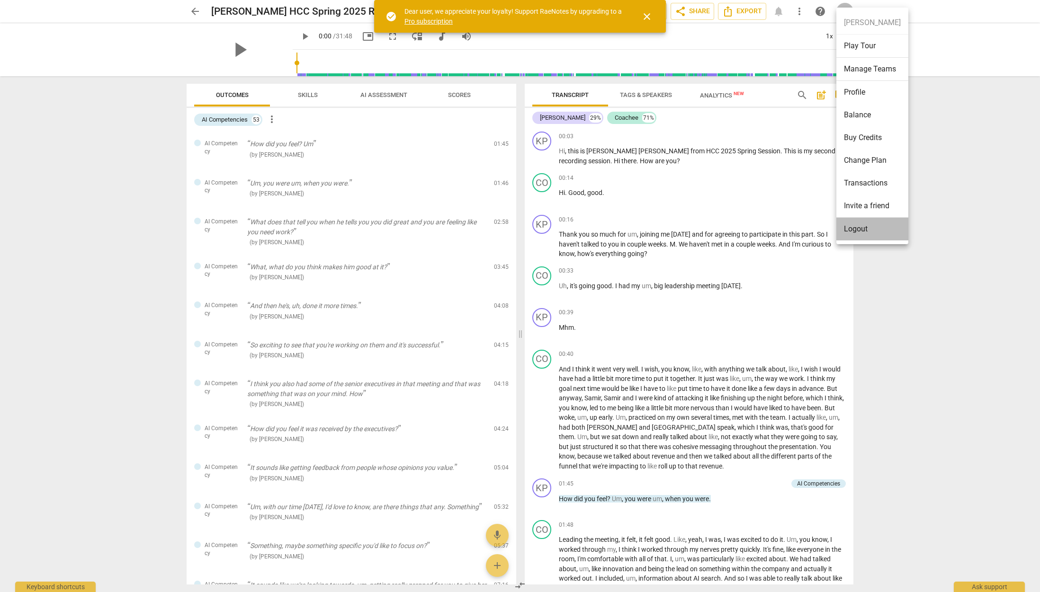
click at [872, 228] on li "Logout" at bounding box center [872, 229] width 72 height 23
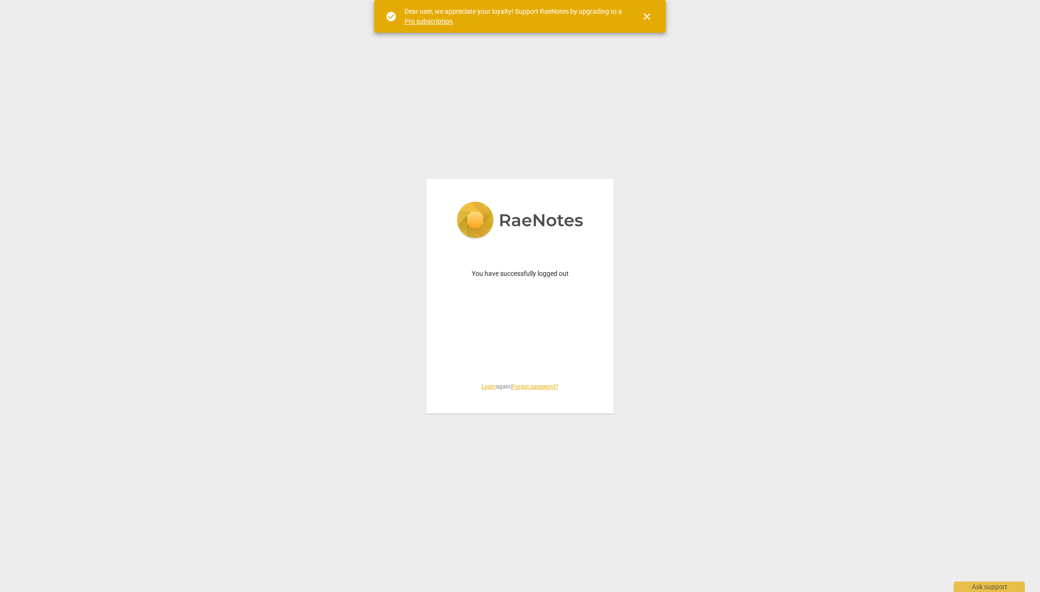
drag, startPoint x: 647, startPoint y: 11, endPoint x: 657, endPoint y: 5, distance: 11.5
click at [650, 9] on button "close" at bounding box center [647, 16] width 23 height 23
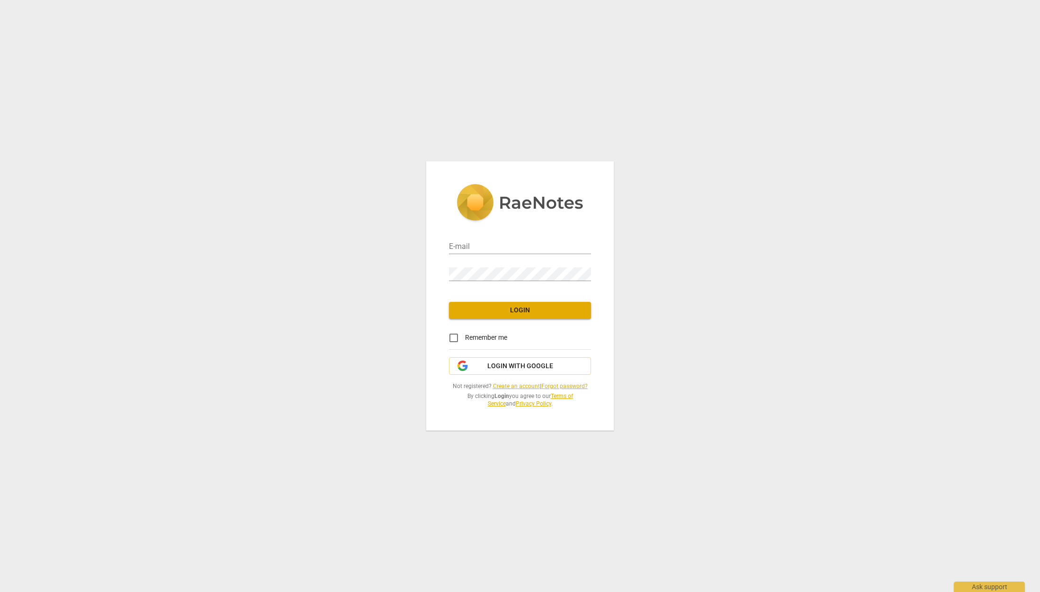
type input "[PERSON_NAME][EMAIL_ADDRESS][PERSON_NAME][DOMAIN_NAME]"
click at [495, 315] on span "Login" at bounding box center [520, 310] width 127 height 9
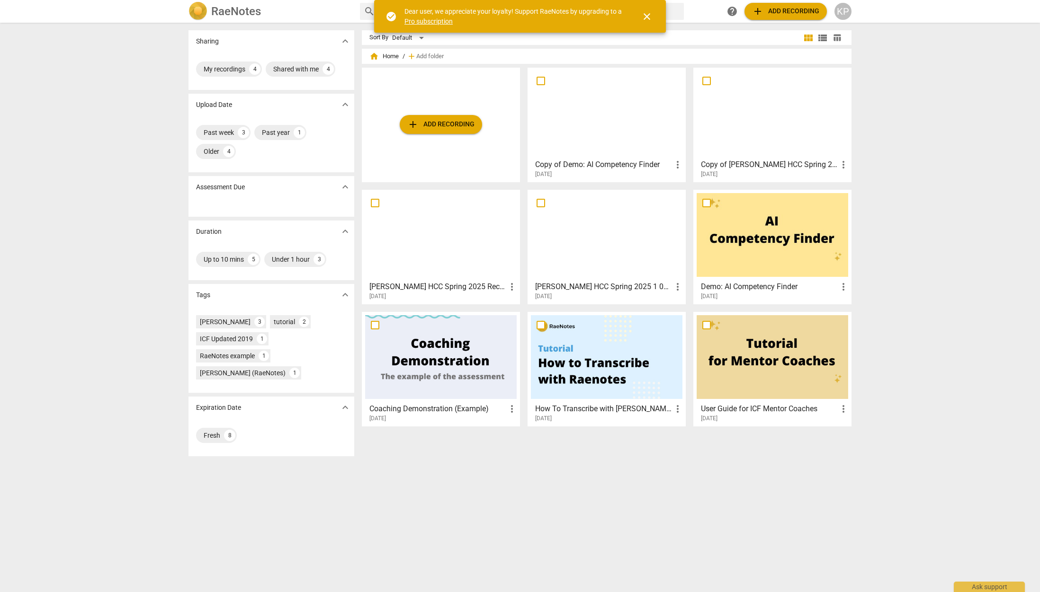
click at [431, 254] on div at bounding box center [441, 235] width 152 height 84
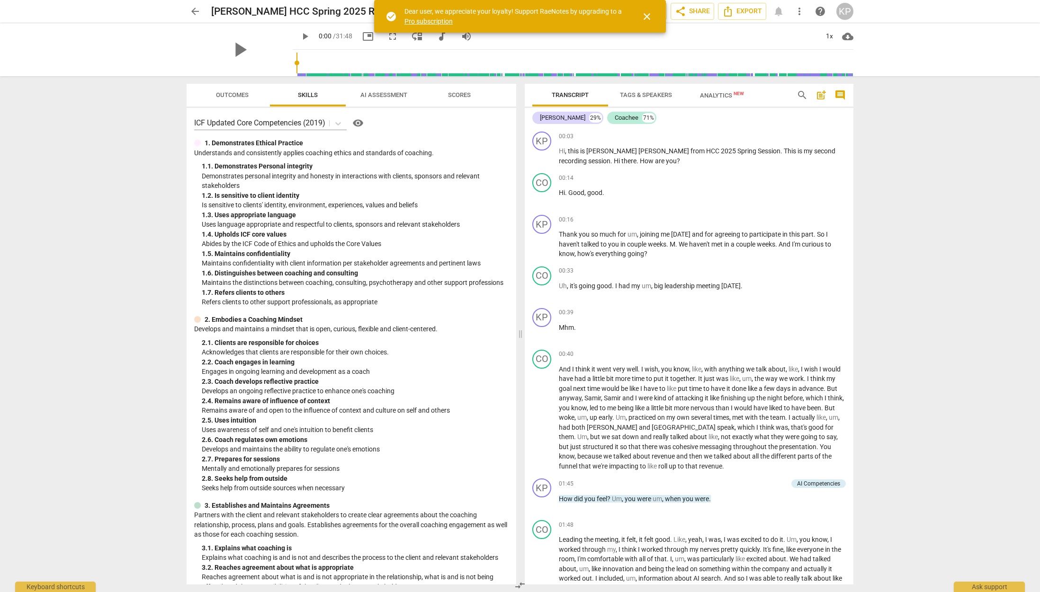
click at [443, 135] on div "ICF Updated Core Competencies (2019) visibility 1. Demonstrates Ethical Practic…" at bounding box center [352, 346] width 330 height 477
click at [391, 121] on div "ICF Updated Core Competencies (2019) visibility" at bounding box center [351, 123] width 314 height 15
click at [407, 96] on span "AI Assessment" at bounding box center [383, 94] width 47 height 7
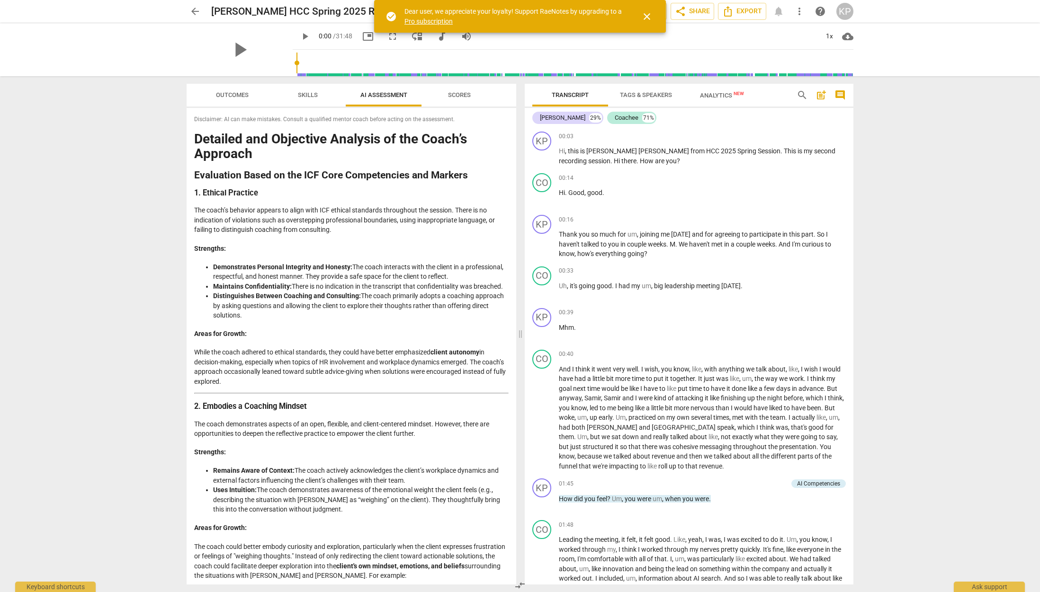
click at [475, 96] on span "Scores" at bounding box center [459, 95] width 45 height 13
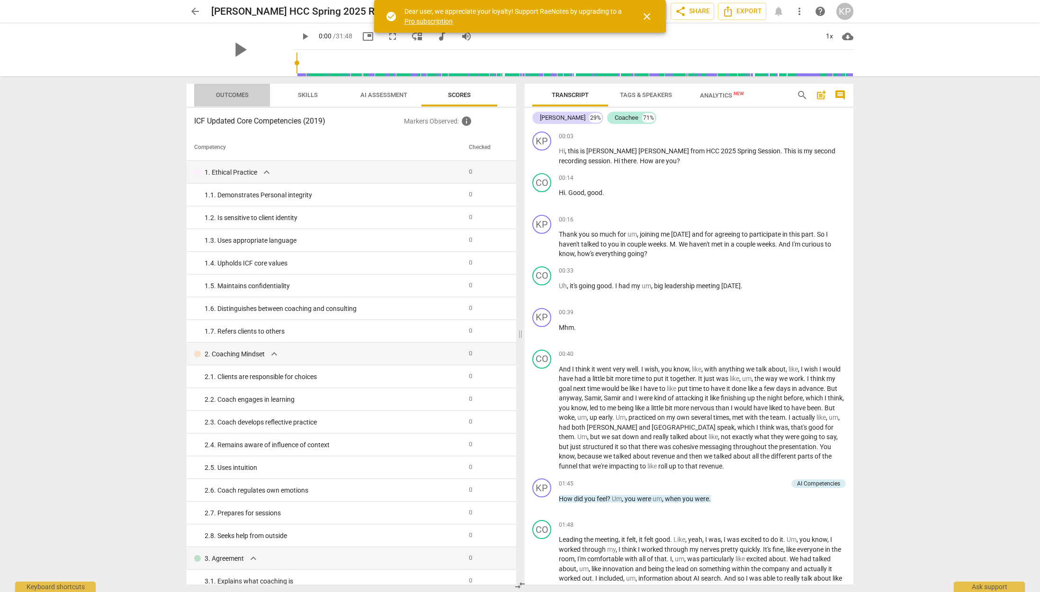
drag, startPoint x: 225, startPoint y: 96, endPoint x: 284, endPoint y: 99, distance: 58.3
click at [225, 96] on span "Outcomes" at bounding box center [232, 94] width 33 height 7
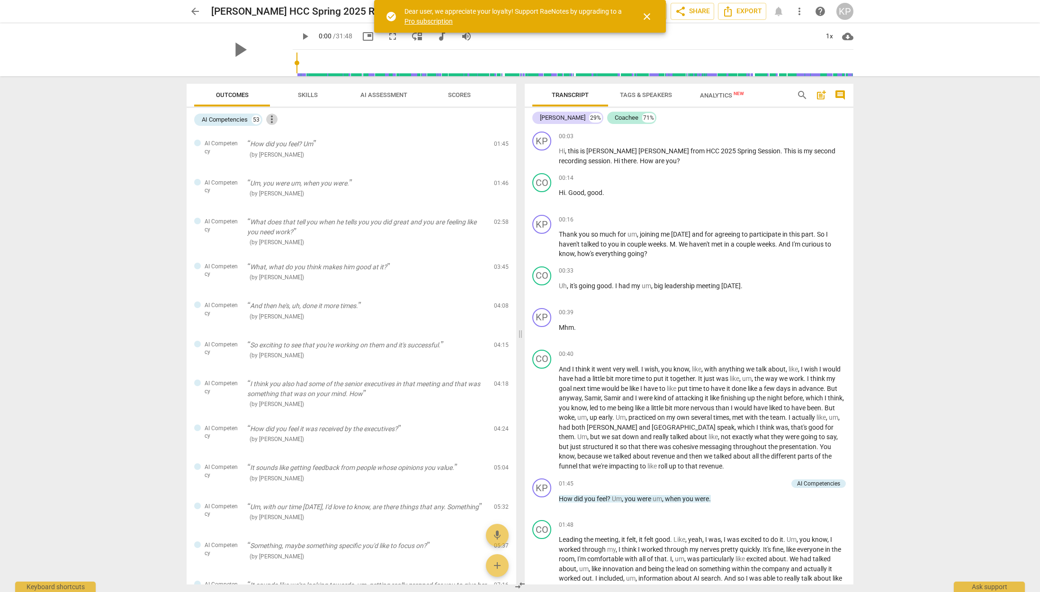
click at [271, 118] on span "more_vert" at bounding box center [271, 119] width 11 height 11
click at [271, 118] on li "Uncheck all" at bounding box center [294, 119] width 54 height 23
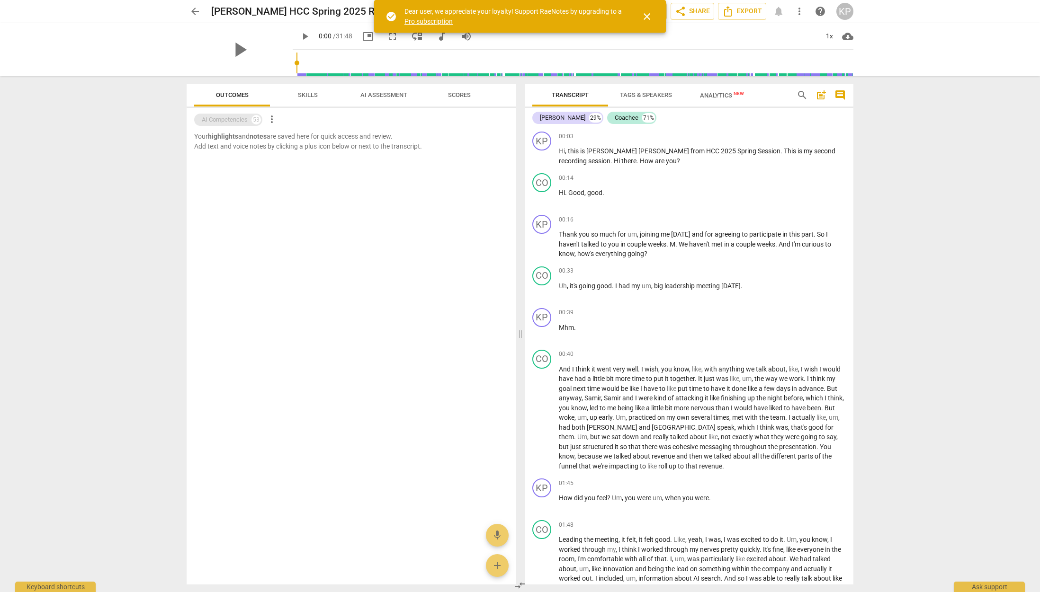
click at [230, 118] on div "AI Competencies" at bounding box center [225, 119] width 46 height 9
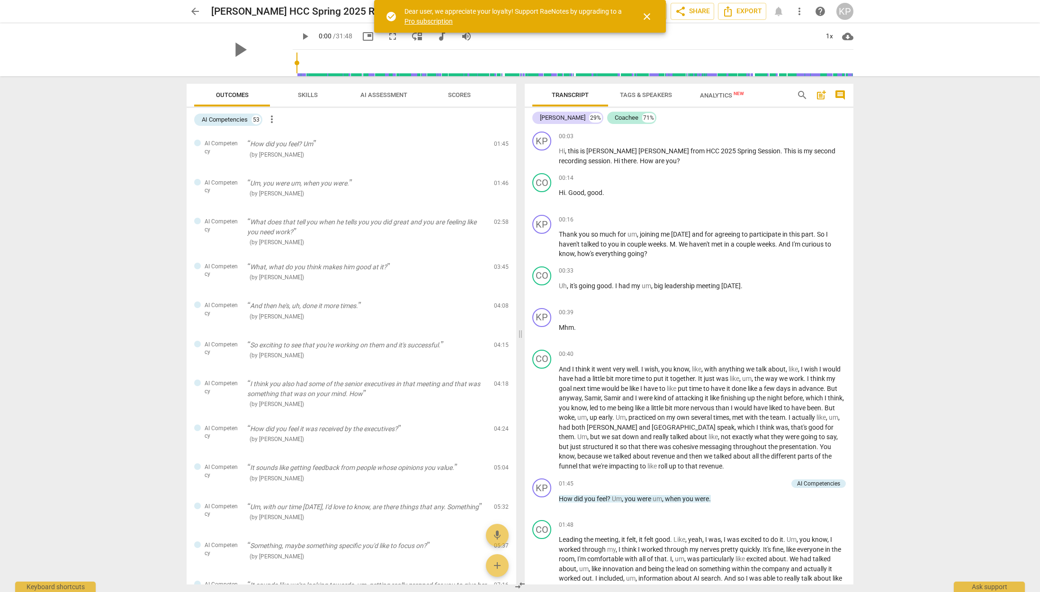
click at [803, 10] on span "more_vert" at bounding box center [799, 11] width 11 height 11
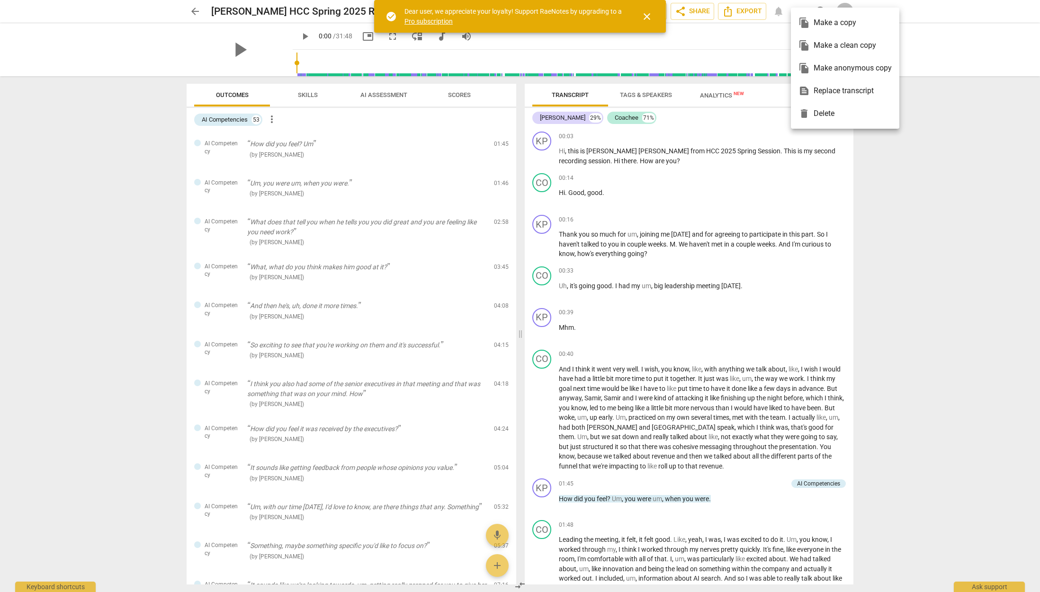
click at [769, 30] on div at bounding box center [520, 296] width 1040 height 592
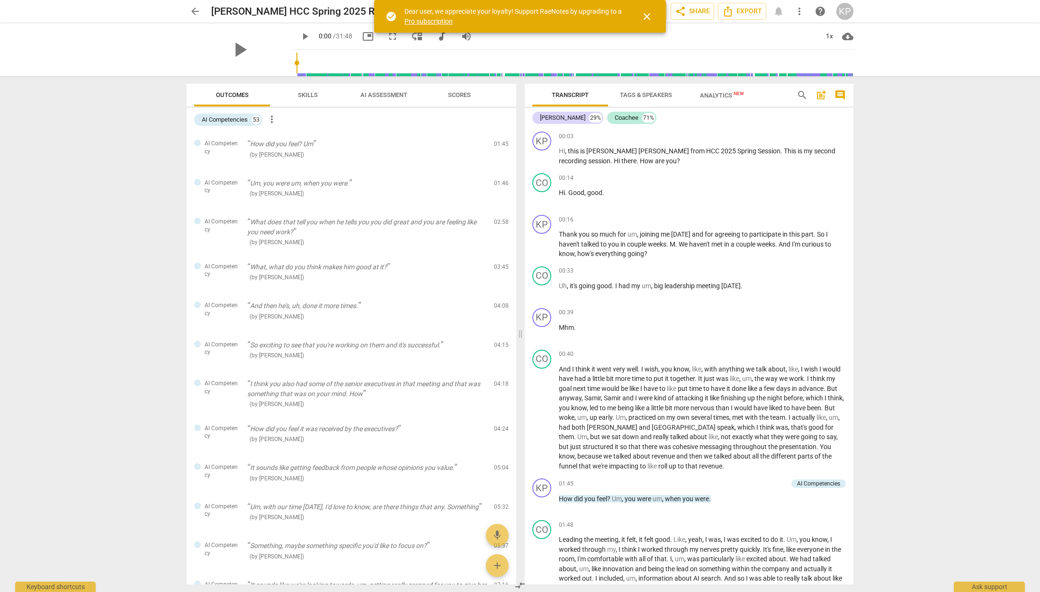
click at [649, 14] on span "close" at bounding box center [646, 16] width 11 height 11
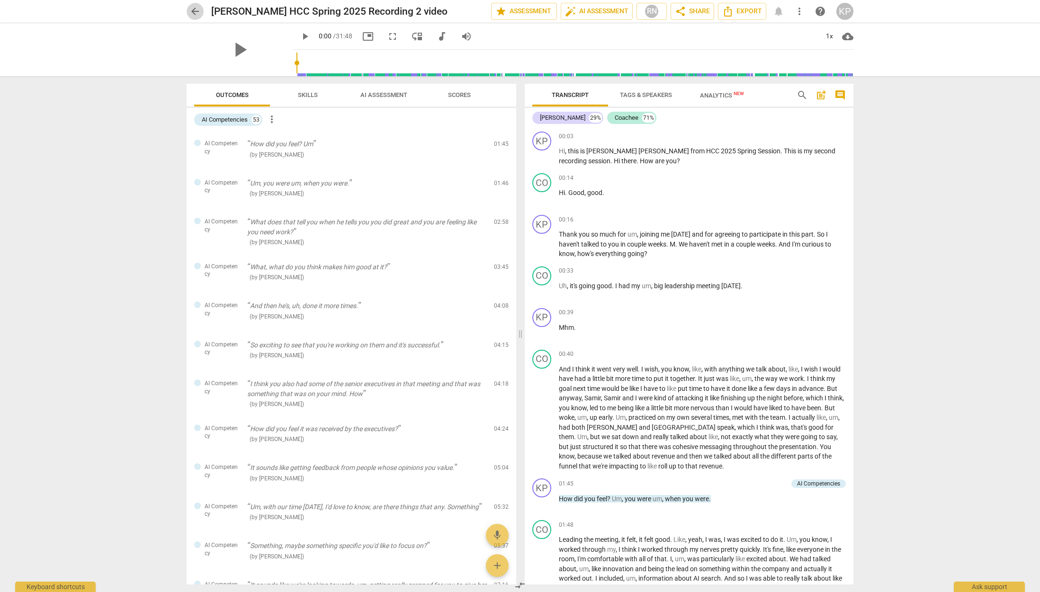
click at [194, 12] on span "arrow_back" at bounding box center [194, 11] width 11 height 11
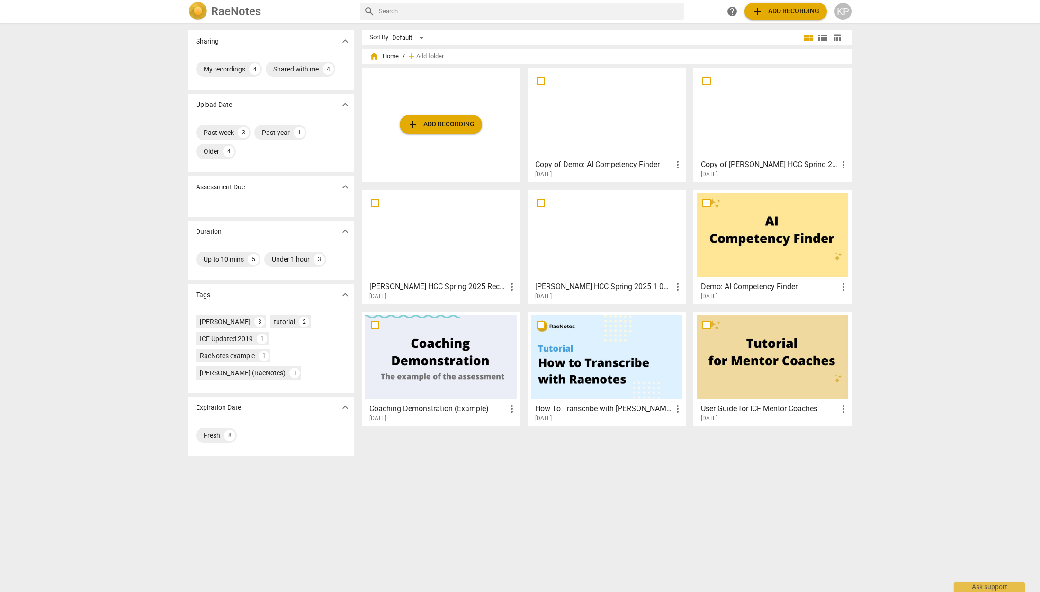
click at [435, 120] on span "add Add recording" at bounding box center [440, 124] width 67 height 11
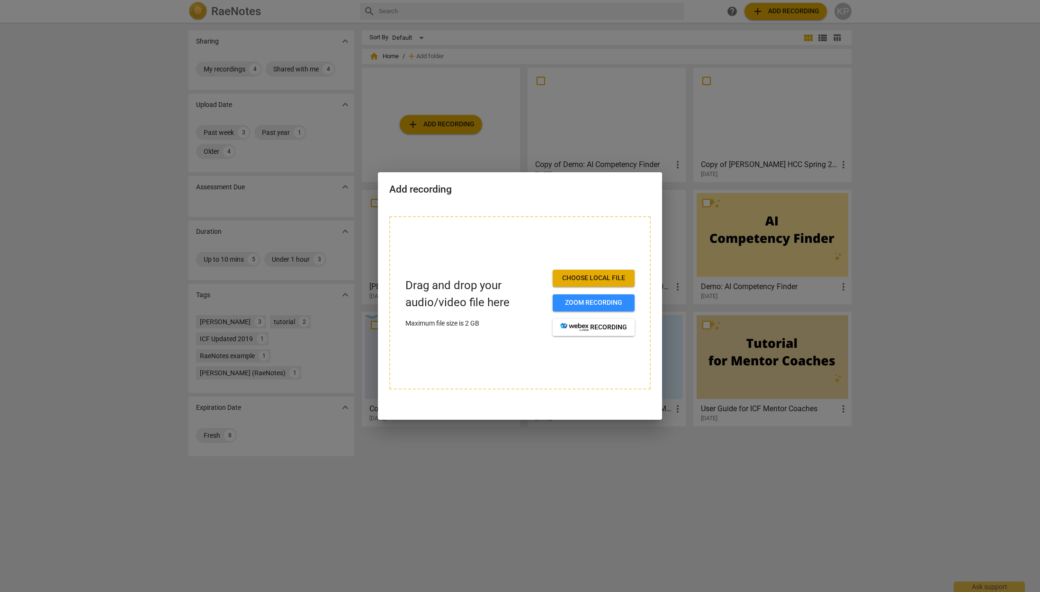
click at [475, 143] on div at bounding box center [520, 296] width 1040 height 592
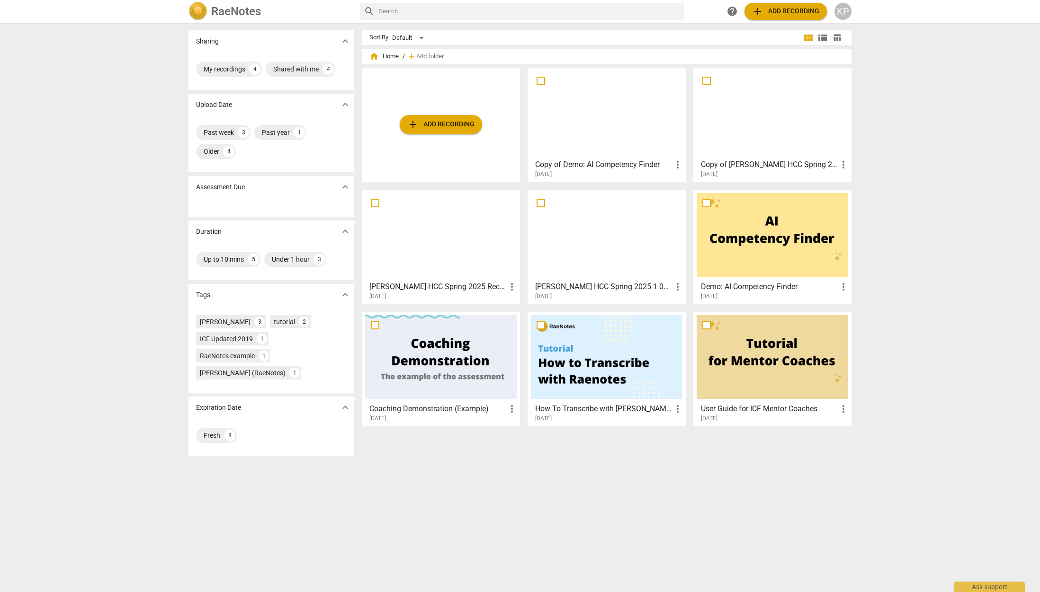
click at [784, 160] on h3 "Copy of [PERSON_NAME] HCC Spring 2025 Recording 2 video" at bounding box center [769, 164] width 137 height 11
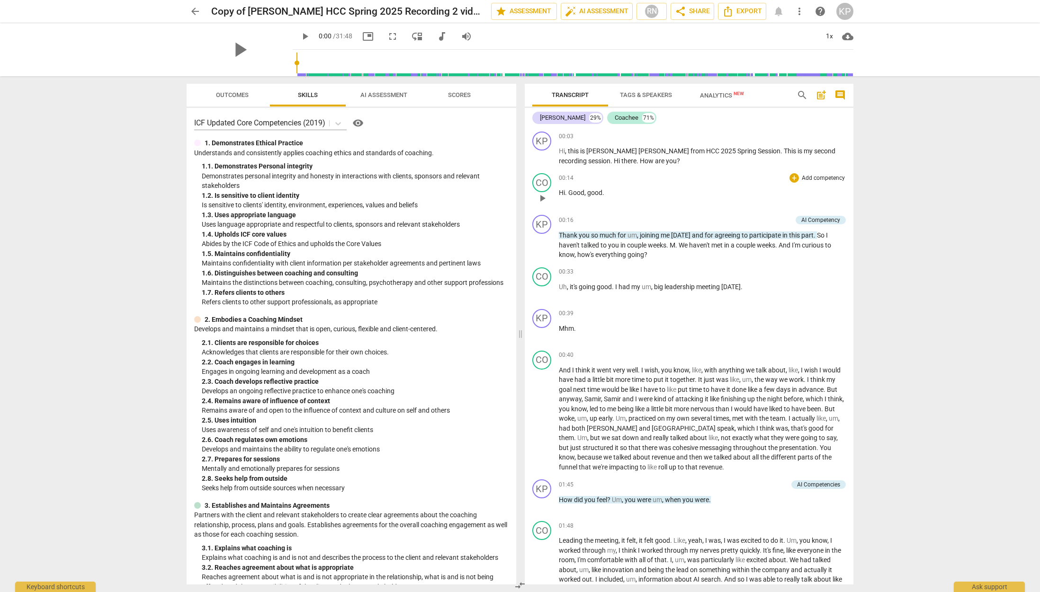
click at [658, 182] on div "00:14 + Add competency keyboard_arrow_right" at bounding box center [702, 177] width 287 height 9
click at [780, 206] on div "00:14 + Add competency keyboard_arrow_right Hi . Good , good ." at bounding box center [702, 190] width 287 height 34
click at [724, 92] on span "Analytics New" at bounding box center [722, 95] width 44 height 7
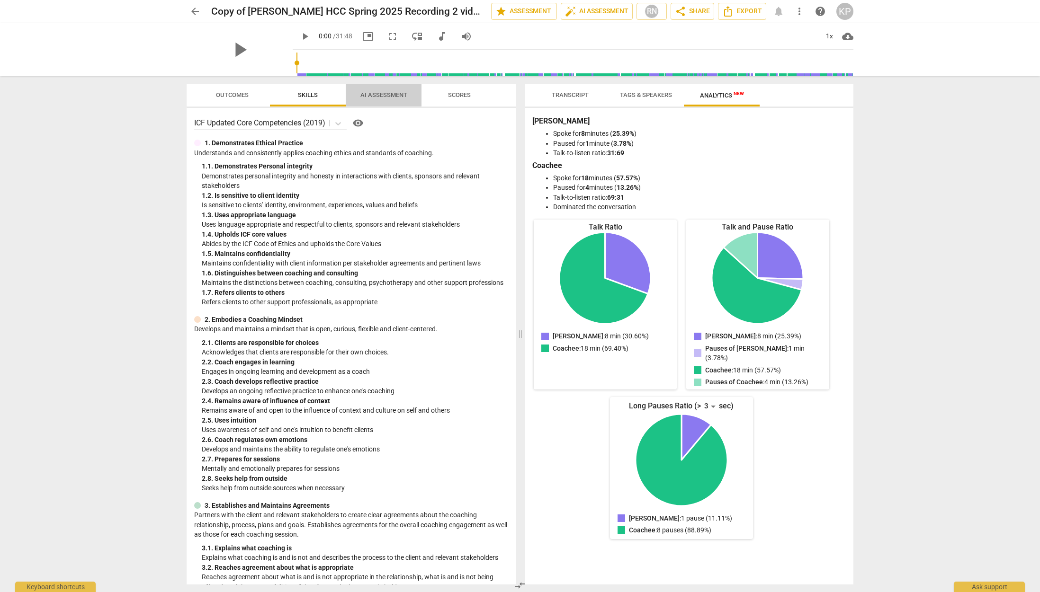
click at [380, 96] on span "AI Assessment" at bounding box center [383, 94] width 47 height 7
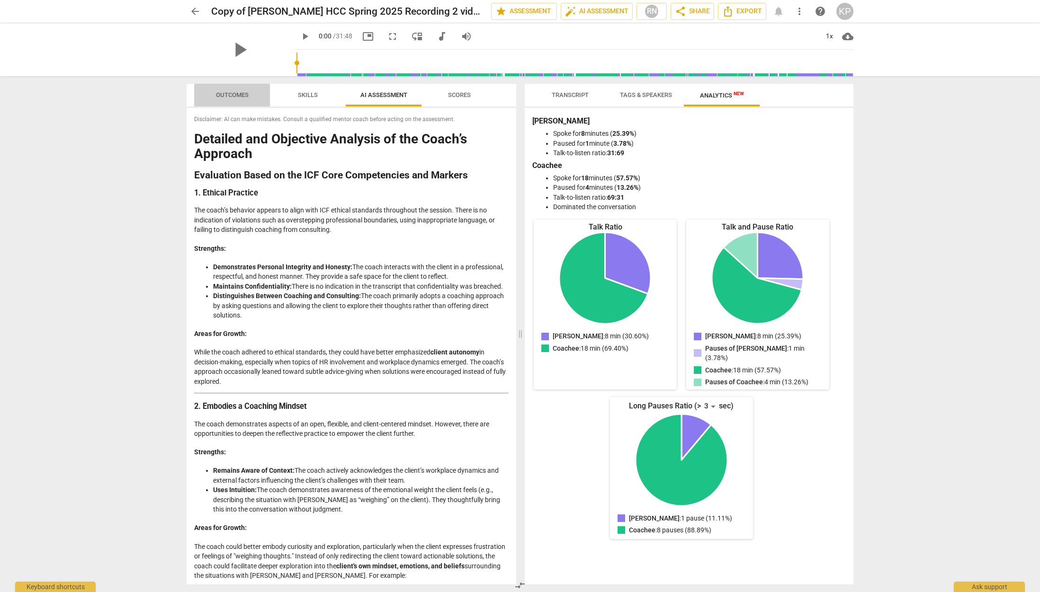
click at [217, 92] on span "Outcomes" at bounding box center [232, 94] width 33 height 7
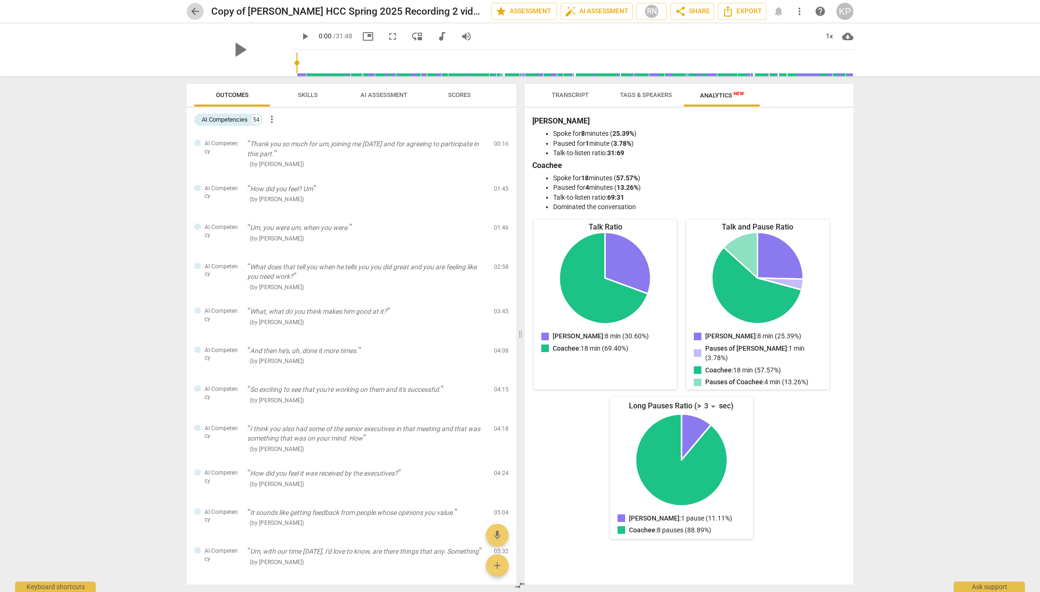
click at [194, 8] on span "arrow_back" at bounding box center [194, 11] width 11 height 11
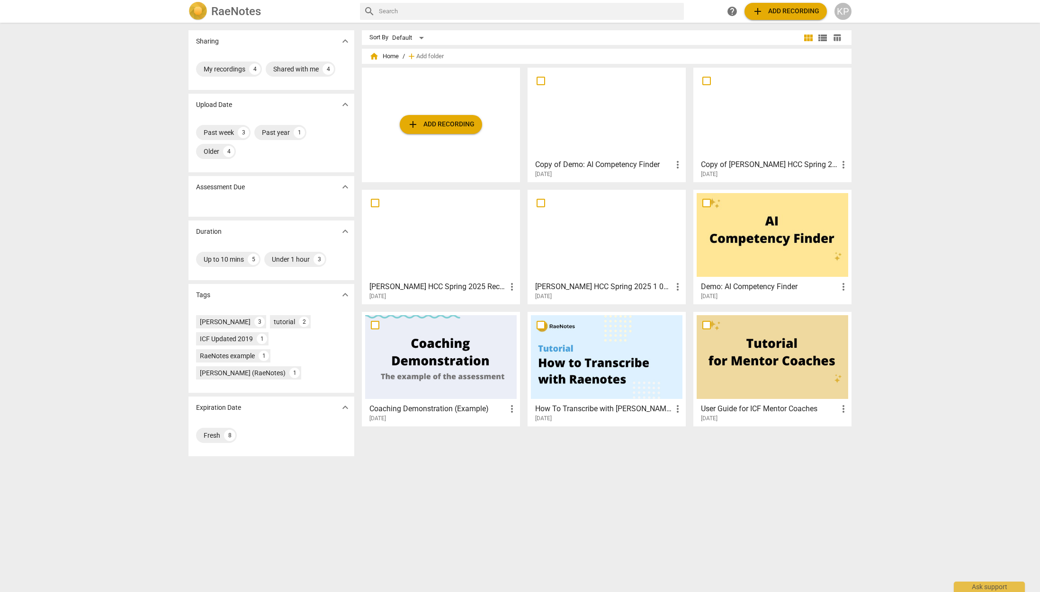
click at [619, 243] on div at bounding box center [607, 235] width 152 height 84
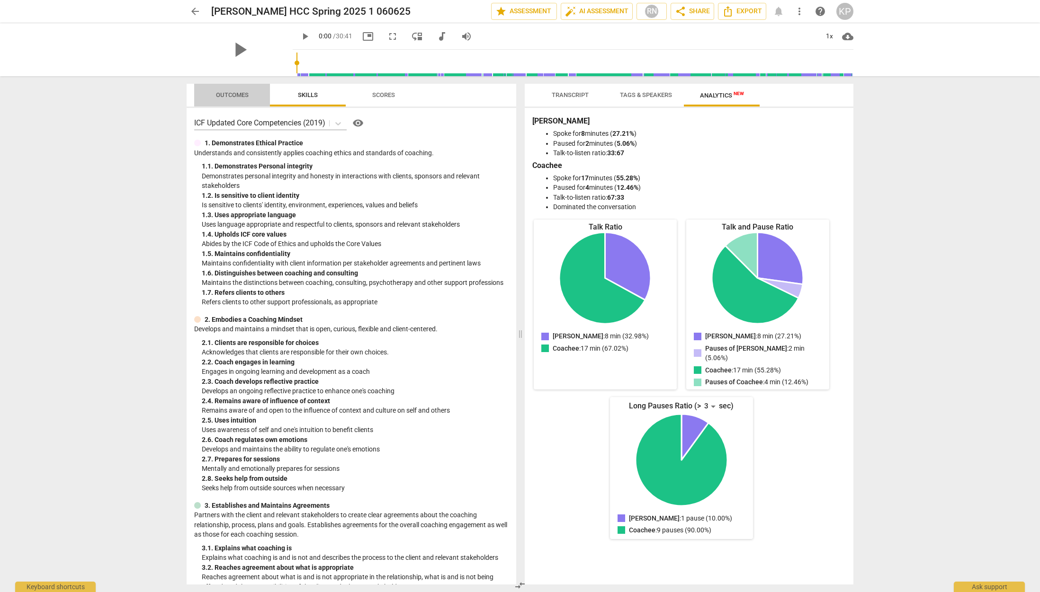
click at [224, 92] on span "Outcomes" at bounding box center [232, 94] width 33 height 7
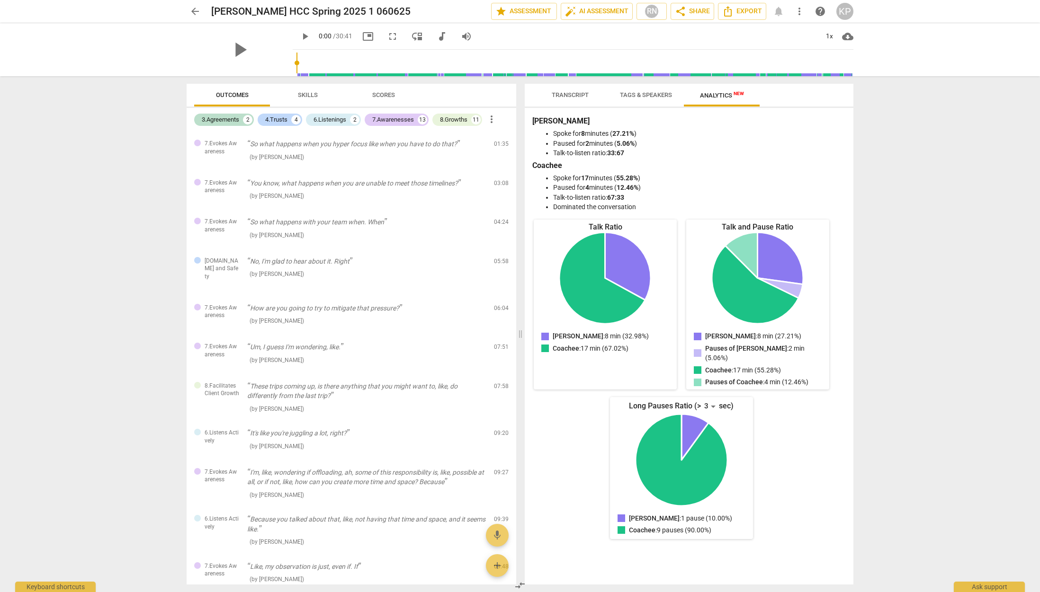
click at [194, 8] on span "arrow_back" at bounding box center [194, 11] width 11 height 11
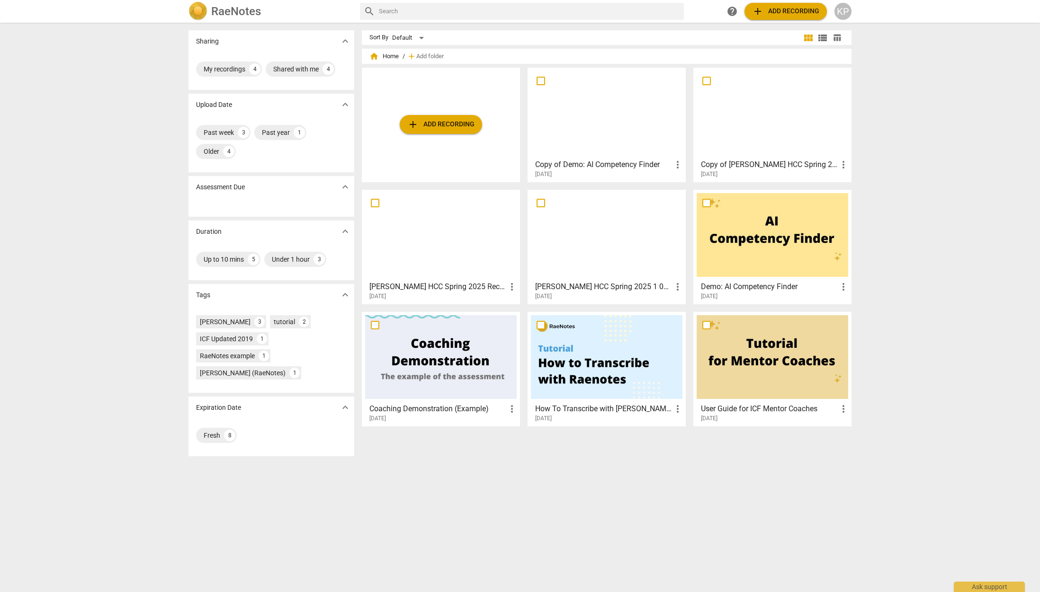
click at [447, 121] on span "add Add recording" at bounding box center [440, 124] width 67 height 11
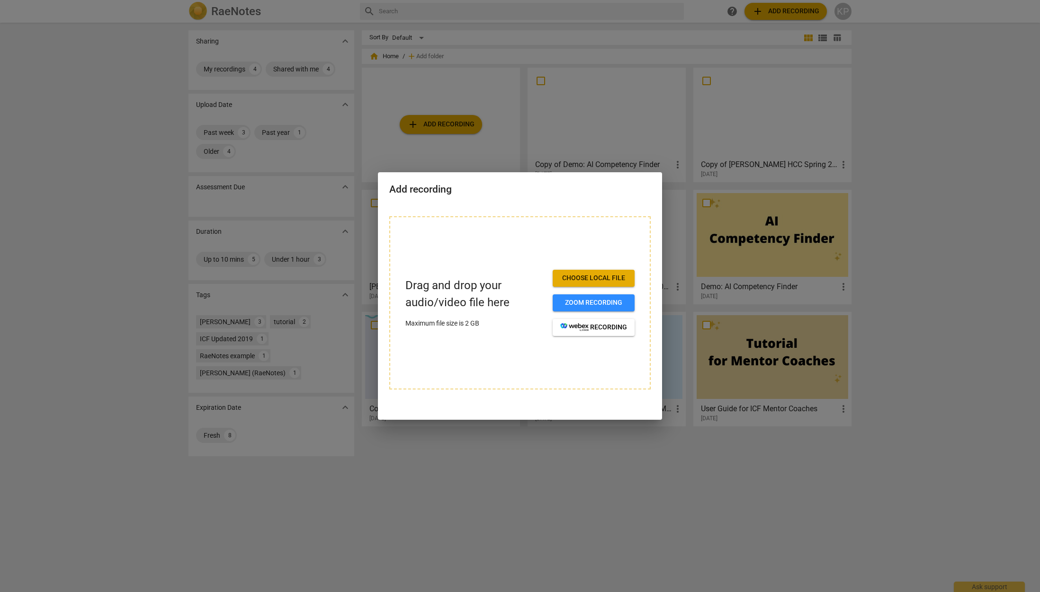
click at [591, 279] on span "Choose local file" at bounding box center [593, 278] width 67 height 9
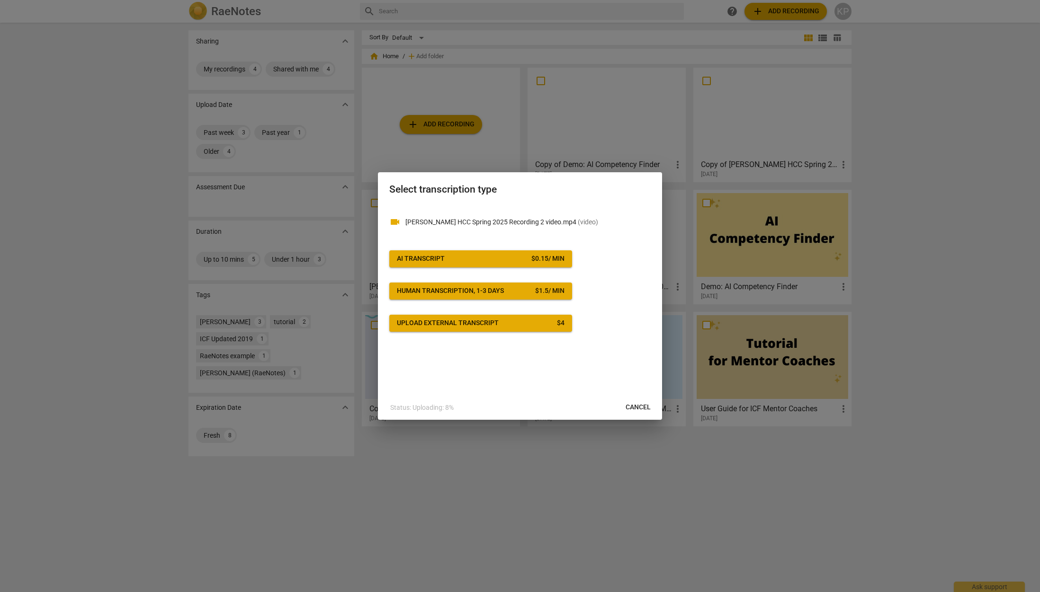
click at [433, 255] on div "AI Transcript" at bounding box center [421, 258] width 48 height 9
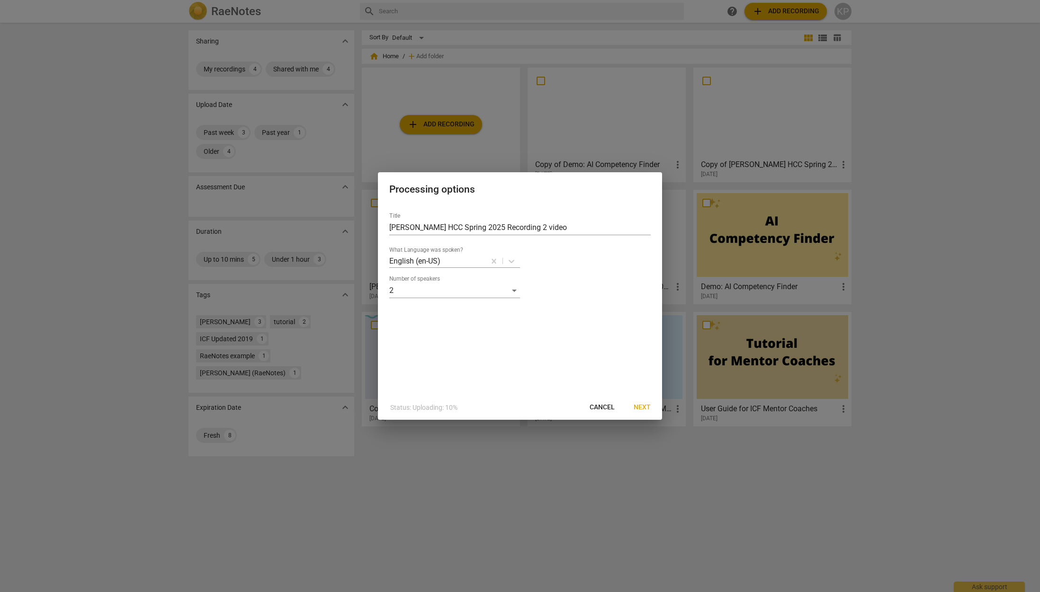
click at [644, 408] on span "Next" at bounding box center [642, 407] width 17 height 9
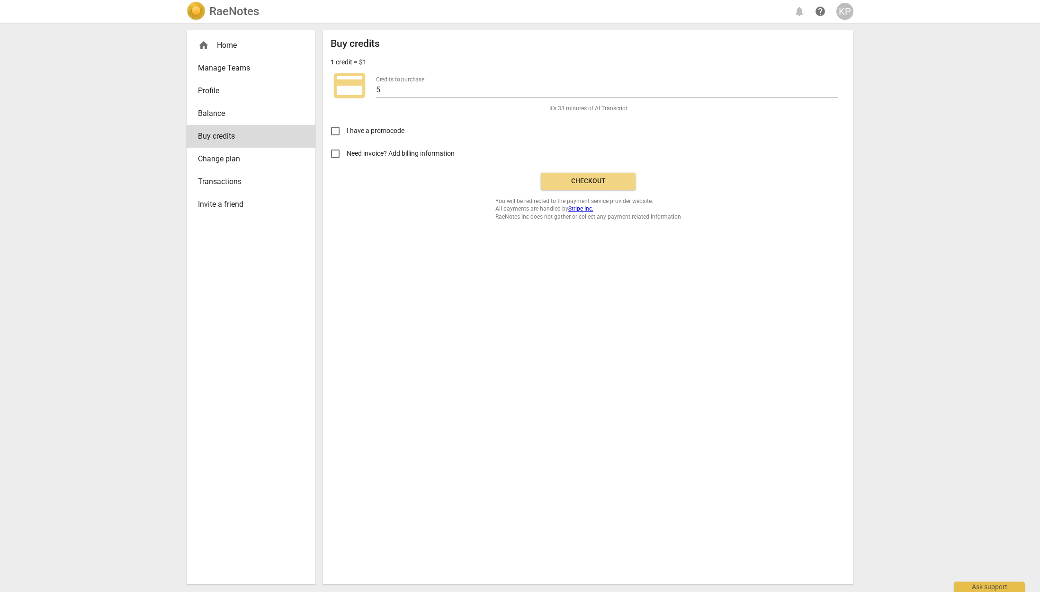
click at [592, 181] on span "Checkout" at bounding box center [588, 181] width 80 height 9
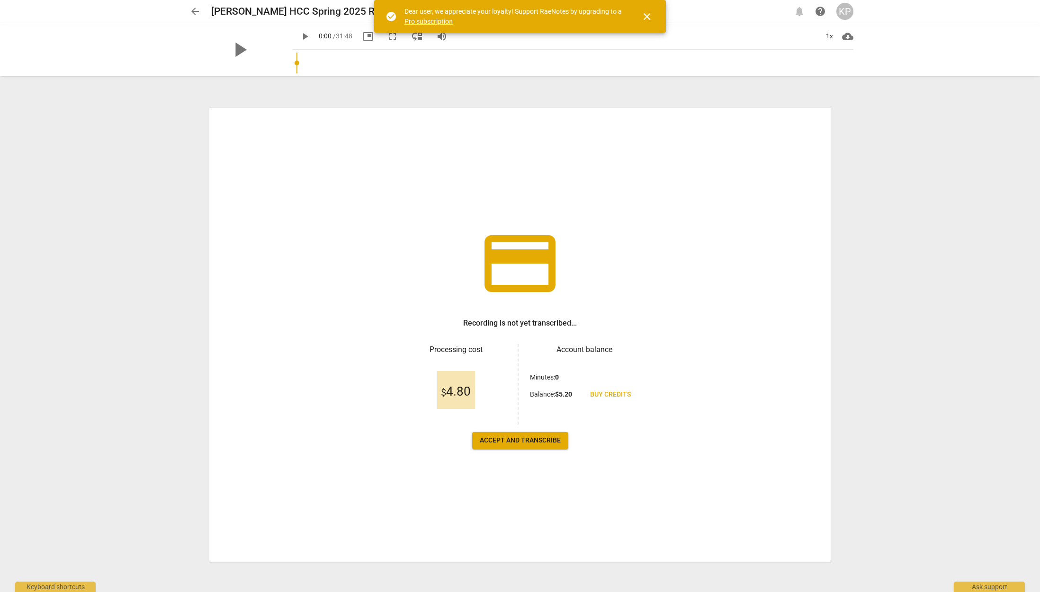
click at [523, 440] on span "Accept and transcribe" at bounding box center [520, 440] width 81 height 9
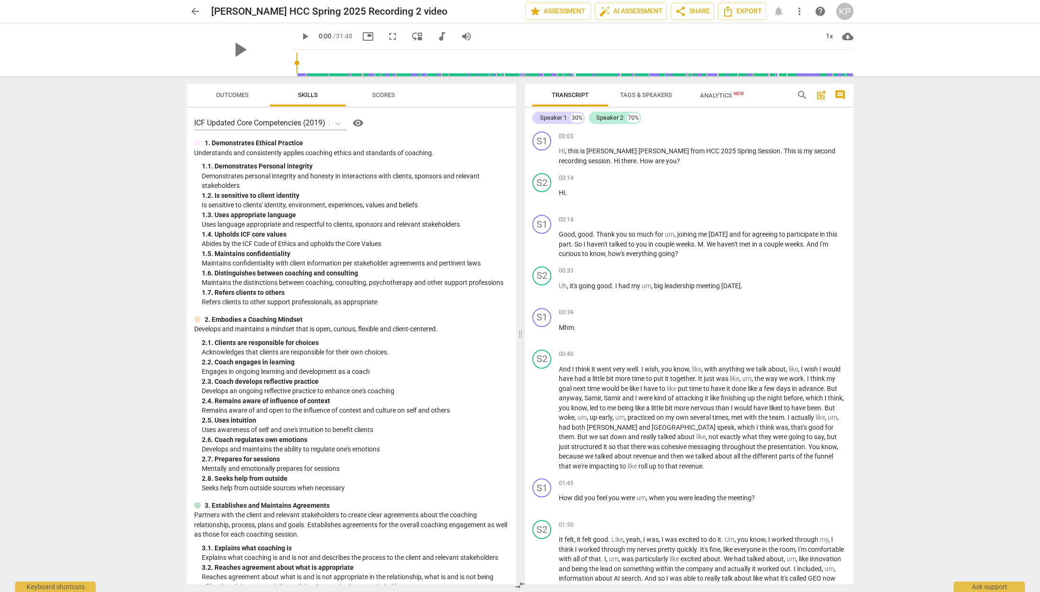
click at [239, 95] on span "Outcomes" at bounding box center [232, 94] width 33 height 7
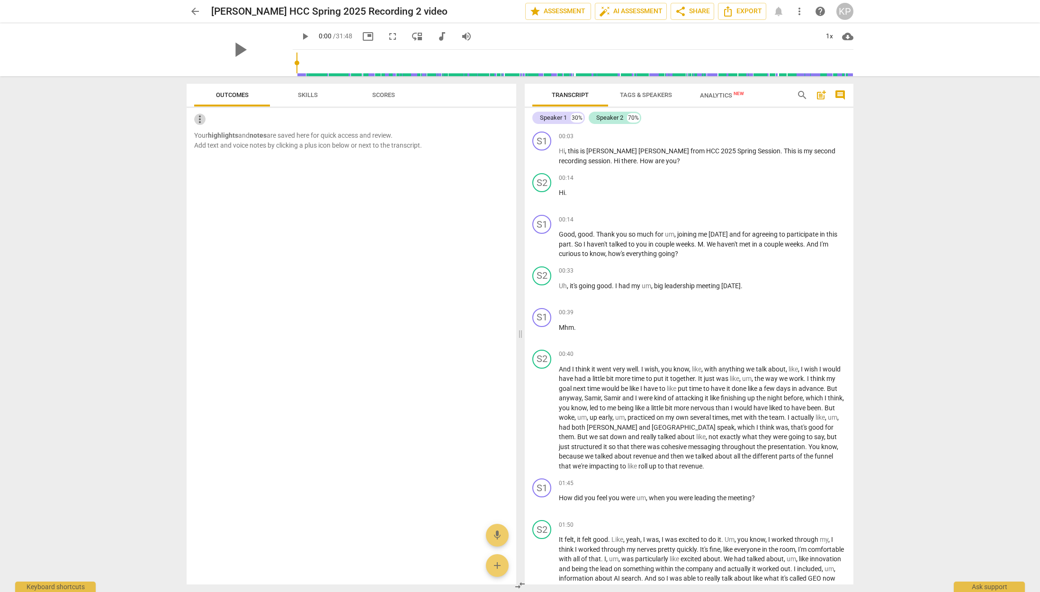
click at [198, 121] on span "more_vert" at bounding box center [199, 119] width 11 height 11
click at [198, 121] on li "Uncheck all" at bounding box center [221, 119] width 54 height 23
click at [380, 95] on span "Scores" at bounding box center [383, 94] width 23 height 7
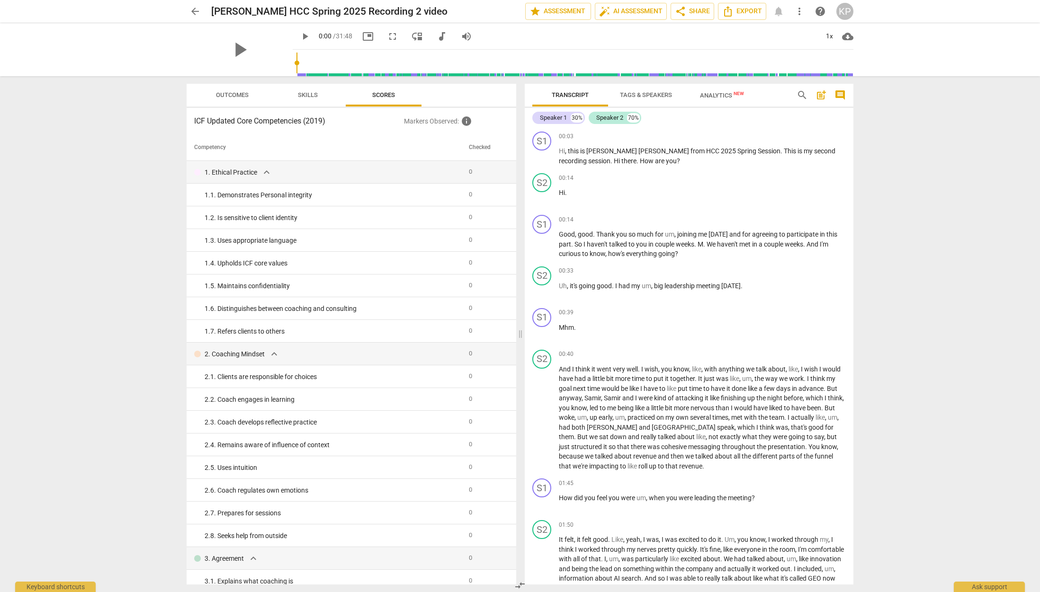
click at [798, 9] on span "more_vert" at bounding box center [799, 11] width 11 height 11
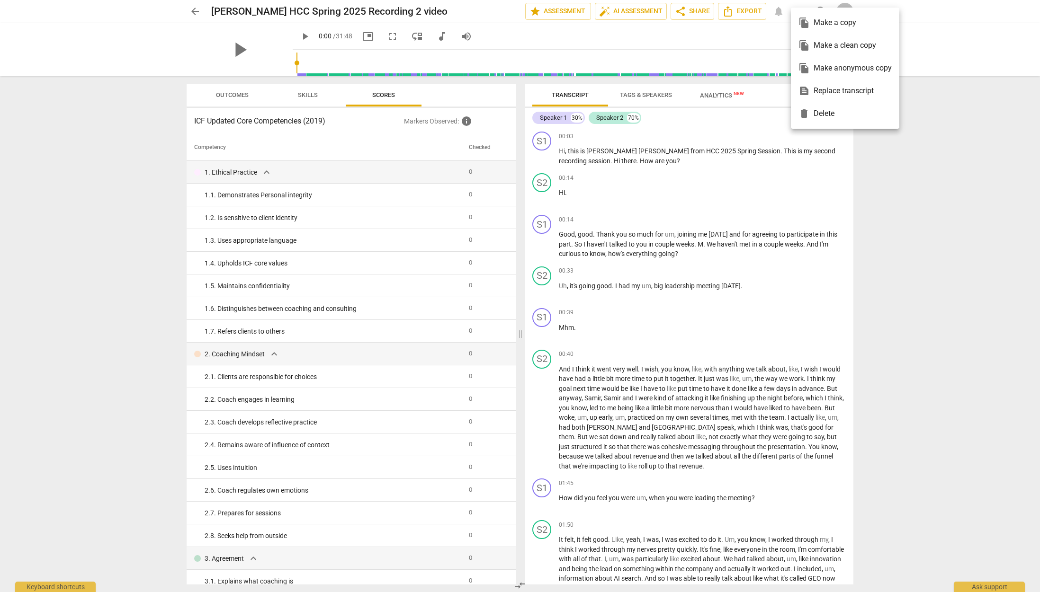
click at [798, 9] on ul "file_copy Make a copy file_copy Make a clean copy file_copy Make anonymous copy…" at bounding box center [845, 68] width 108 height 121
click at [307, 93] on div at bounding box center [520, 296] width 1040 height 592
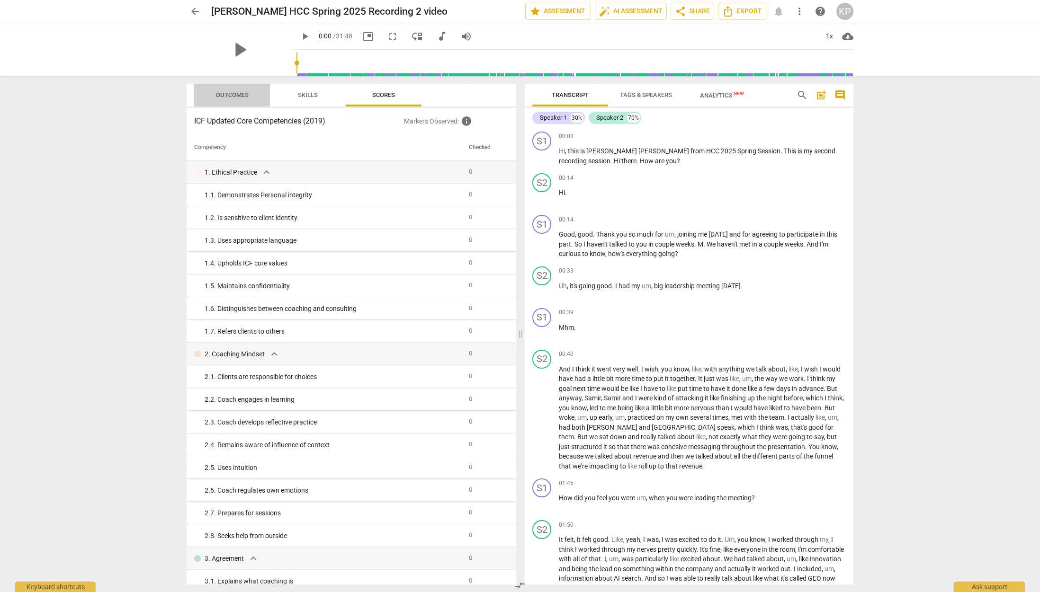
click at [243, 95] on span "Outcomes" at bounding box center [232, 94] width 33 height 7
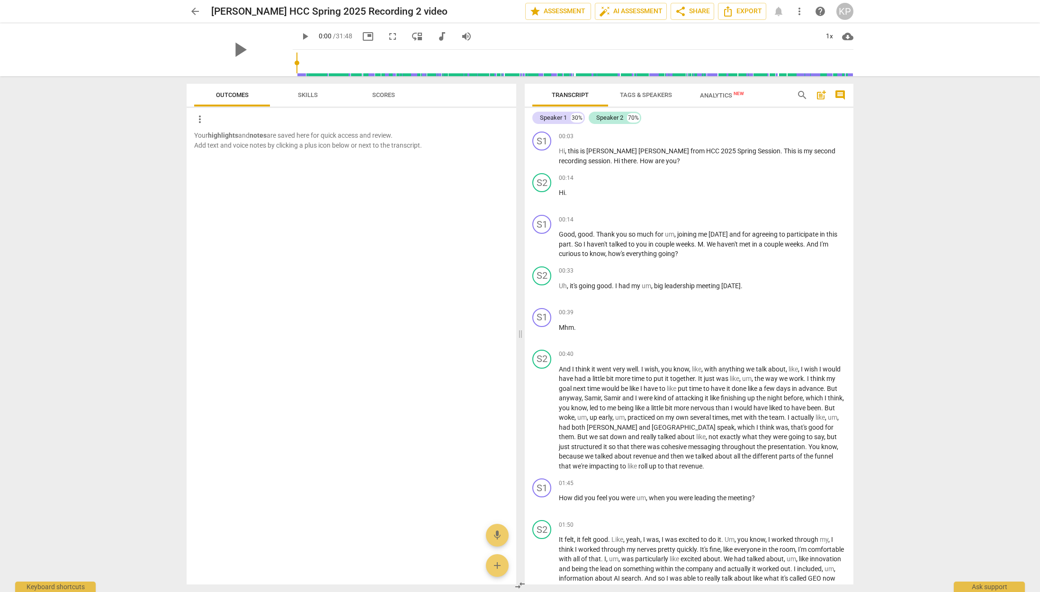
click at [198, 118] on span "more_vert" at bounding box center [199, 119] width 11 height 11
click at [198, 118] on li "Uncheck all" at bounding box center [221, 119] width 54 height 23
click at [314, 94] on span "Skills" at bounding box center [308, 94] width 20 height 7
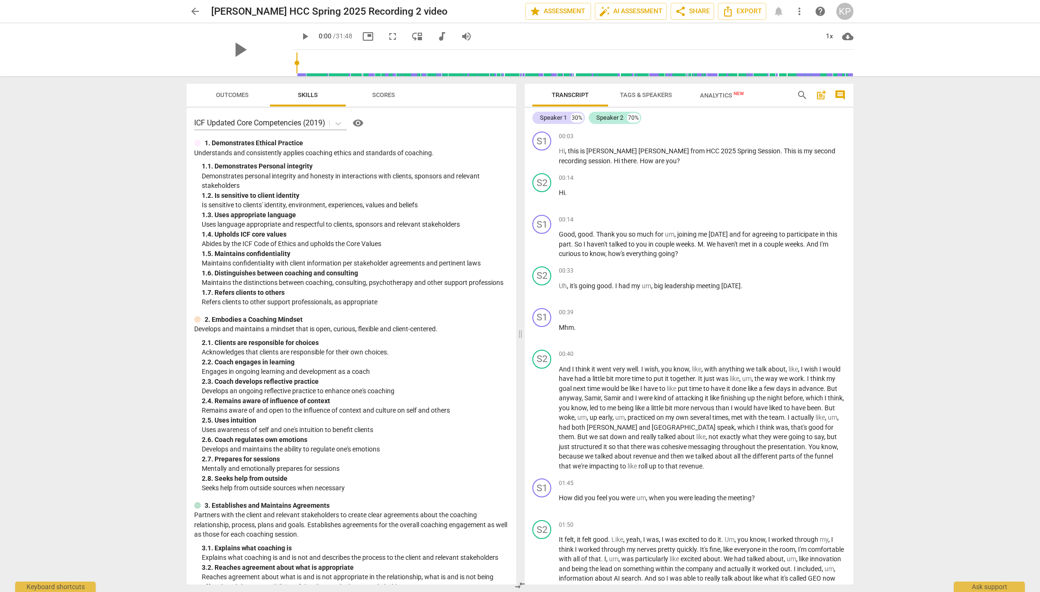
click at [378, 95] on span "Scores" at bounding box center [383, 94] width 23 height 7
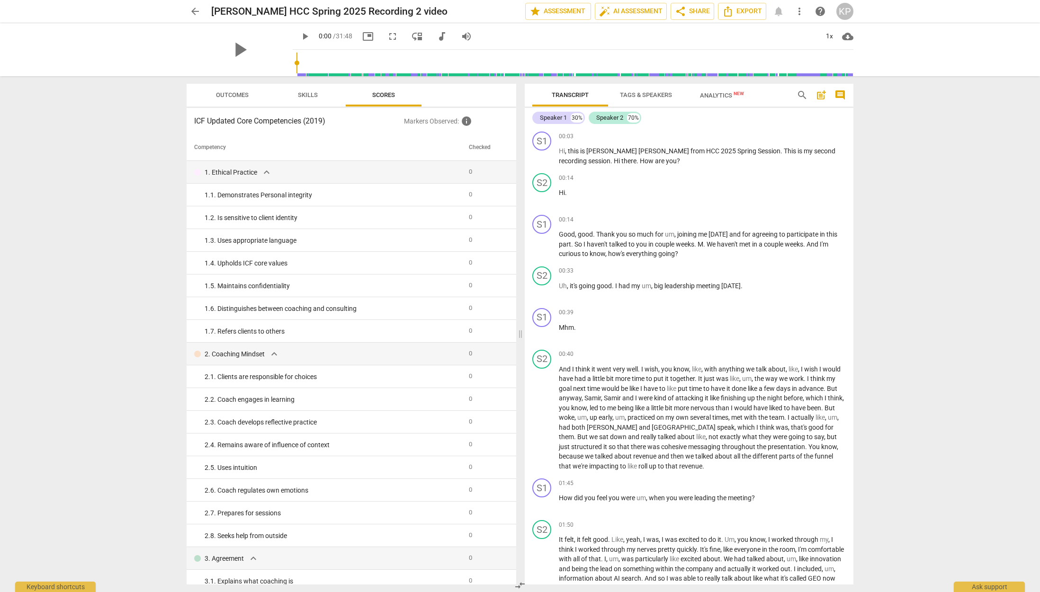
click at [725, 94] on span "Analytics New" at bounding box center [722, 95] width 44 height 7
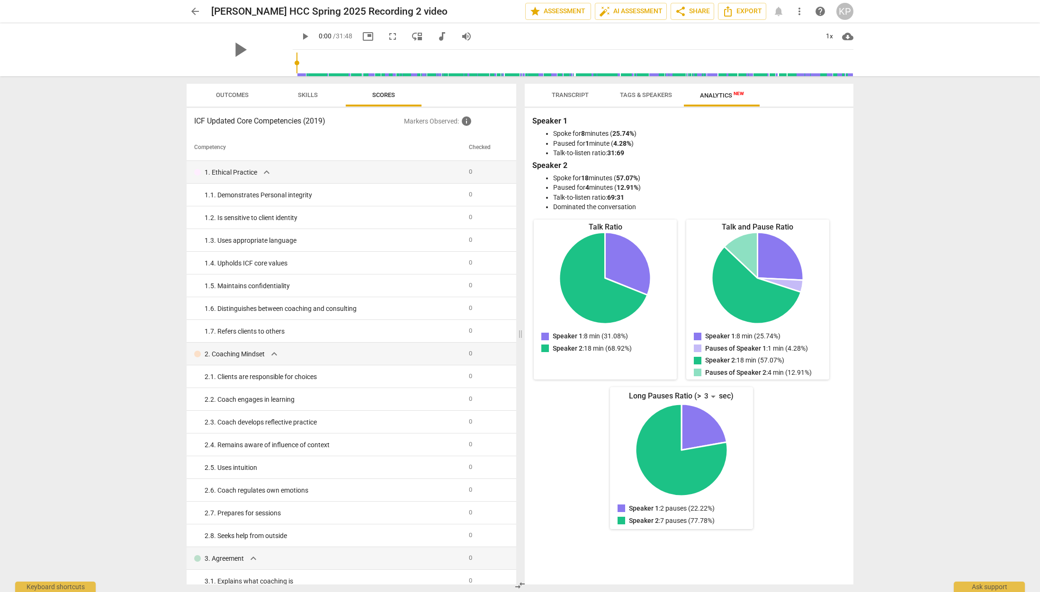
click at [559, 94] on span "Transcript" at bounding box center [570, 94] width 37 height 7
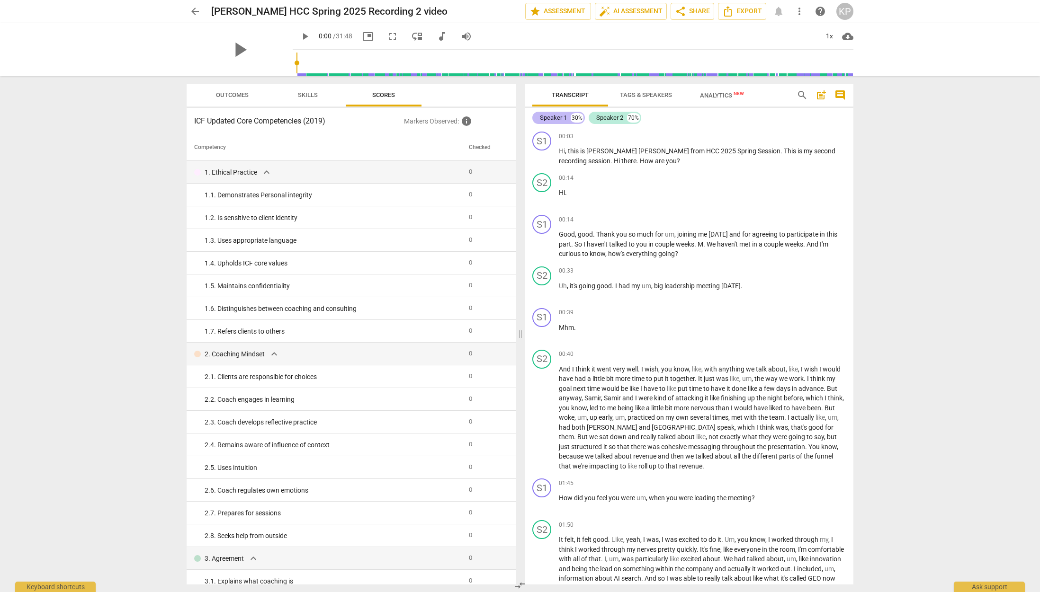
click at [547, 118] on div "Speaker 1" at bounding box center [553, 117] width 27 height 9
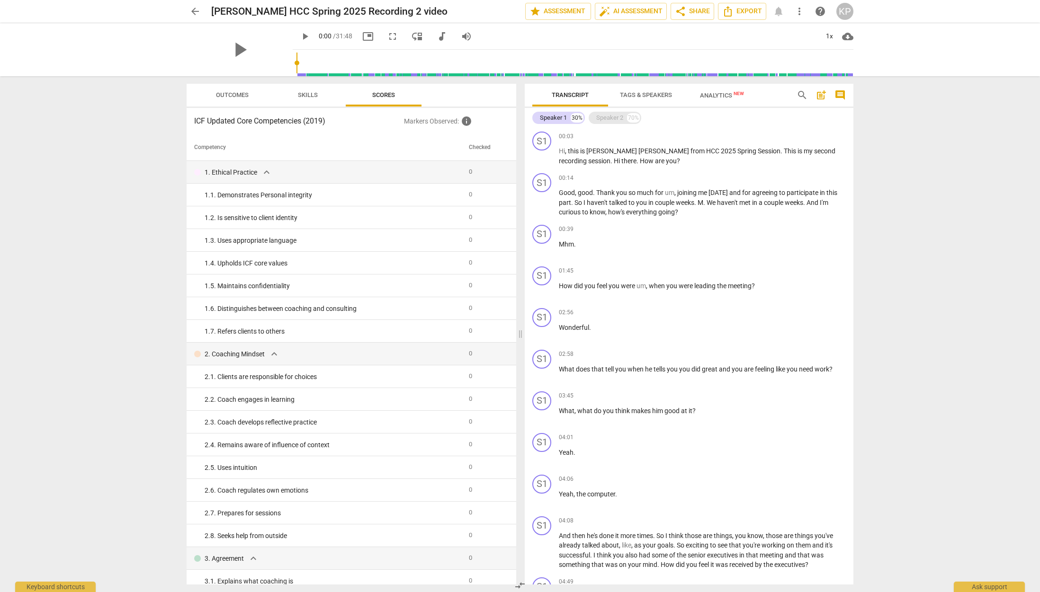
click at [609, 120] on div "Speaker 2" at bounding box center [609, 117] width 27 height 9
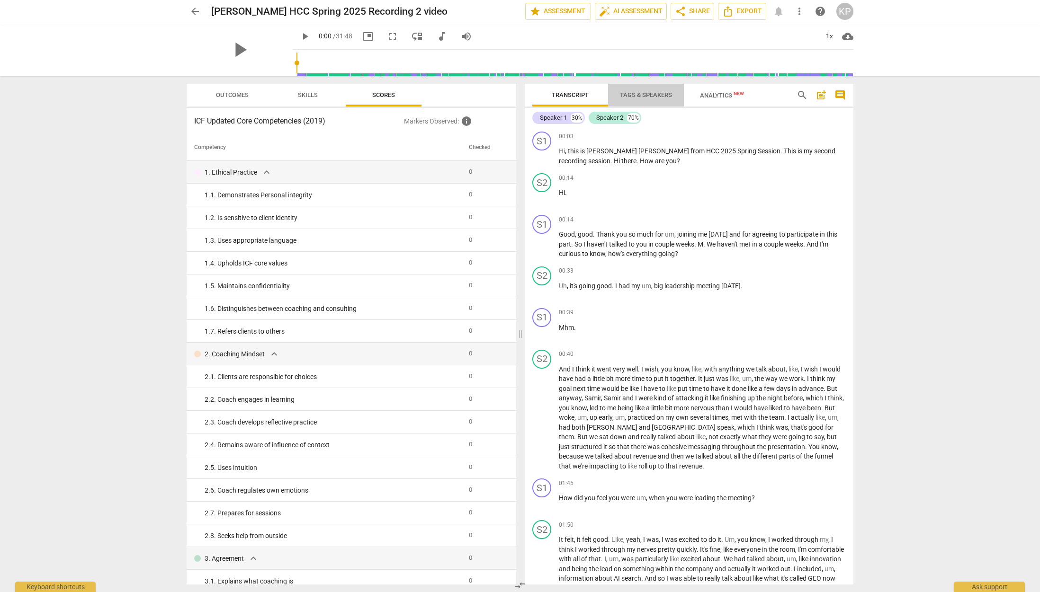
click at [631, 93] on span "Tags & Speakers" at bounding box center [646, 94] width 52 height 7
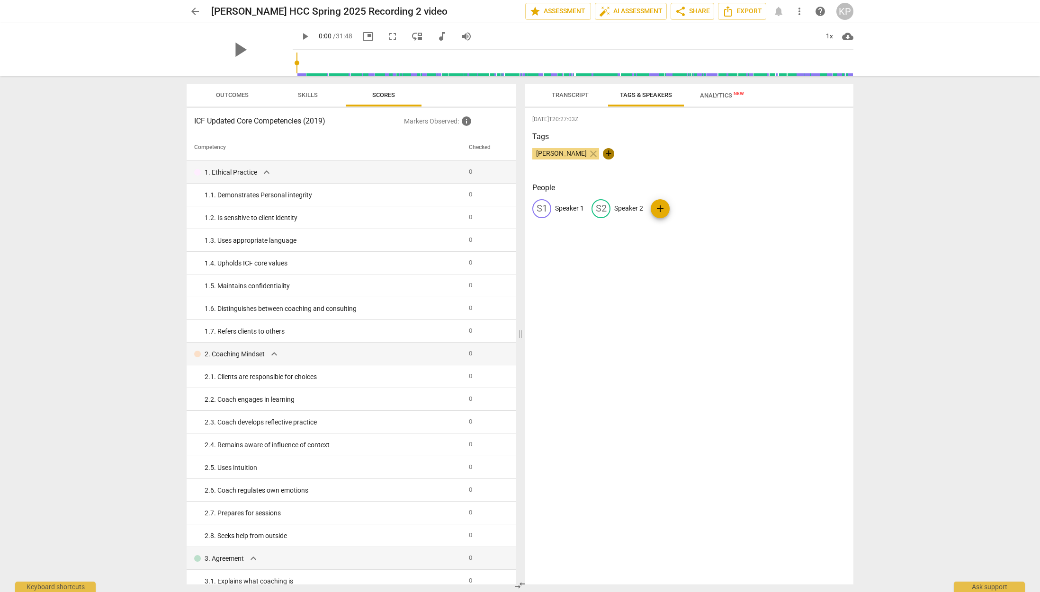
click at [603, 152] on span "+" at bounding box center [608, 153] width 11 height 11
click at [590, 179] on div "2025-08-20T20:27:03Z Tags Kerry Puglisi close check People S1 Speaker 1 S2 Spea…" at bounding box center [689, 346] width 329 height 477
click at [538, 210] on span "edit" at bounding box center [541, 208] width 11 height 11
type input "[PERSON_NAME]"
click at [677, 208] on p "Speaker 2" at bounding box center [690, 209] width 29 height 10
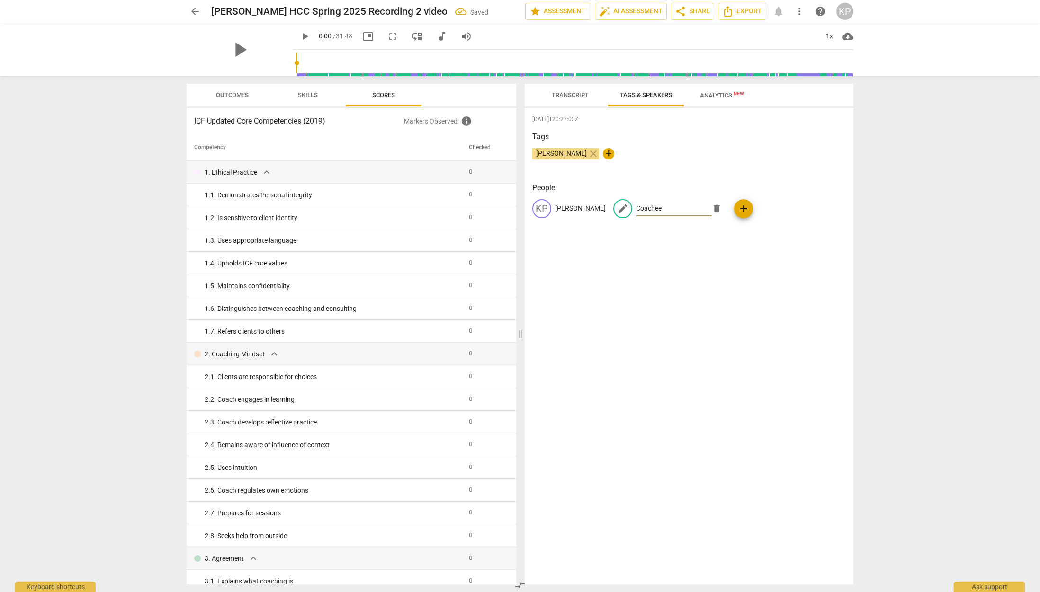
type input "Coachee"
click at [673, 248] on div "2025-08-20T20:27:03Z Tags Kerry Puglisi close + People KP Kerry Puglisi edit Co…" at bounding box center [689, 346] width 329 height 477
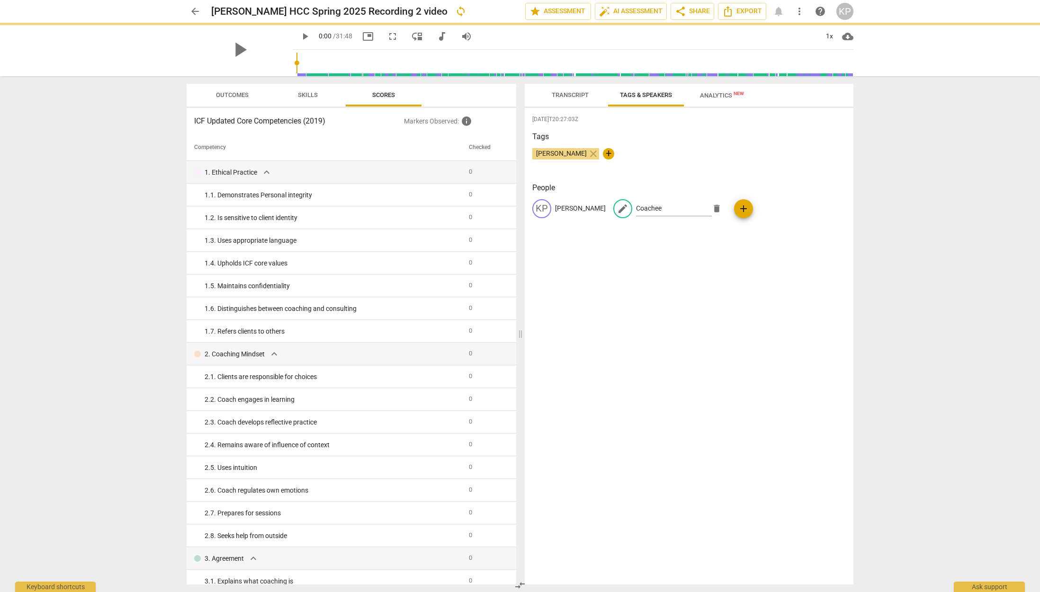
click at [726, 139] on h3 "Tags" at bounding box center [689, 136] width 314 height 11
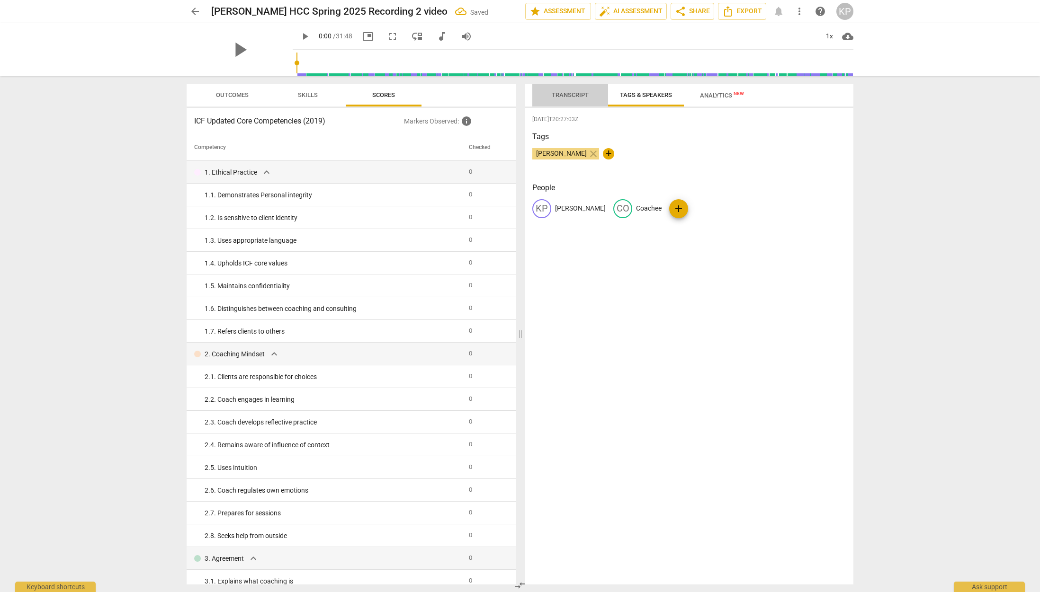
click at [561, 93] on span "Transcript" at bounding box center [570, 94] width 37 height 7
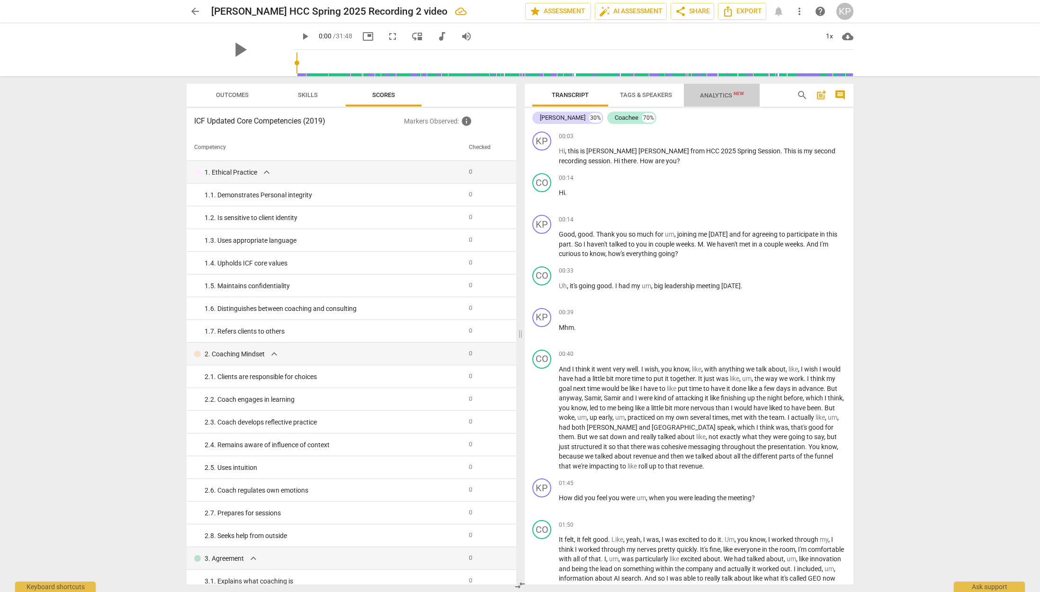
click at [723, 94] on span "Analytics New" at bounding box center [722, 95] width 44 height 7
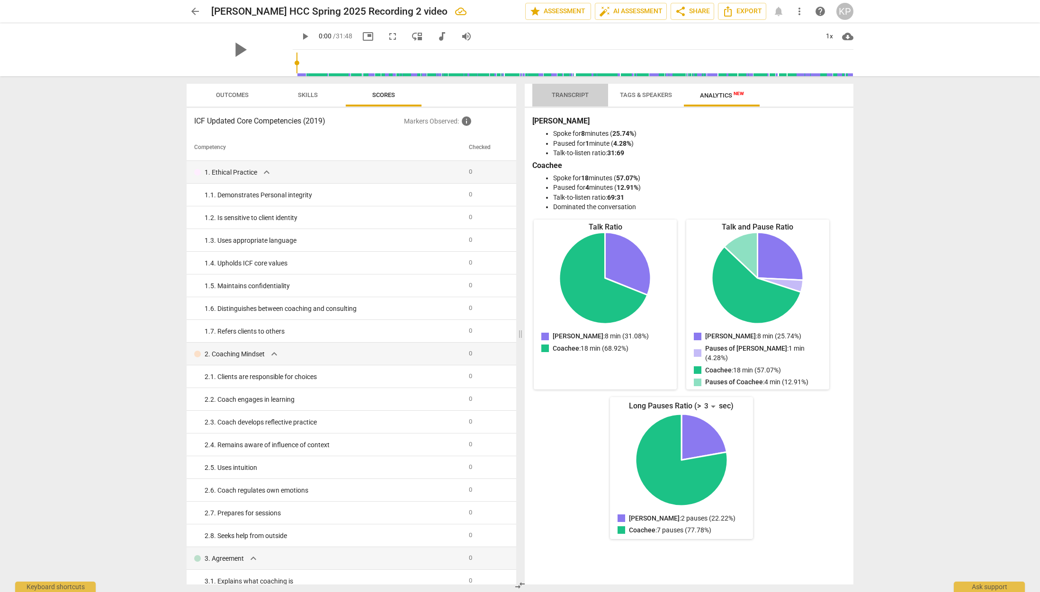
click at [562, 92] on span "Transcript" at bounding box center [570, 94] width 37 height 7
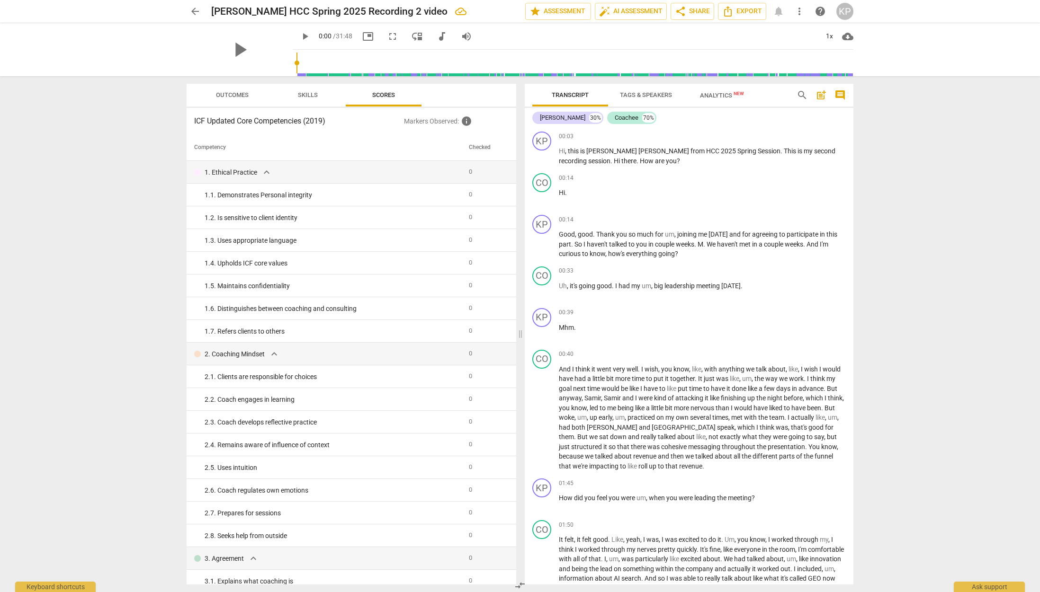
click at [799, 94] on span "search" at bounding box center [802, 95] width 11 height 11
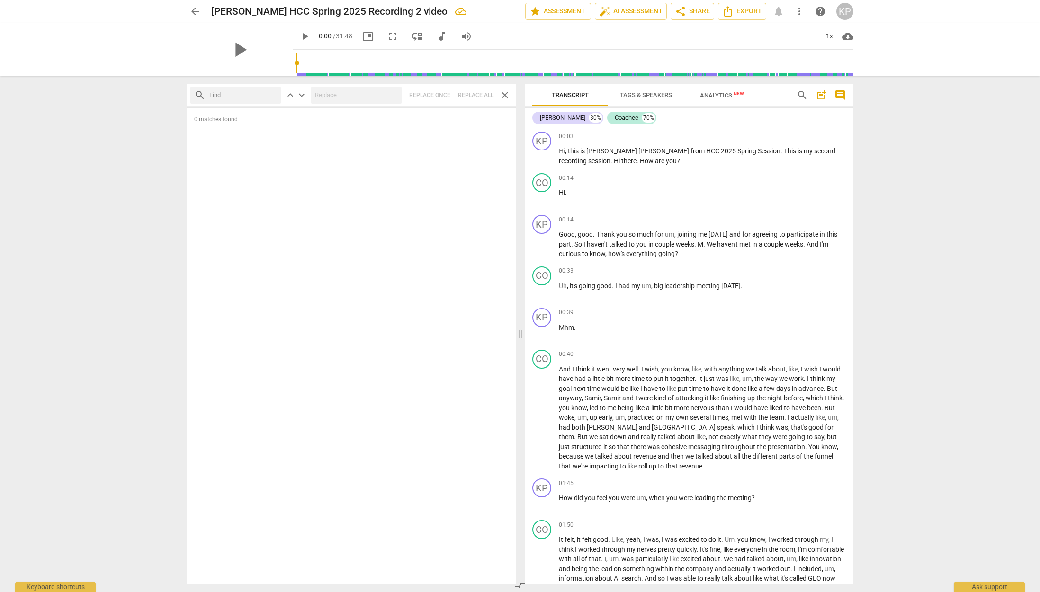
click at [502, 93] on span "close" at bounding box center [504, 95] width 11 height 11
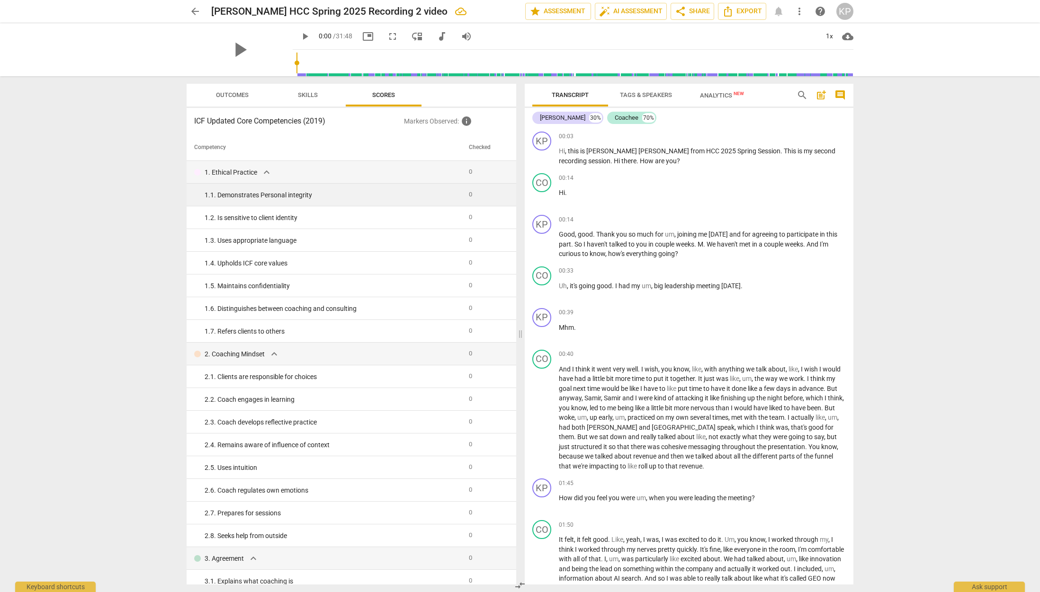
click at [209, 195] on div "1. 1. Demonstrates Personal integrity" at bounding box center [333, 195] width 257 height 10
click at [247, 190] on div "1. 1. Demonstrates Personal integrity" at bounding box center [333, 195] width 257 height 10
click at [298, 95] on span "Skills" at bounding box center [308, 94] width 20 height 7
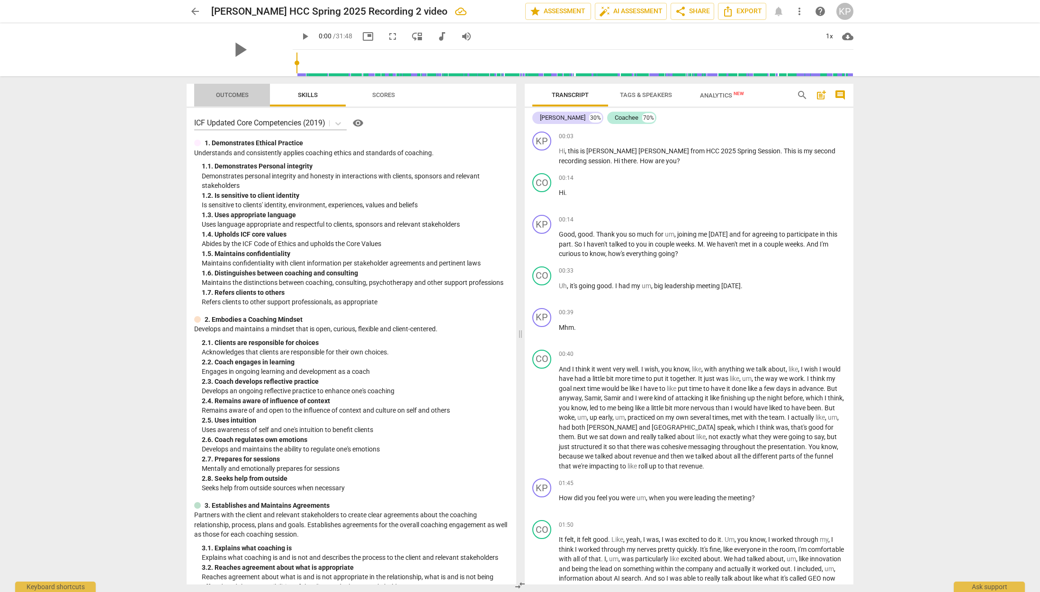
click at [221, 92] on span "Outcomes" at bounding box center [232, 94] width 33 height 7
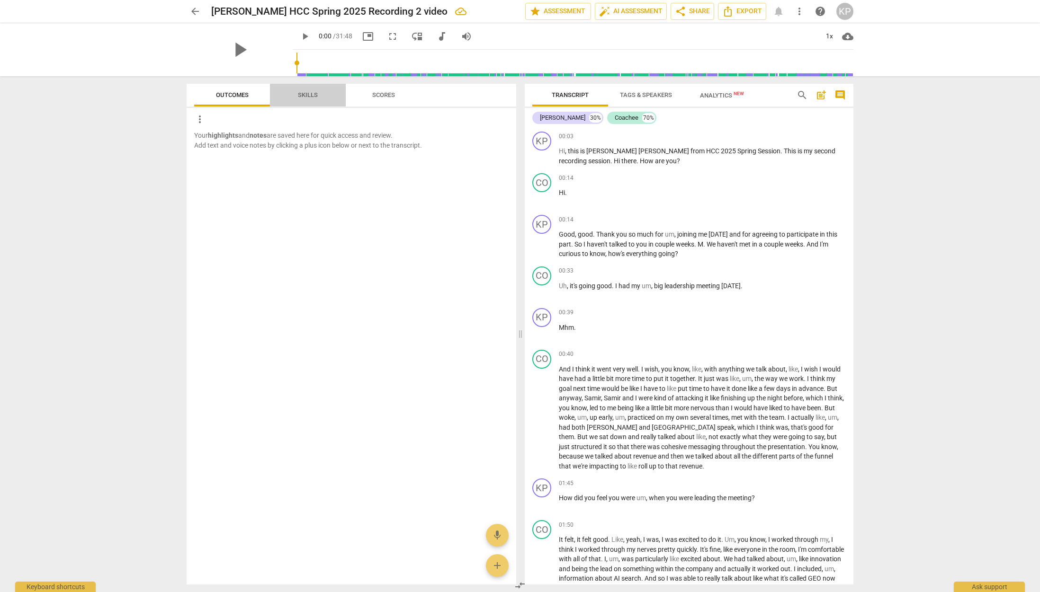
click at [308, 93] on span "Skills" at bounding box center [308, 94] width 20 height 7
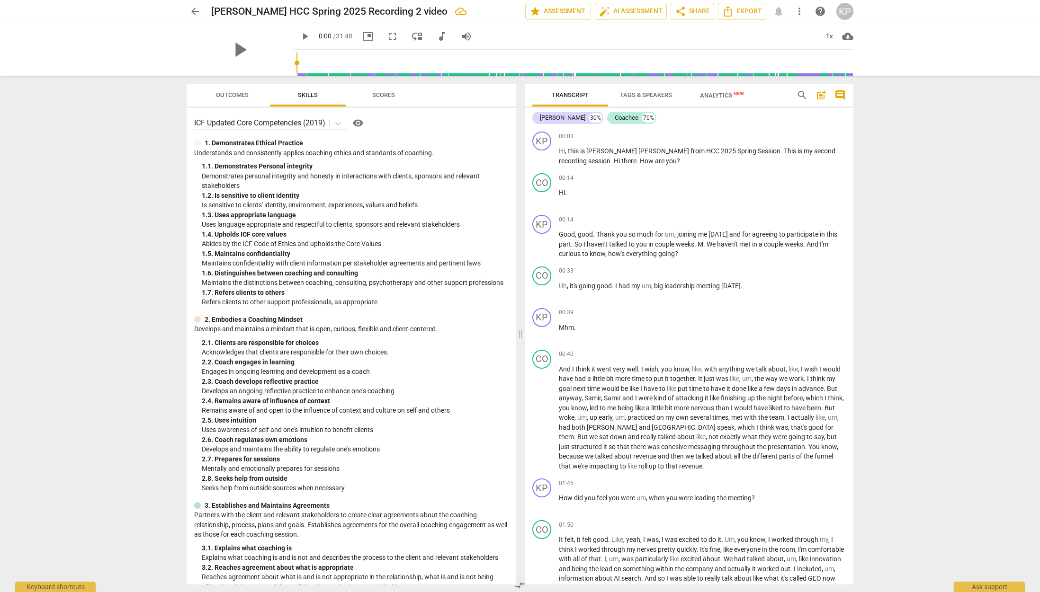
click at [384, 94] on span "Scores" at bounding box center [383, 94] width 23 height 7
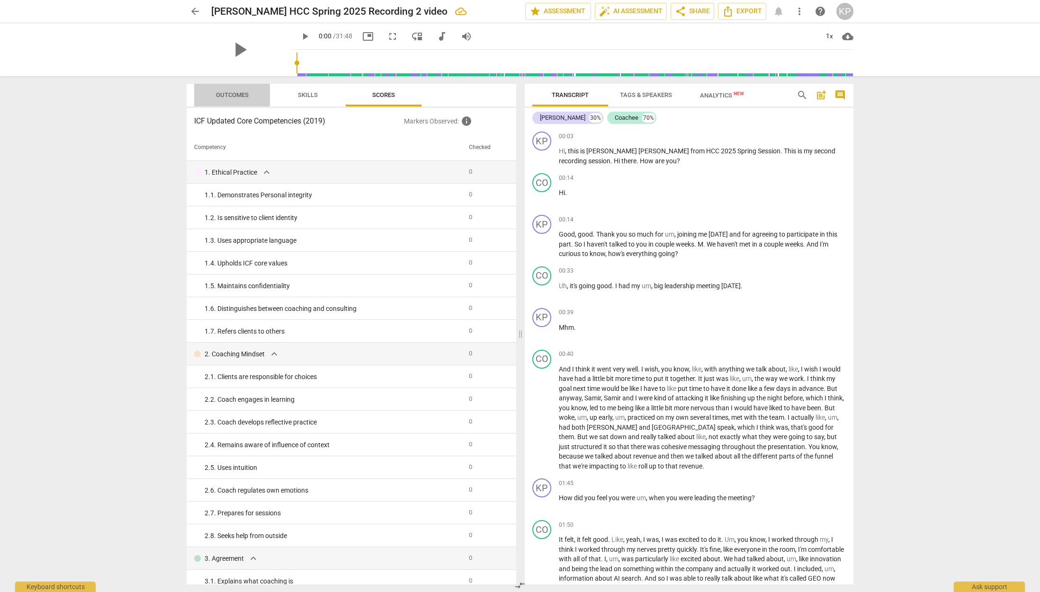
click at [230, 97] on span "Outcomes" at bounding box center [232, 94] width 33 height 7
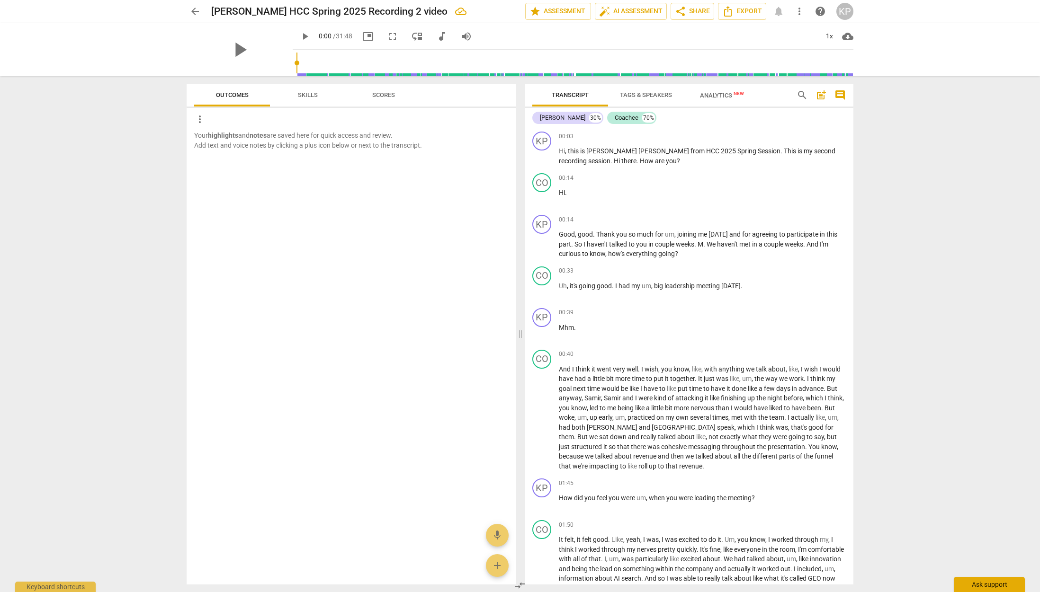
click at [1000, 587] on div "Ask support" at bounding box center [989, 584] width 71 height 15
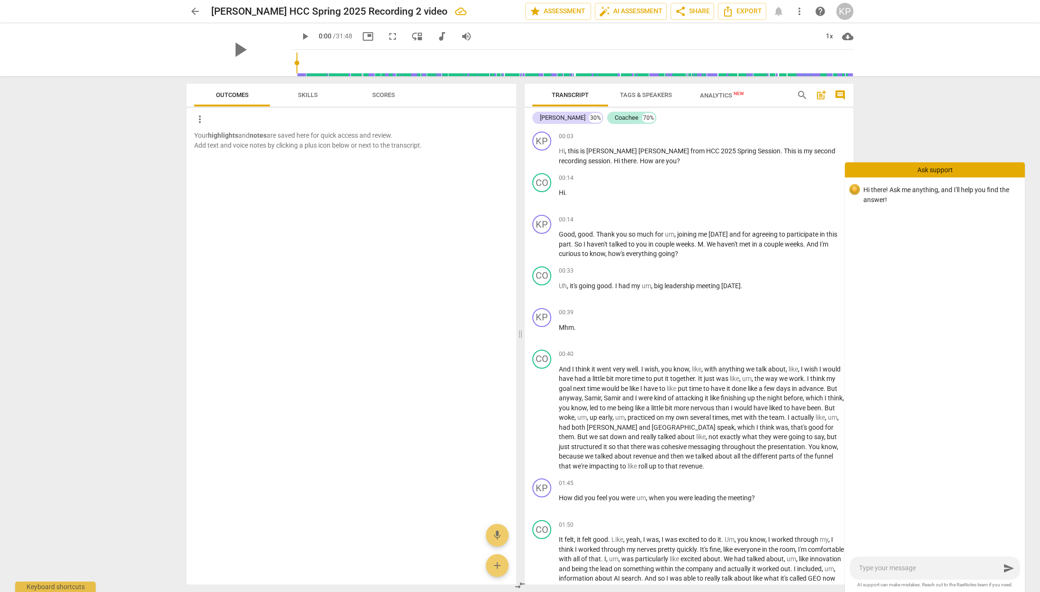
click at [866, 568] on textarea at bounding box center [929, 568] width 141 height 9
type textarea "h"
type textarea "ho"
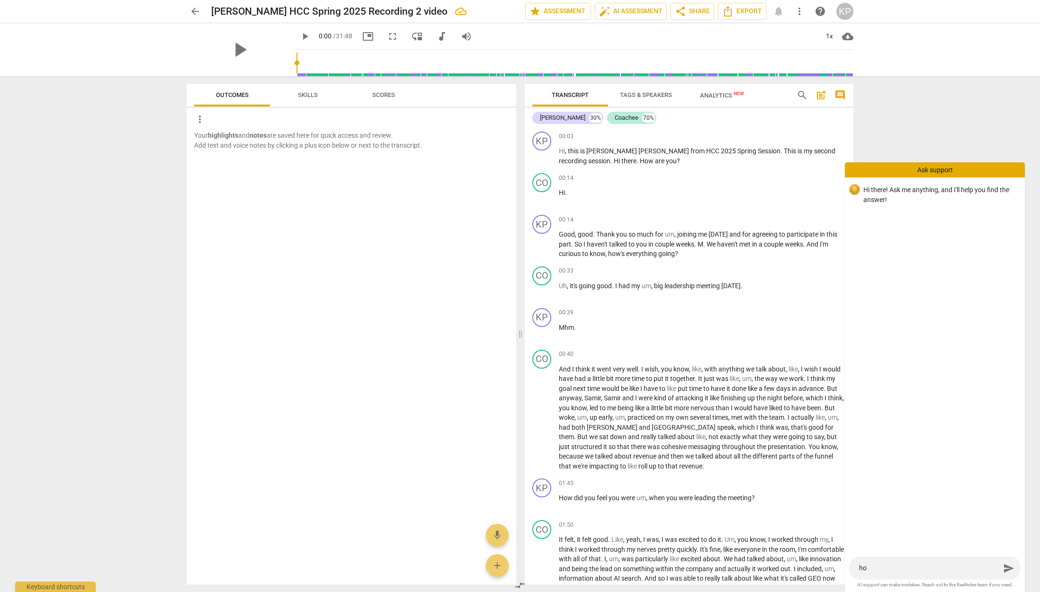
type textarea "how"
type textarea "how c"
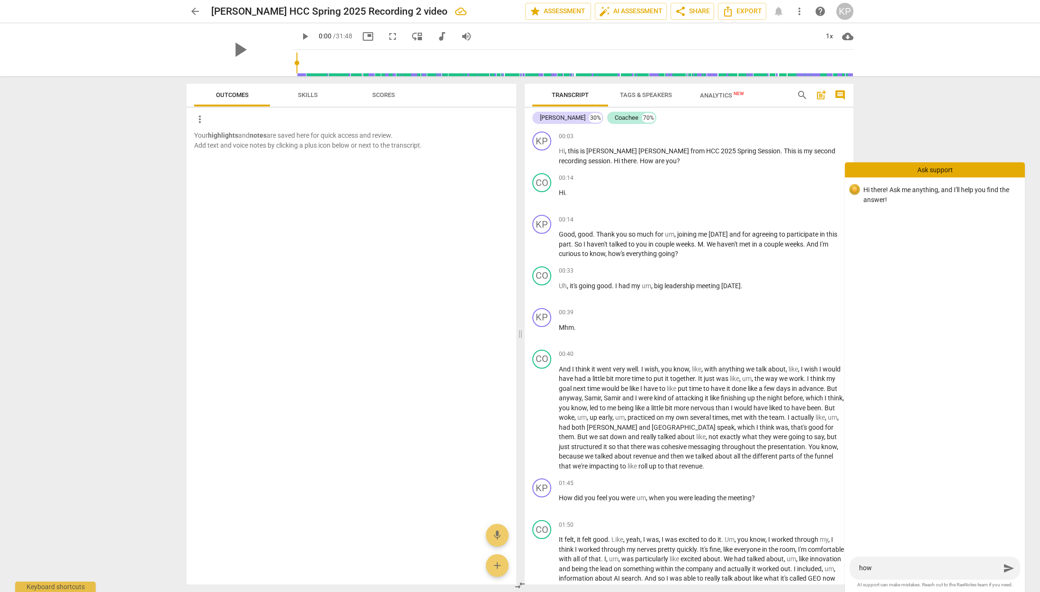
type textarea "how c"
type textarea "how ca"
type textarea "how can"
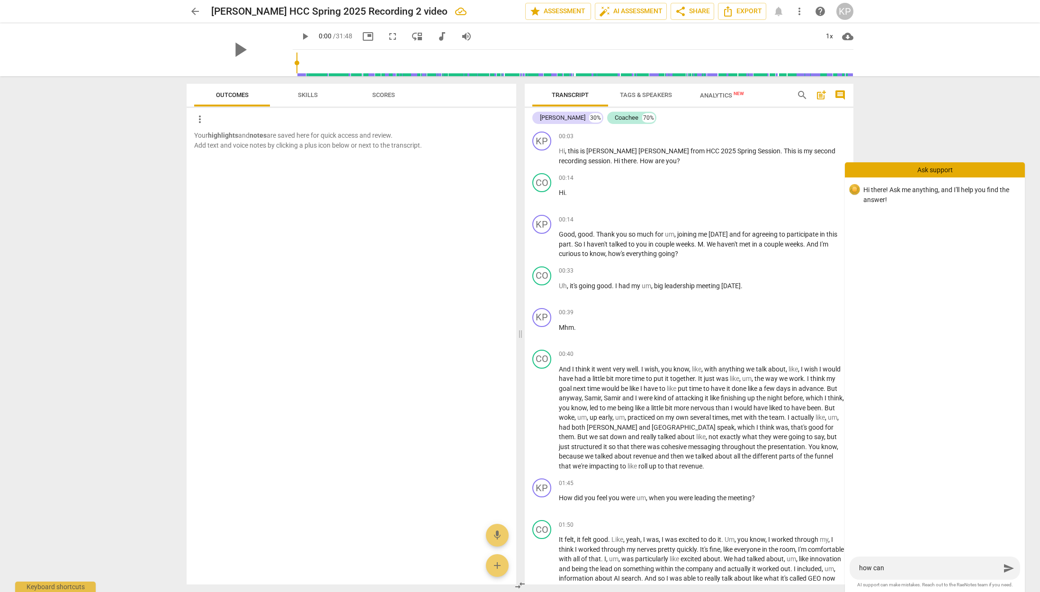
type textarea "how can"
type textarea "how can i"
type textarea "how can i s"
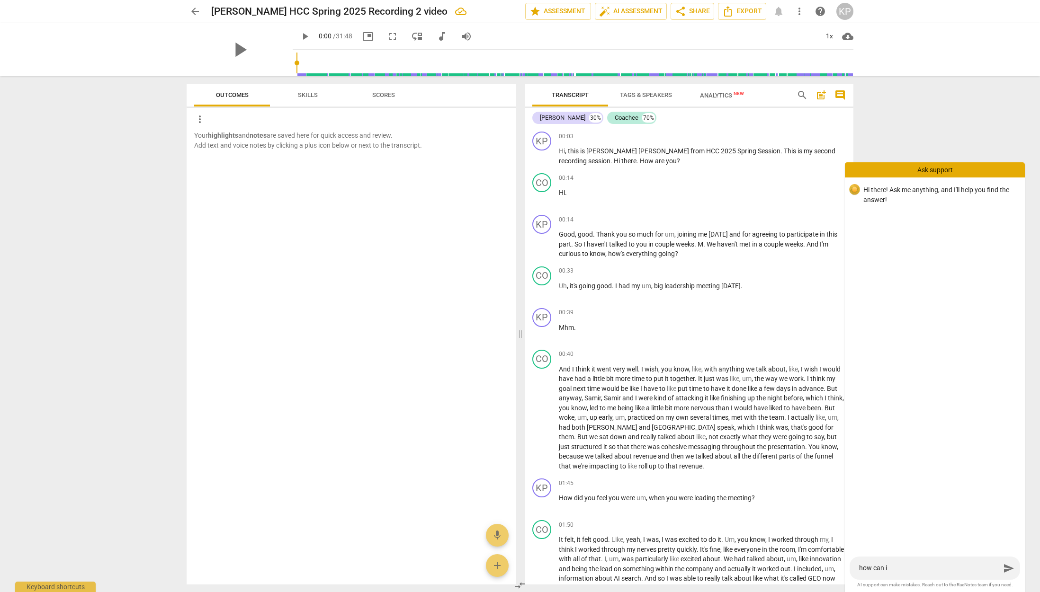
type textarea "how can i s"
type textarea "how can i se"
type textarea "how can i see"
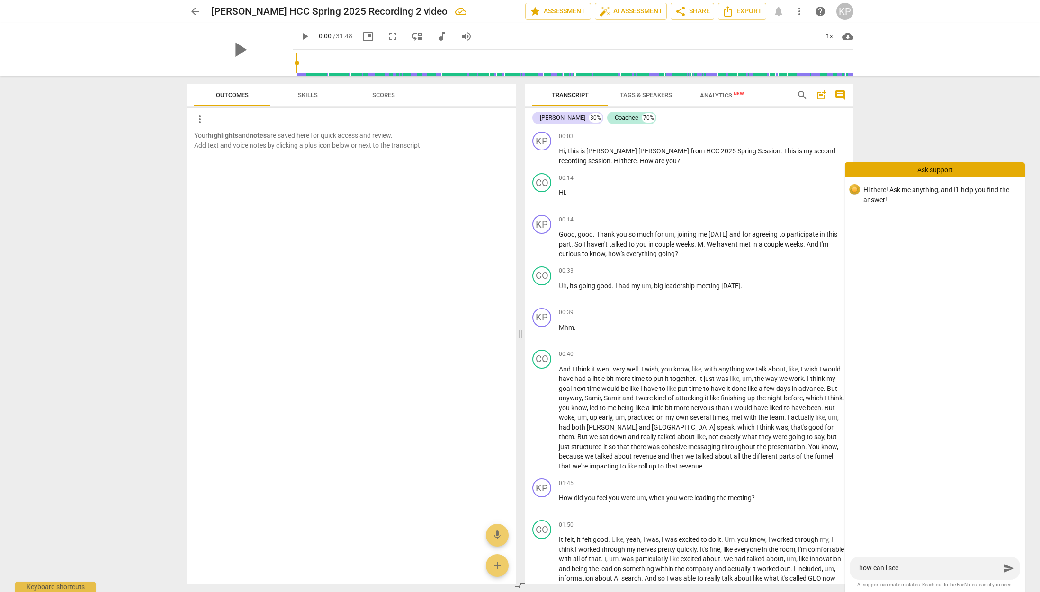
type textarea "how can i see"
type textarea "how can i see t"
type textarea "how can i see th"
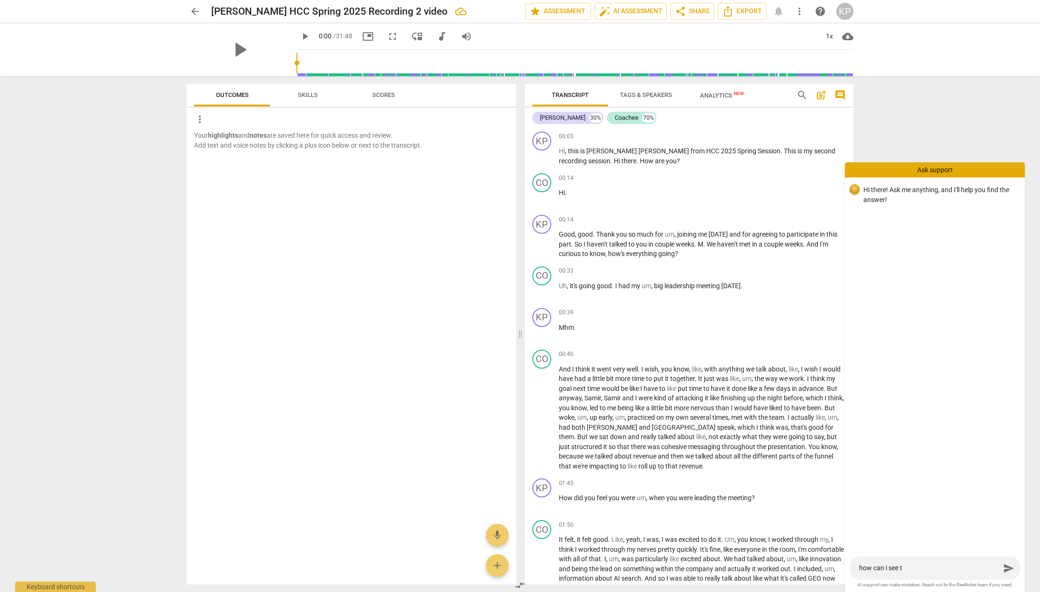
type textarea "how can i see th"
type textarea "how can i see the"
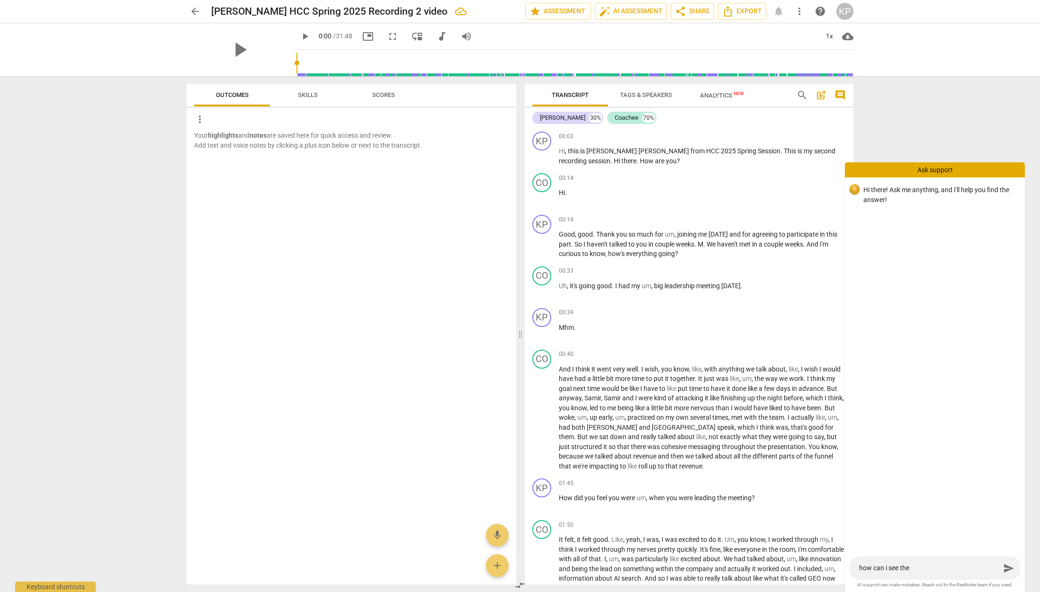
type textarea "how can i see the i"
type textarea "how can i see the in"
type textarea "how can i see the ind"
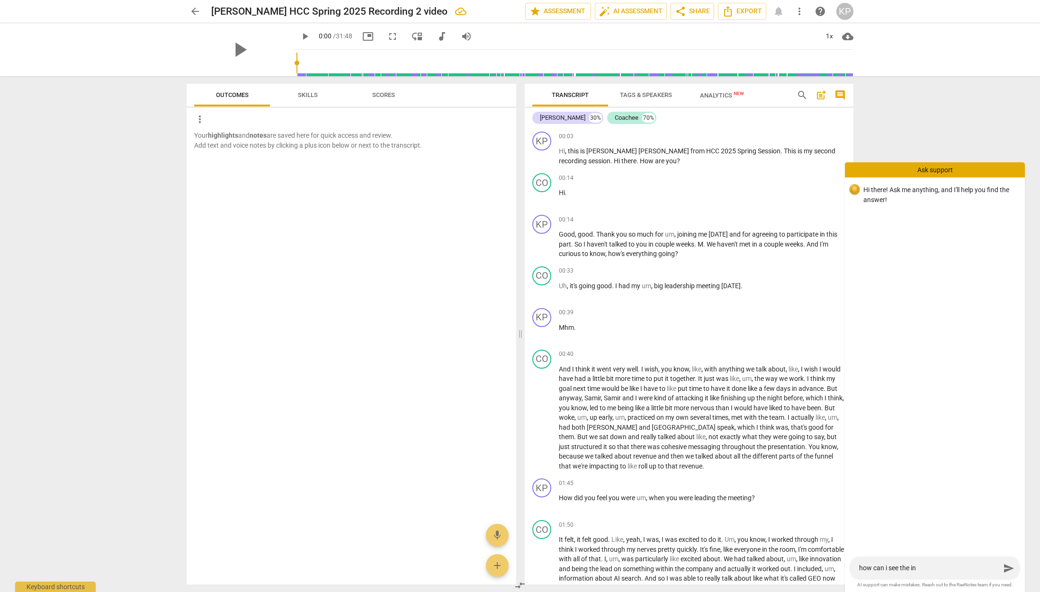
type textarea "how can i see the ind"
type textarea "how can i see the indi"
type textarea "how can i see the indiv"
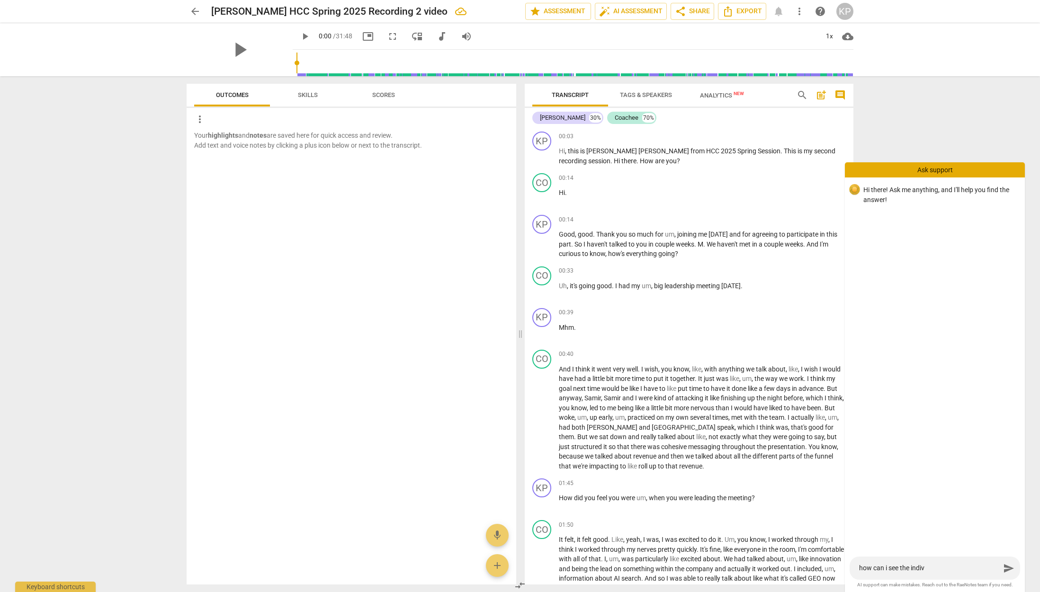
type textarea "how can i see the indivi"
type textarea "how can i see the individ"
type textarea "how can i see the individu"
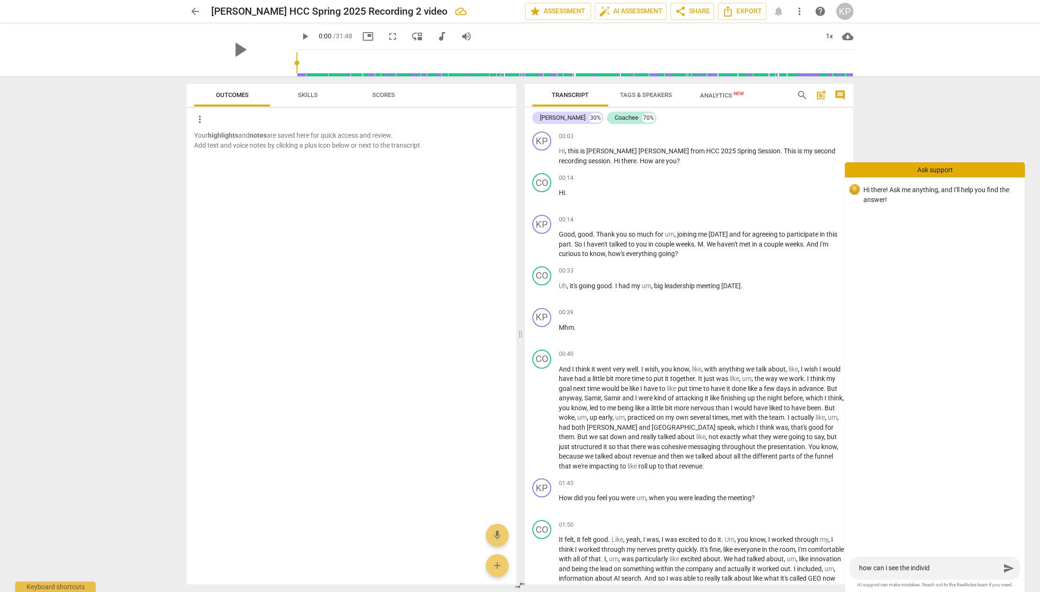
type textarea "how can i see the individu"
type textarea "how can i see the individua"
type textarea "how can i see the individual"
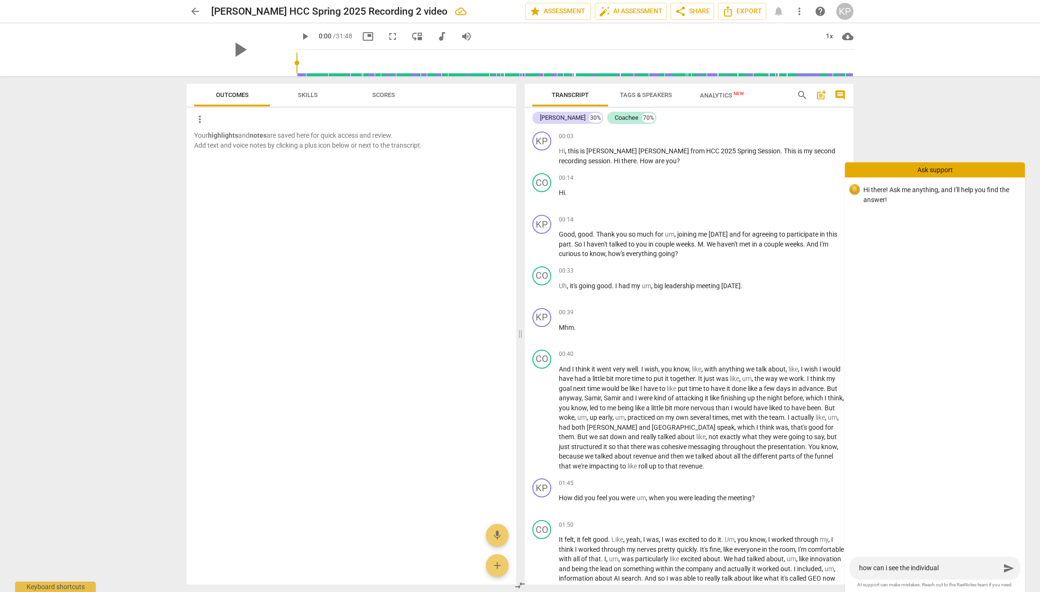
type textarea "how can i see the individual"
type textarea "how can i see the individual c"
type textarea "how can i see the individual co"
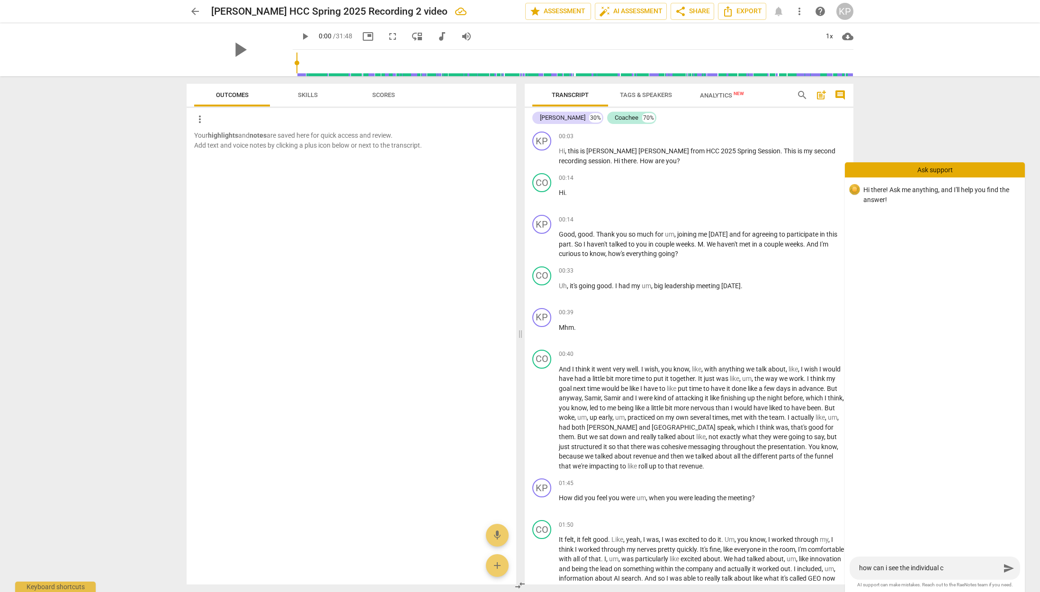
type textarea "how can i see the individual co"
type textarea "how can i see the individual com"
type textarea "how can i see the individual comp"
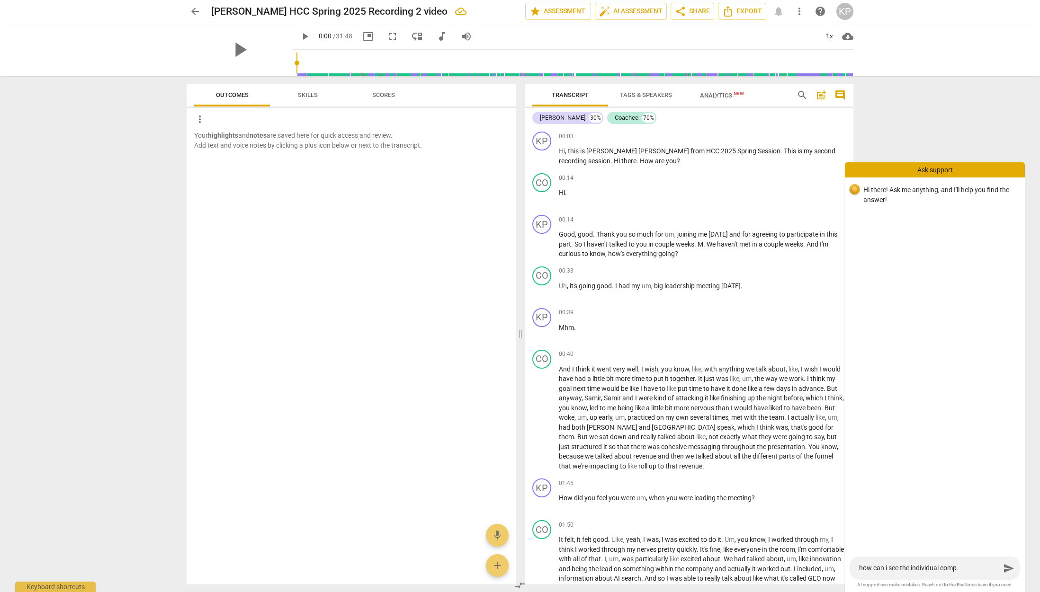
type textarea "how can i see the individual compe"
type textarea "how can i see the individual compet"
type textarea "how can i see the individual competa"
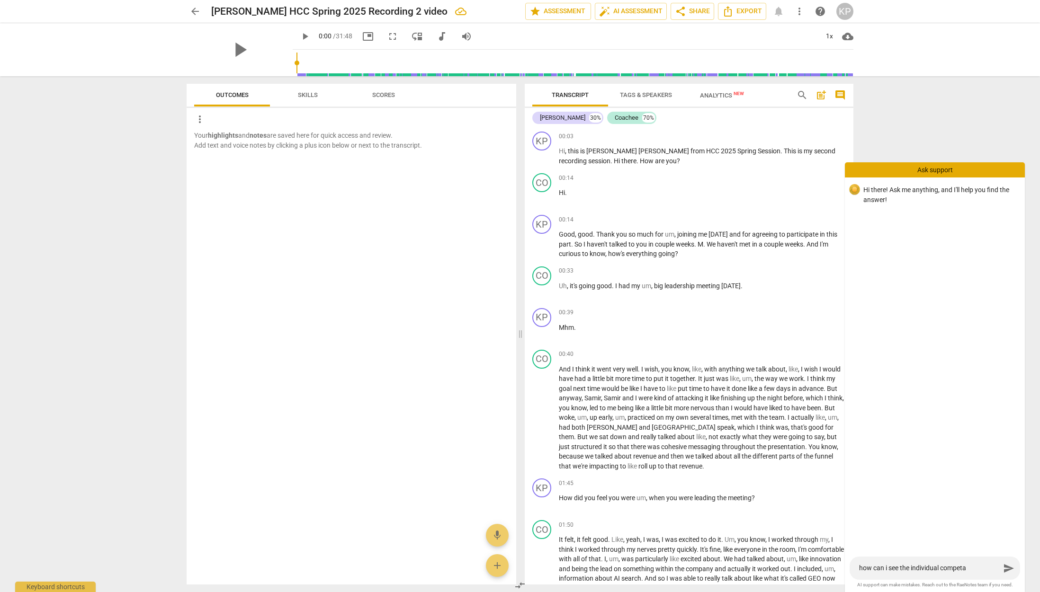
type textarea "how can i see the individual competan"
type textarea "how can i see the individual competanc"
type textarea "how can i see the individual competanci"
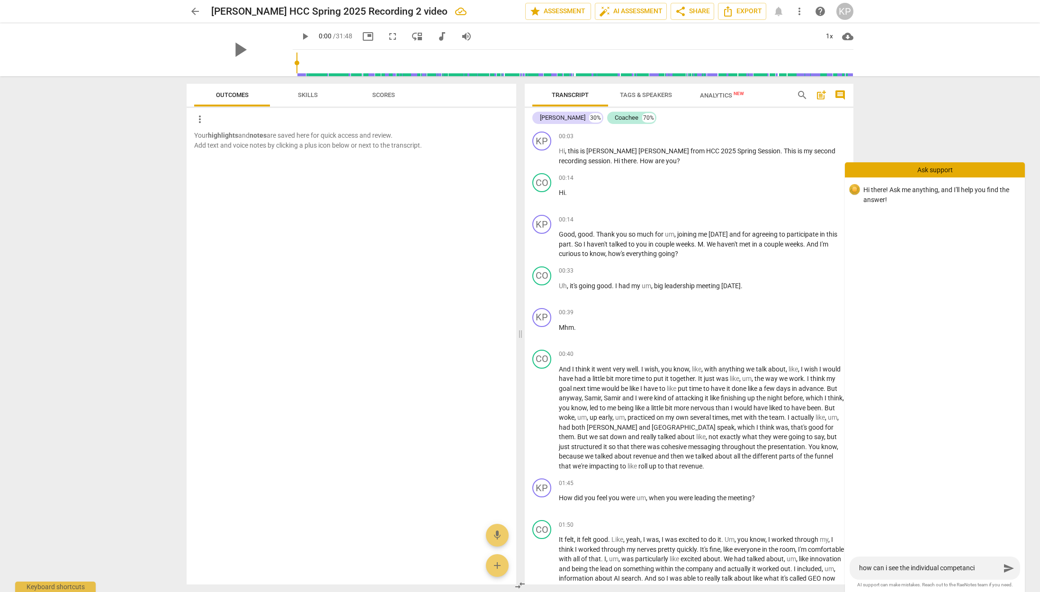
type textarea "how can i see the individual competancie"
type textarea "how can i see the individual competancies"
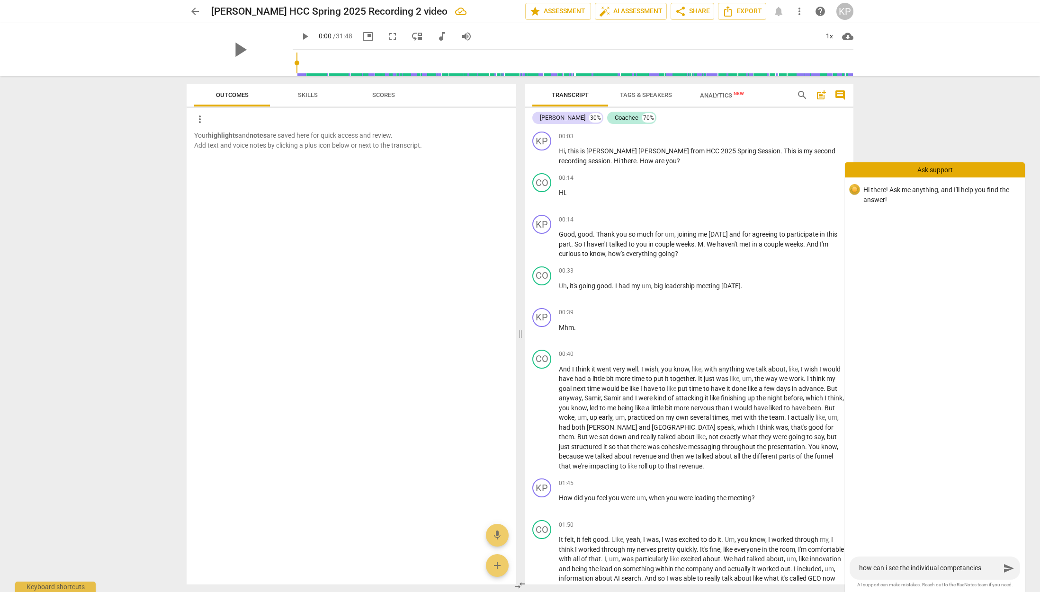
type textarea "how can i see the individual competancies"
type textarea "how can i see the individual competancies i"
type textarea "how can i see the individual competancies id"
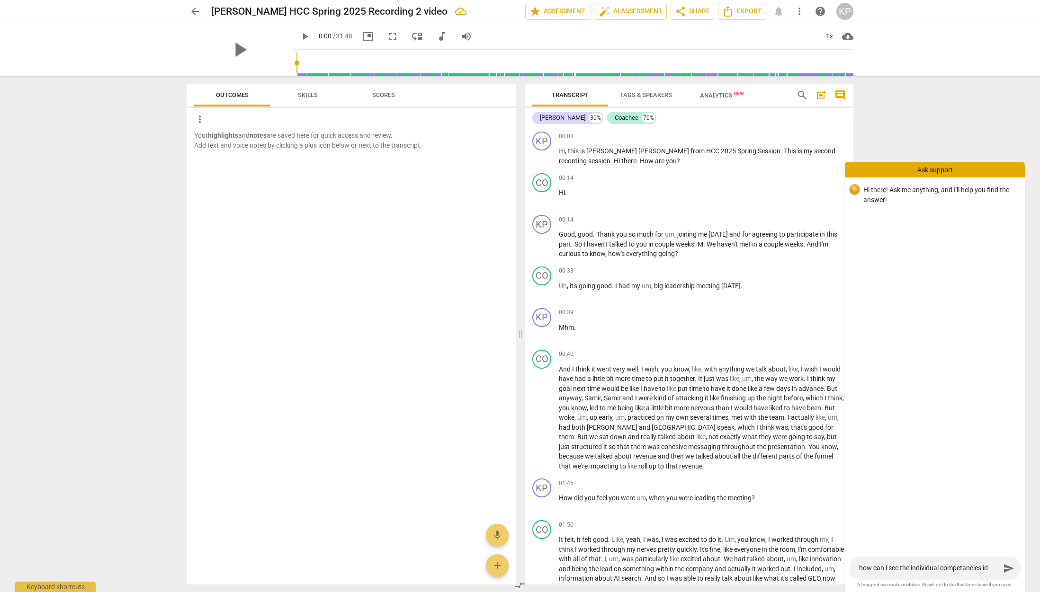
type textarea "how can i see the individual competancies ide"
type textarea "how can i see the individual competancies iden"
type textarea "how can i see the individual competancies ident"
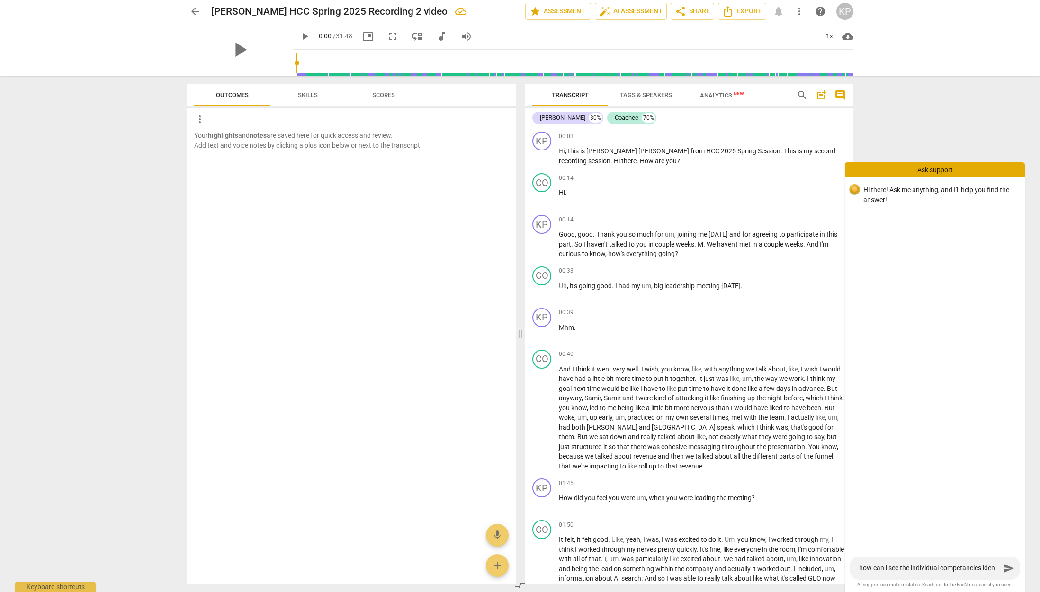
type textarea "how can i see the individual competancies ident"
type textarea "how can i see the individual competancies identi"
type textarea "how can i see the individual competancies identif"
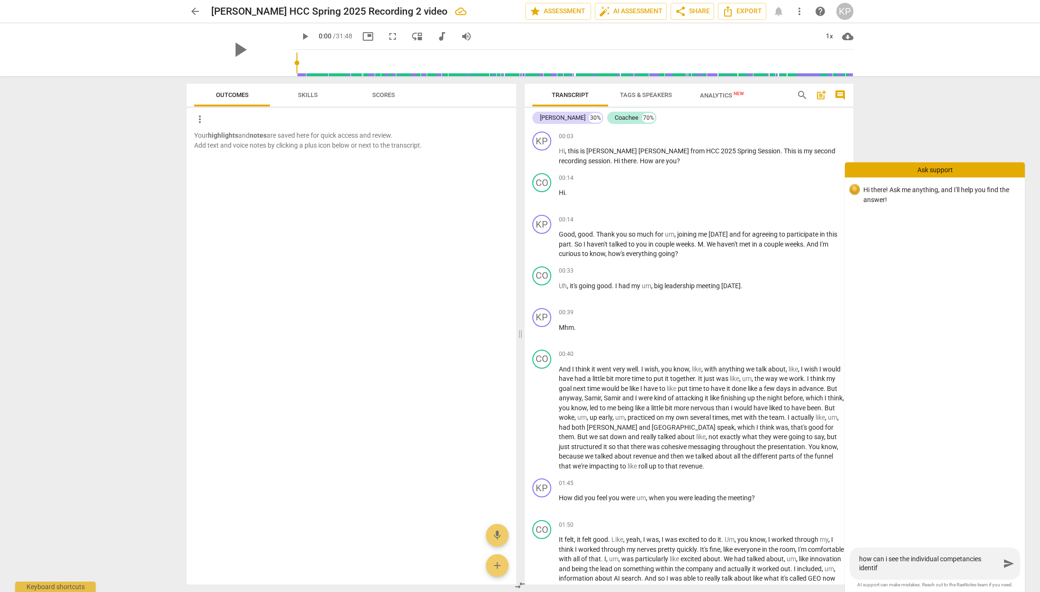
type textarea "how can i see the individual competancies identifi"
type textarea "how can i see the individual competancies identifie"
type textarea "how can i see the individual competancies identified"
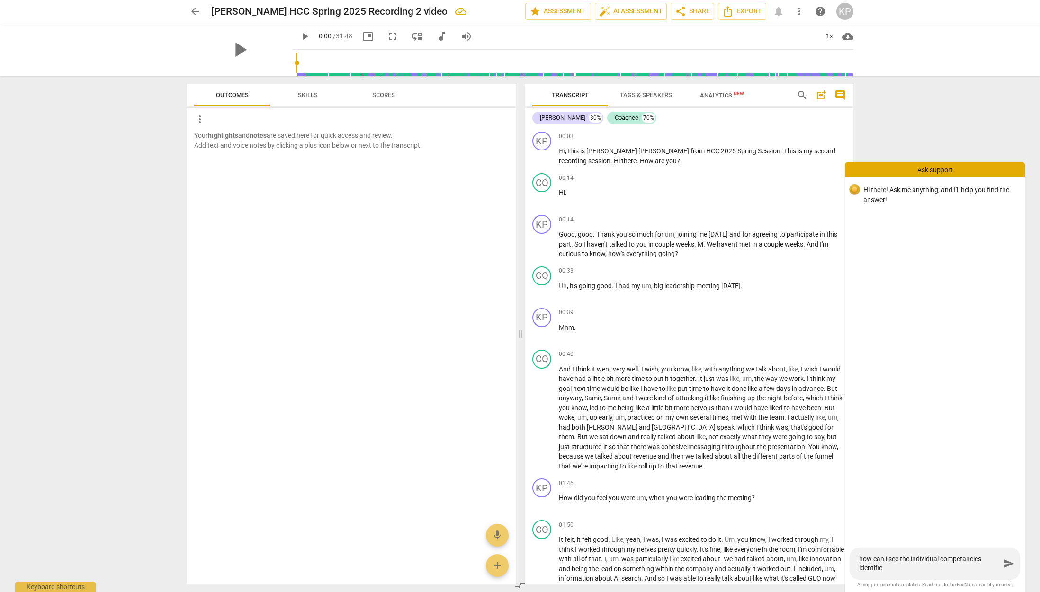
type textarea "how can i see the individual competancies identified"
type textarea "how can i see the individual competancies identified i"
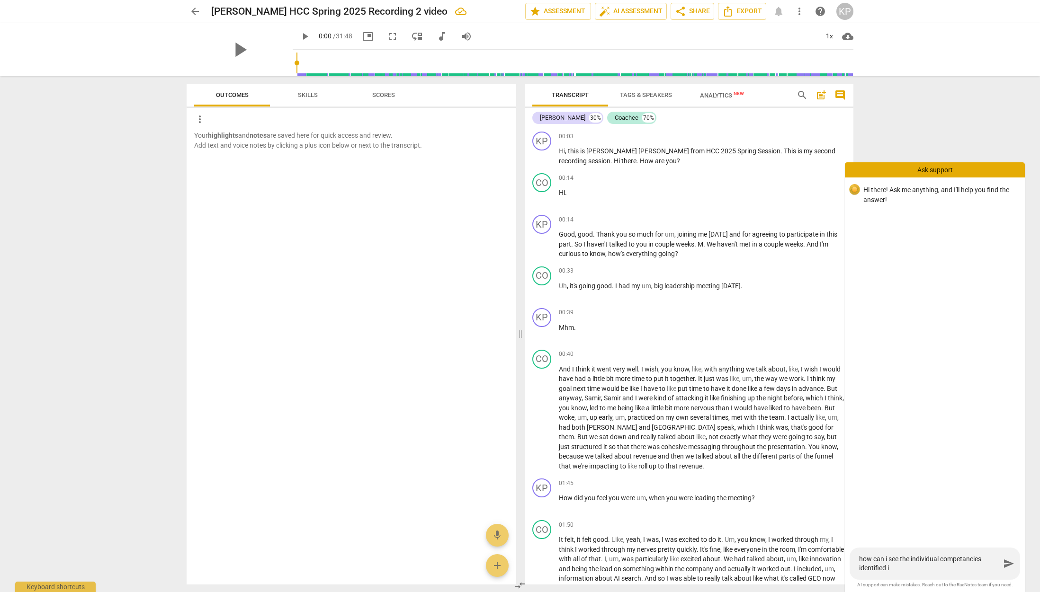
type textarea "how can i see the individual competancies identified in"
type textarea "how can i see the individual competancies identified in m"
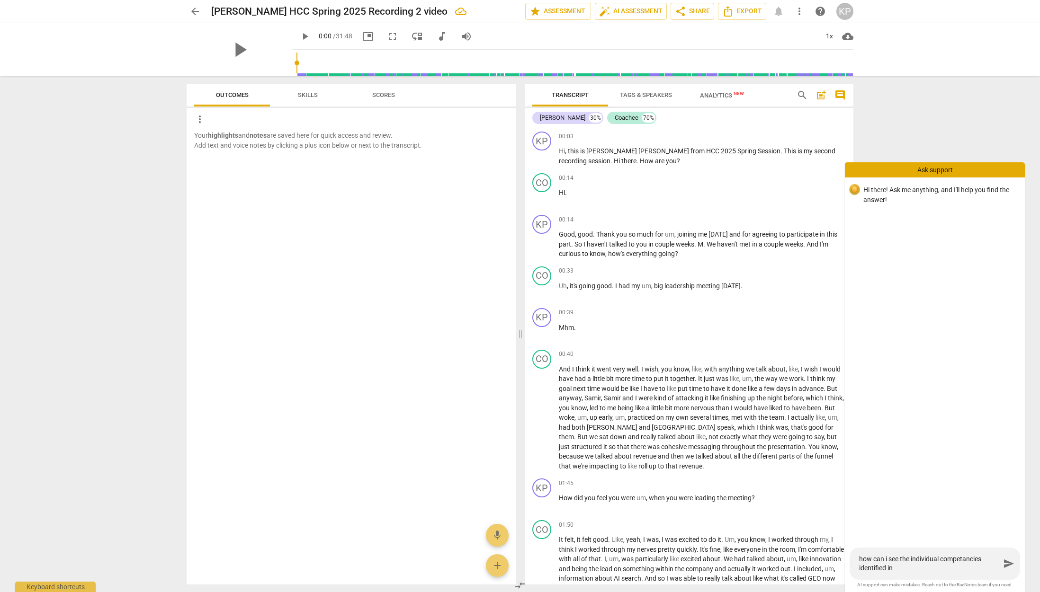
type textarea "how can i see the individual competancies identified in m"
type textarea "how can i see the individual competancies identified in mt"
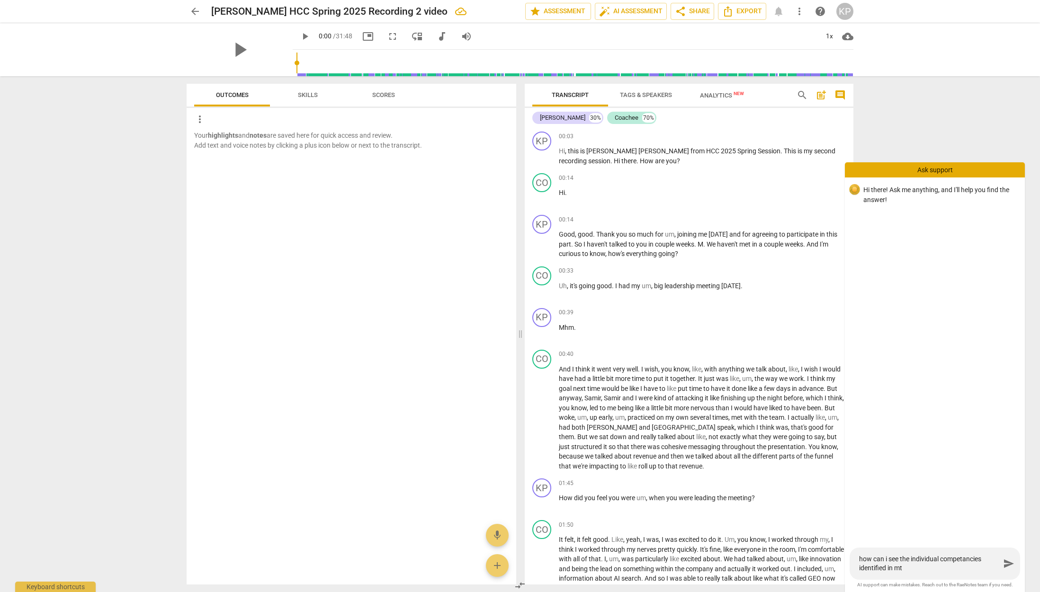
type textarea "how can i see the individual competancies identified in mt"
type textarea "how can i see the individual competancies identified in m"
type textarea "how can i see the individual competancies identified in my"
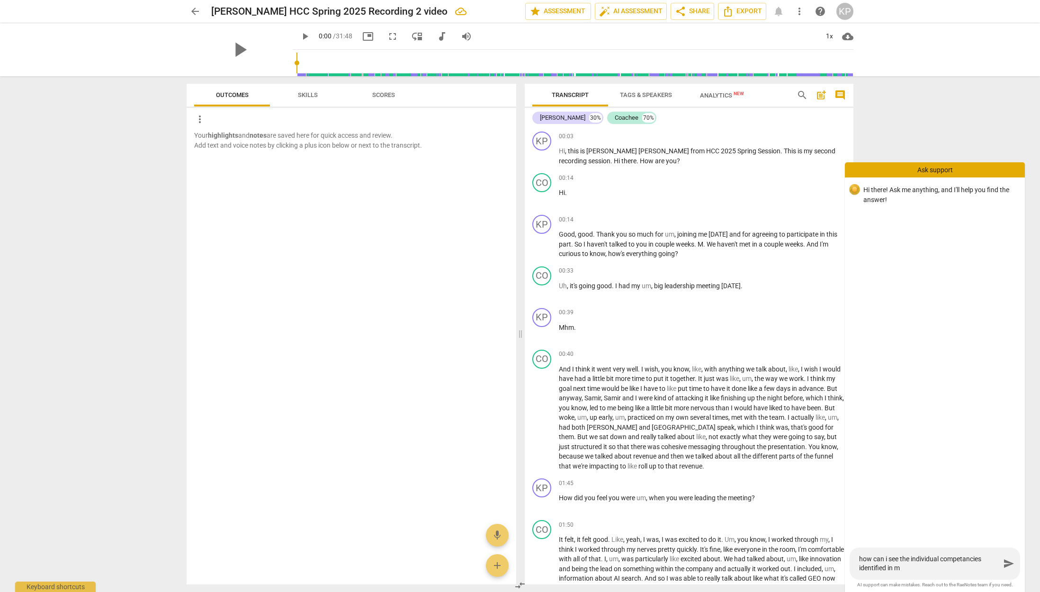
type textarea "how can i see the individual competancies identified in my"
type textarea "how can i see the individual competancies identified in my r"
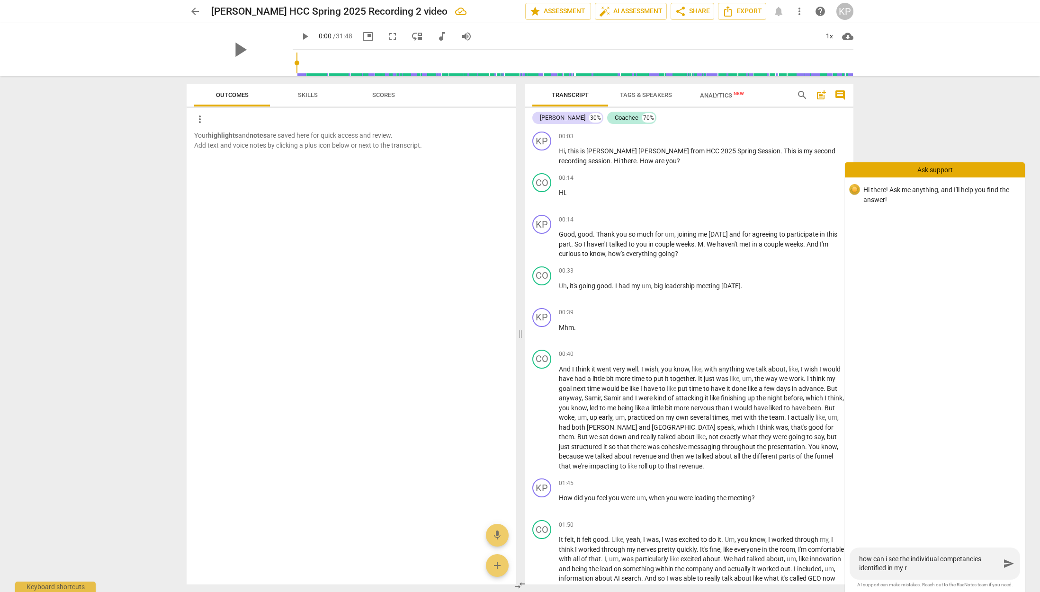
type textarea "how can i see the individual competancies identified in my re"
type textarea "how can i see the individual competancies identified in my rec"
type textarea "how can i see the individual competancies identified in my reco"
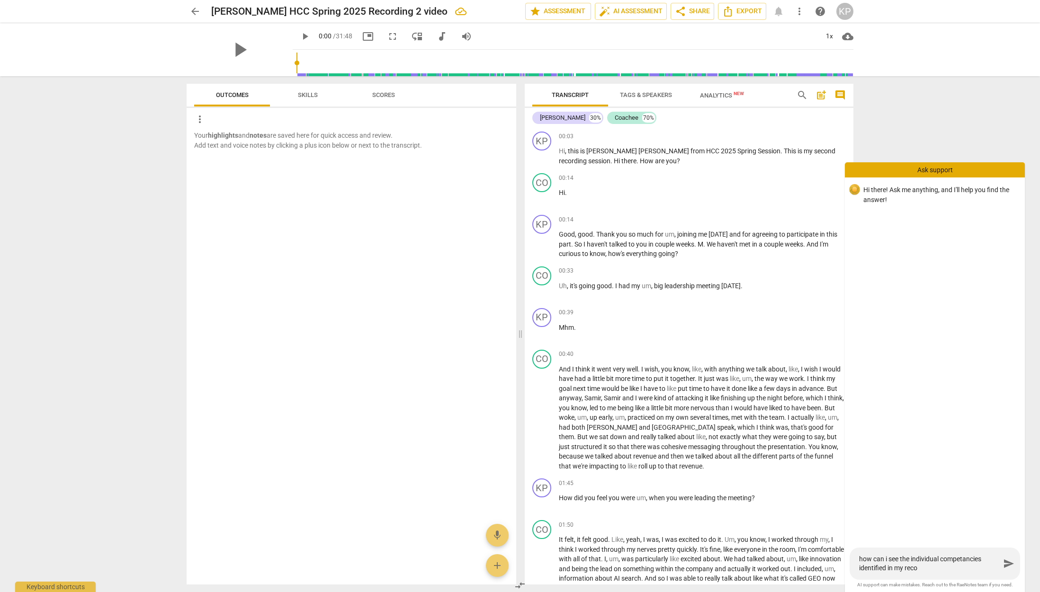
type textarea "how can i see the individual competancies identified in my recor"
type textarea "how can i see the individual competancies identified in my record"
type textarea "how can i see the individual competancies identified in my recordi"
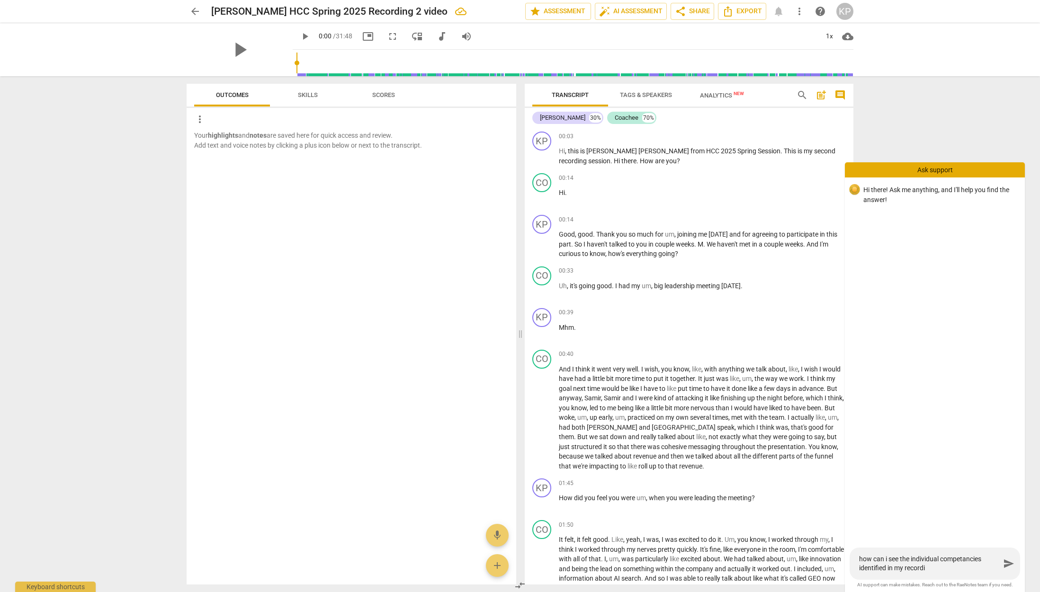
type textarea "how can i see the individual competancies identified in my recordin"
type textarea "how can i see the individual competancies identified in my recording"
type textarea "how can i see the individual competencies identified in my recording"
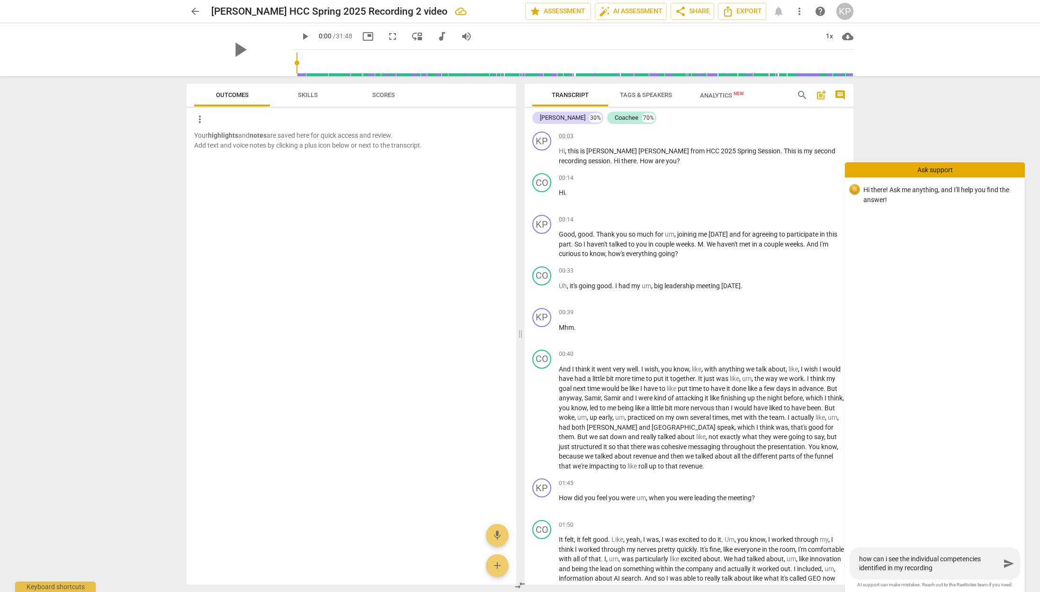
type textarea "how can i see the individual competencies identified in my recording"
click at [1008, 564] on span "send" at bounding box center [1008, 563] width 11 height 11
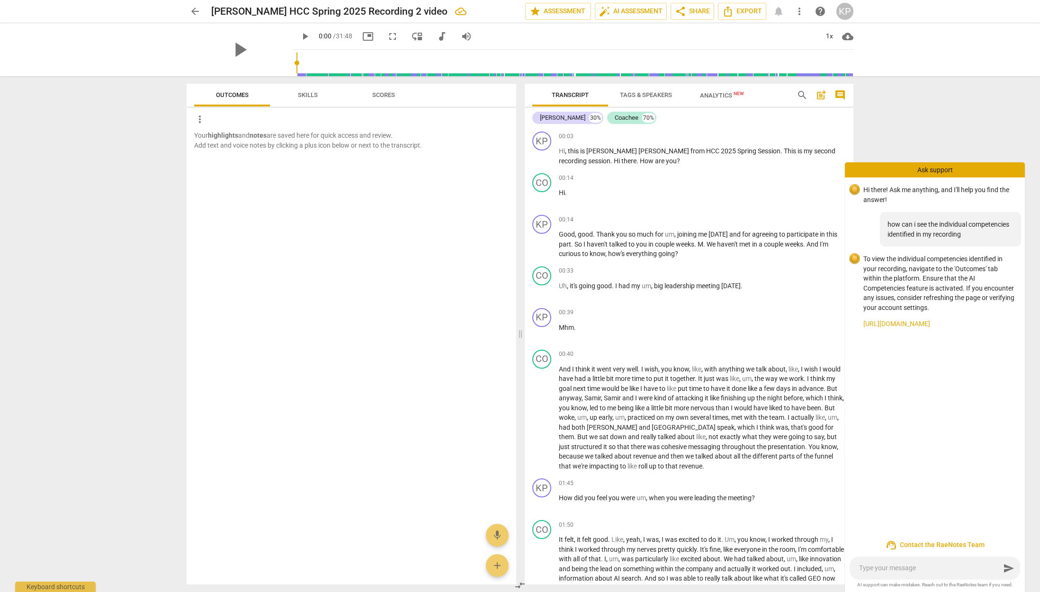
click at [197, 120] on span "more_vert" at bounding box center [199, 119] width 11 height 11
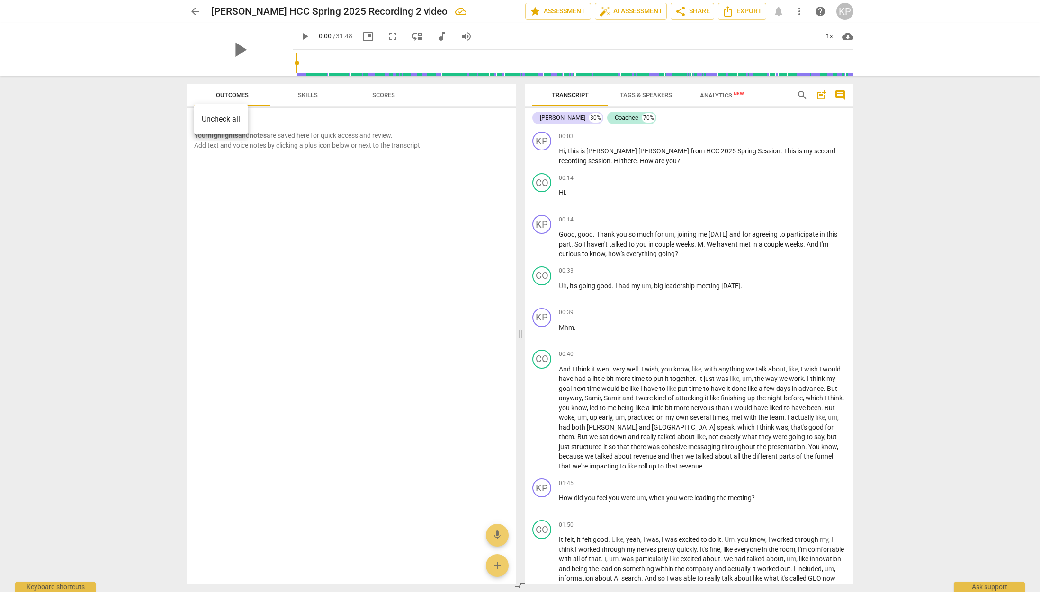
click at [197, 120] on li "Uncheck all" at bounding box center [221, 119] width 54 height 23
click at [223, 91] on span "Outcomes" at bounding box center [232, 94] width 33 height 7
click at [986, 584] on div "Ask support" at bounding box center [989, 584] width 71 height 15
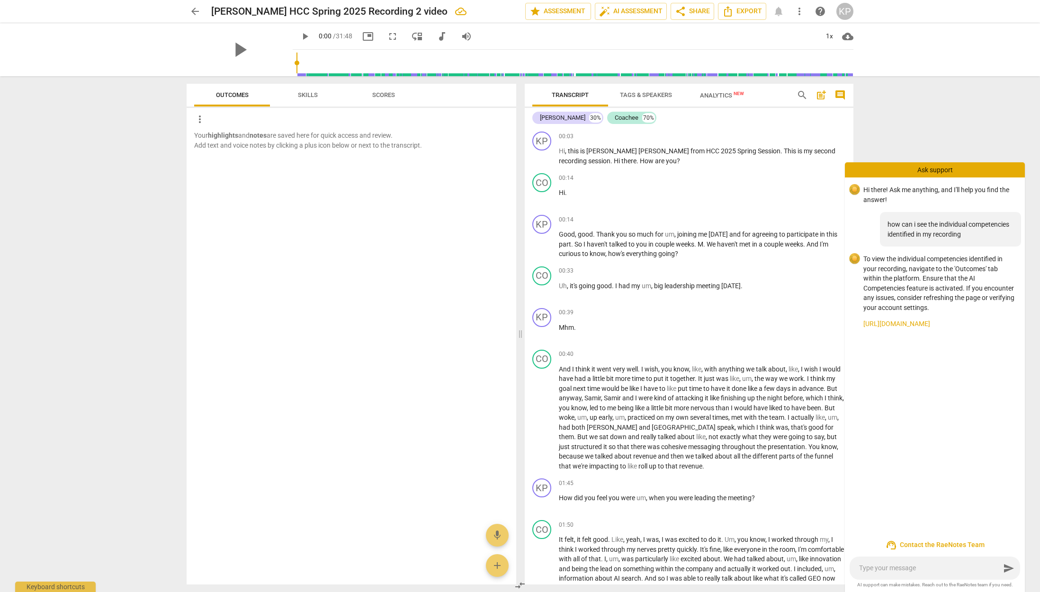
click at [915, 324] on link "https://raenotes.com/help/ai_finder.html" at bounding box center [940, 324] width 154 height 10
click at [843, 11] on div "KP" at bounding box center [844, 11] width 17 height 17
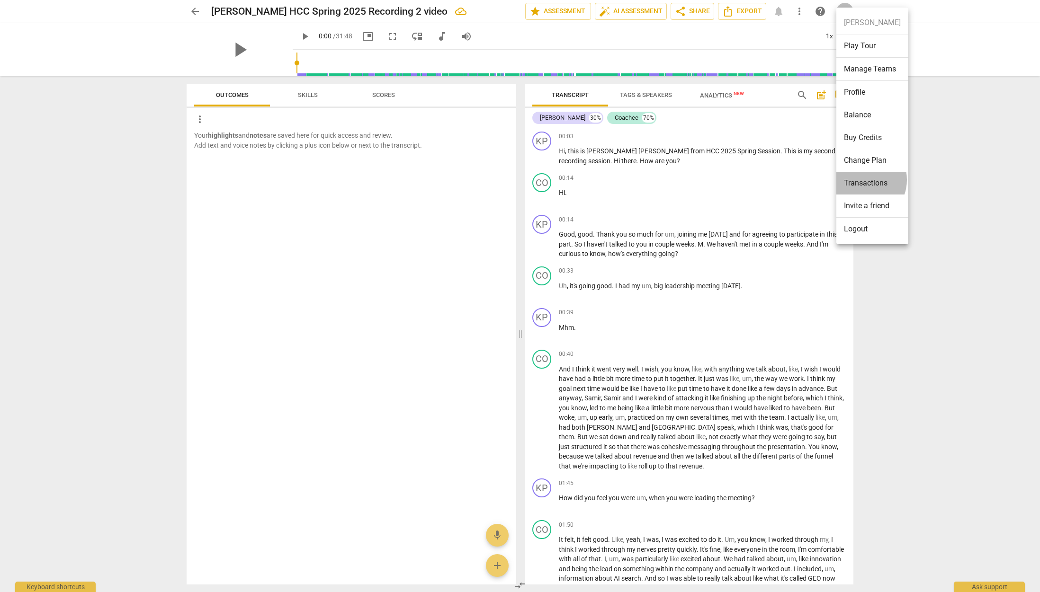
click at [863, 180] on li "Transactions" at bounding box center [872, 183] width 72 height 23
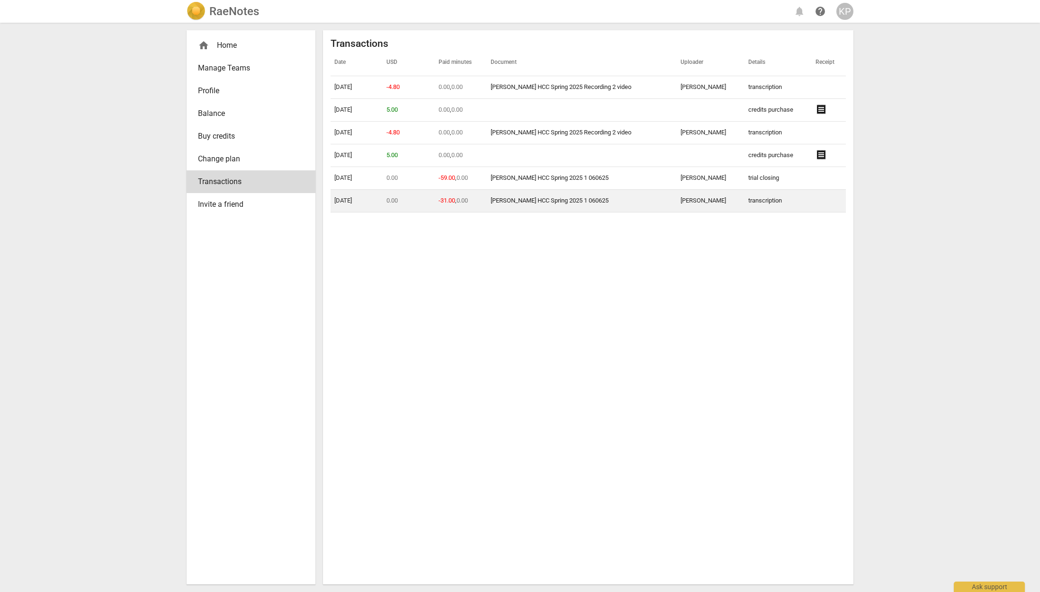
click at [528, 200] on link "[PERSON_NAME] HCC Spring 2025 1 060625" at bounding box center [550, 200] width 118 height 7
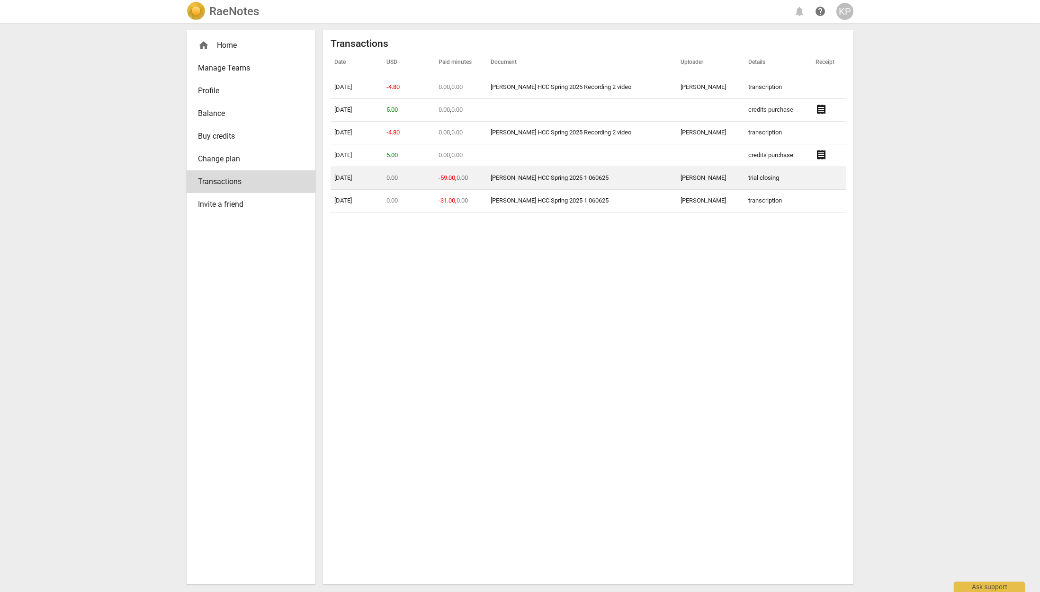
click at [520, 178] on link "[PERSON_NAME] HCC Spring 2025 1 060625" at bounding box center [550, 177] width 118 height 7
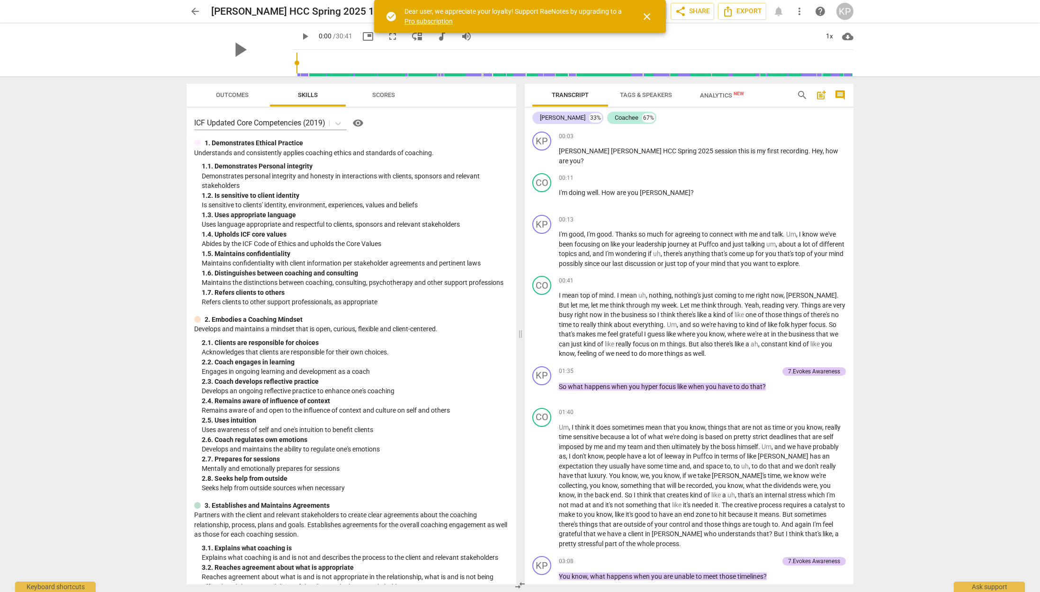
click at [220, 91] on span "Outcomes" at bounding box center [232, 94] width 33 height 7
click at [422, 21] on link "Pro subscription" at bounding box center [428, 22] width 48 height 8
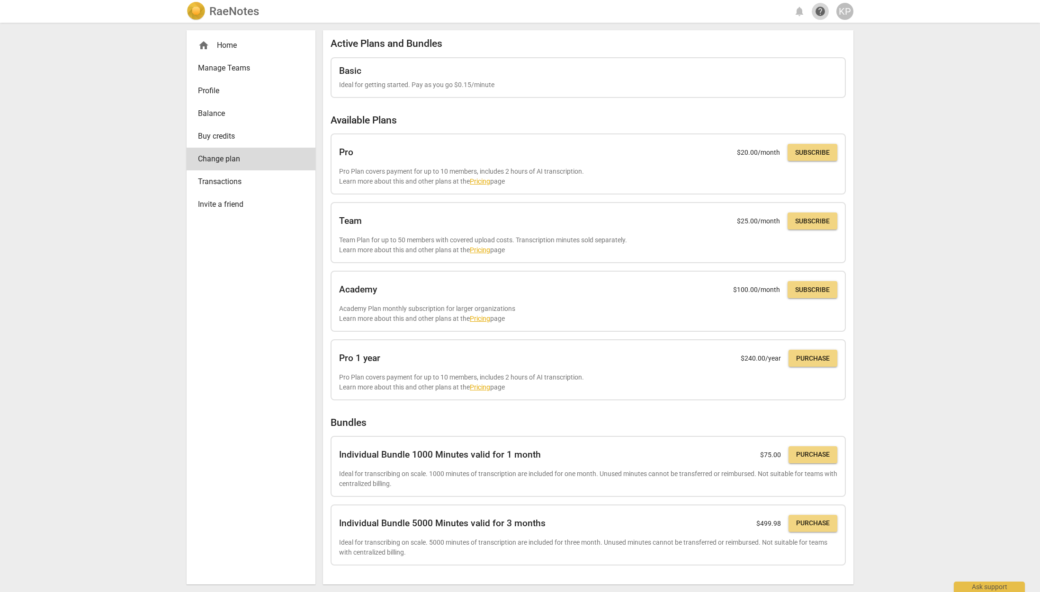
click at [823, 10] on span "help" at bounding box center [820, 11] width 11 height 11
click at [204, 46] on span "home" at bounding box center [203, 45] width 11 height 11
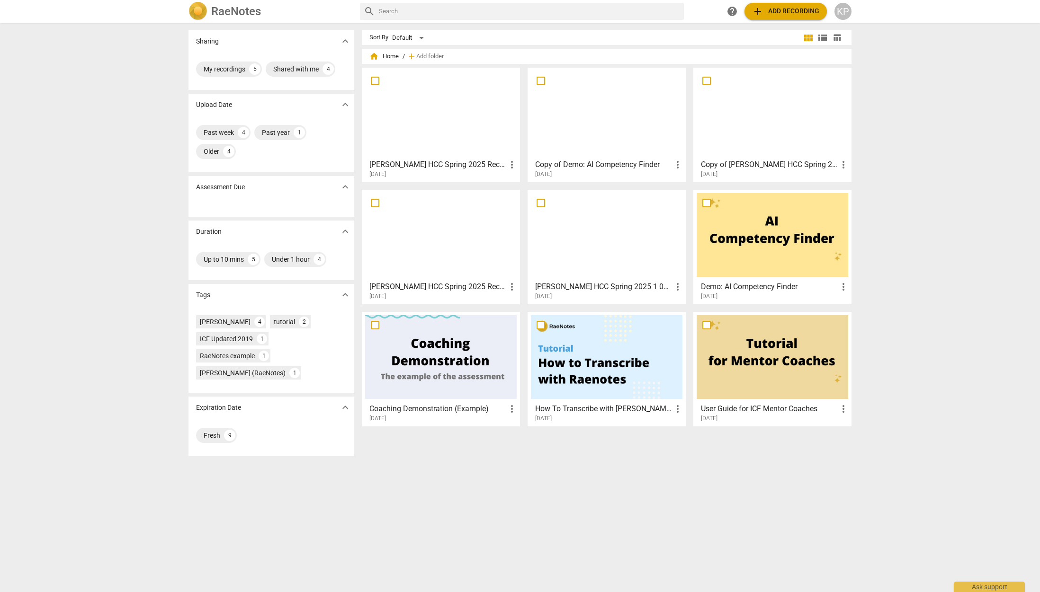
click at [427, 242] on div at bounding box center [441, 235] width 152 height 84
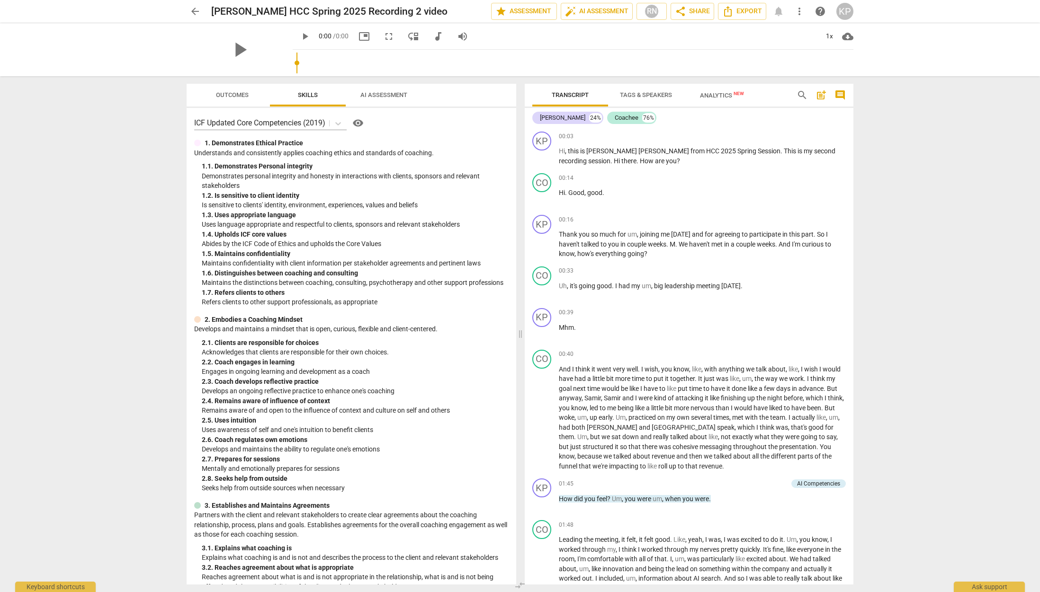
click at [228, 42] on div "play_arrow" at bounding box center [240, 49] width 106 height 53
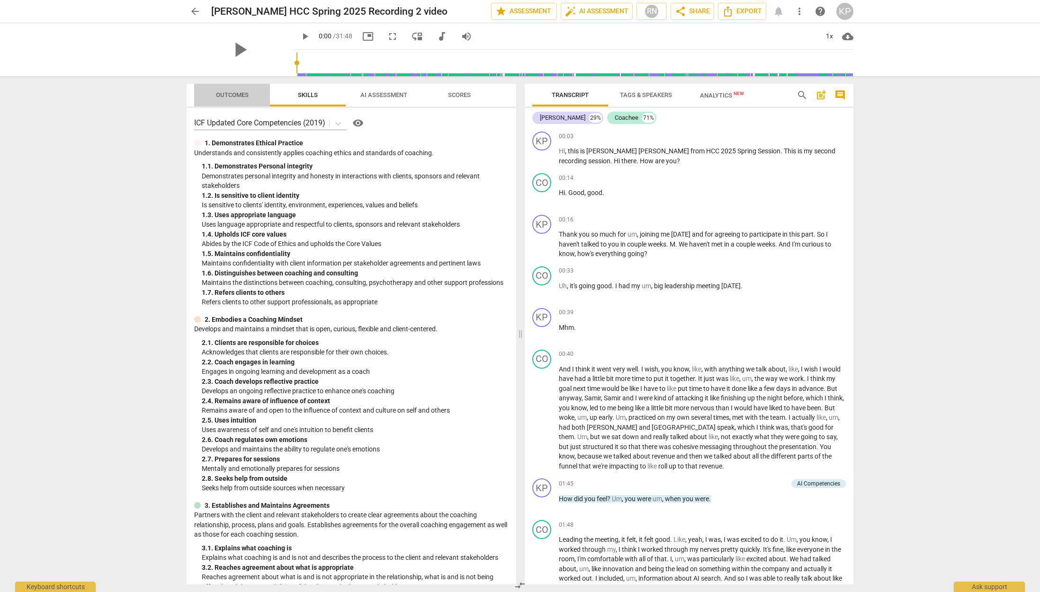
click at [230, 96] on span "Outcomes" at bounding box center [232, 94] width 33 height 7
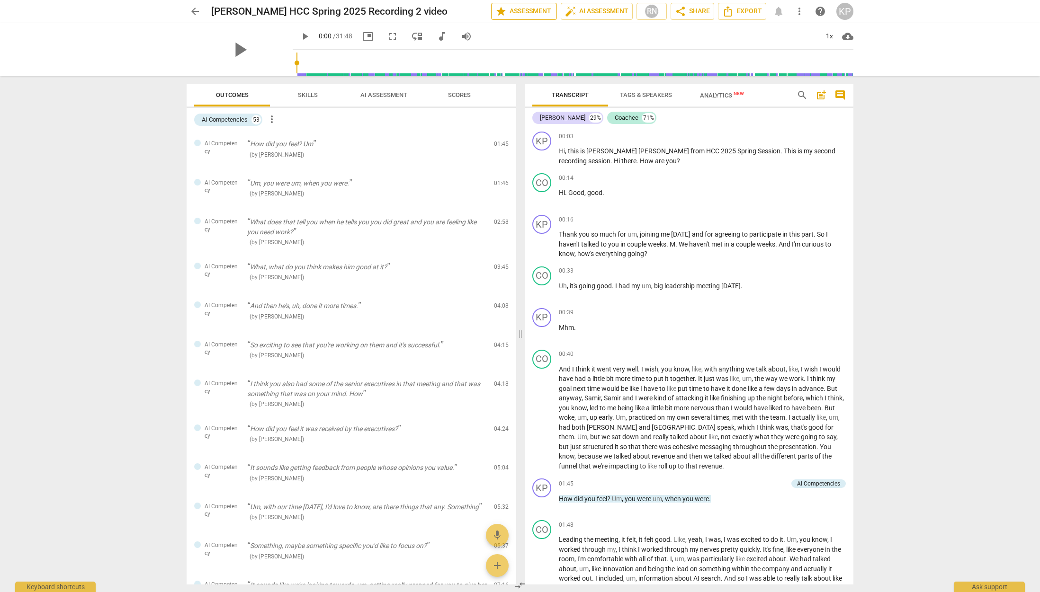
click at [521, 11] on span "star Assessment" at bounding box center [523, 11] width 57 height 11
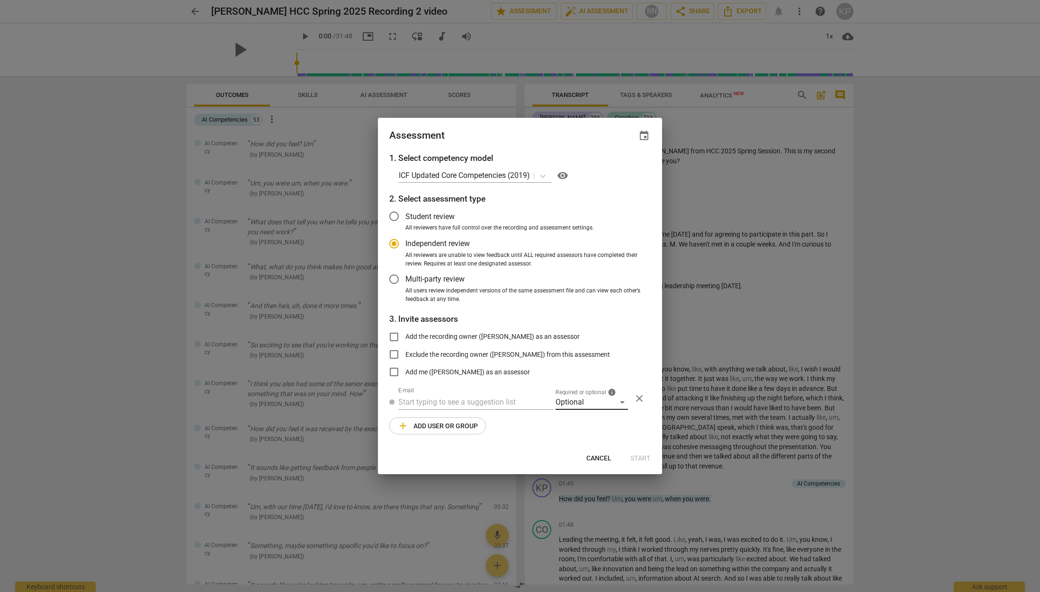
drag, startPoint x: 602, startPoint y: 459, endPoint x: 596, endPoint y: 404, distance: 55.3
click at [602, 458] on span "Cancel" at bounding box center [598, 458] width 25 height 9
radio input "false"
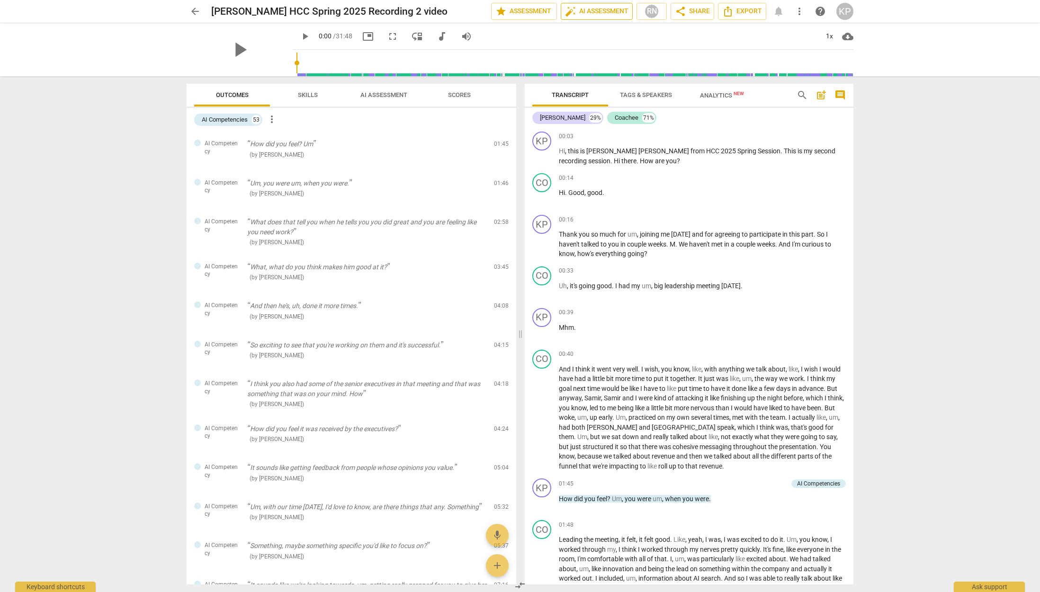
click at [587, 11] on span "auto_fix_high AI Assessment" at bounding box center [596, 11] width 63 height 11
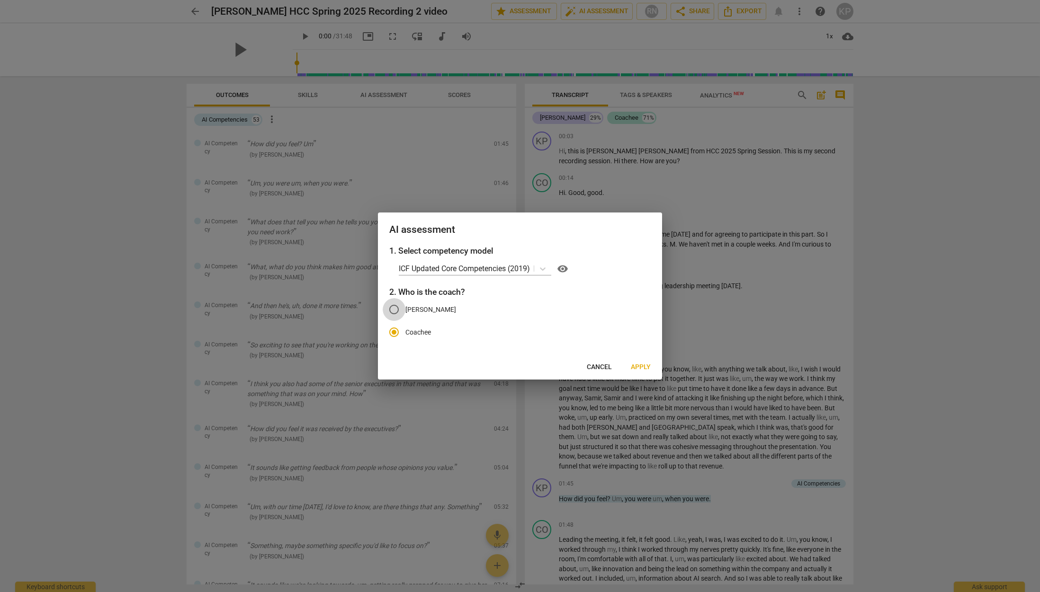
click at [395, 310] on input "[PERSON_NAME]" at bounding box center [394, 309] width 23 height 23
radio input "true"
radio input "false"
click at [640, 368] on span "Apply" at bounding box center [641, 367] width 20 height 9
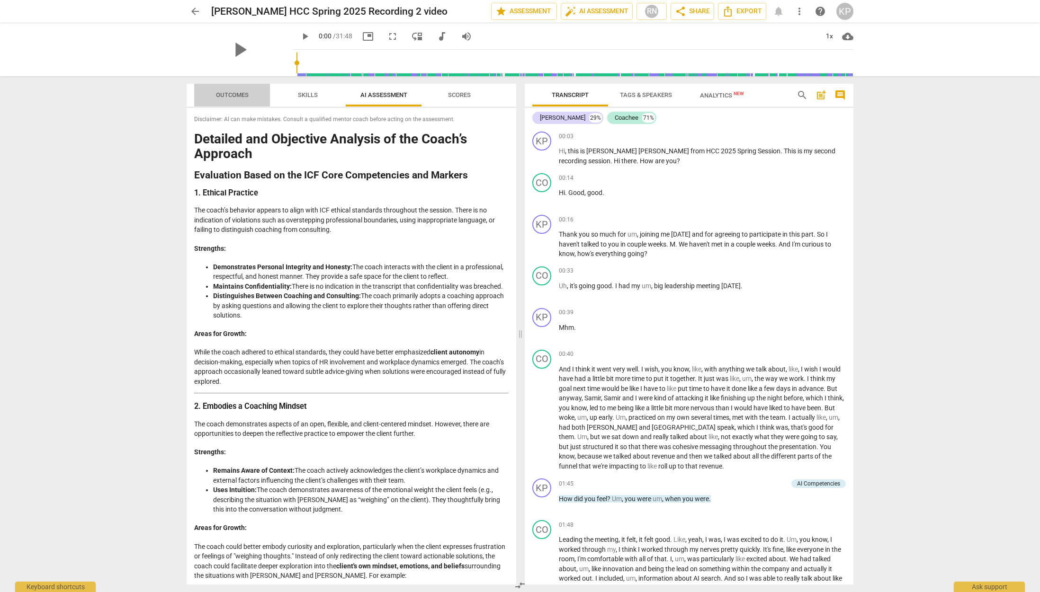
click at [233, 97] on span "Outcomes" at bounding box center [232, 94] width 33 height 7
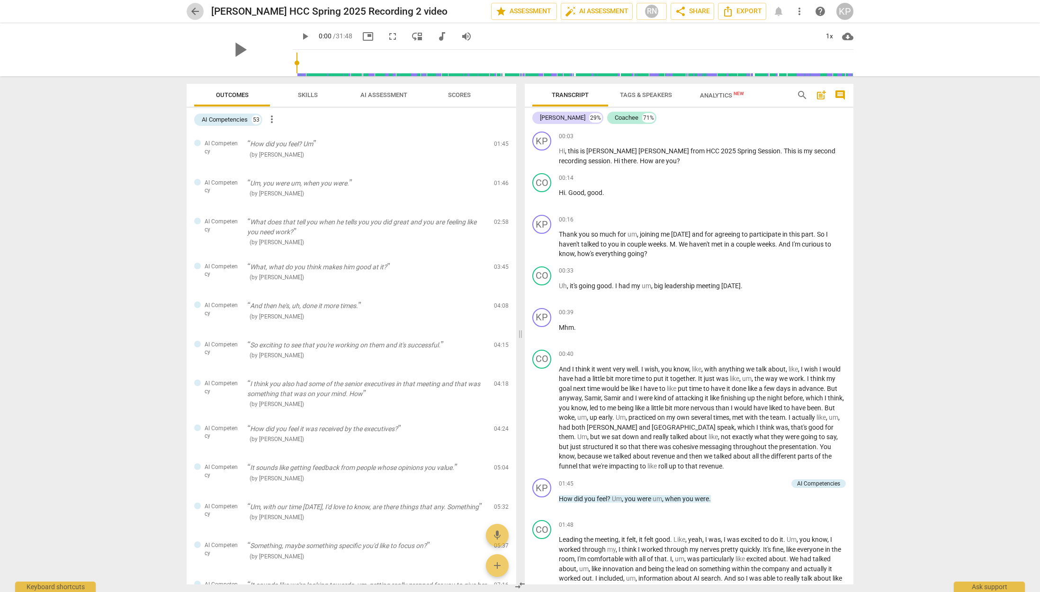
click at [193, 13] on span "arrow_back" at bounding box center [194, 11] width 11 height 11
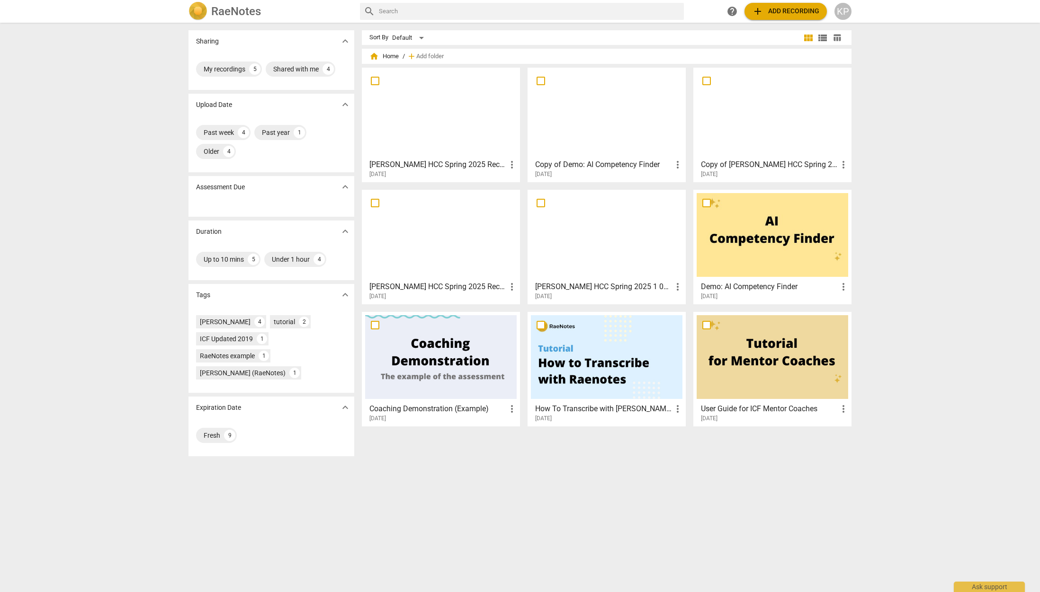
click at [441, 108] on div at bounding box center [441, 113] width 152 height 84
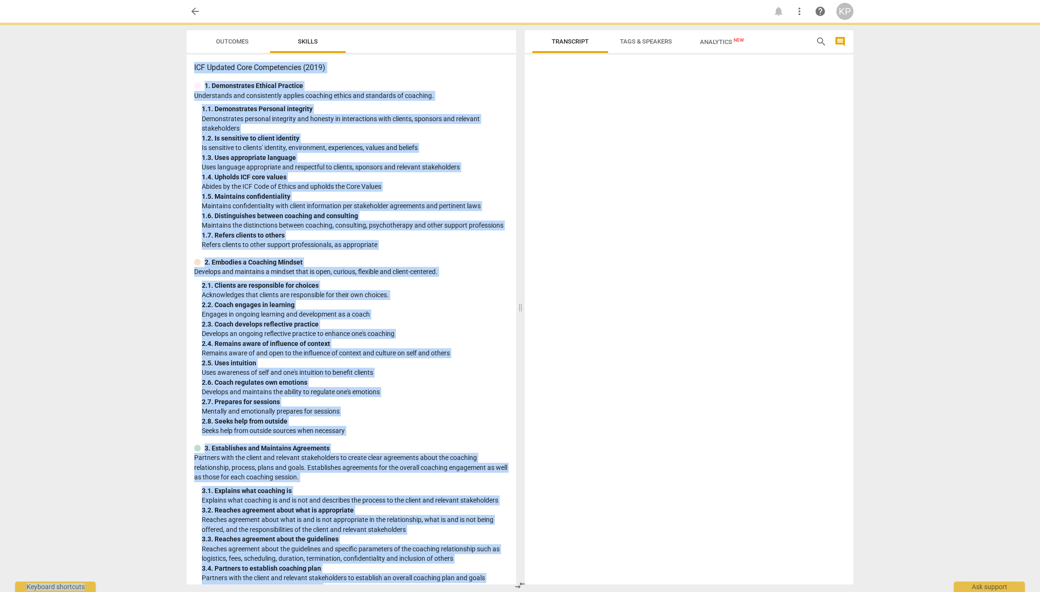
click at [441, 108] on div "1. 1. Demonstrates Personal integrity" at bounding box center [355, 109] width 307 height 10
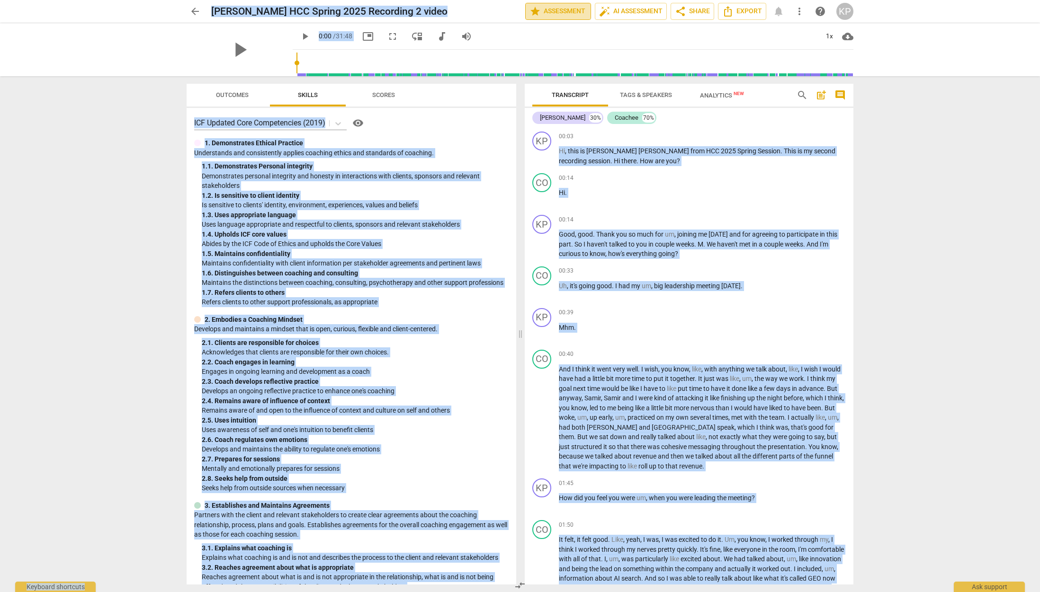
click at [535, 9] on span "star" at bounding box center [534, 11] width 11 height 11
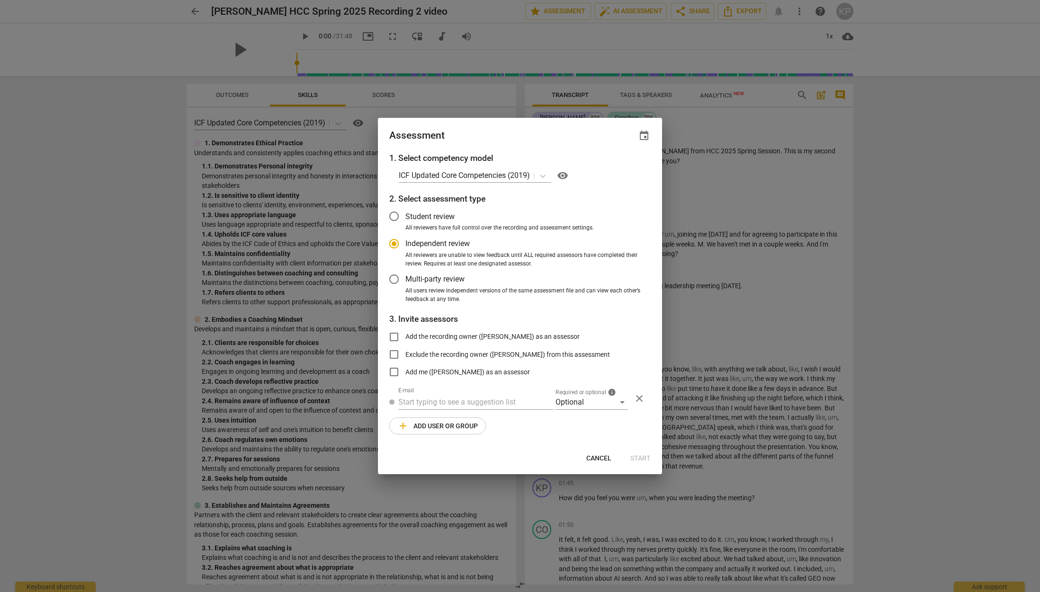
click at [501, 25] on div at bounding box center [520, 296] width 1040 height 592
radio input "false"
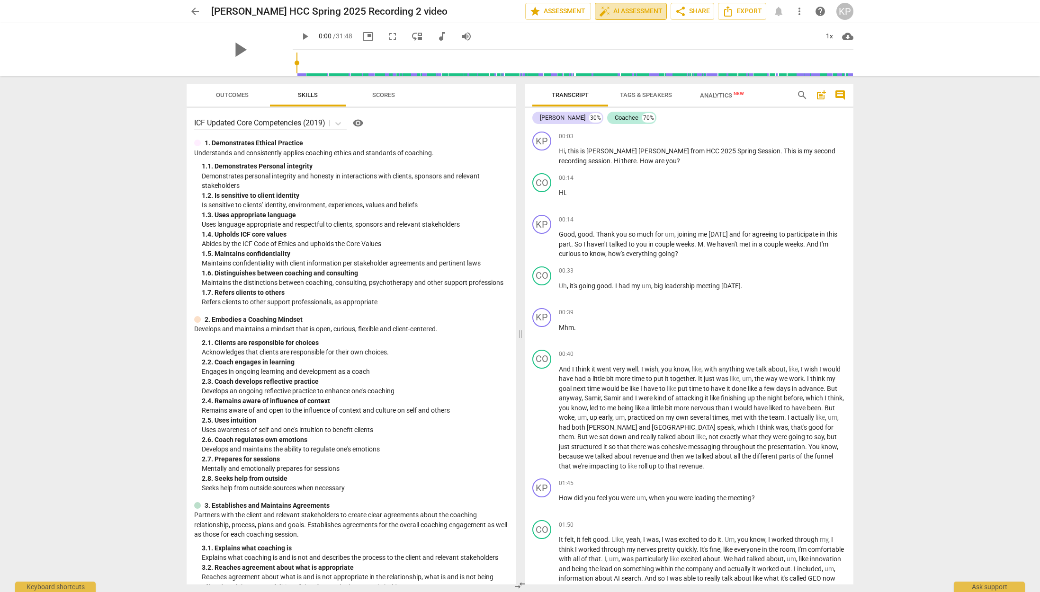
click at [613, 13] on span "auto_fix_high AI Assessment" at bounding box center [630, 11] width 63 height 11
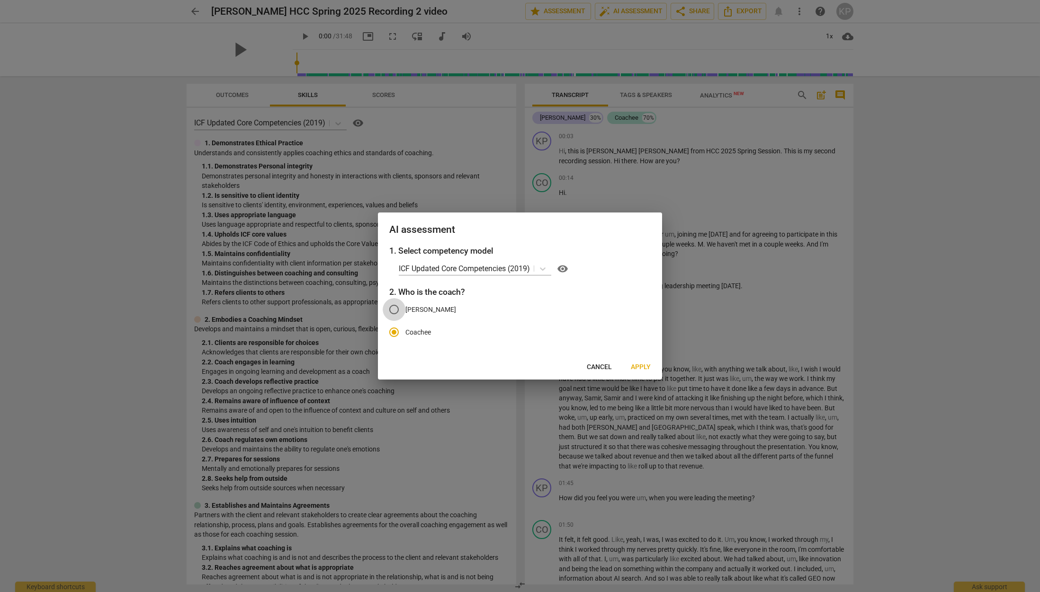
click at [394, 307] on input "[PERSON_NAME]" at bounding box center [394, 309] width 23 height 23
radio input "true"
radio input "false"
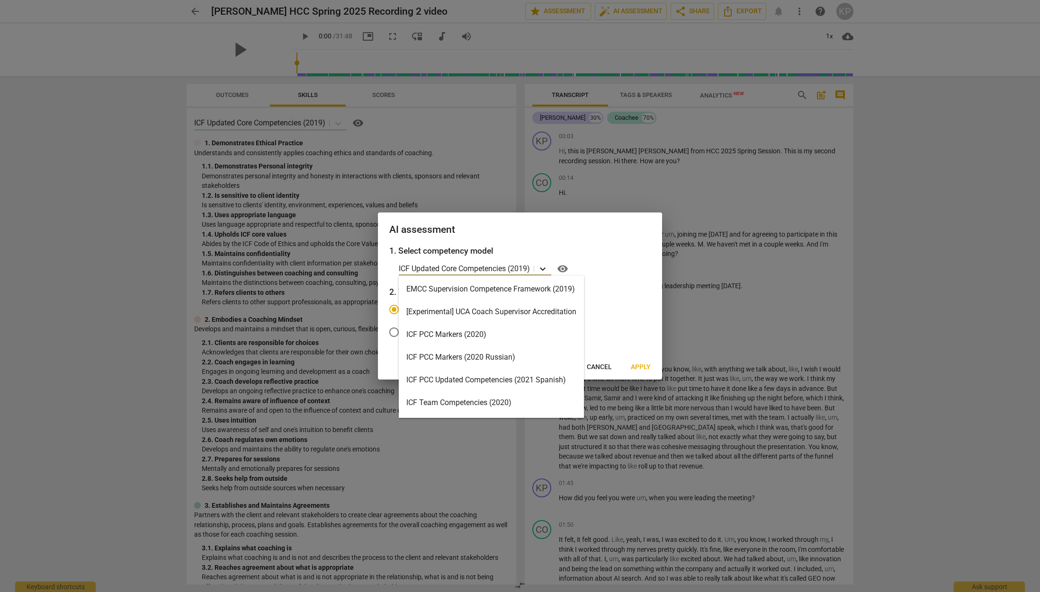
click at [544, 269] on icon at bounding box center [543, 269] width 6 height 3
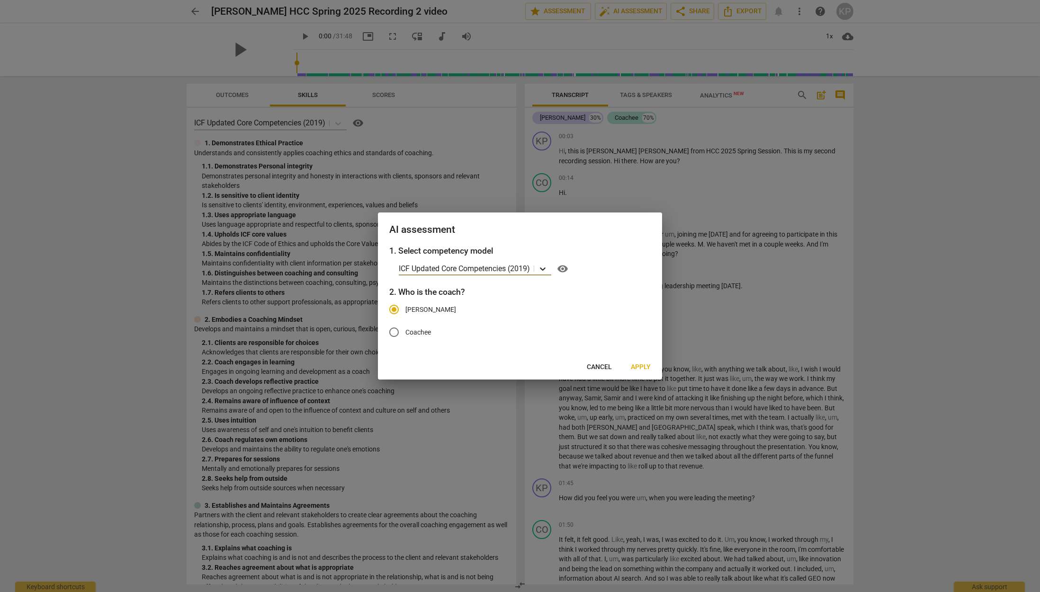
click at [544, 269] on icon at bounding box center [543, 269] width 6 height 3
click at [641, 367] on span "Apply" at bounding box center [641, 367] width 20 height 9
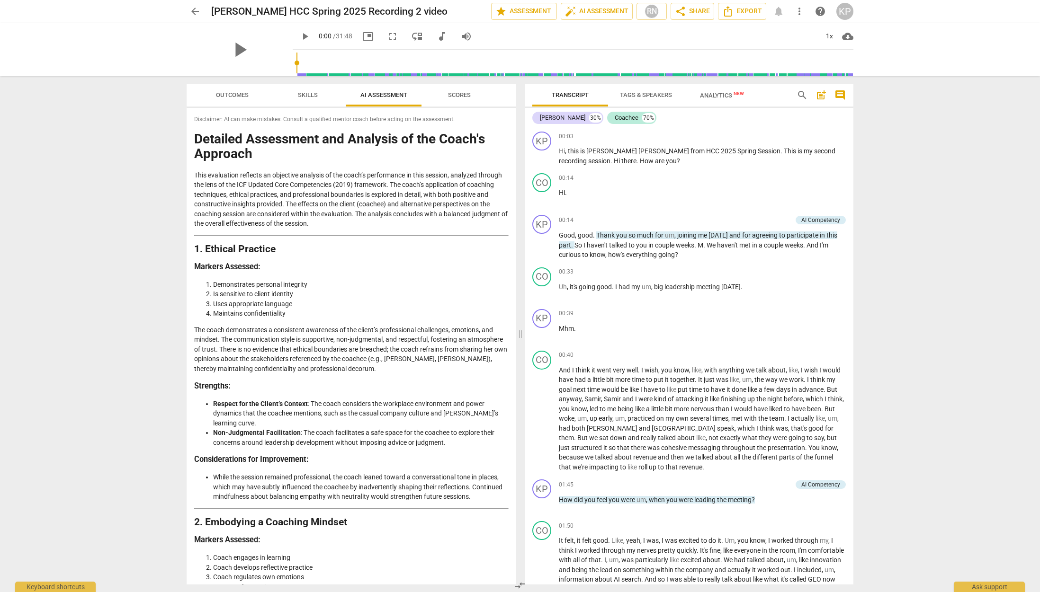
click at [226, 92] on span "Outcomes" at bounding box center [232, 94] width 33 height 7
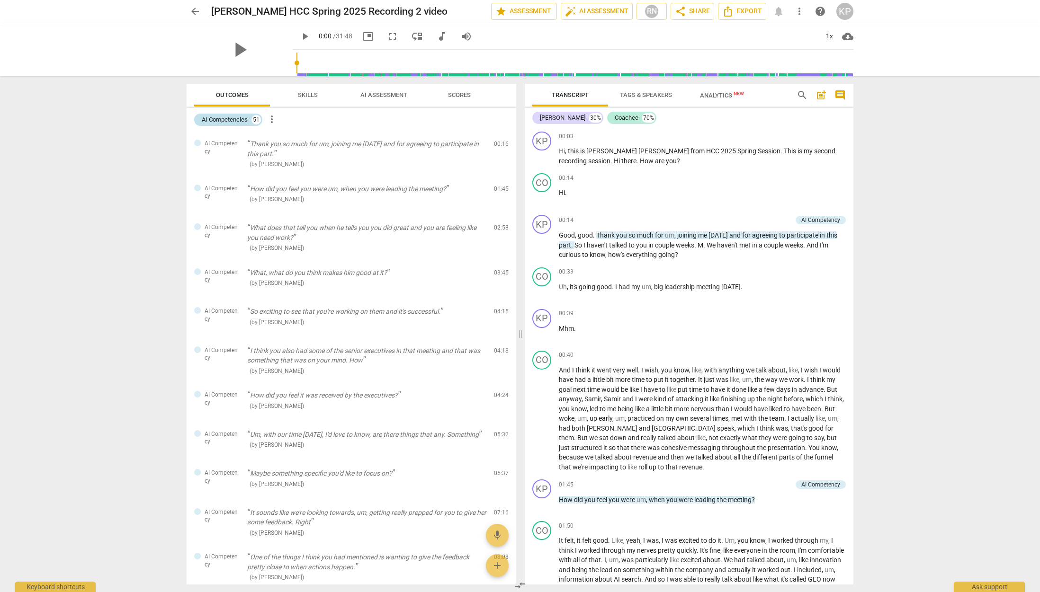
click at [238, 119] on div "AI Competencies" at bounding box center [225, 119] width 46 height 9
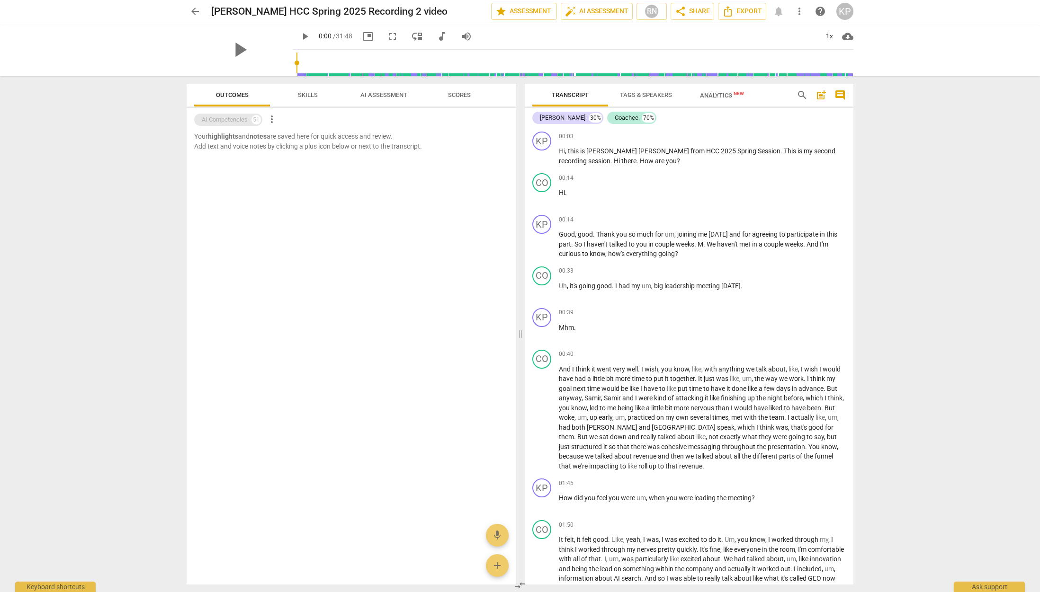
click at [238, 119] on div "AI Competencies" at bounding box center [225, 119] width 46 height 9
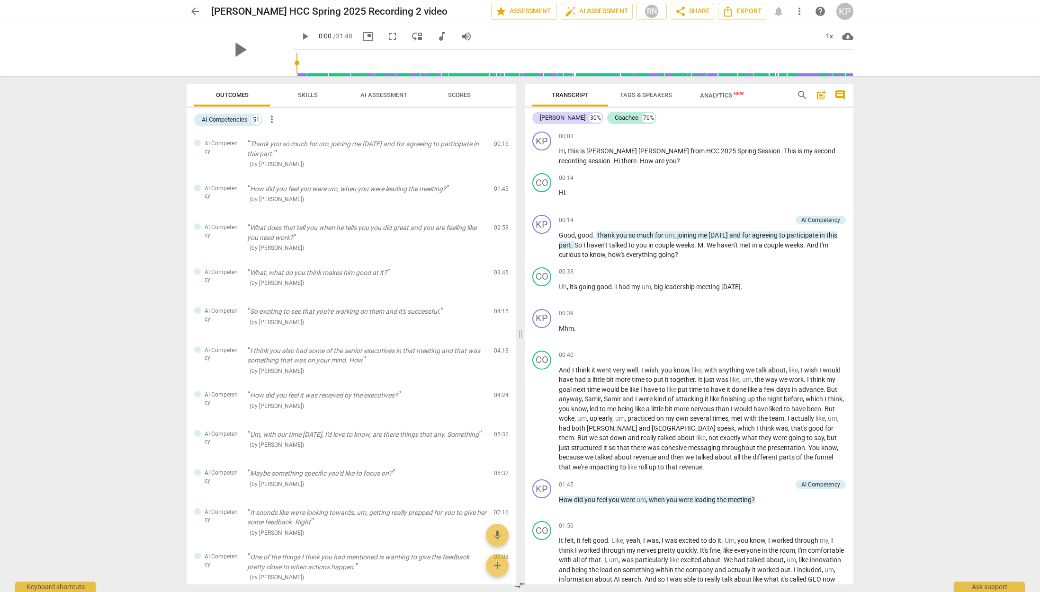
click at [715, 94] on span "Analytics New" at bounding box center [722, 95] width 44 height 7
